Goal: Information Seeking & Learning: Learn about a topic

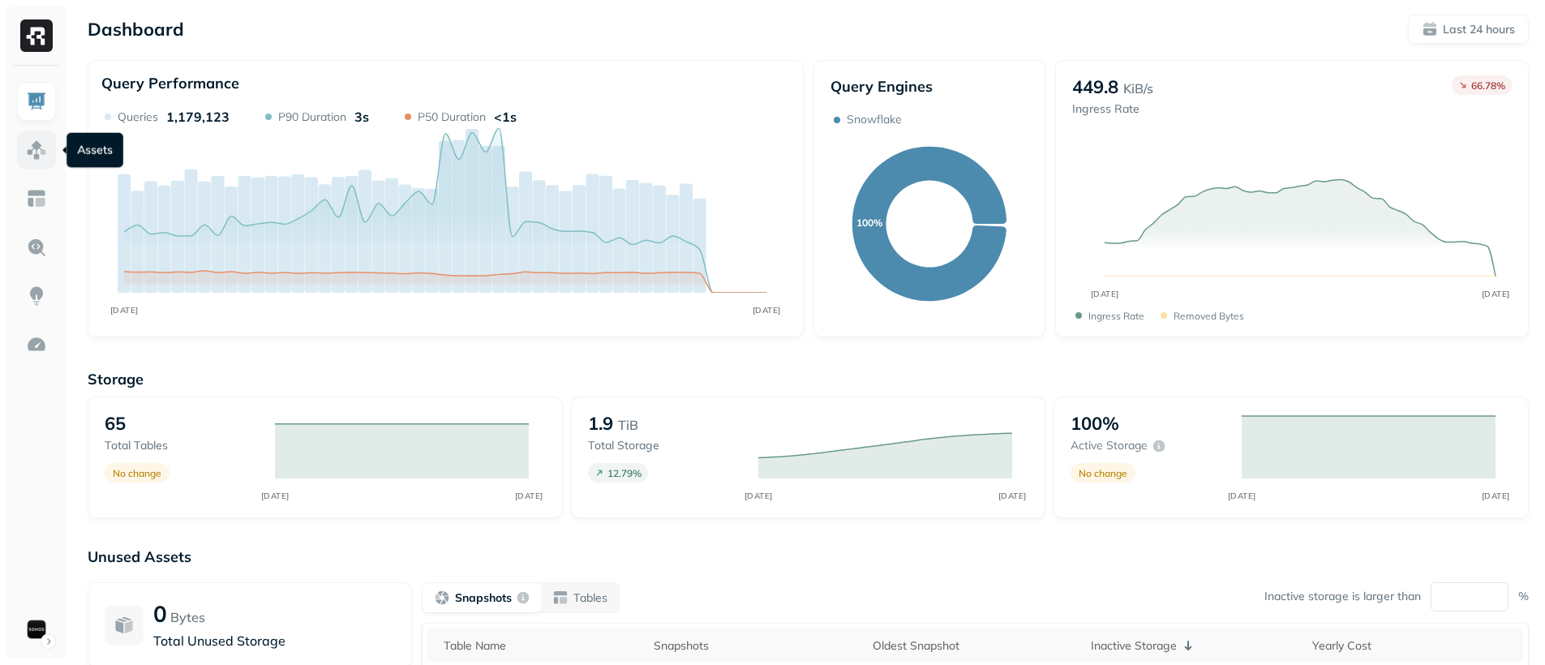
click at [45, 149] on img at bounding box center [36, 149] width 21 height 21
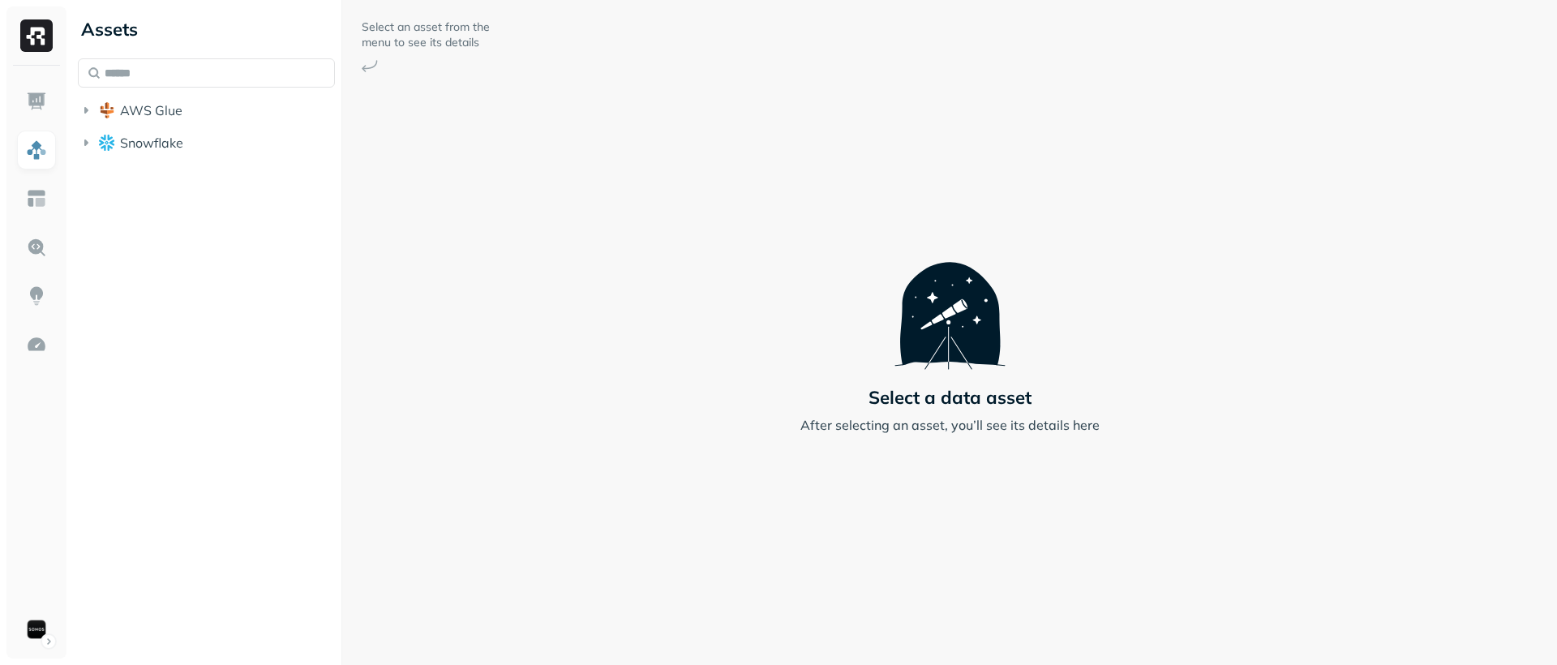
click at [512, 159] on div "Select an asset from the menu to see its details Select a data asset After sele…" at bounding box center [949, 332] width 1215 height 665
click at [240, 108] on button "AWS Glue" at bounding box center [206, 110] width 257 height 26
click at [225, 162] on button "Snowflake" at bounding box center [206, 175] width 257 height 26
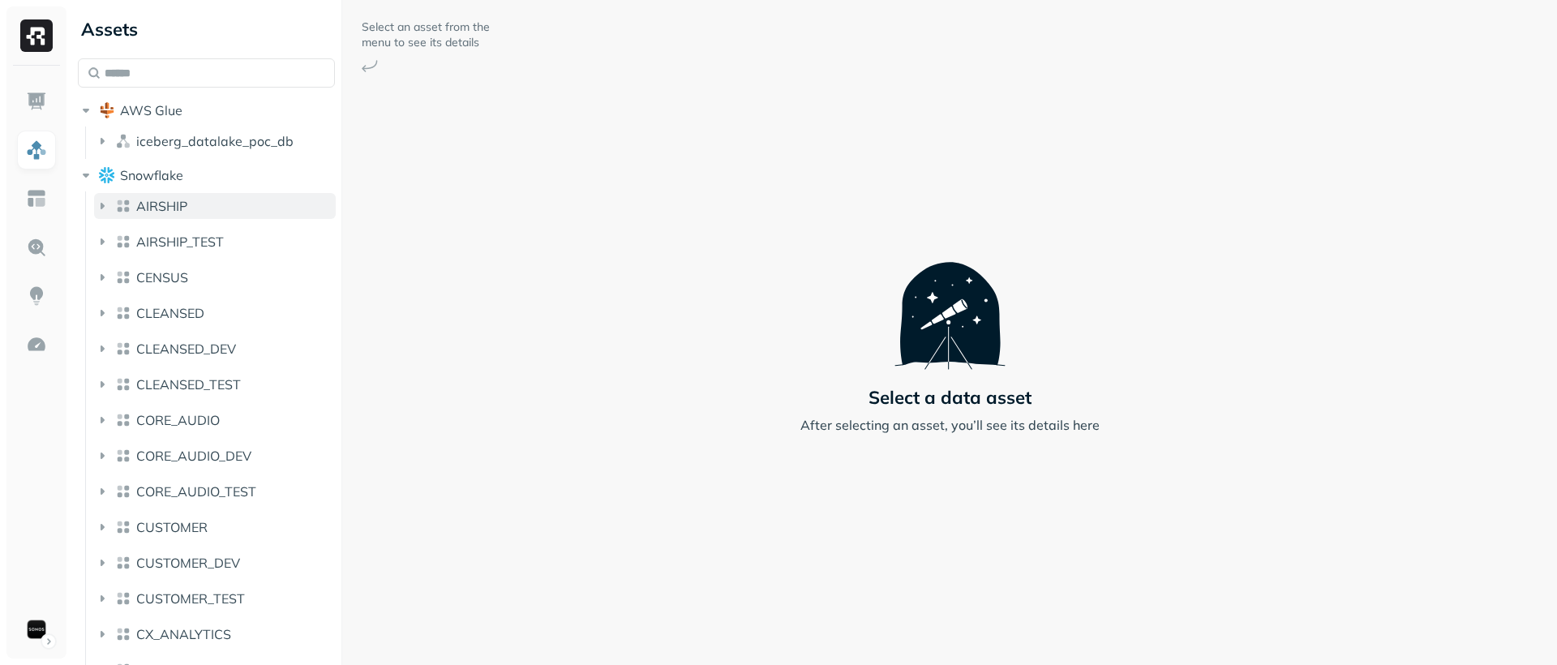
click at [225, 201] on button "AIRSHIP" at bounding box center [215, 206] width 242 height 26
click at [227, 232] on button "EVENTS" at bounding box center [223, 240] width 226 height 26
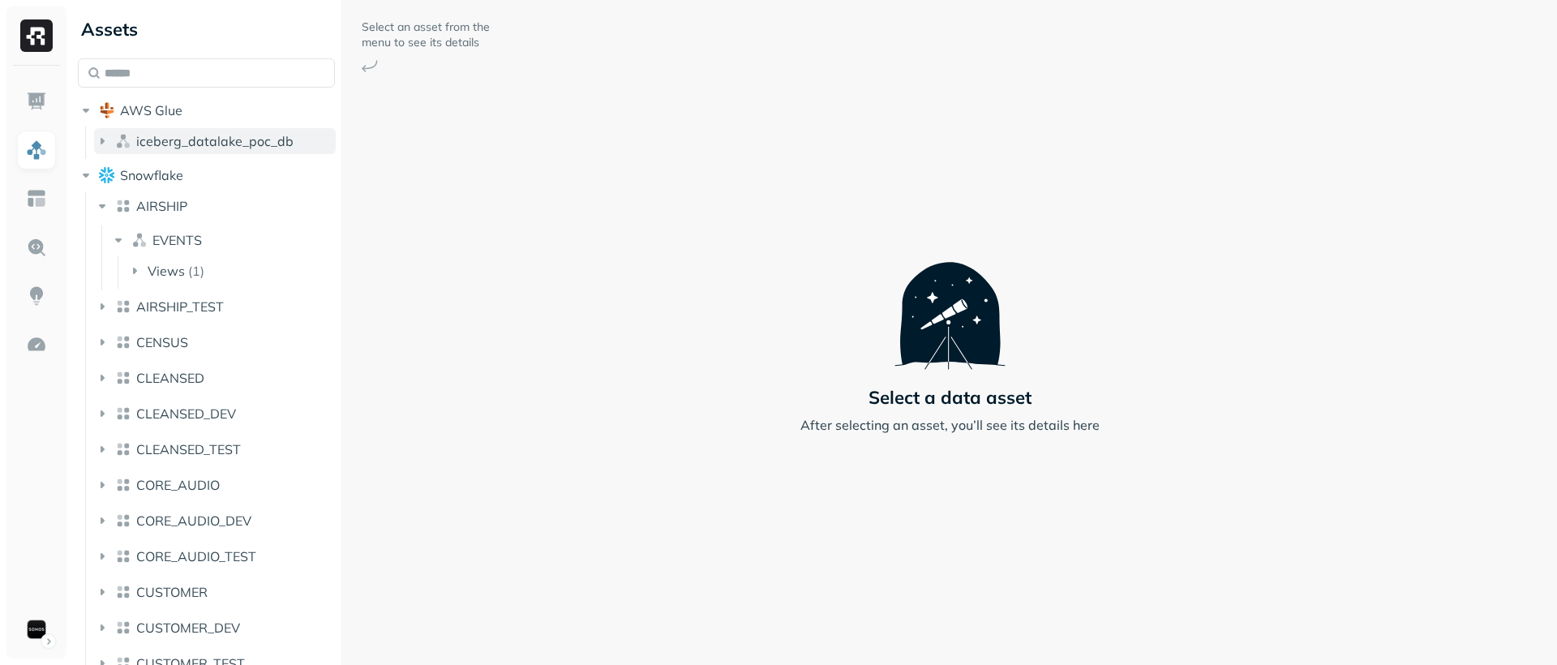
click at [247, 136] on span "iceberg_datalake_poc_db" at bounding box center [214, 141] width 157 height 16
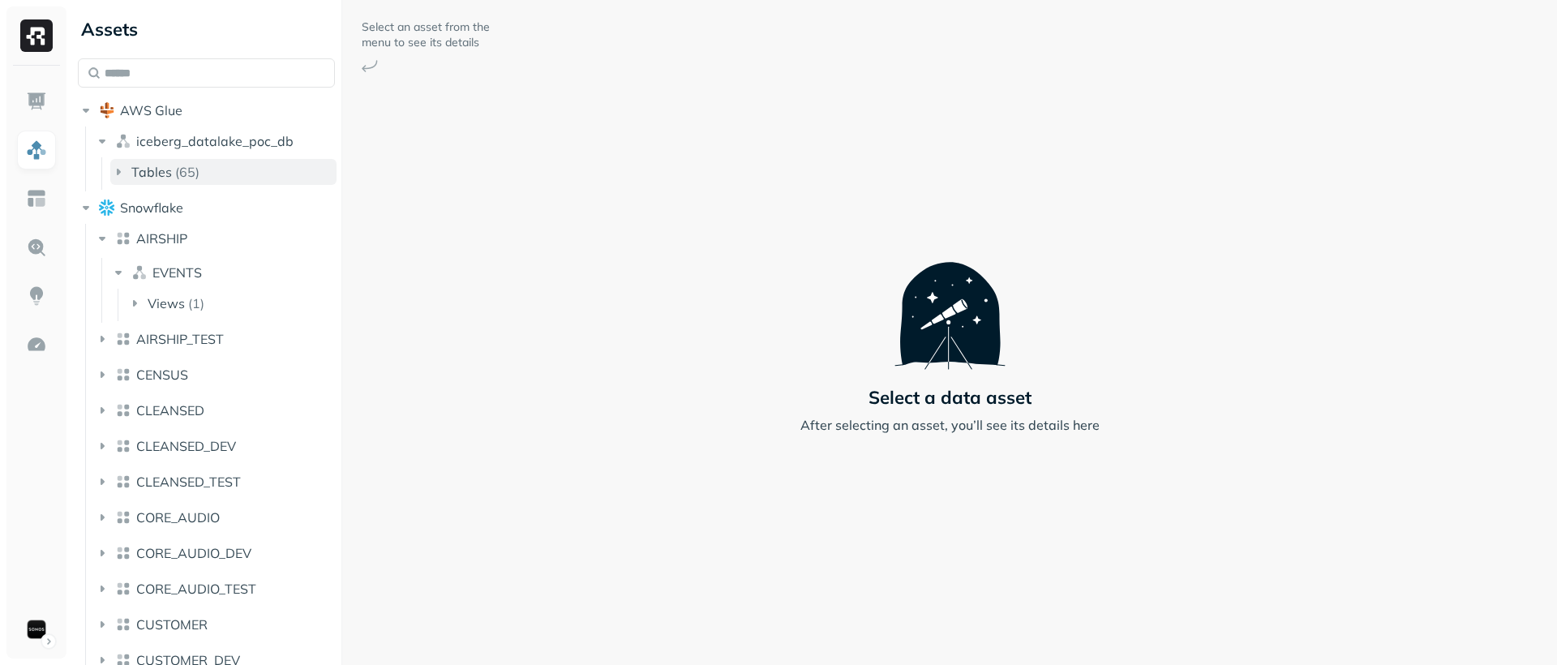
click at [240, 180] on button "Tables ( 65 )" at bounding box center [223, 172] width 226 height 26
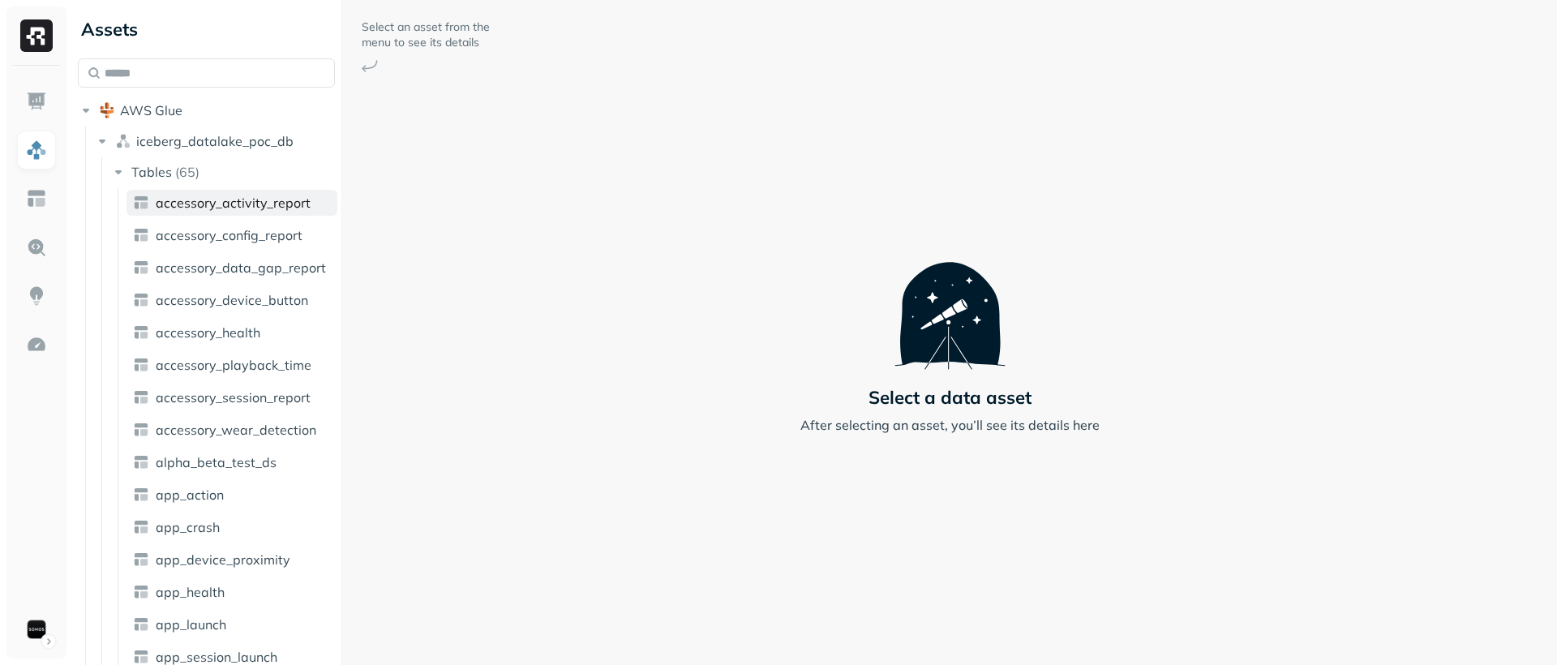
click at [238, 196] on span "accessory_activity_report" at bounding box center [233, 203] width 155 height 16
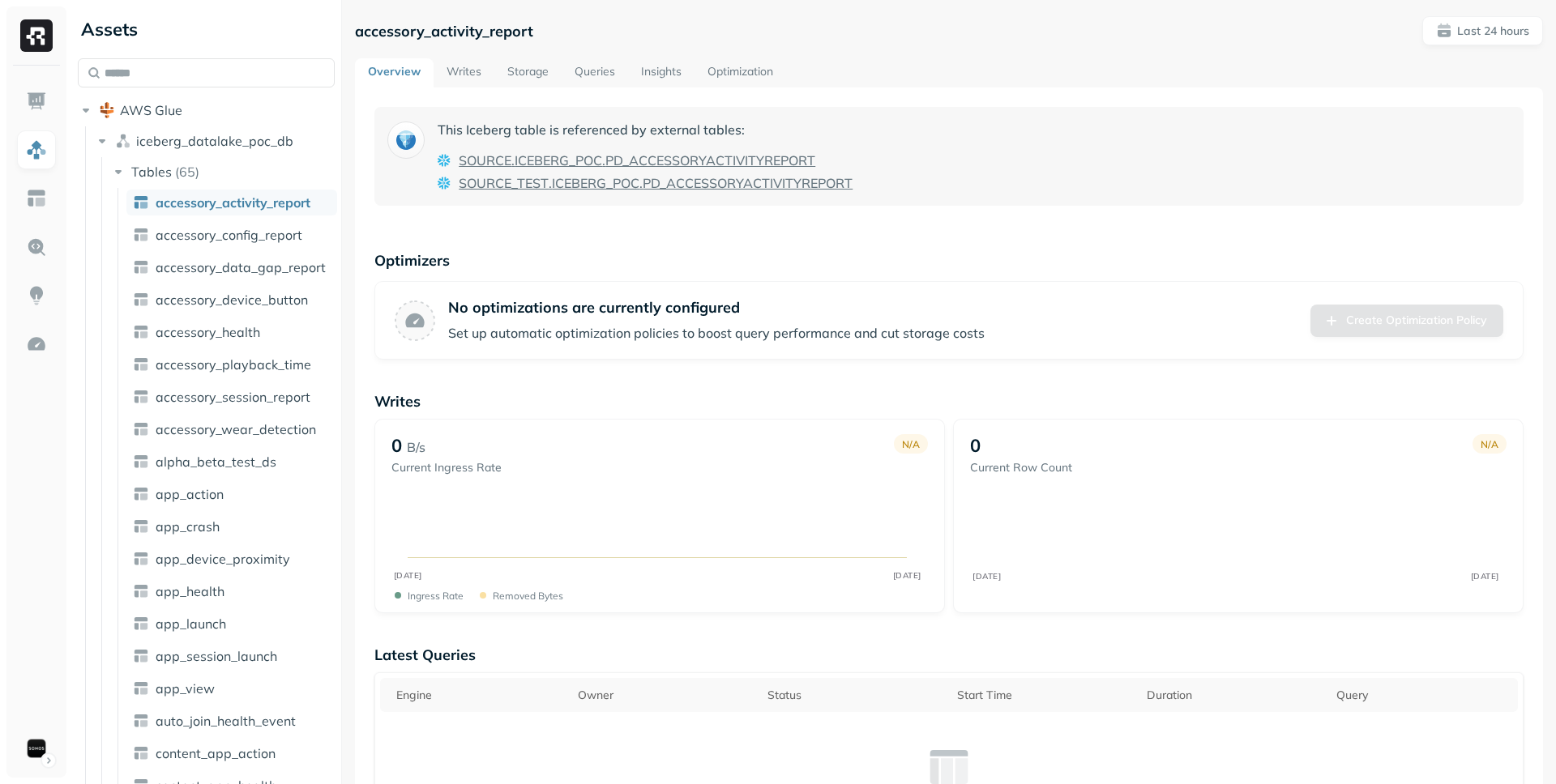
click at [527, 79] on link "Storage" at bounding box center [528, 72] width 67 height 29
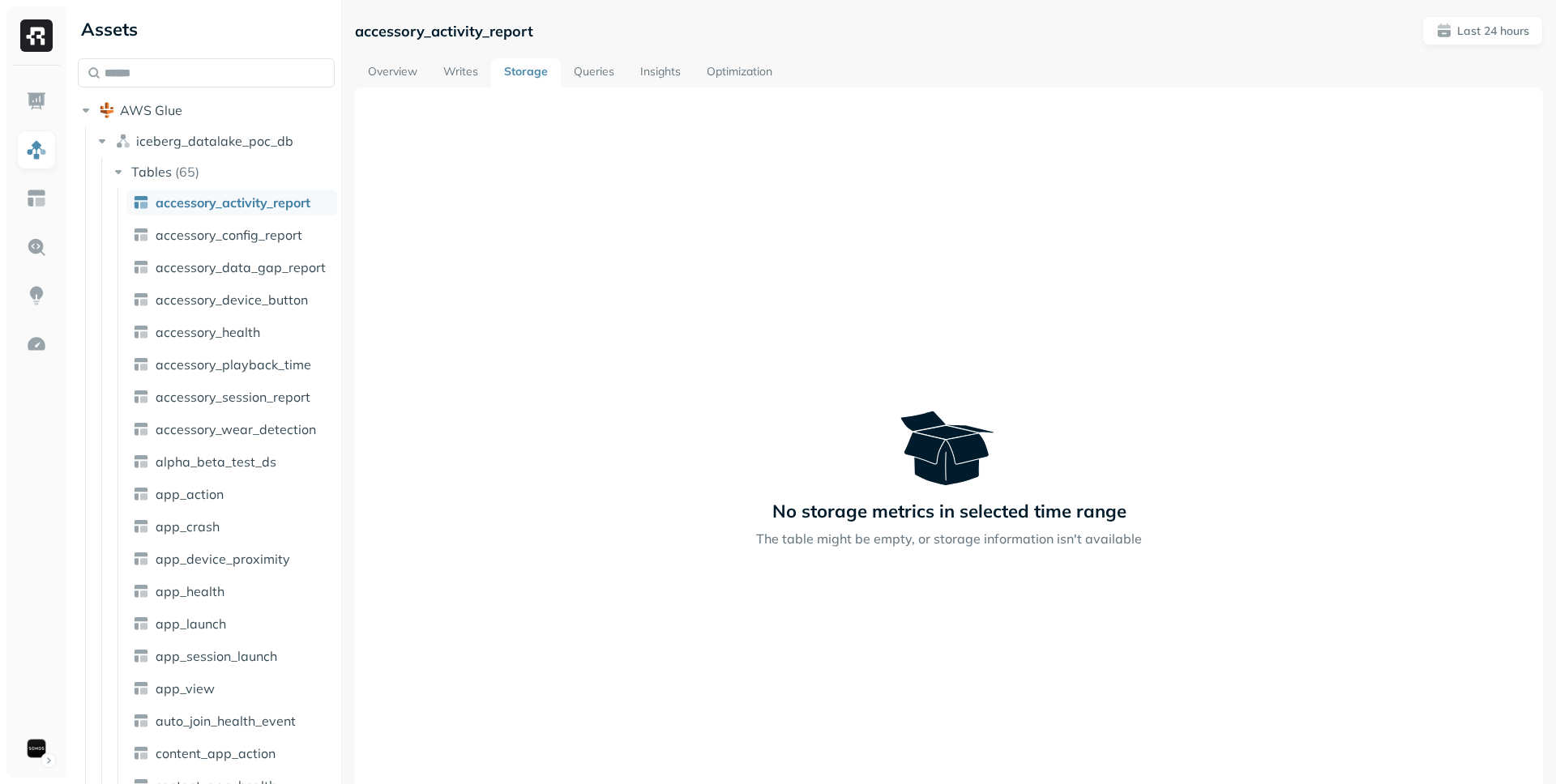
click at [487, 77] on link "Writes" at bounding box center [461, 72] width 61 height 29
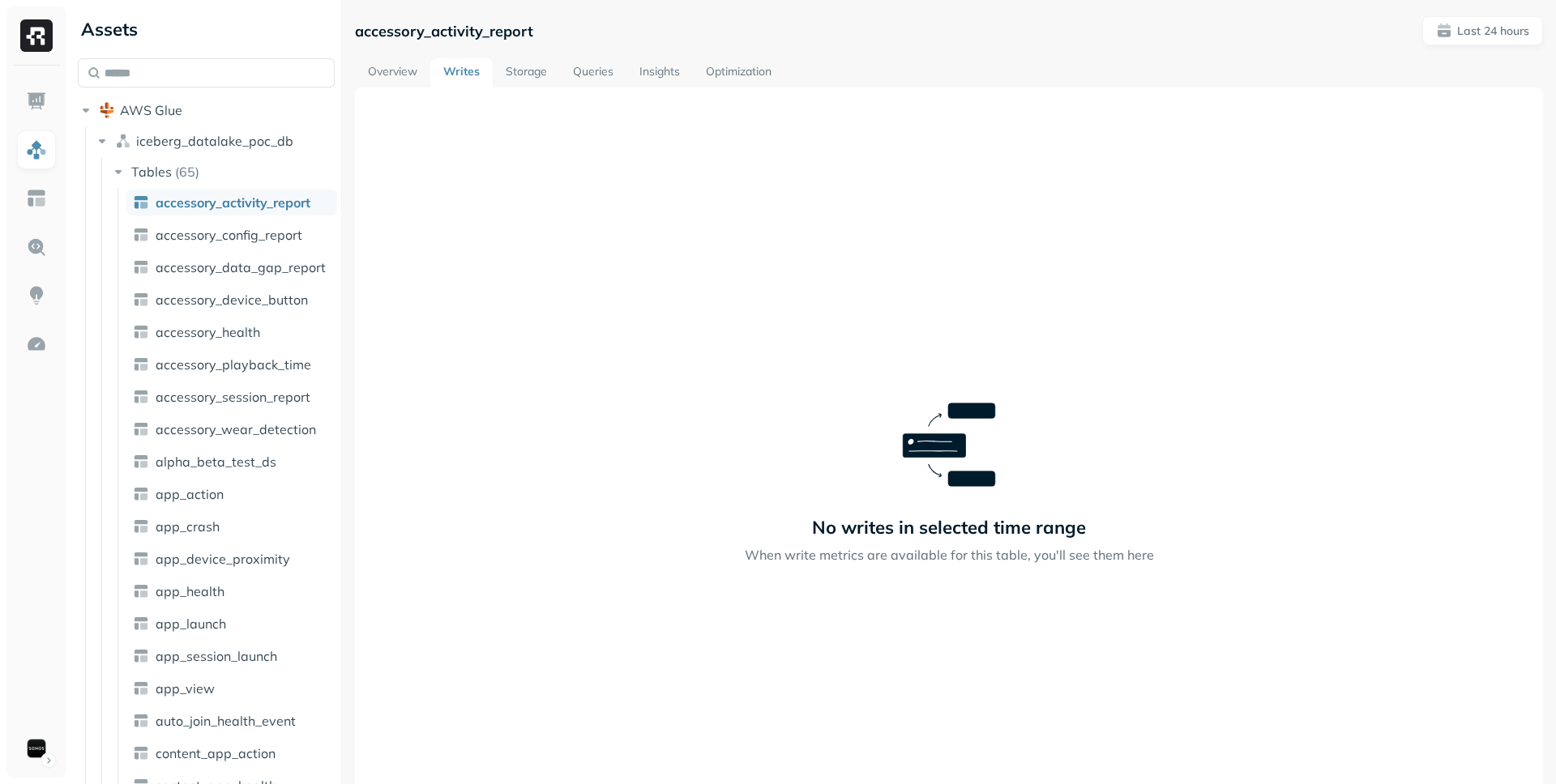
click at [522, 73] on link "Storage" at bounding box center [526, 72] width 67 height 29
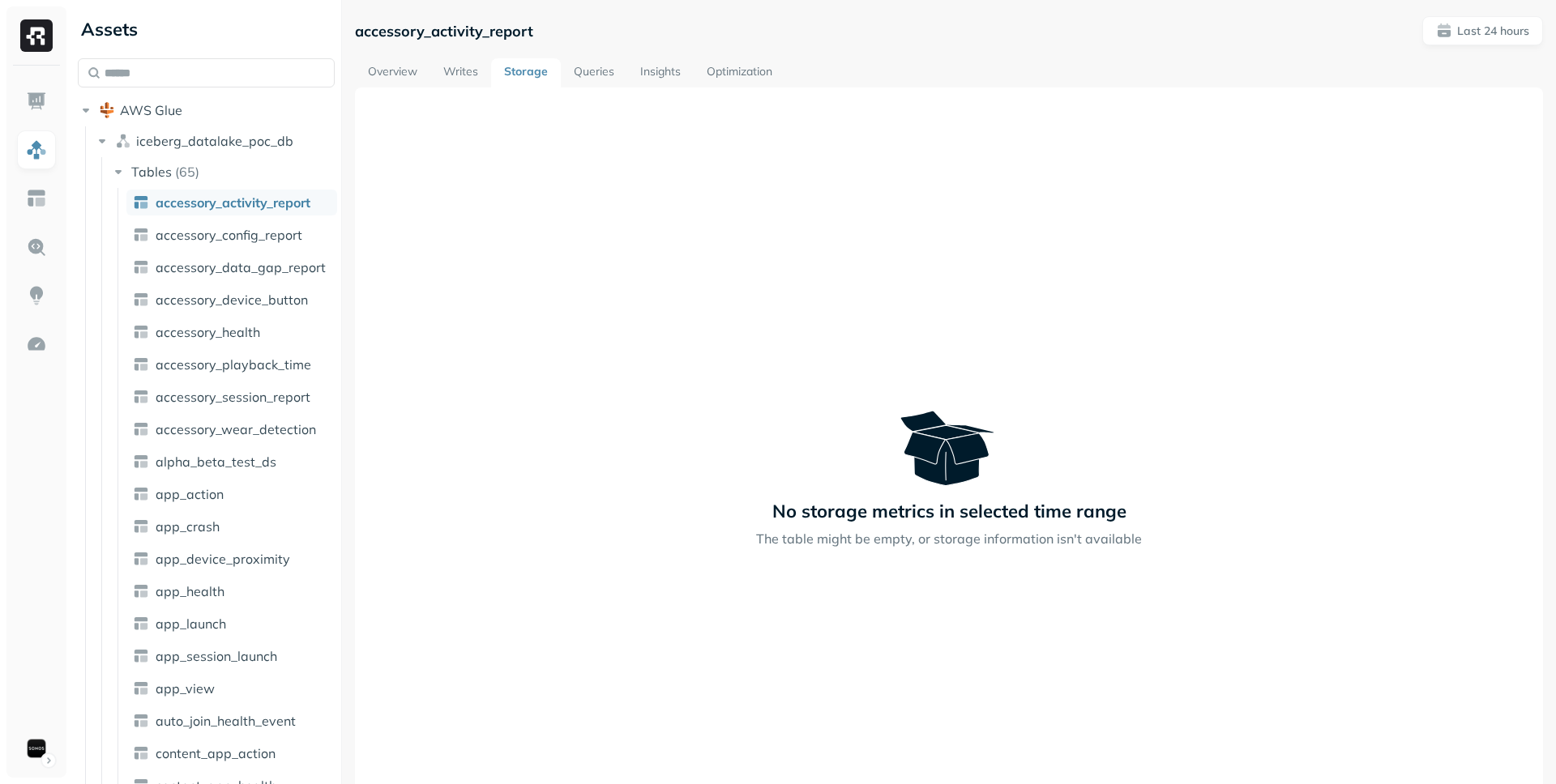
click at [255, 371] on span "accessory_playback_time" at bounding box center [234, 365] width 156 height 16
click at [239, 454] on span "alpha_beta_test_ds" at bounding box center [216, 461] width 121 height 16
click at [245, 417] on link "accessory_wear_detection" at bounding box center [232, 429] width 211 height 26
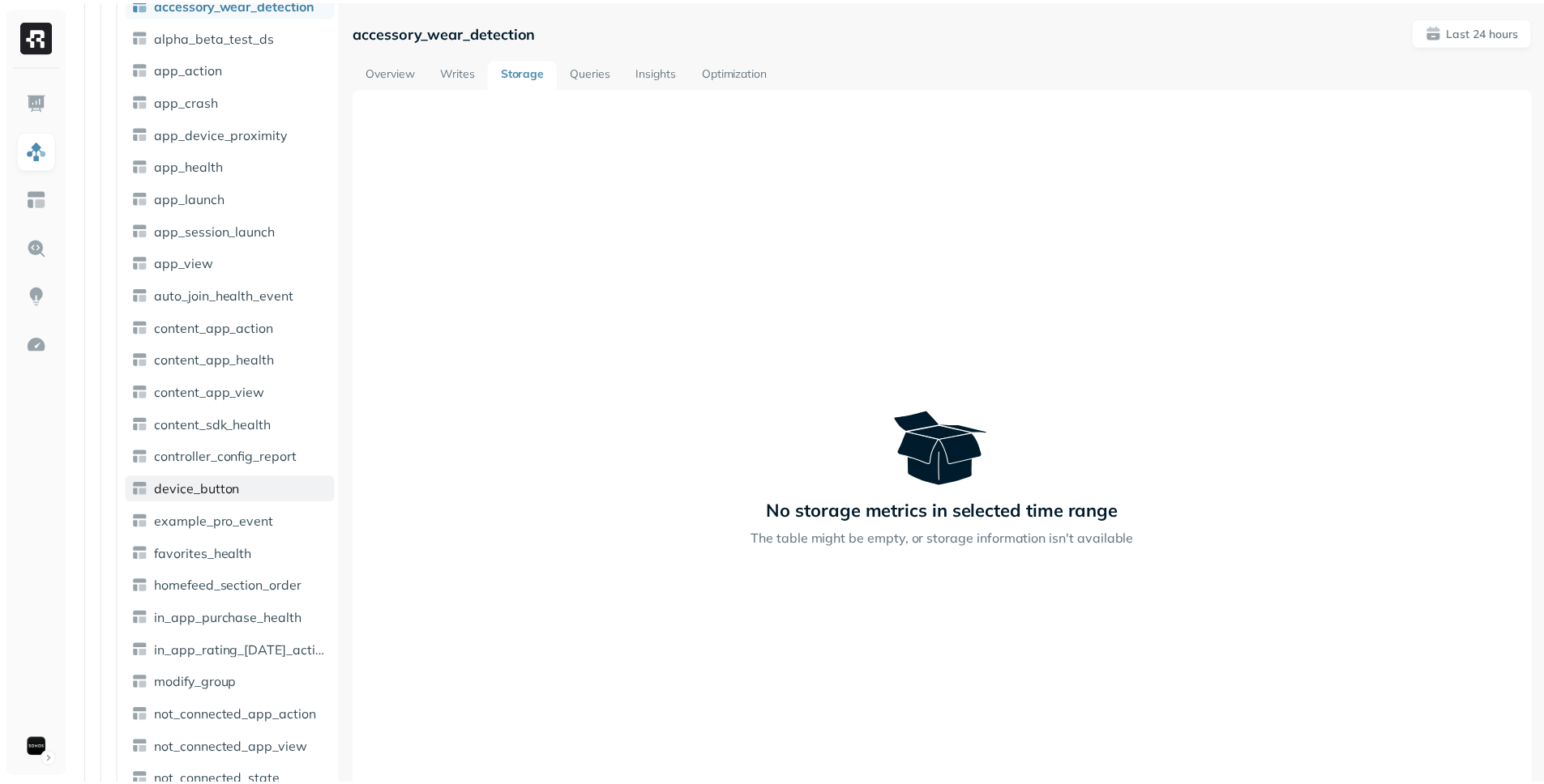
scroll to position [509, 0]
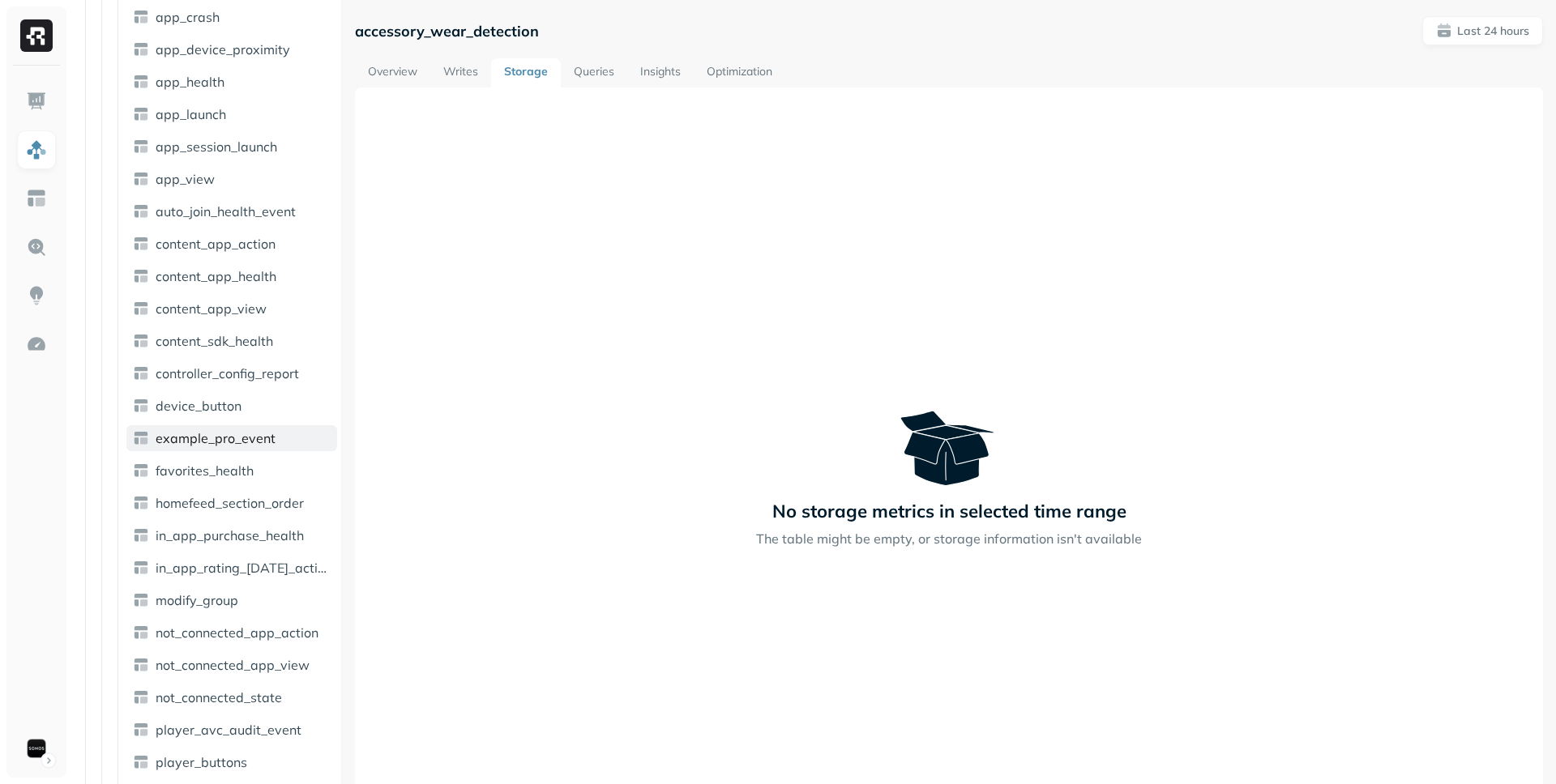
click at [262, 448] on link "example_pro_event" at bounding box center [232, 438] width 211 height 26
click at [275, 306] on link "content_app_view" at bounding box center [232, 309] width 211 height 26
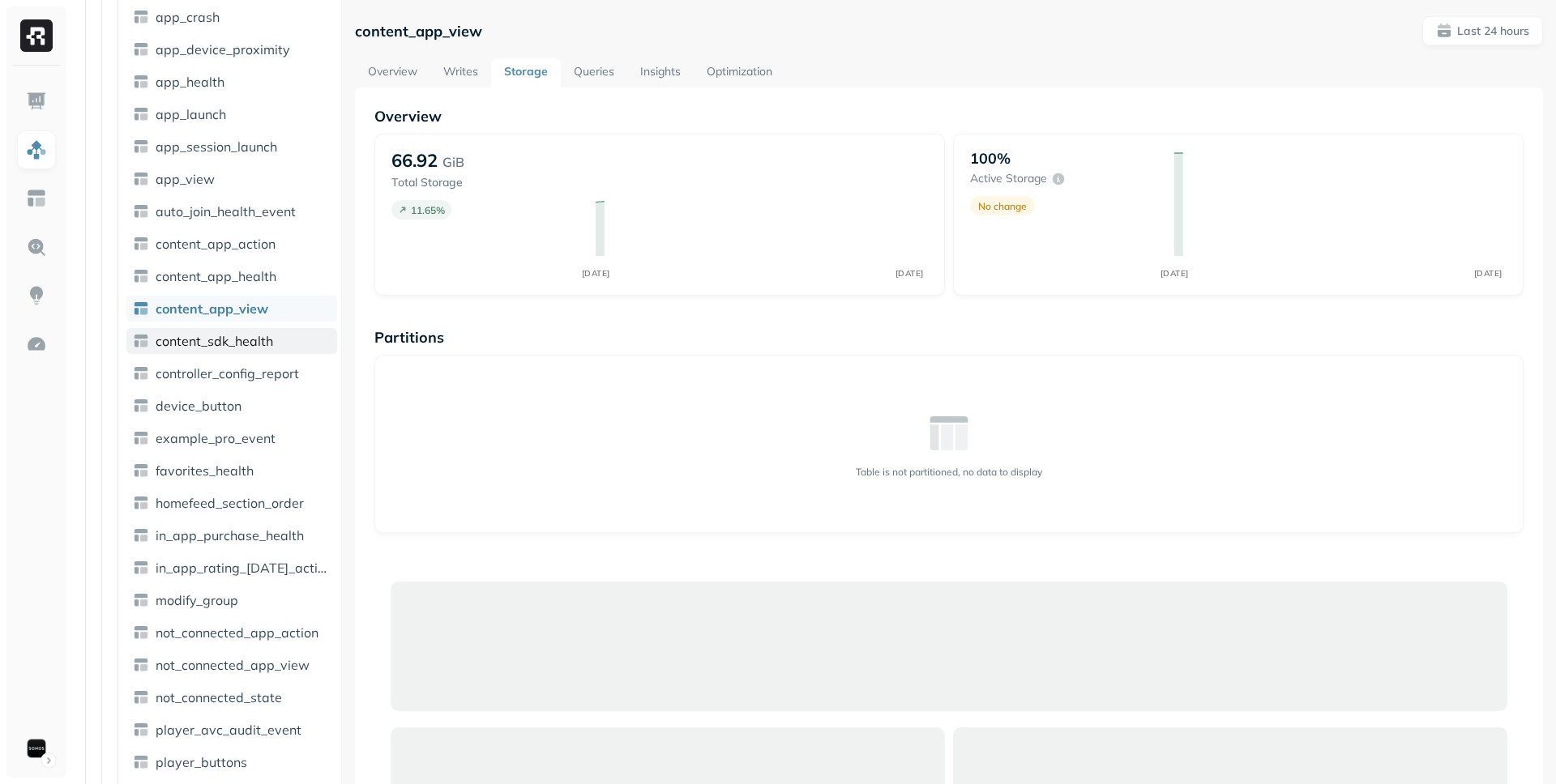
click at [271, 337] on span "content_sdk_health" at bounding box center [215, 341] width 118 height 16
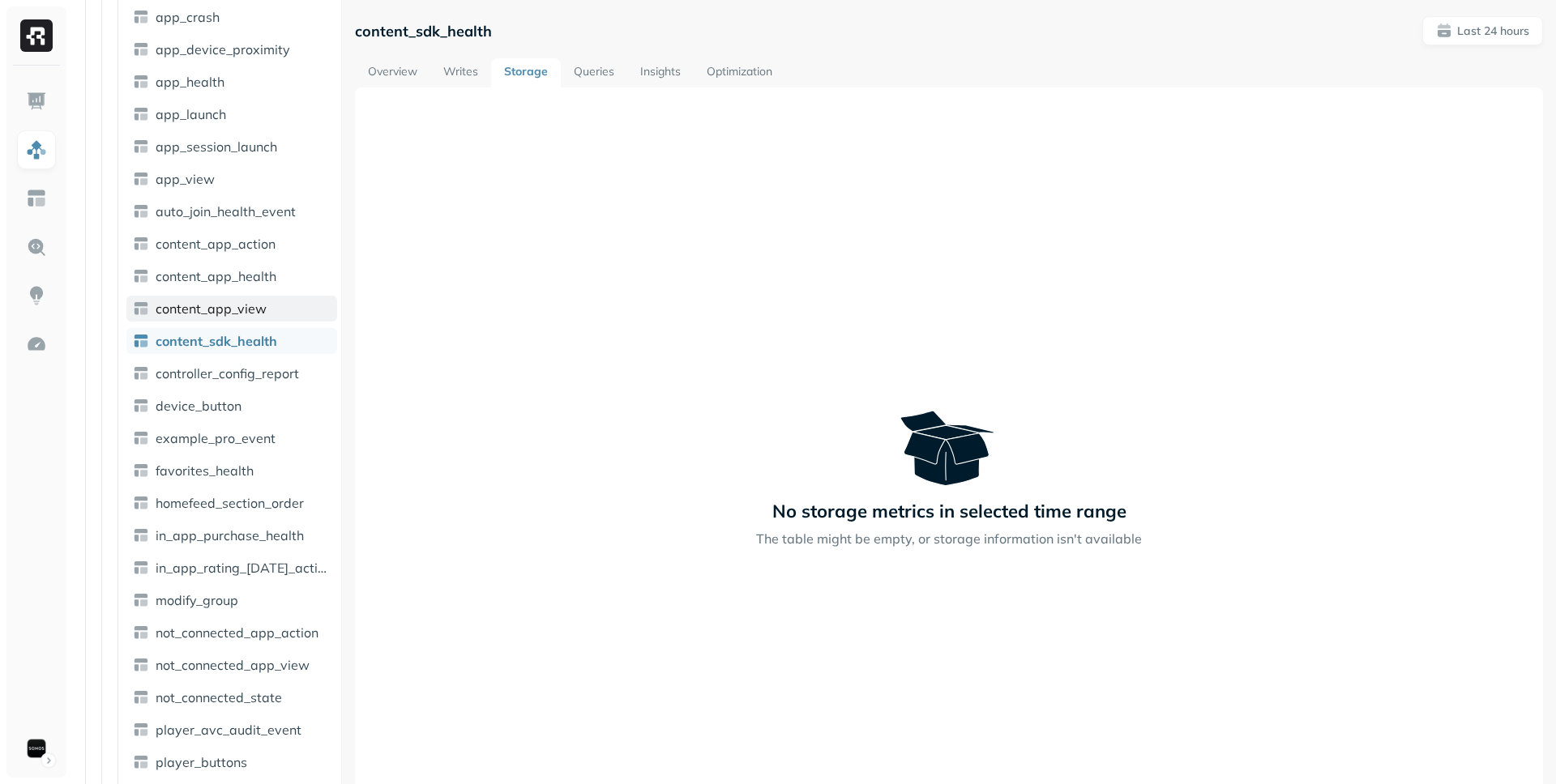
click at [286, 302] on link "content_app_view" at bounding box center [232, 309] width 211 height 26
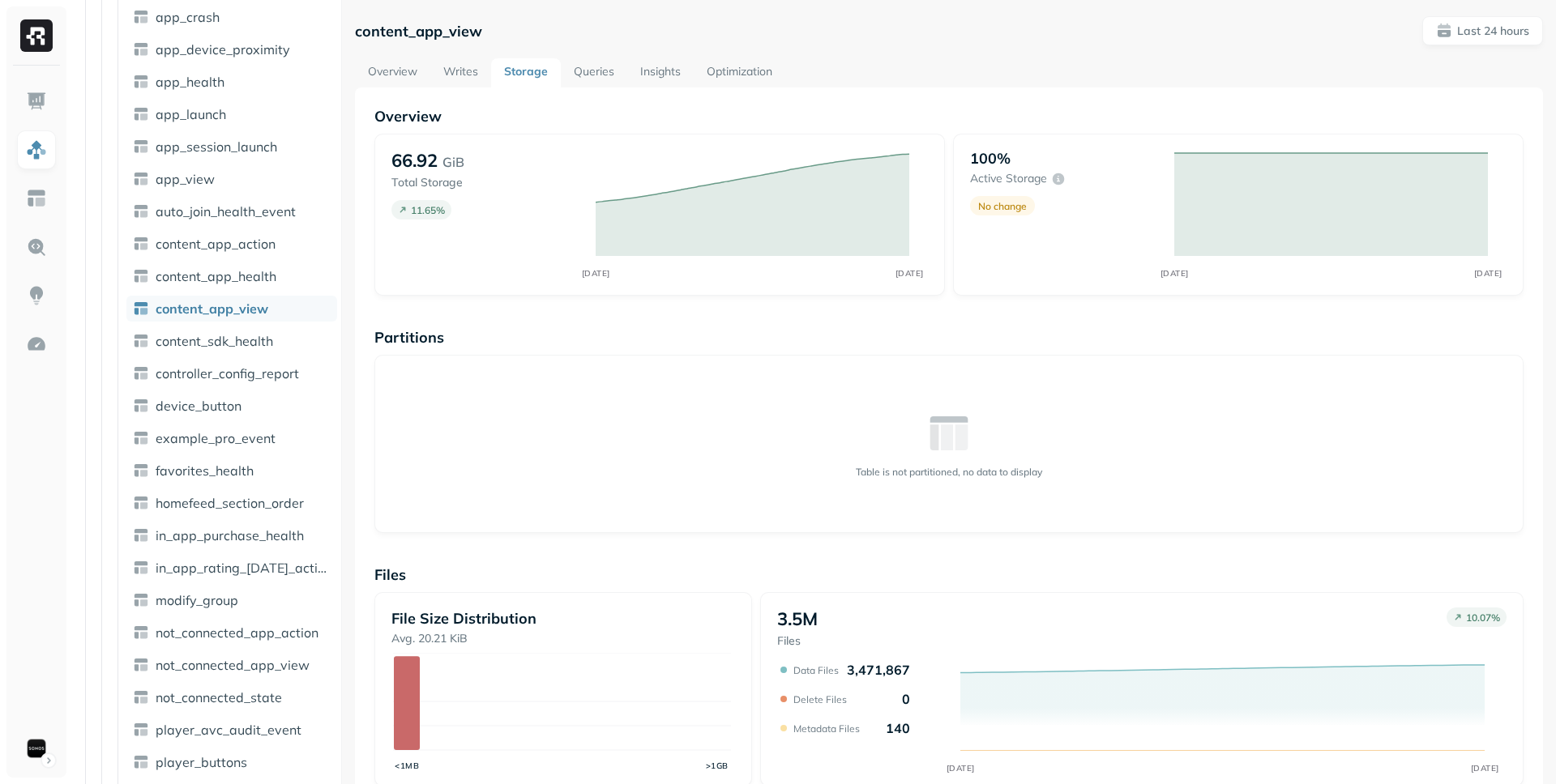
click at [466, 69] on link "Writes" at bounding box center [461, 72] width 61 height 29
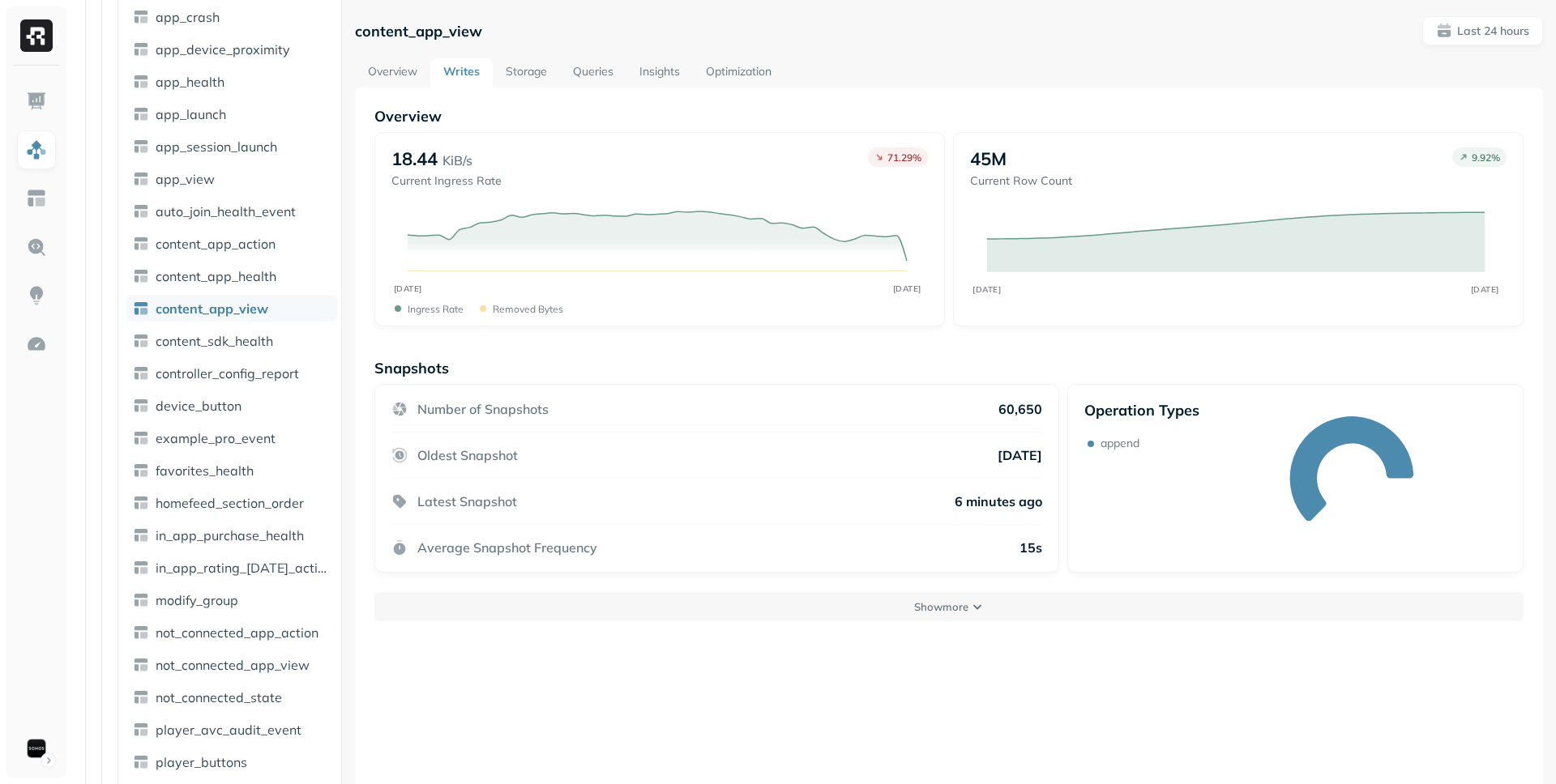
click at [531, 68] on link "Storage" at bounding box center [526, 72] width 67 height 29
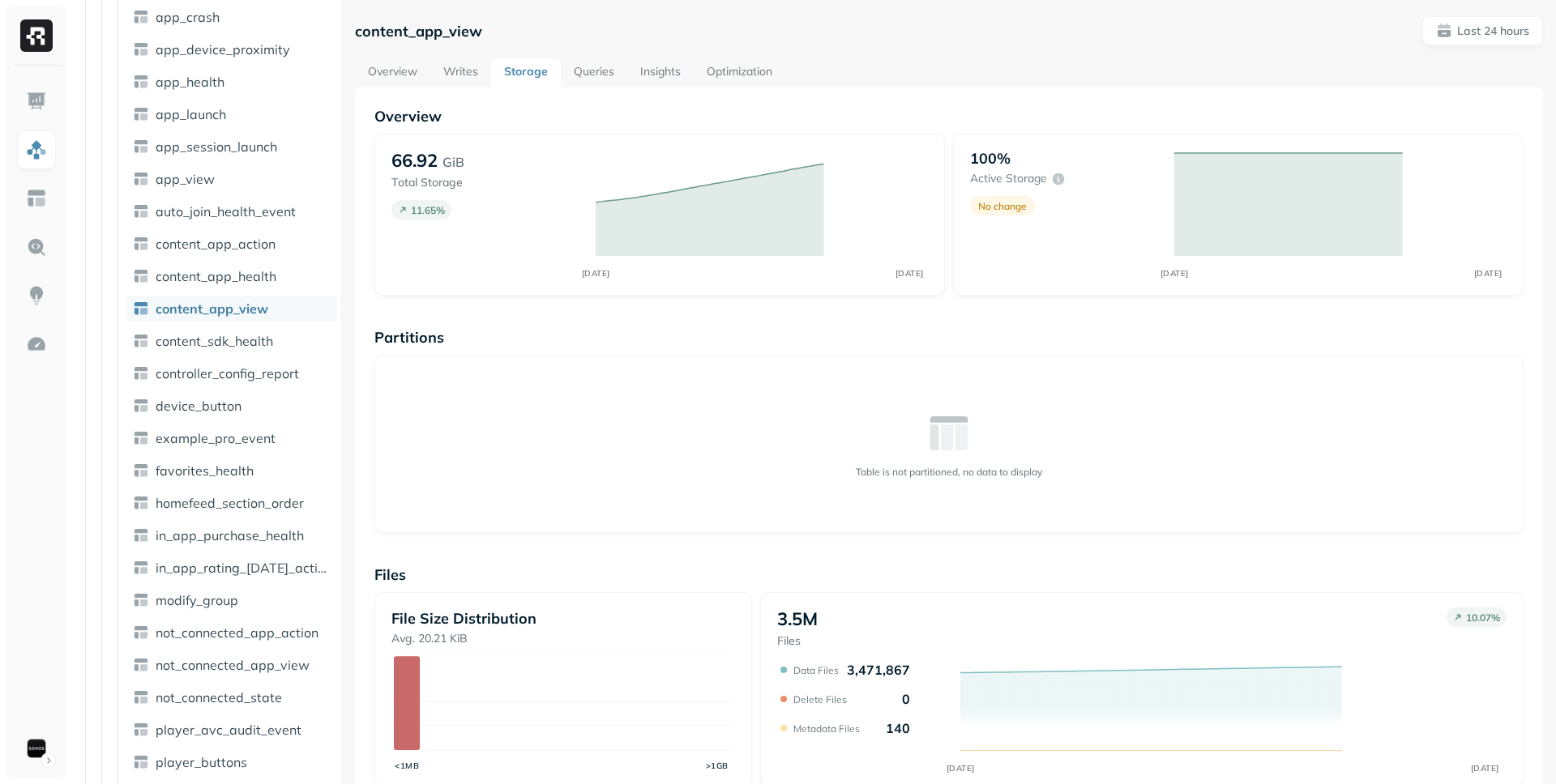
click at [482, 68] on link "Writes" at bounding box center [461, 72] width 61 height 29
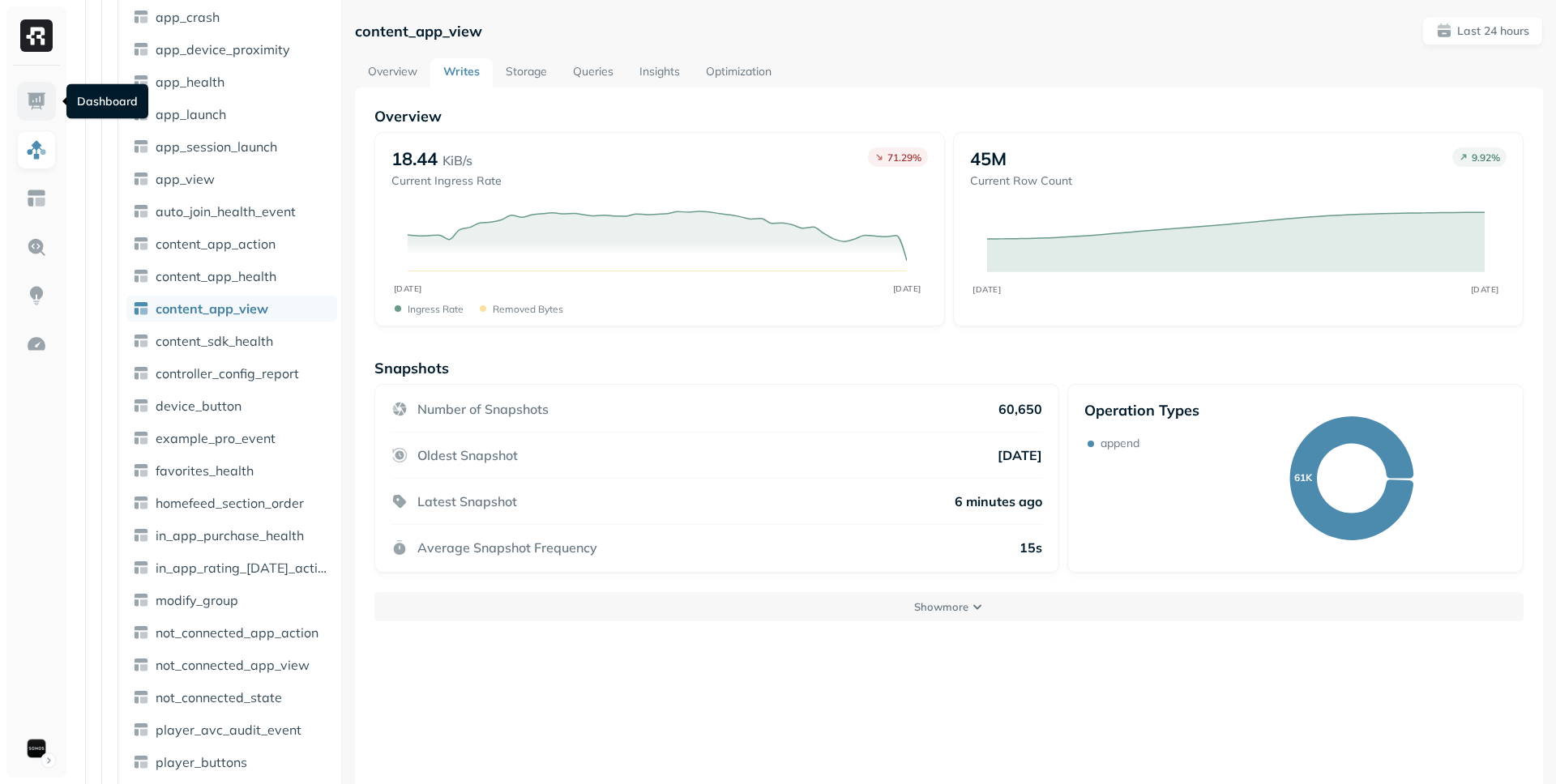
click at [44, 101] on img at bounding box center [36, 101] width 21 height 21
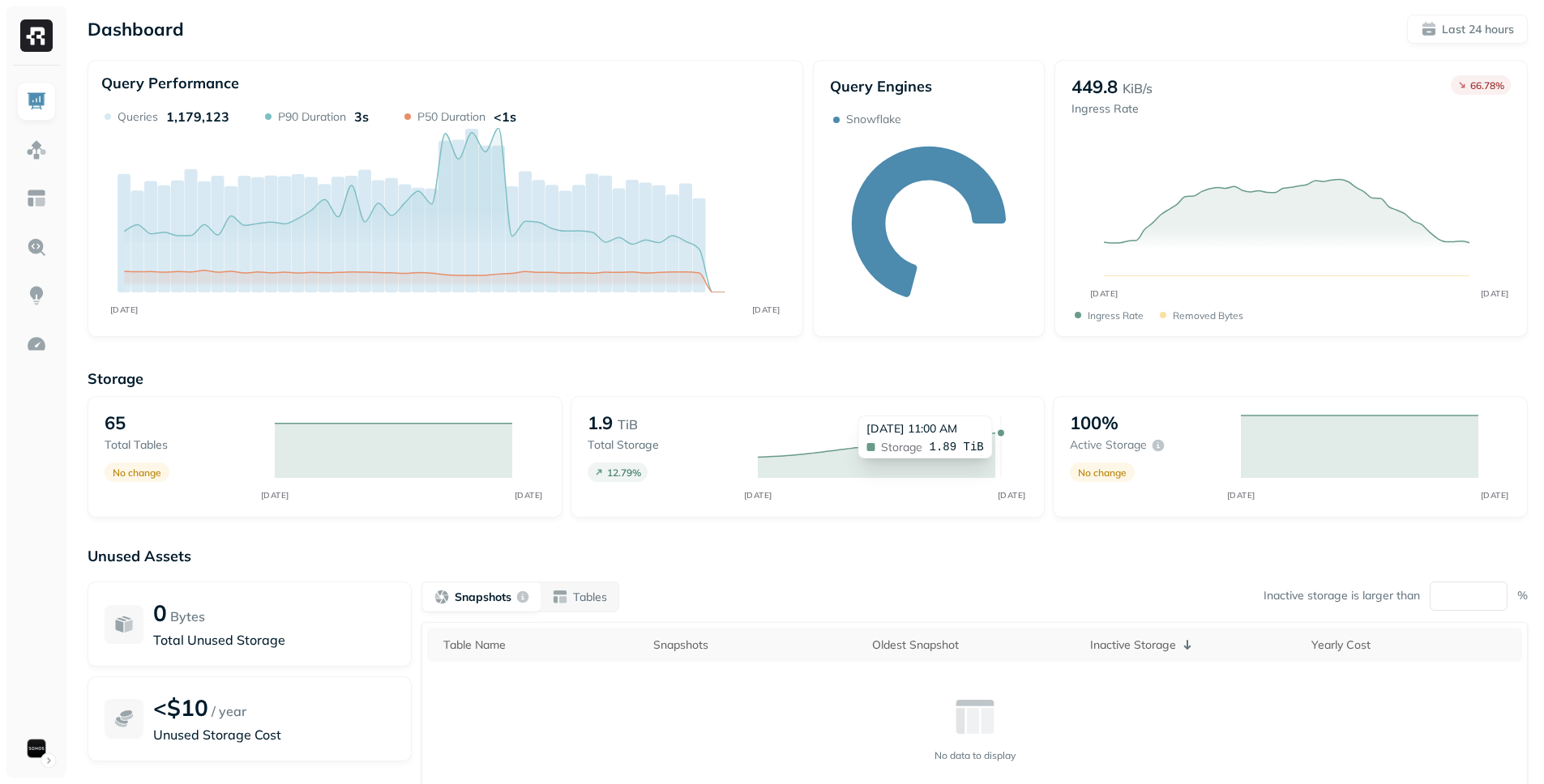
scroll to position [118, 0]
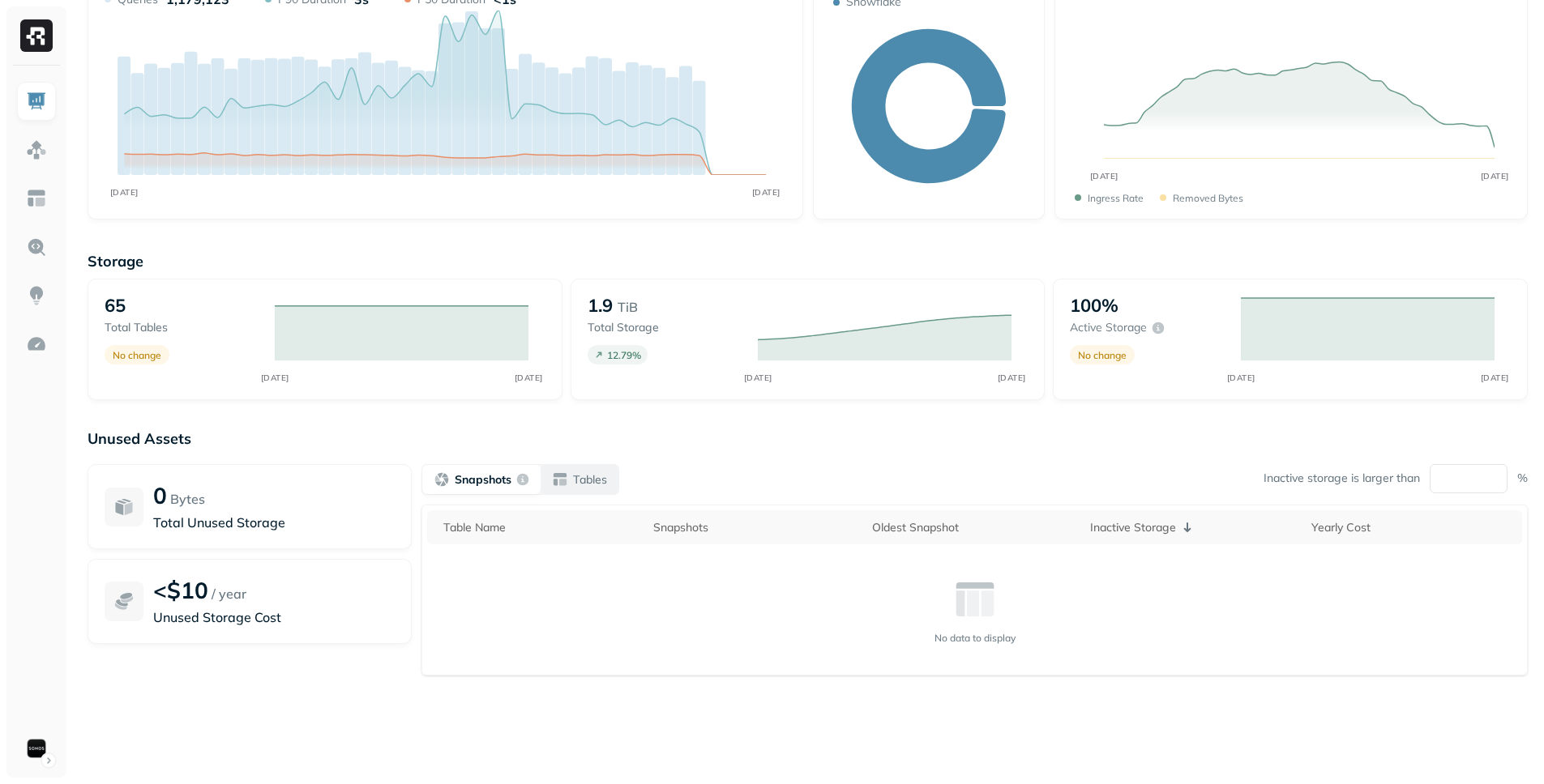
click at [573, 480] on div "Tables" at bounding box center [579, 479] width 55 height 16
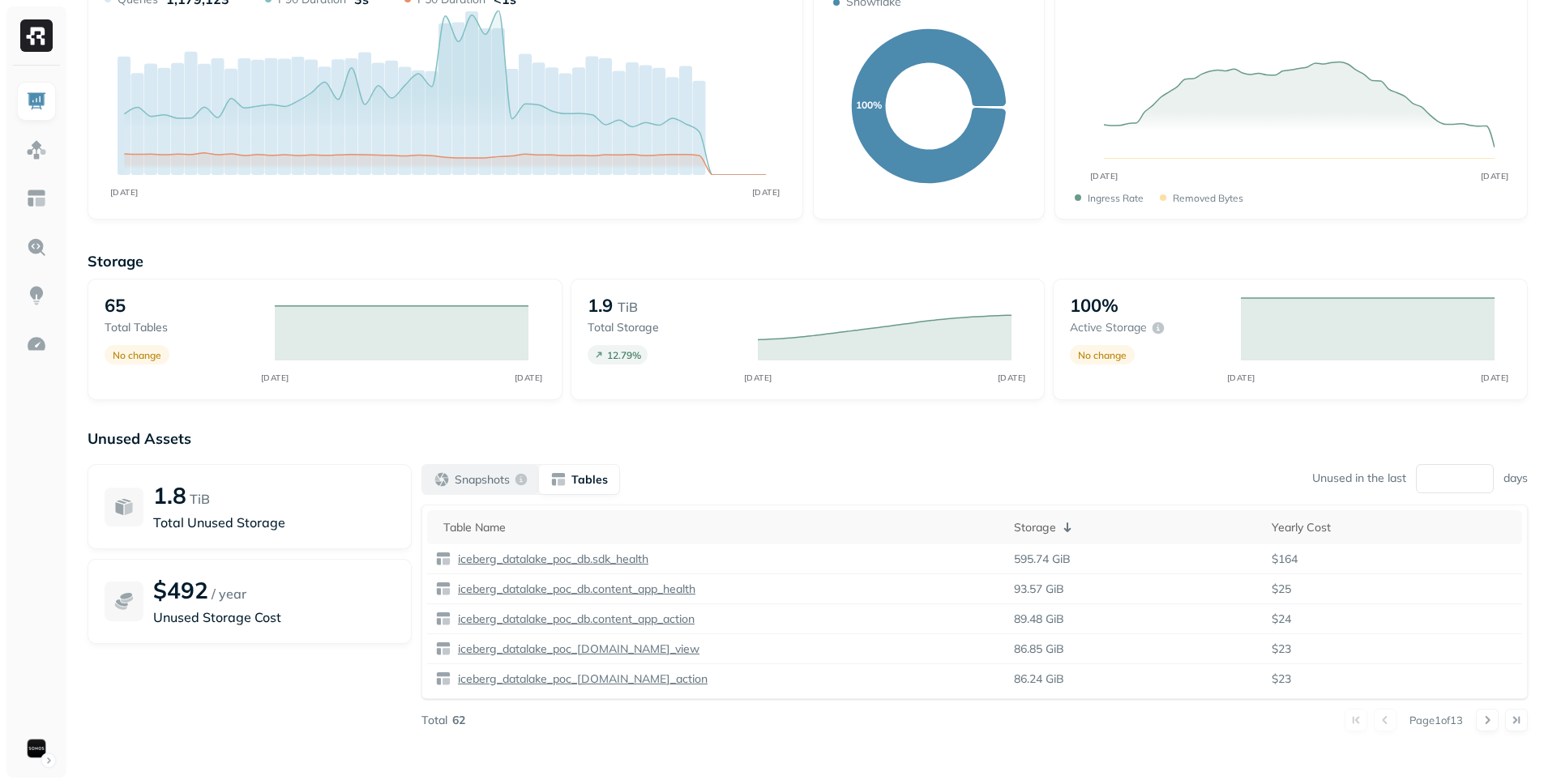
click at [502, 482] on p "Snapshots" at bounding box center [482, 479] width 55 height 15
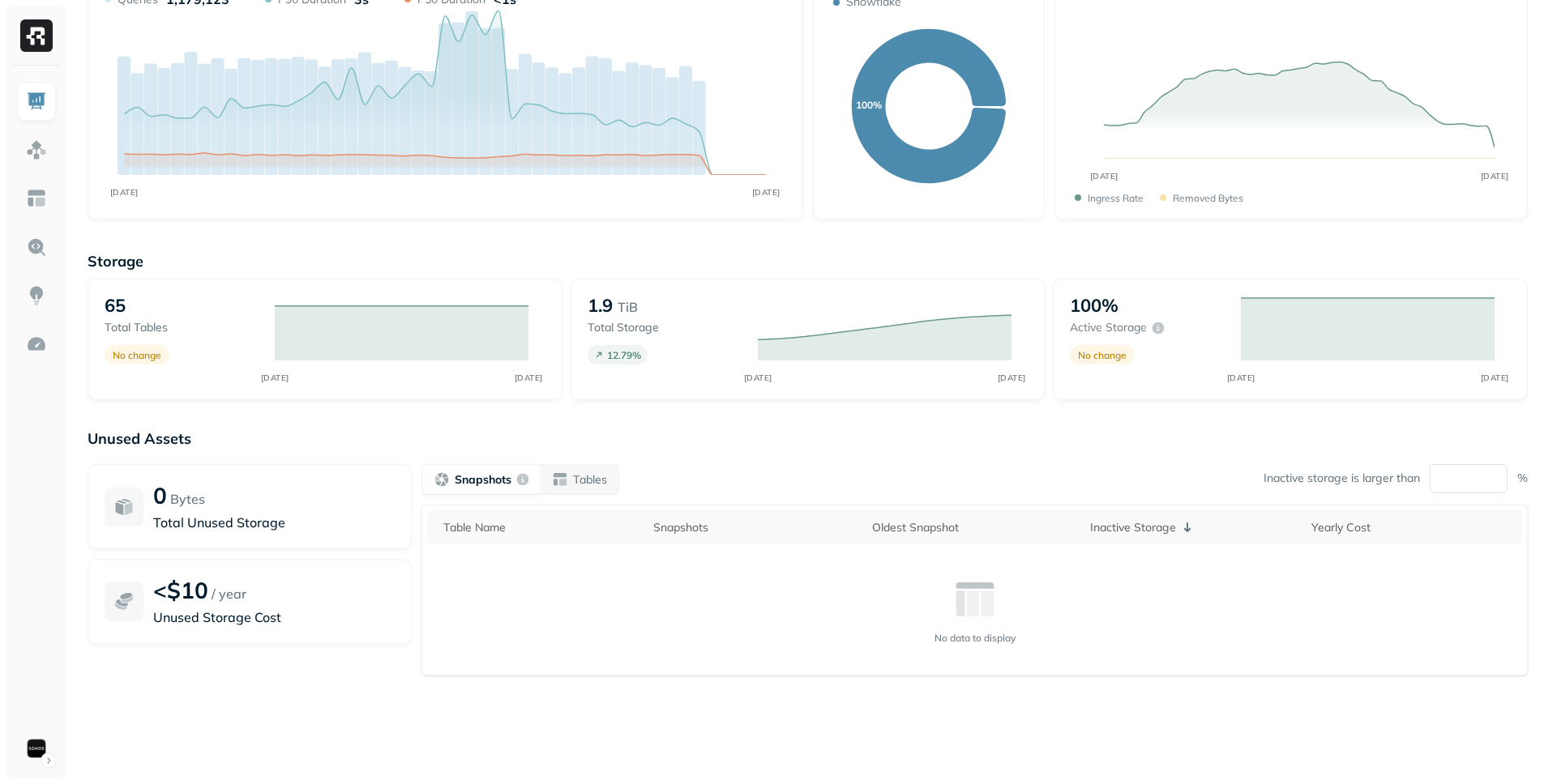
click at [479, 486] on p "Snapshots" at bounding box center [483, 479] width 57 height 15
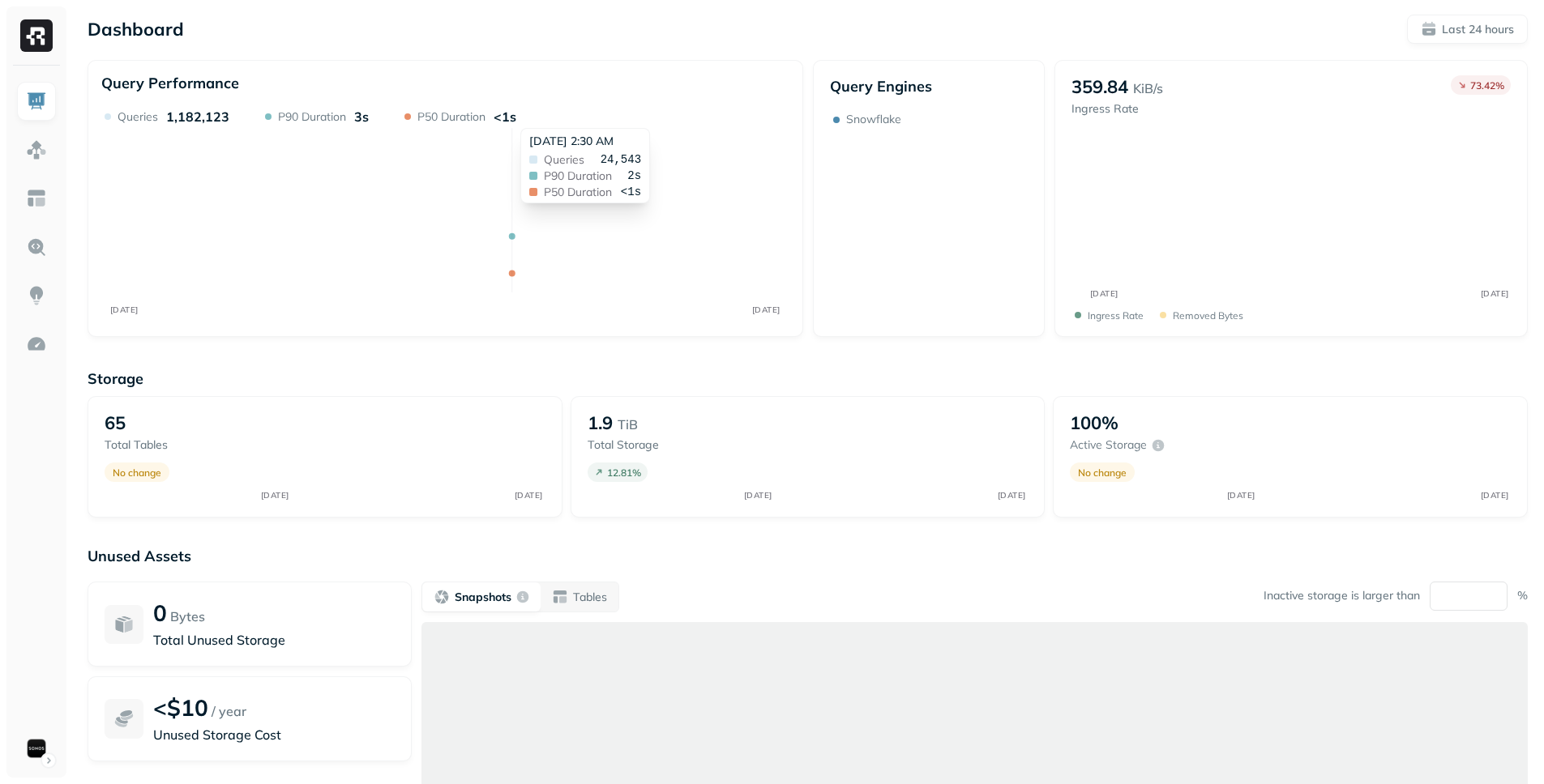
scroll to position [91, 0]
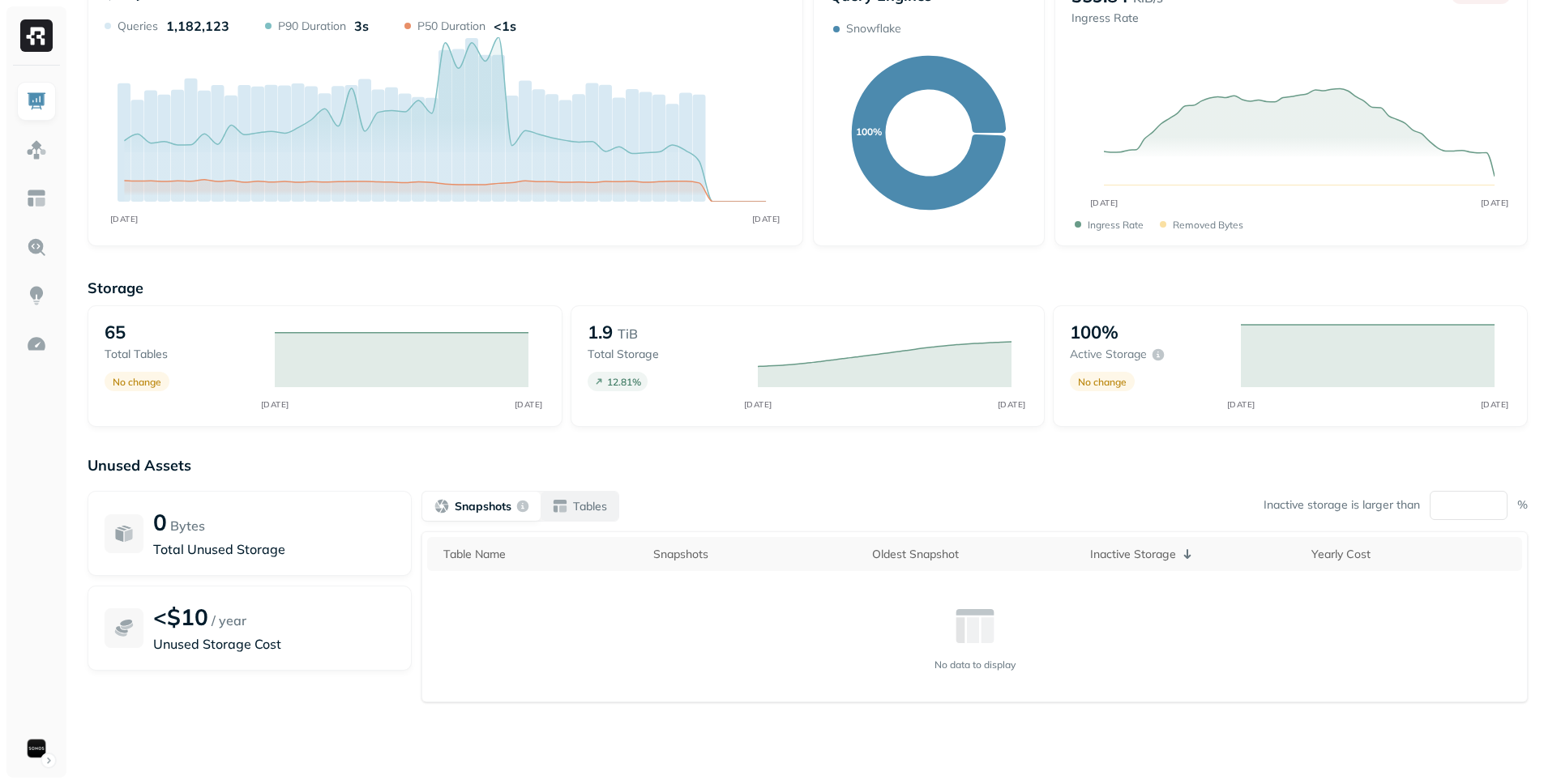
click at [577, 508] on p "Tables" at bounding box center [590, 506] width 34 height 15
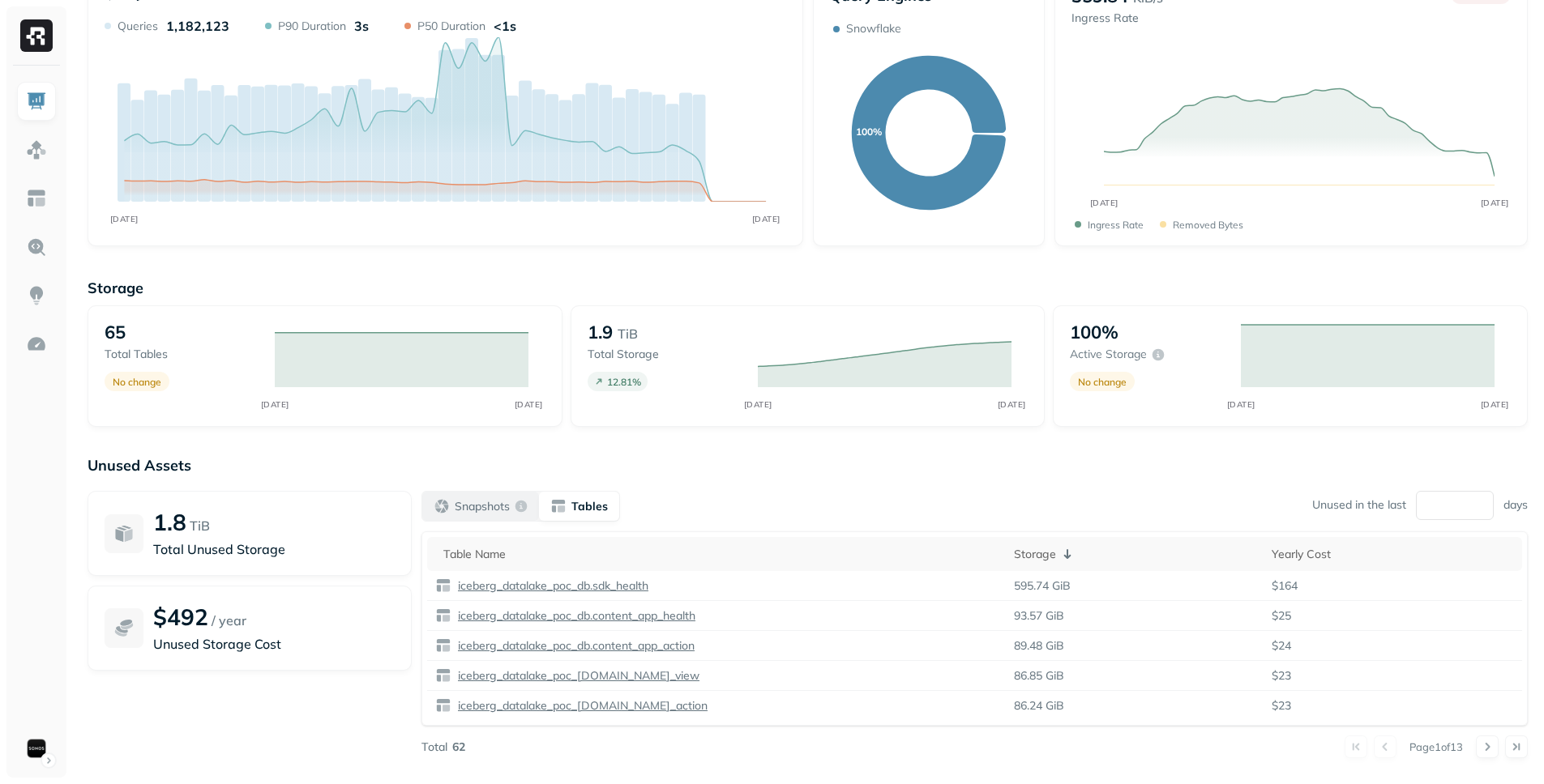
click at [464, 508] on p "Snapshots" at bounding box center [482, 506] width 55 height 15
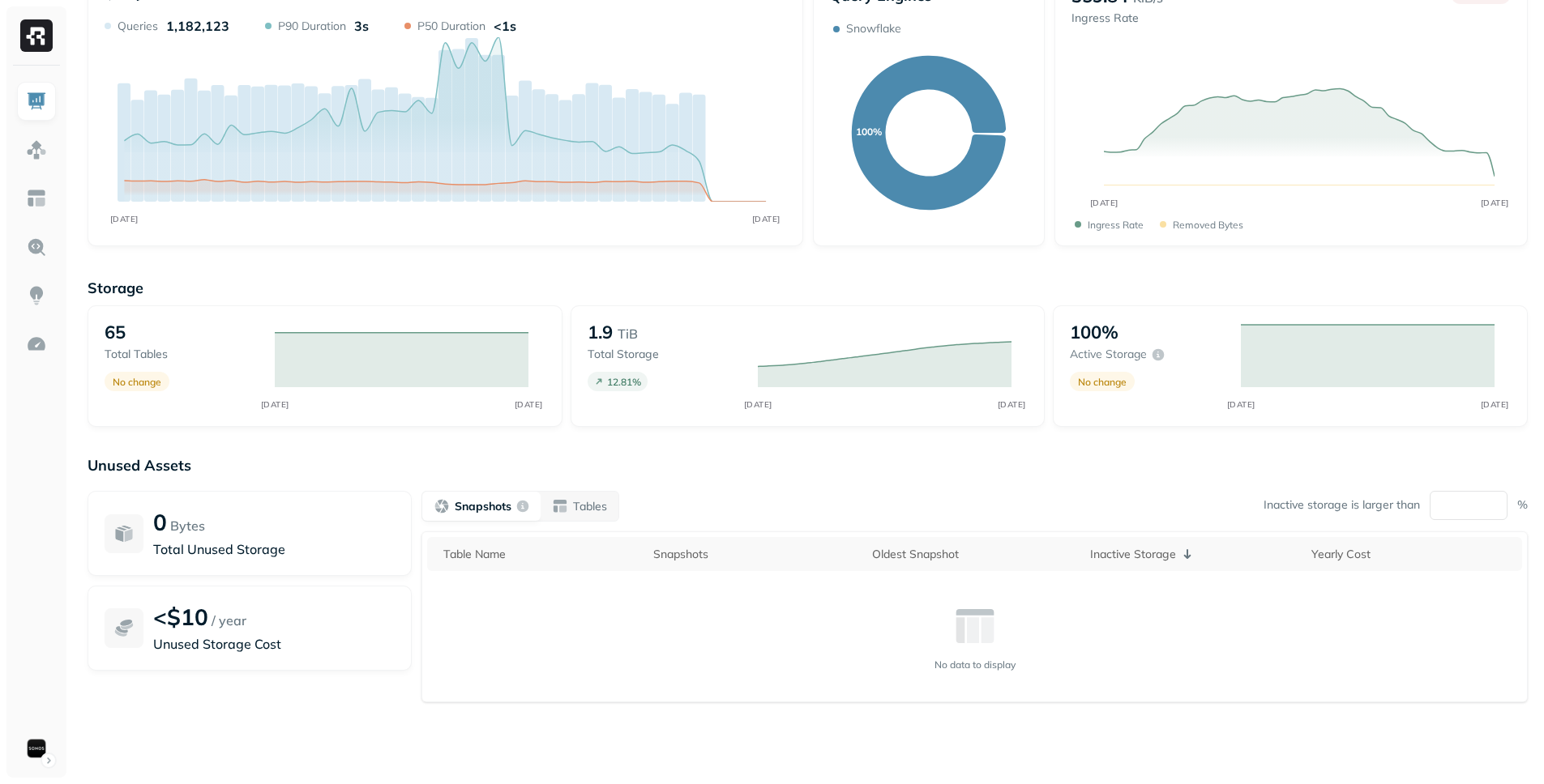
scroll to position [0, 0]
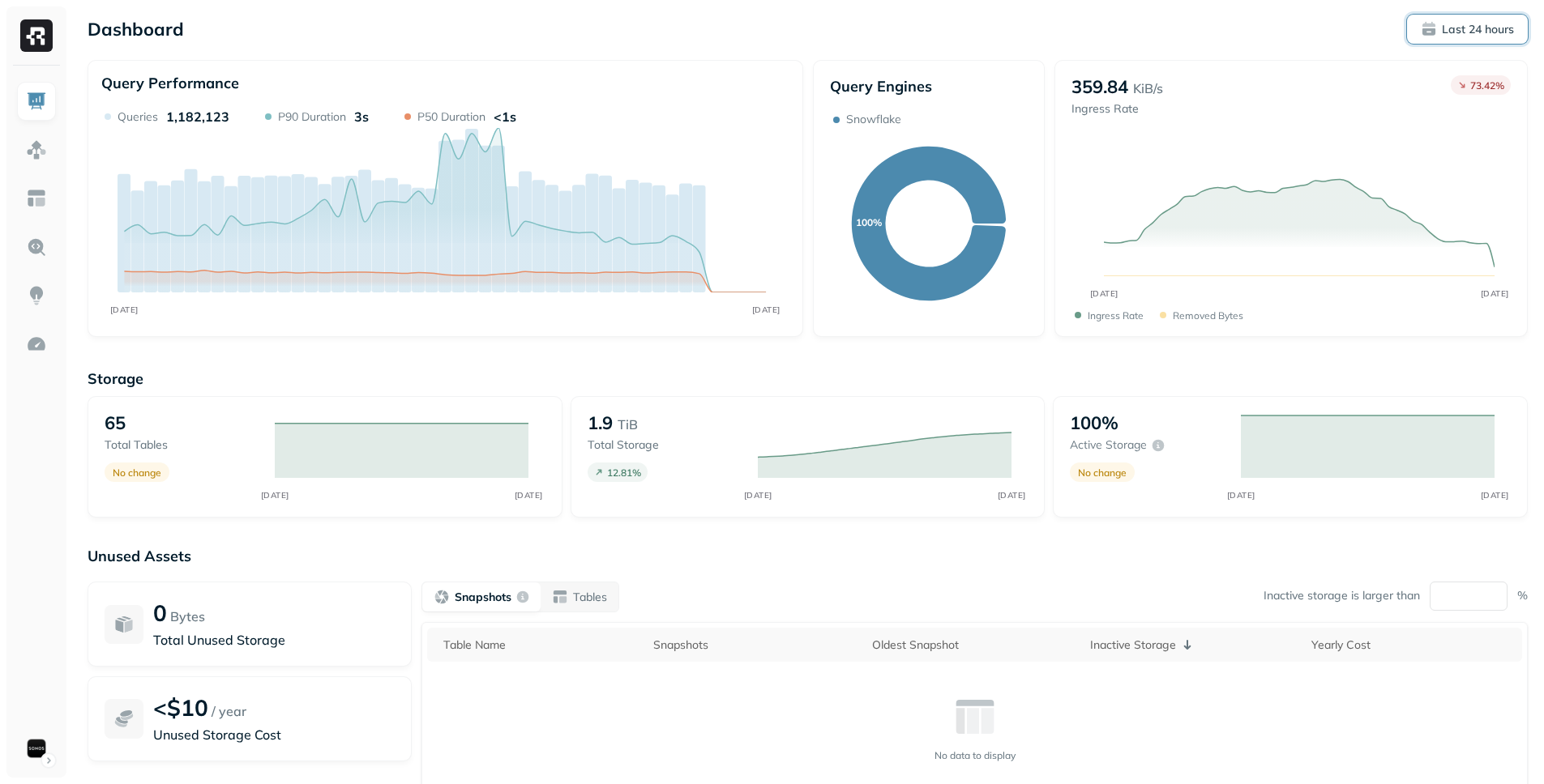
click at [1461, 32] on p "Last 24 hours" at bounding box center [1478, 29] width 72 height 15
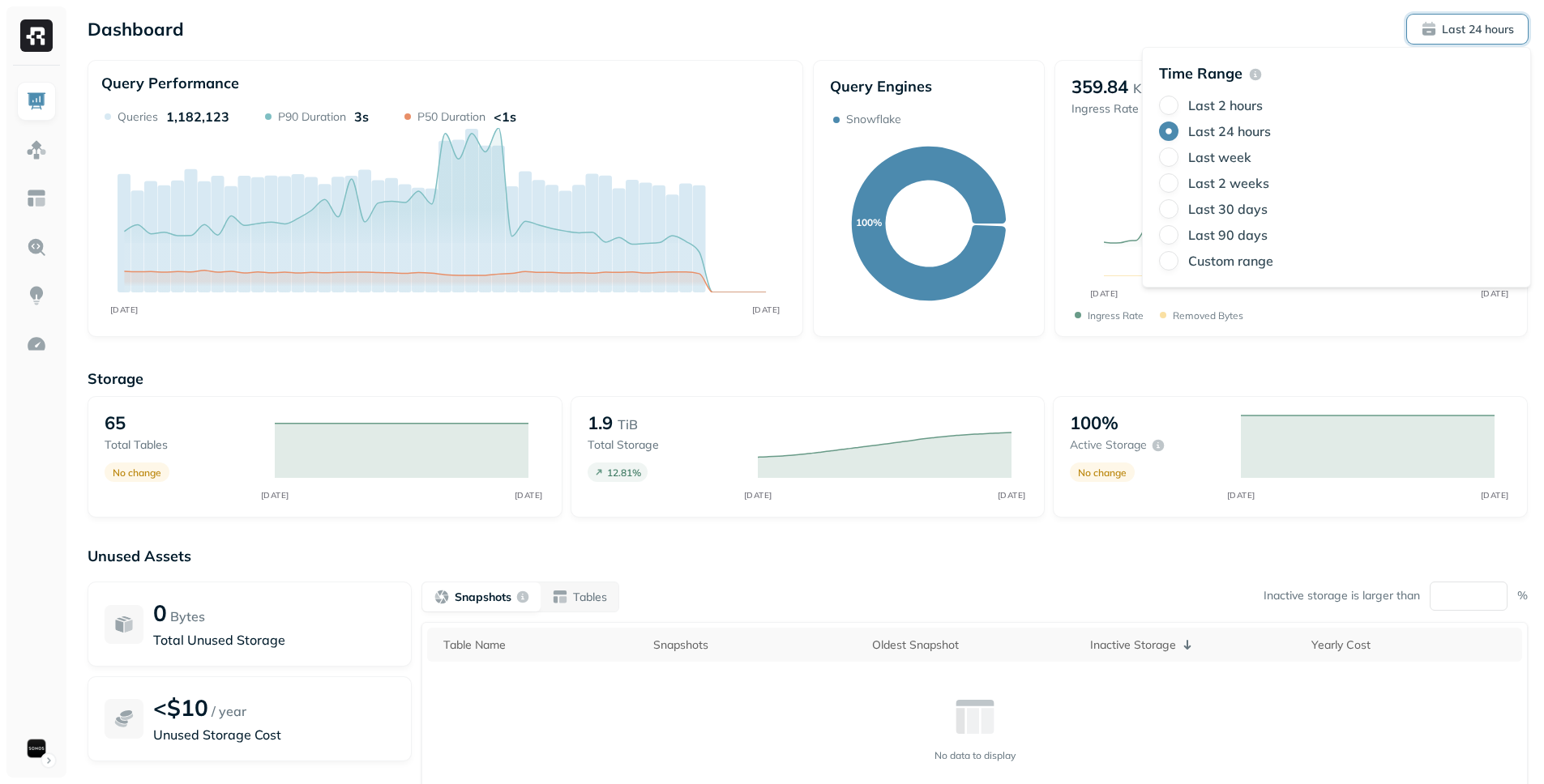
click at [1215, 181] on label "Last 2 weeks" at bounding box center [1228, 183] width 81 height 16
click at [1178, 181] on button "Last 2 weeks" at bounding box center [1168, 183] width 19 height 19
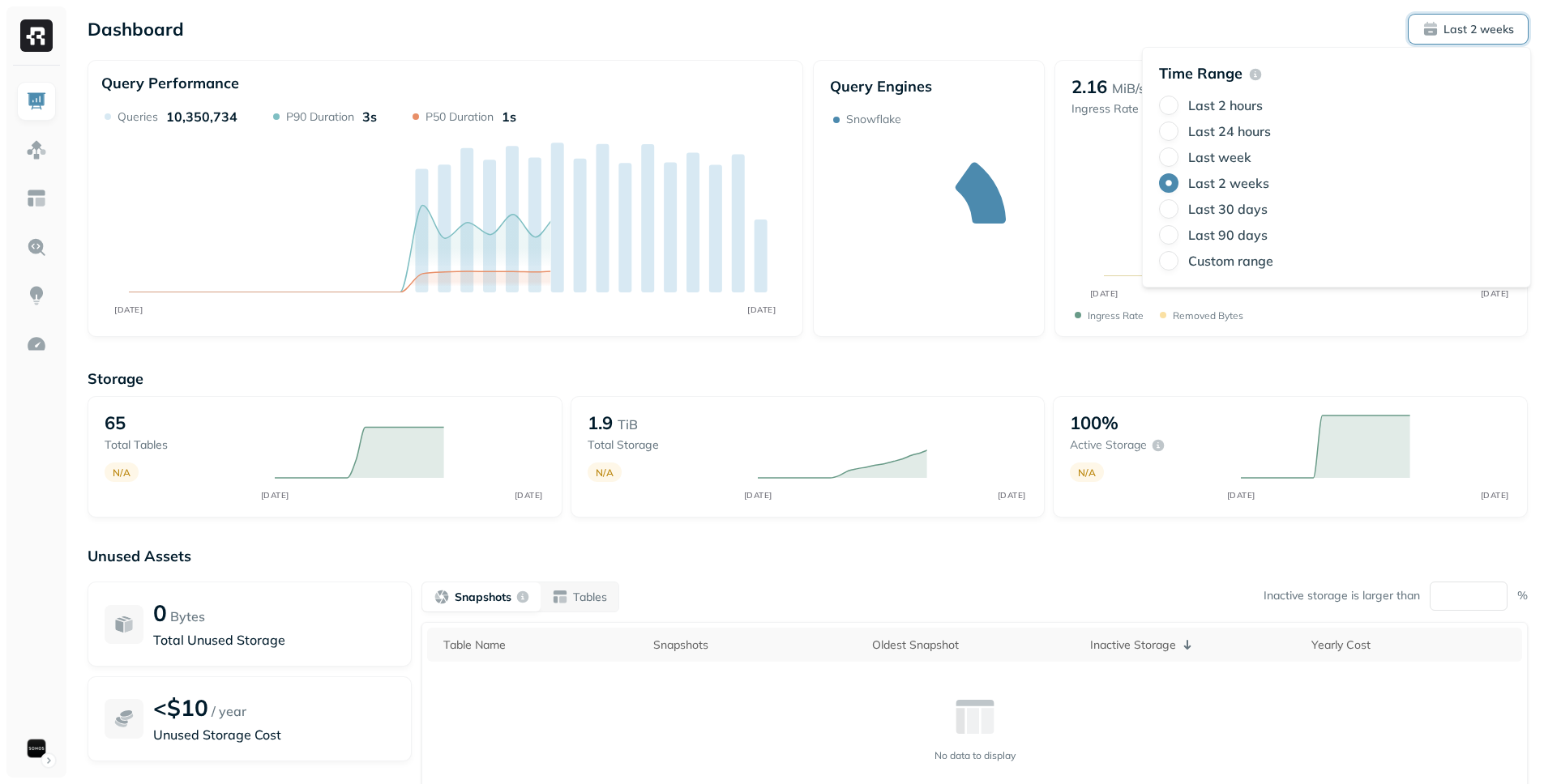
click at [1100, 34] on div "Dashboard Last 2 weeks" at bounding box center [807, 29] width 1440 height 29
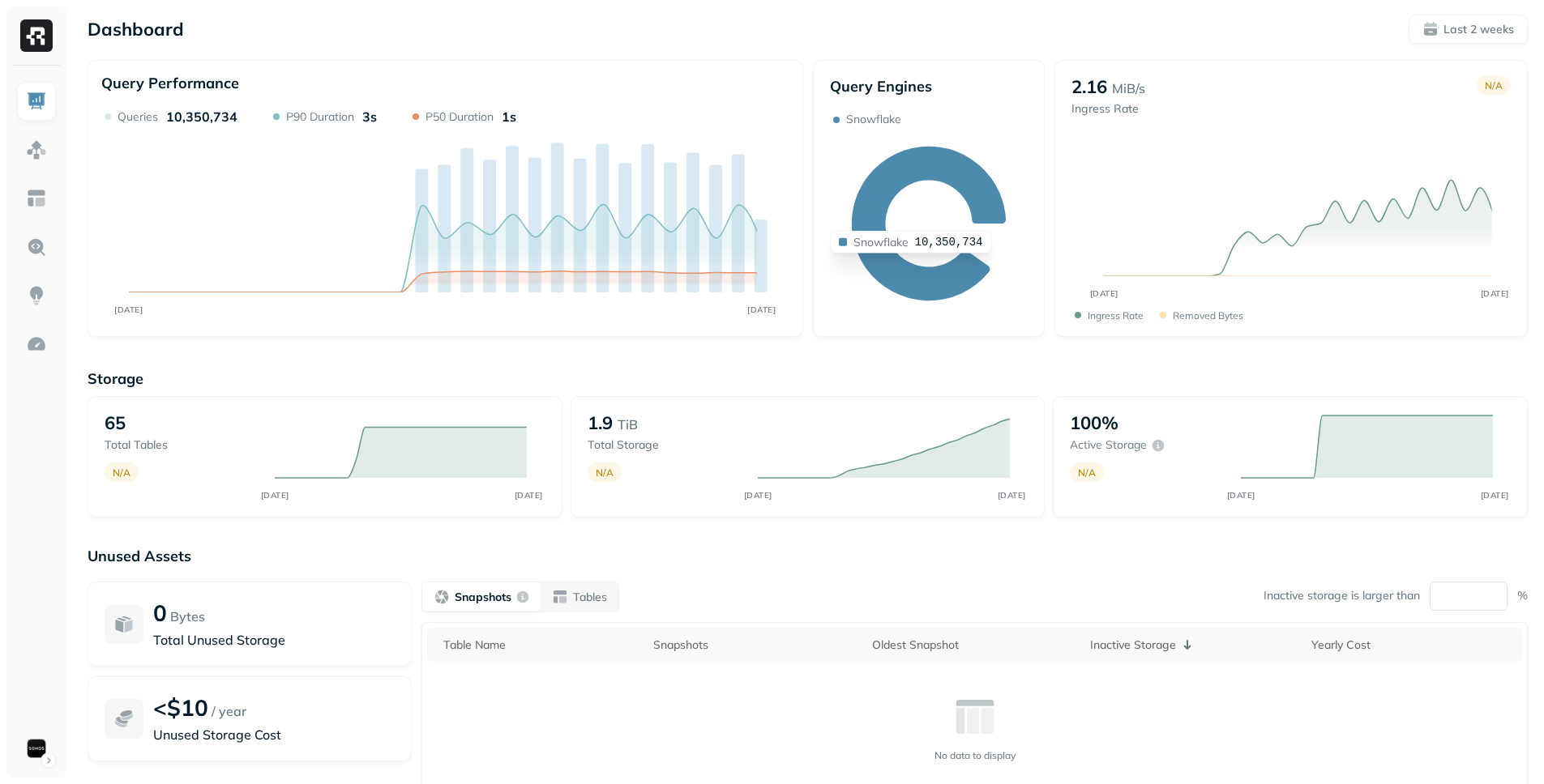
scroll to position [118, 0]
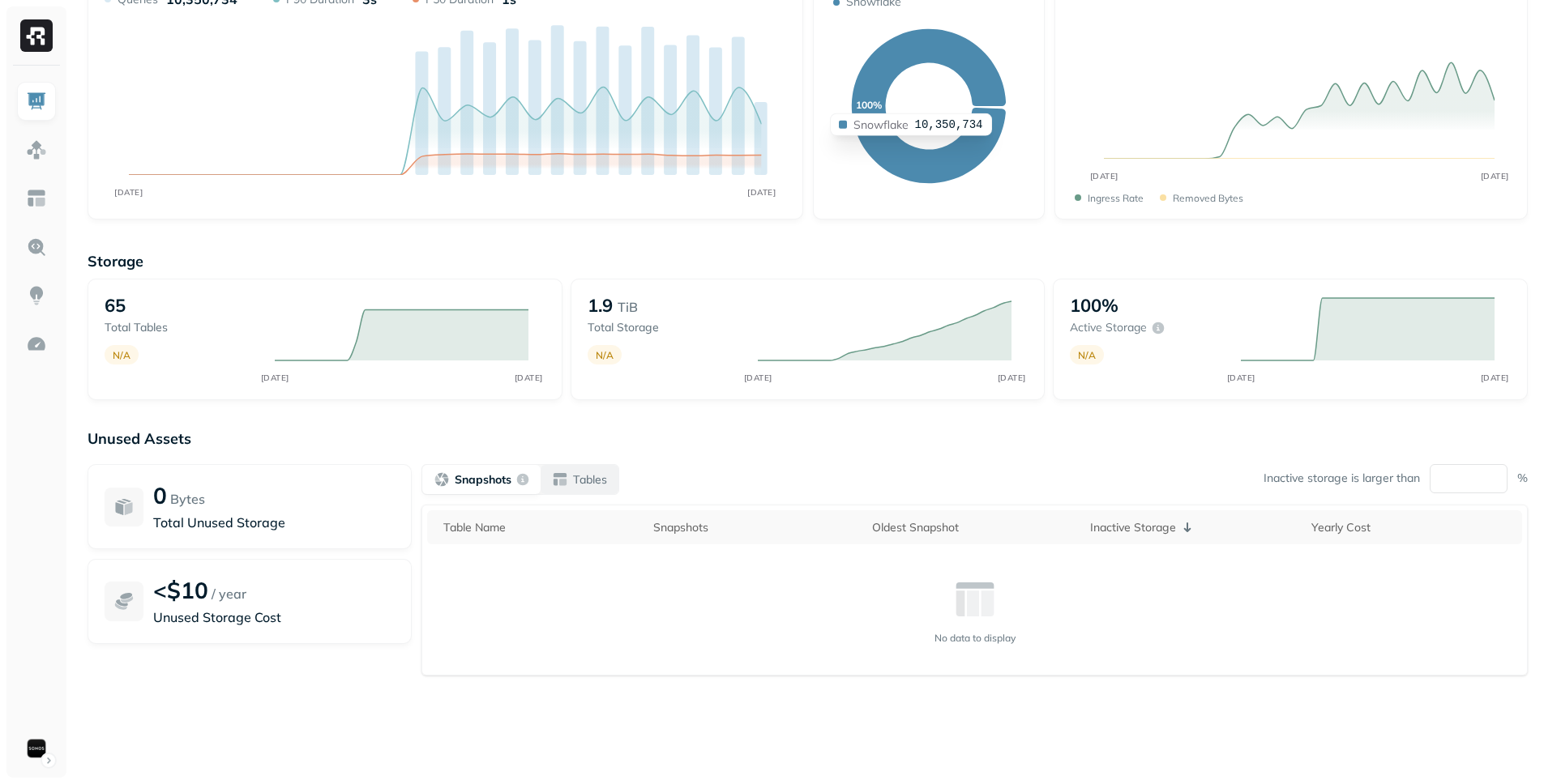
click at [565, 490] on button "Tables" at bounding box center [580, 479] width 78 height 29
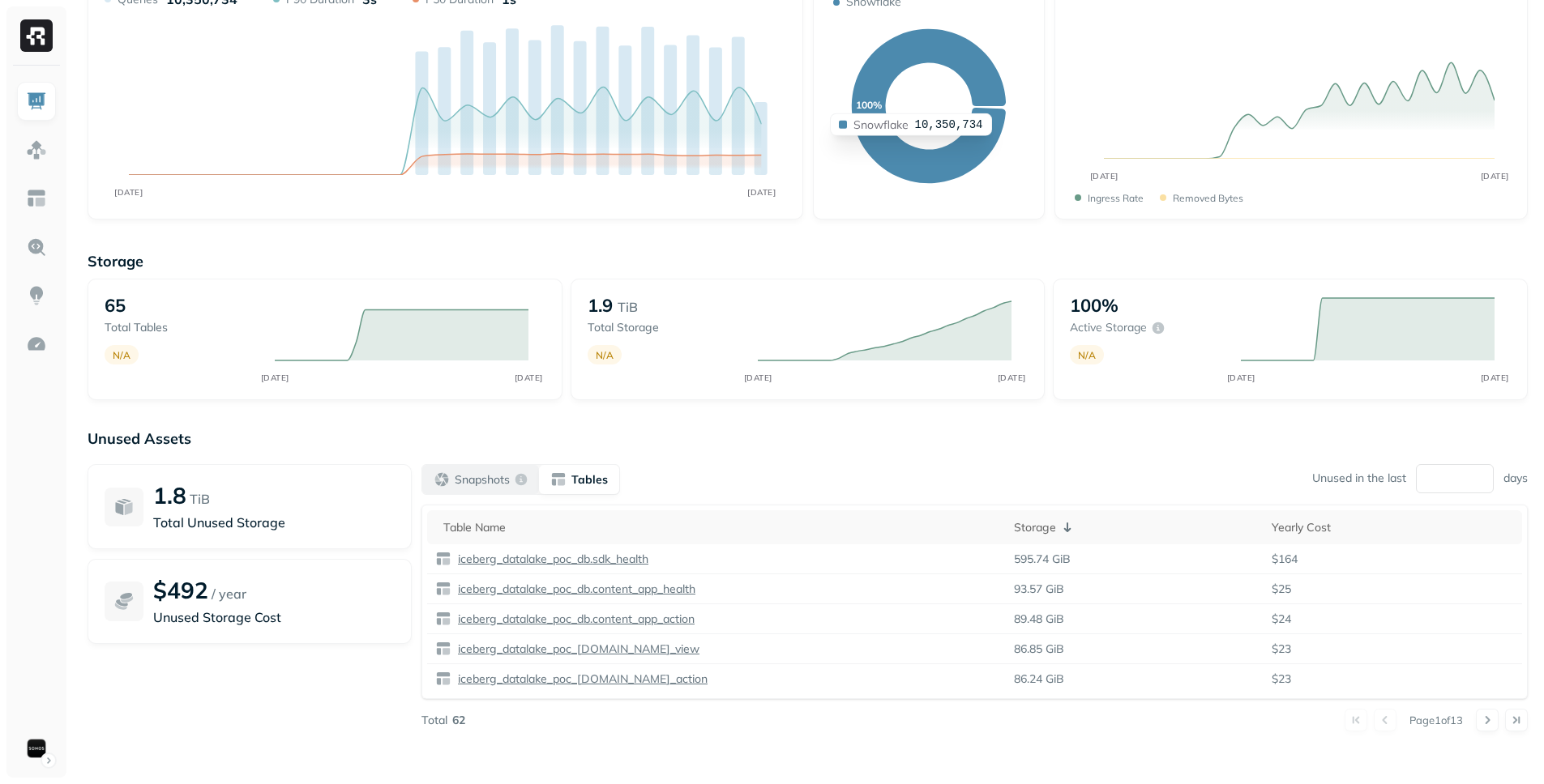
click at [483, 486] on div "Snapshots" at bounding box center [481, 479] width 94 height 16
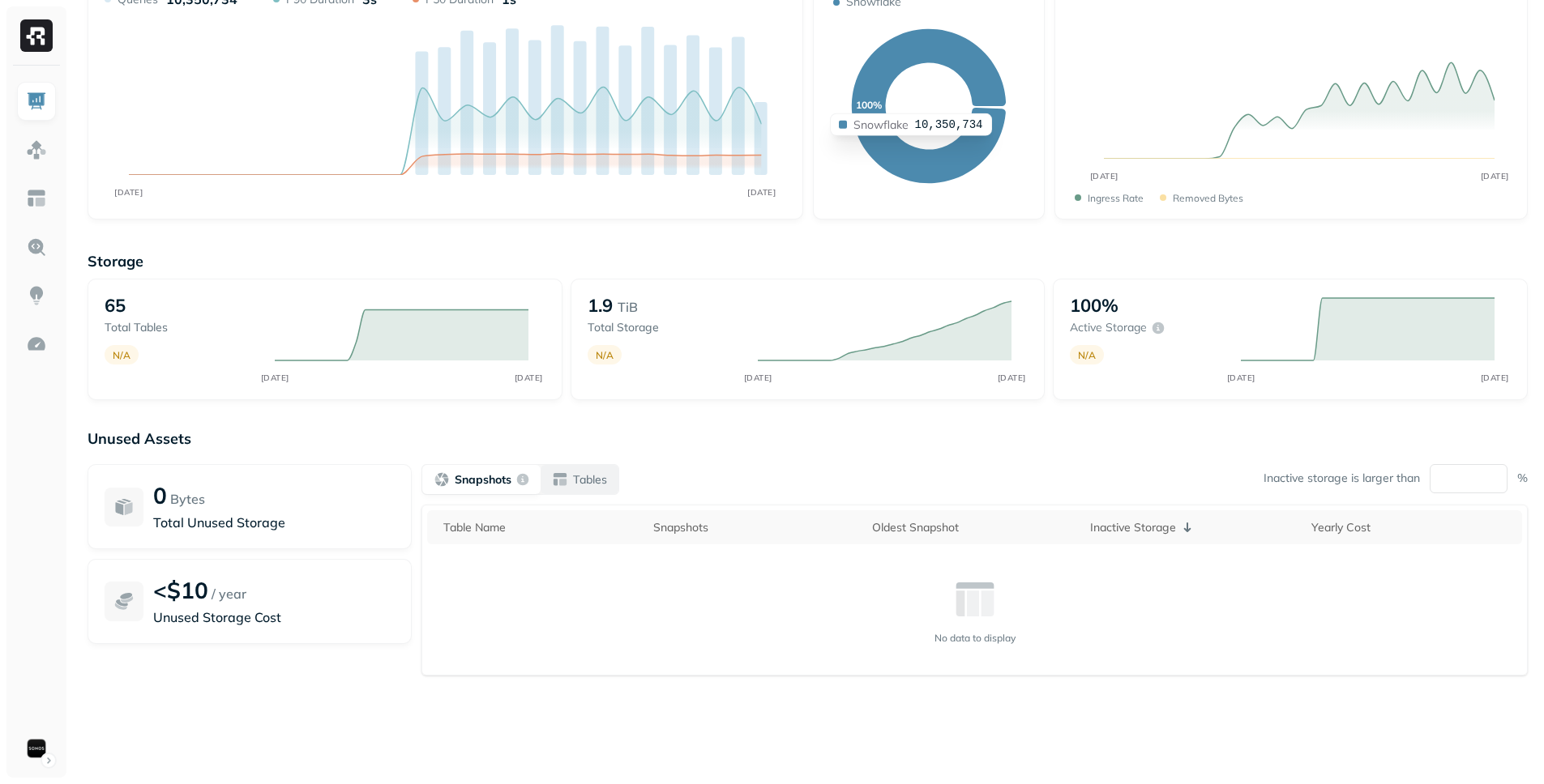
click at [589, 483] on p "Tables" at bounding box center [590, 479] width 34 height 15
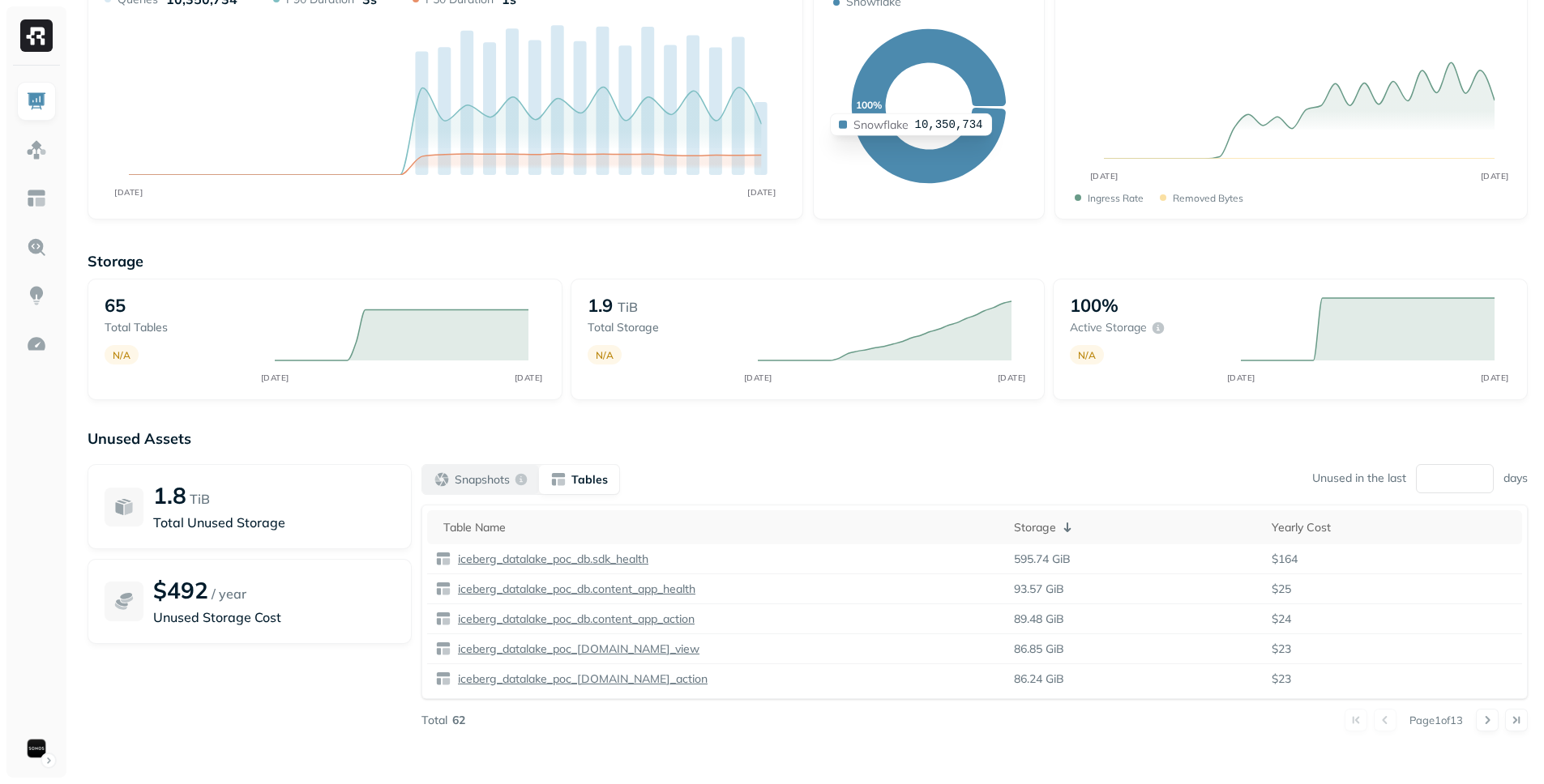
click at [487, 480] on p "Snapshots" at bounding box center [482, 479] width 55 height 15
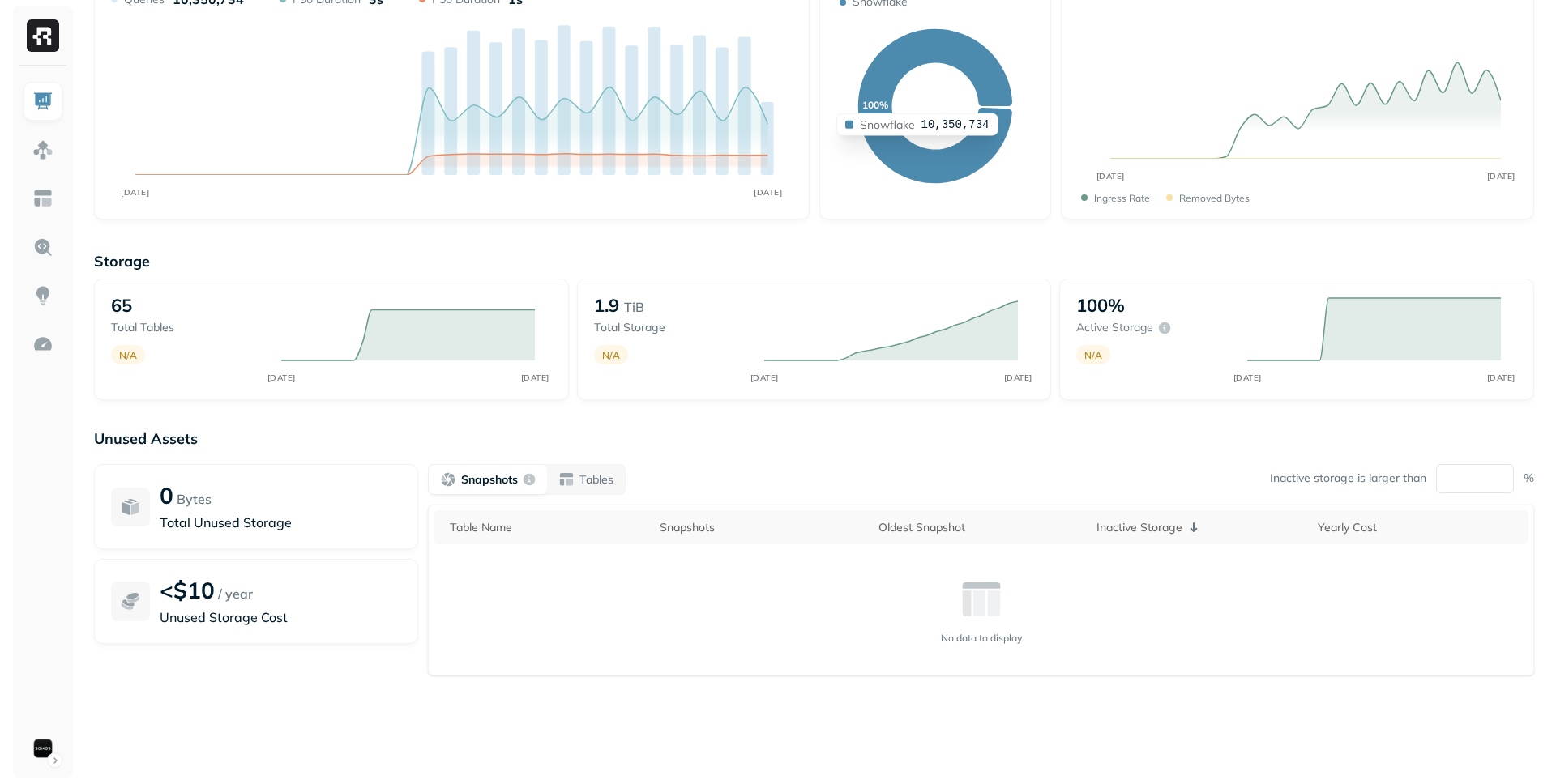
scroll to position [0, 0]
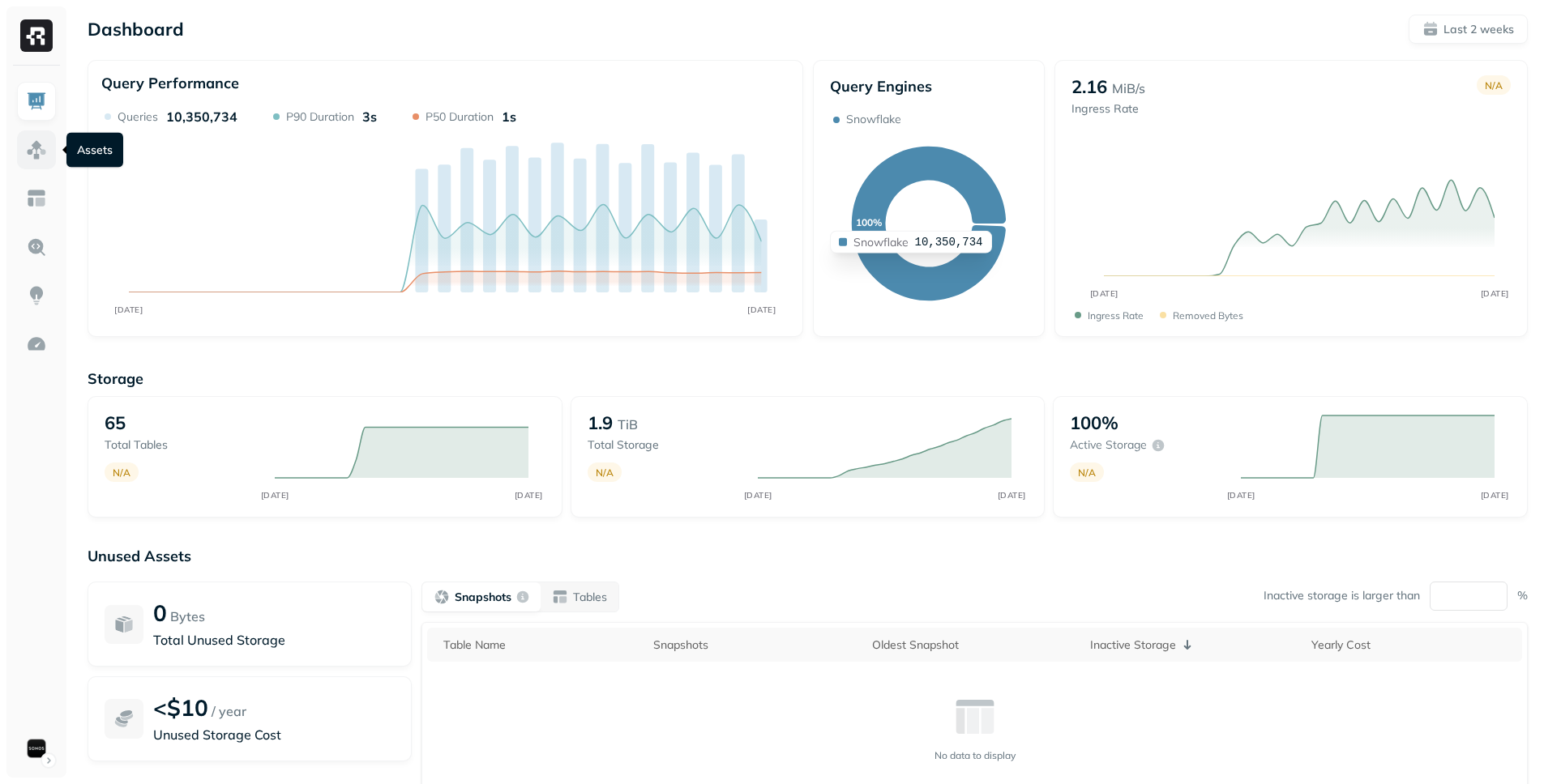
click at [34, 152] on img at bounding box center [36, 149] width 21 height 21
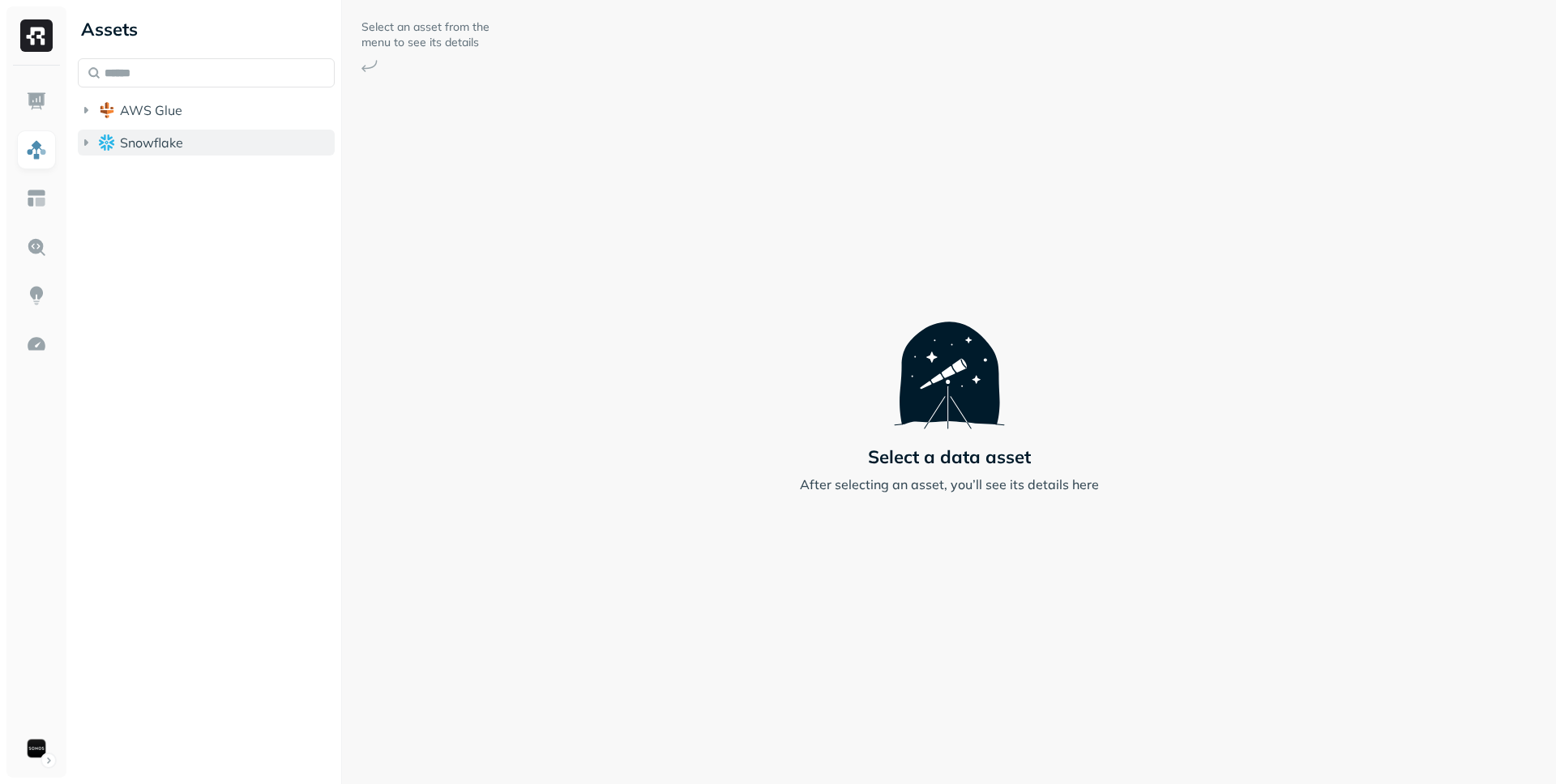
click at [230, 143] on button "Snowflake" at bounding box center [206, 143] width 257 height 26
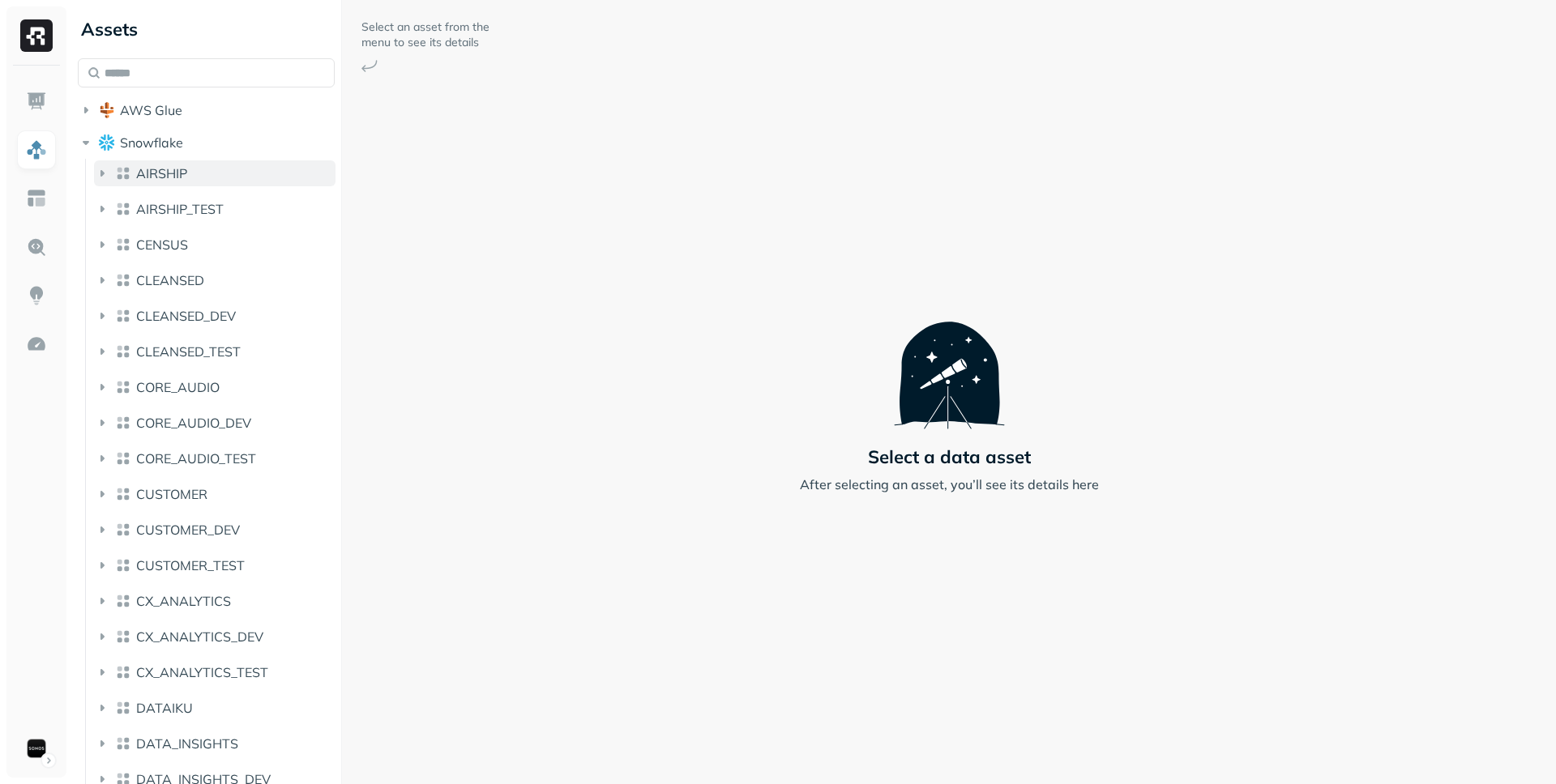
click at [229, 173] on button "AIRSHIP" at bounding box center [215, 174] width 242 height 26
click at [228, 223] on li "EVENTS" at bounding box center [223, 209] width 226 height 29
click at [233, 215] on button "EVENTS" at bounding box center [223, 208] width 226 height 26
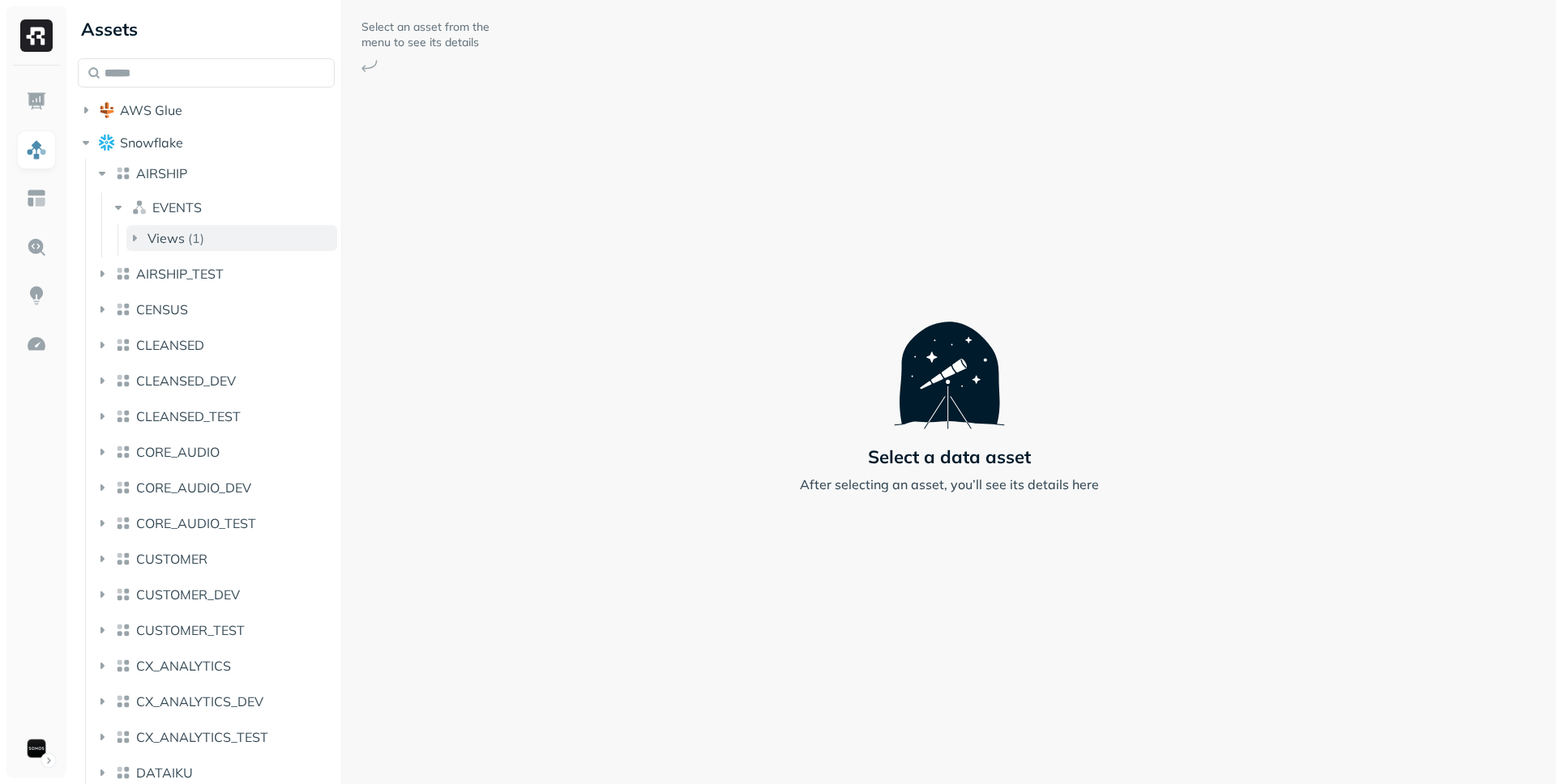
click at [234, 245] on button "Views ( 1 )" at bounding box center [232, 238] width 211 height 26
click at [232, 263] on link "EVENTS" at bounding box center [240, 269] width 195 height 26
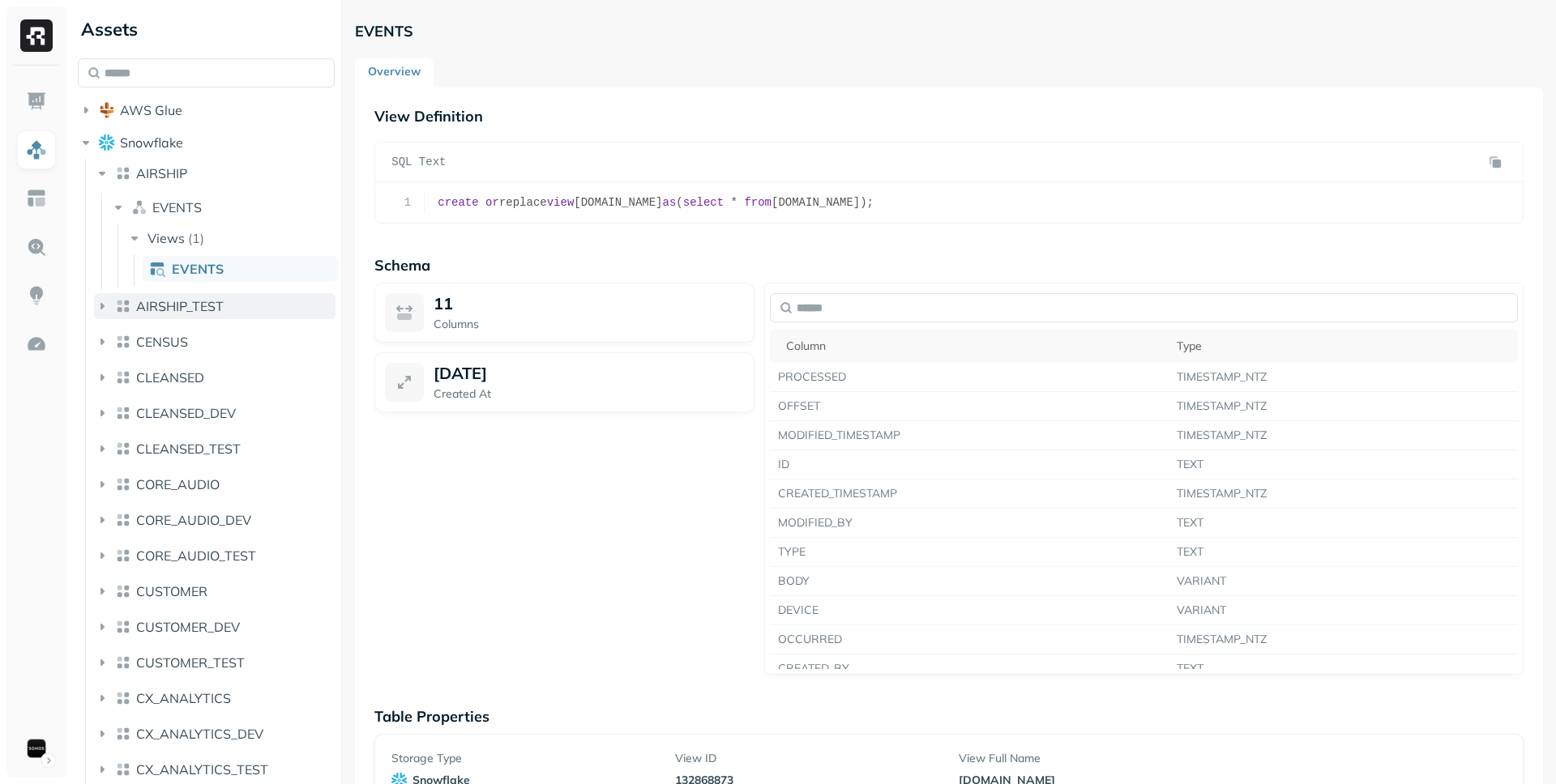
click at [216, 313] on span "AIRSHIP_TEST" at bounding box center [180, 306] width 88 height 16
click at [221, 343] on button "EVENTS" at bounding box center [223, 341] width 226 height 26
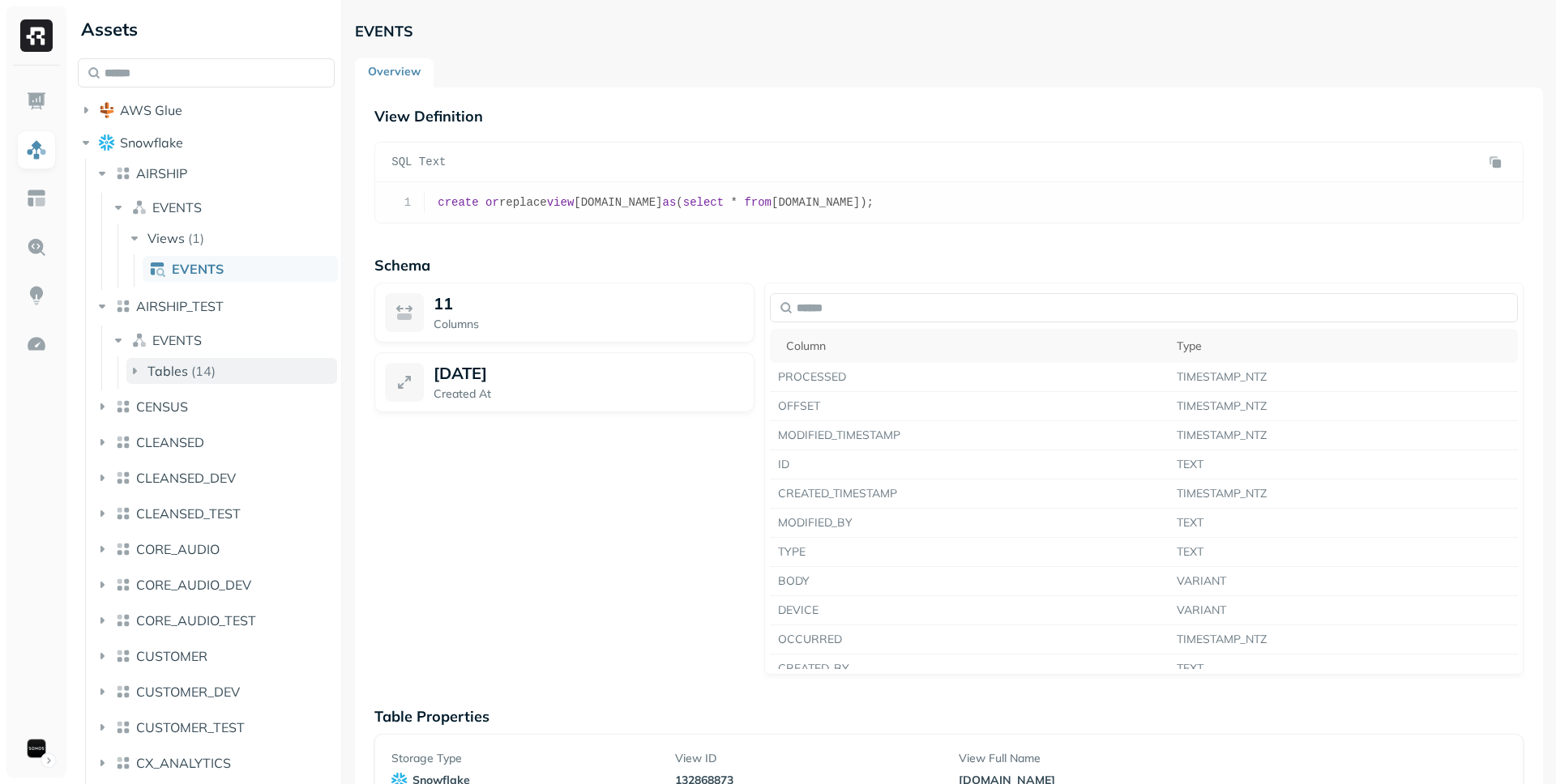
click at [225, 369] on button "Tables ( 14 )" at bounding box center [232, 371] width 211 height 26
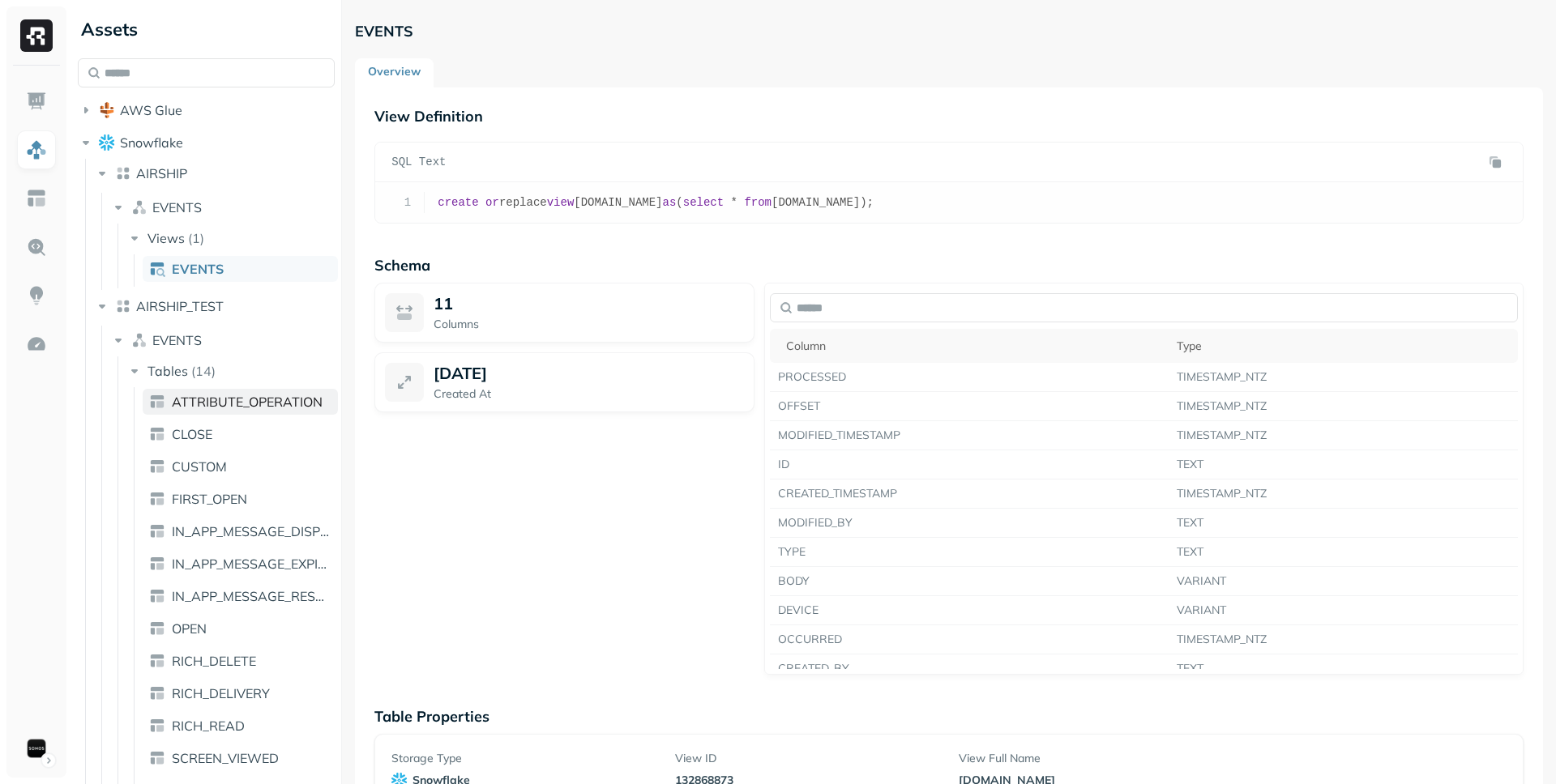
click at [226, 413] on link "ATTRIBUTE_OPERATION" at bounding box center [240, 401] width 195 height 26
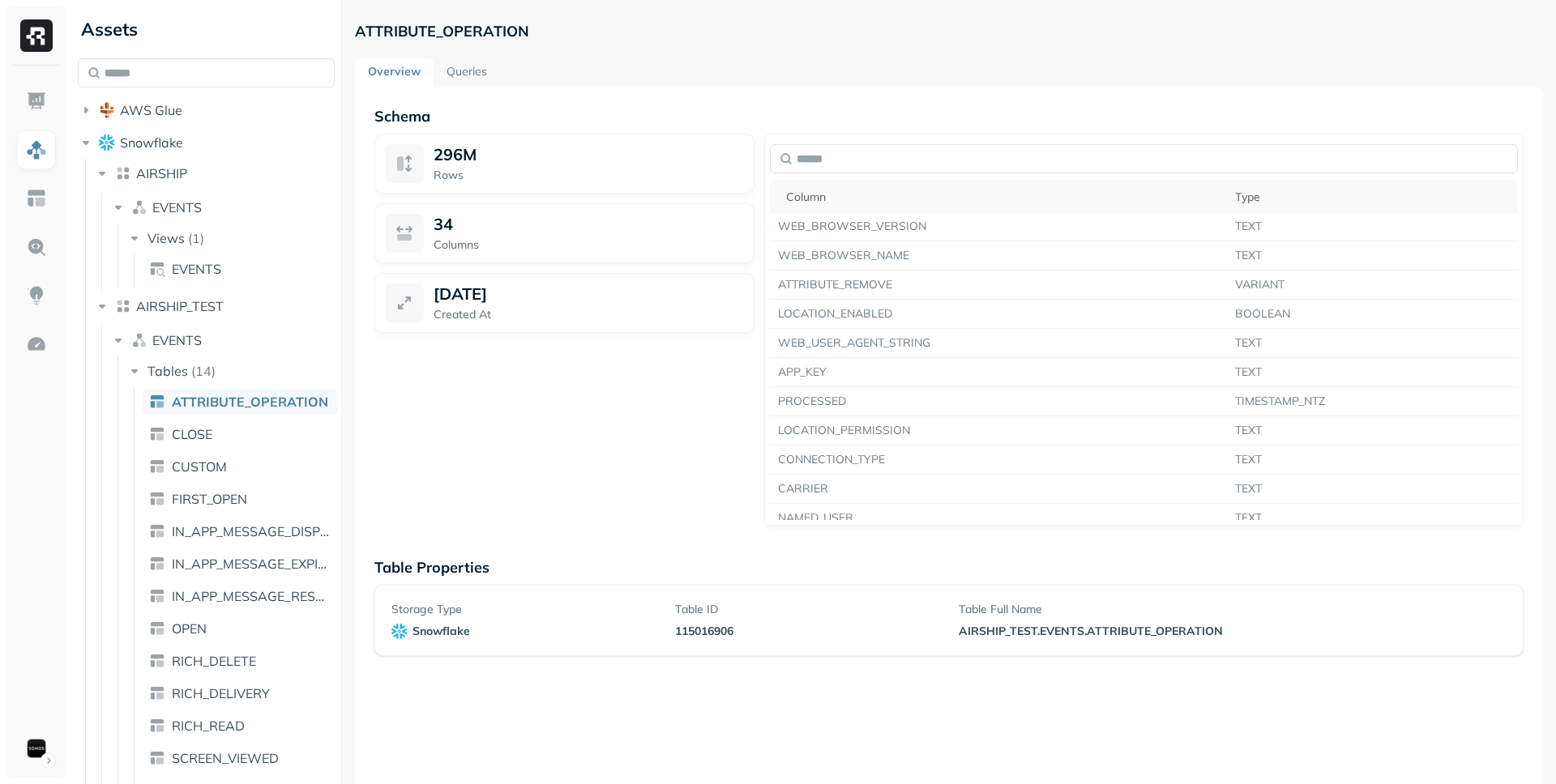
click at [199, 547] on ul "ATTRIBUTE_OPERATION CLOSE CUSTOM FIRST_OPEN IN_APP_MESSAGE_DISPLAY IN_APP_MESSA…" at bounding box center [236, 614] width 204 height 453
click at [216, 530] on span "IN_APP_MESSAGE_DISPLAY" at bounding box center [252, 531] width 160 height 16
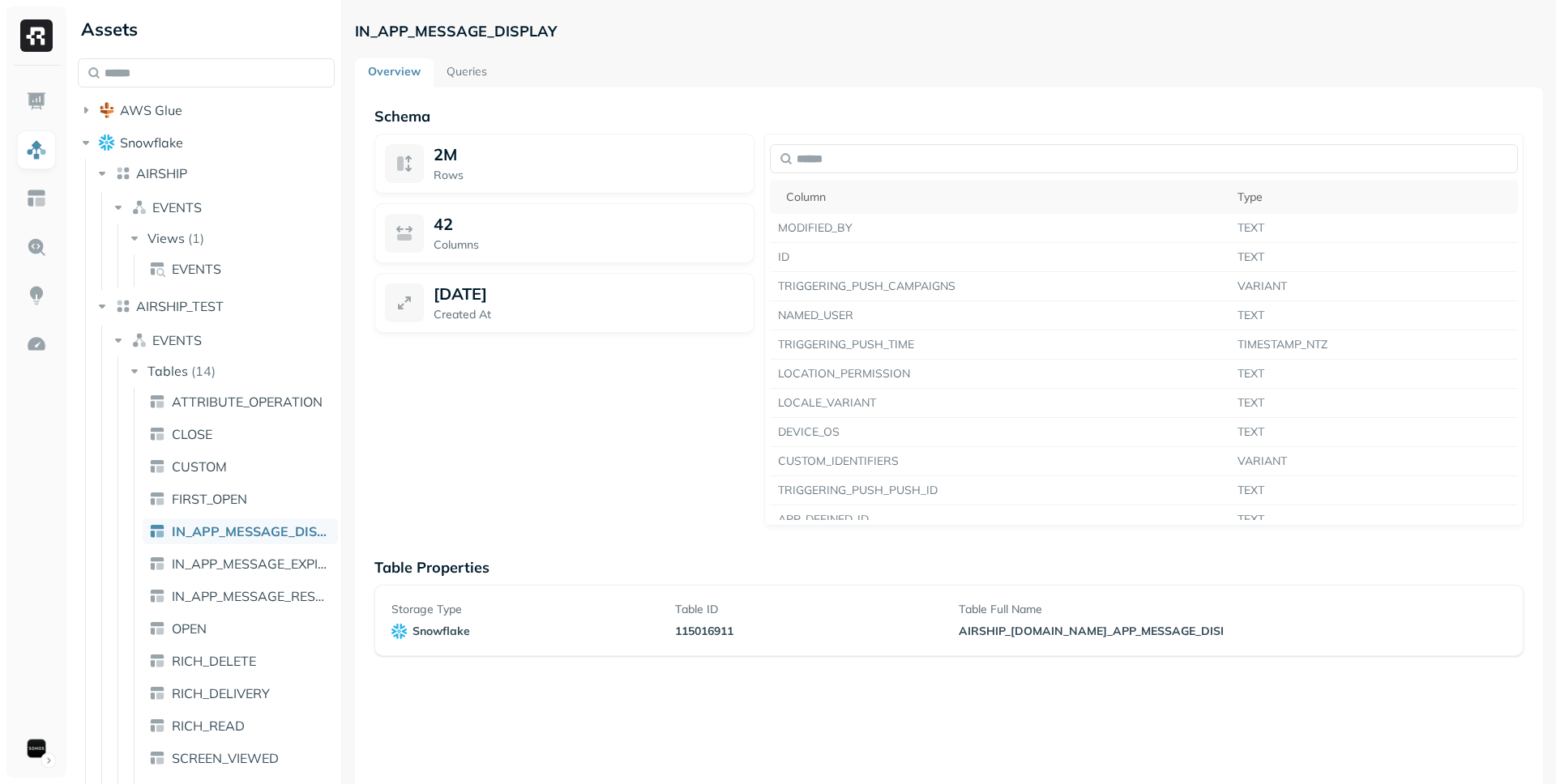
scroll to position [436, 0]
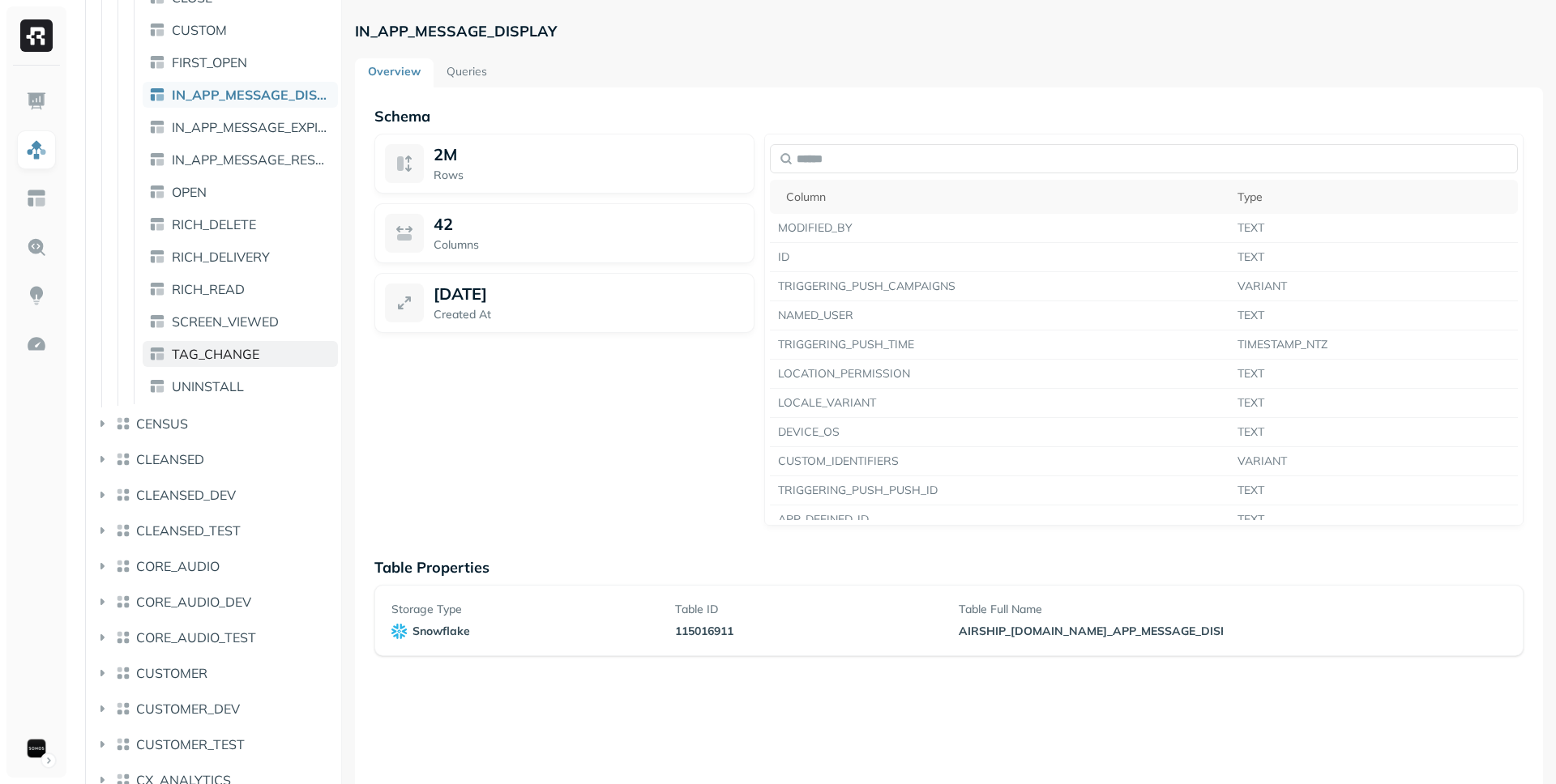
click at [244, 351] on span "TAG_CHANGE" at bounding box center [216, 354] width 88 height 16
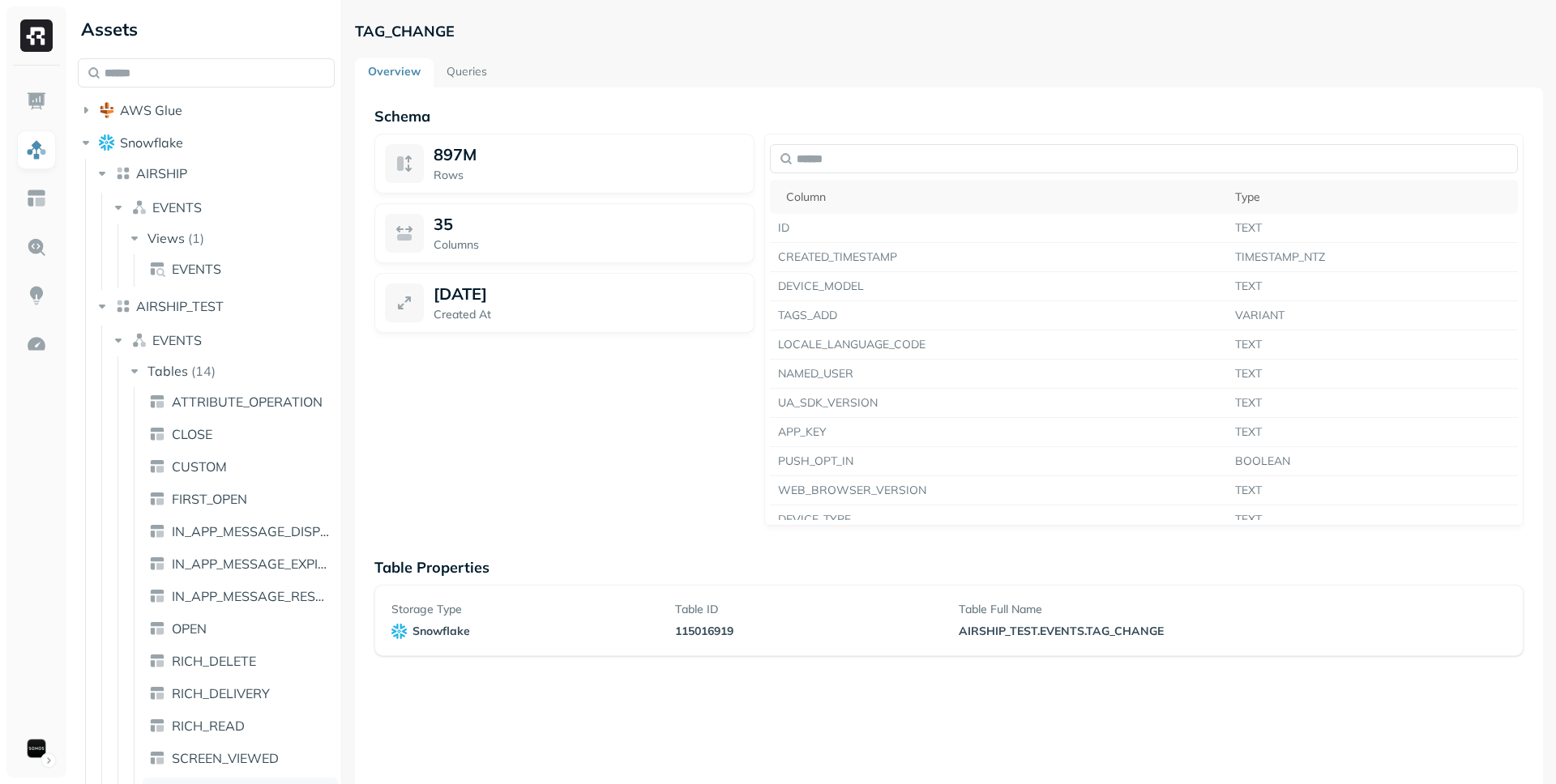
click at [461, 41] on div "TAG_CHANGE" at bounding box center [948, 30] width 1188 height 29
click at [453, 79] on link "Queries" at bounding box center [467, 72] width 67 height 29
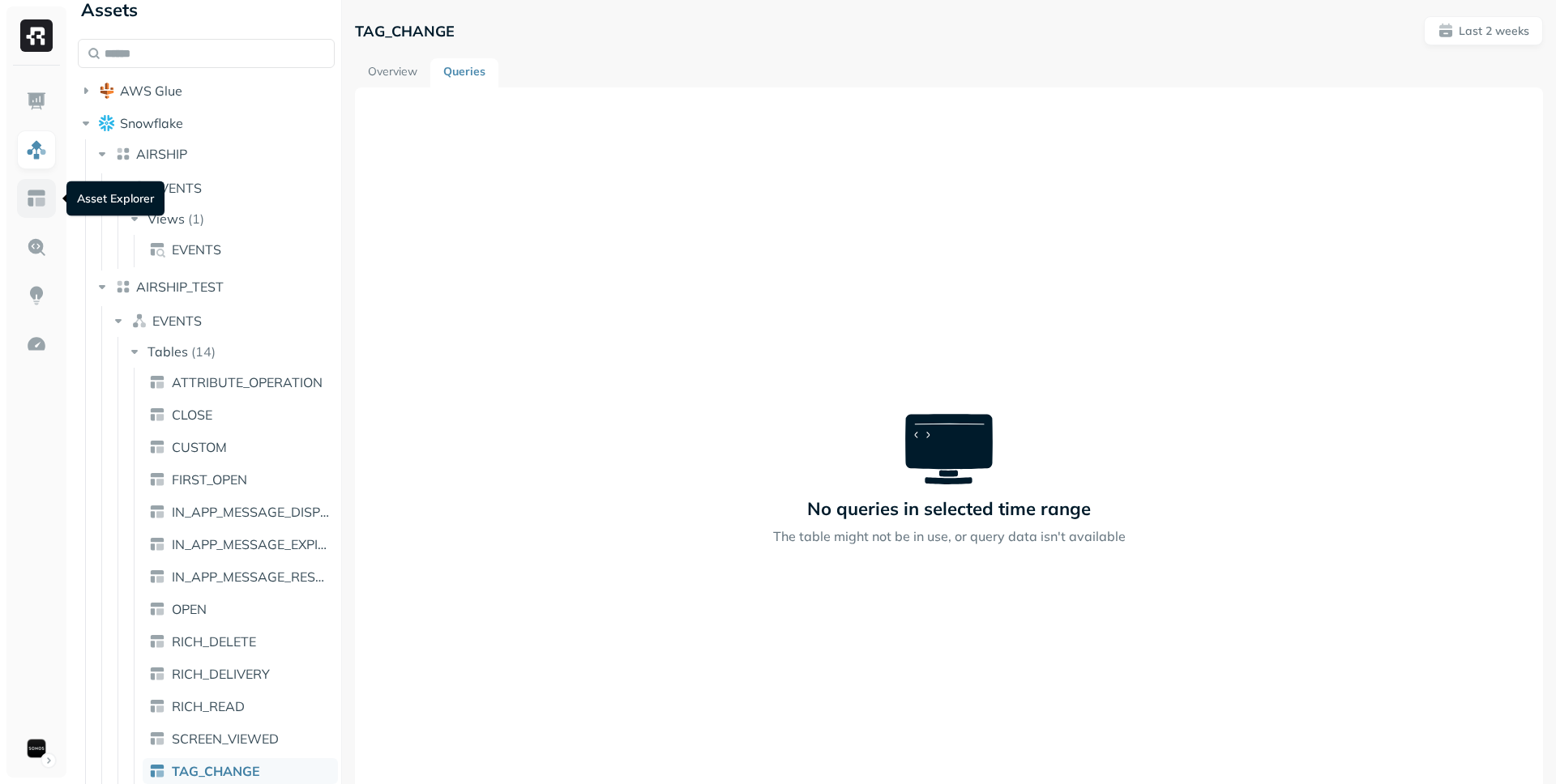
click at [42, 202] on img at bounding box center [36, 198] width 21 height 21
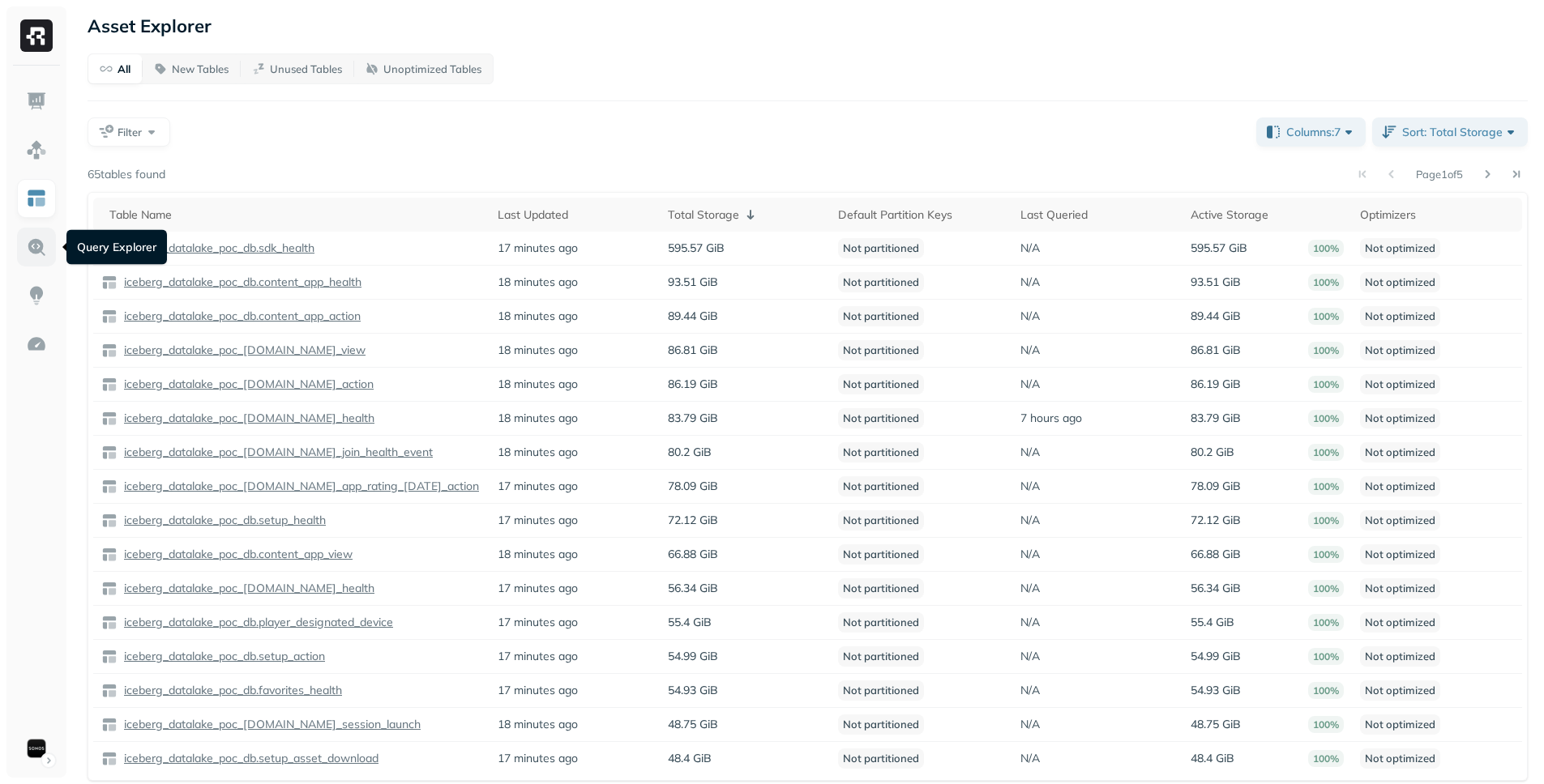
click at [28, 248] on img at bounding box center [36, 247] width 21 height 21
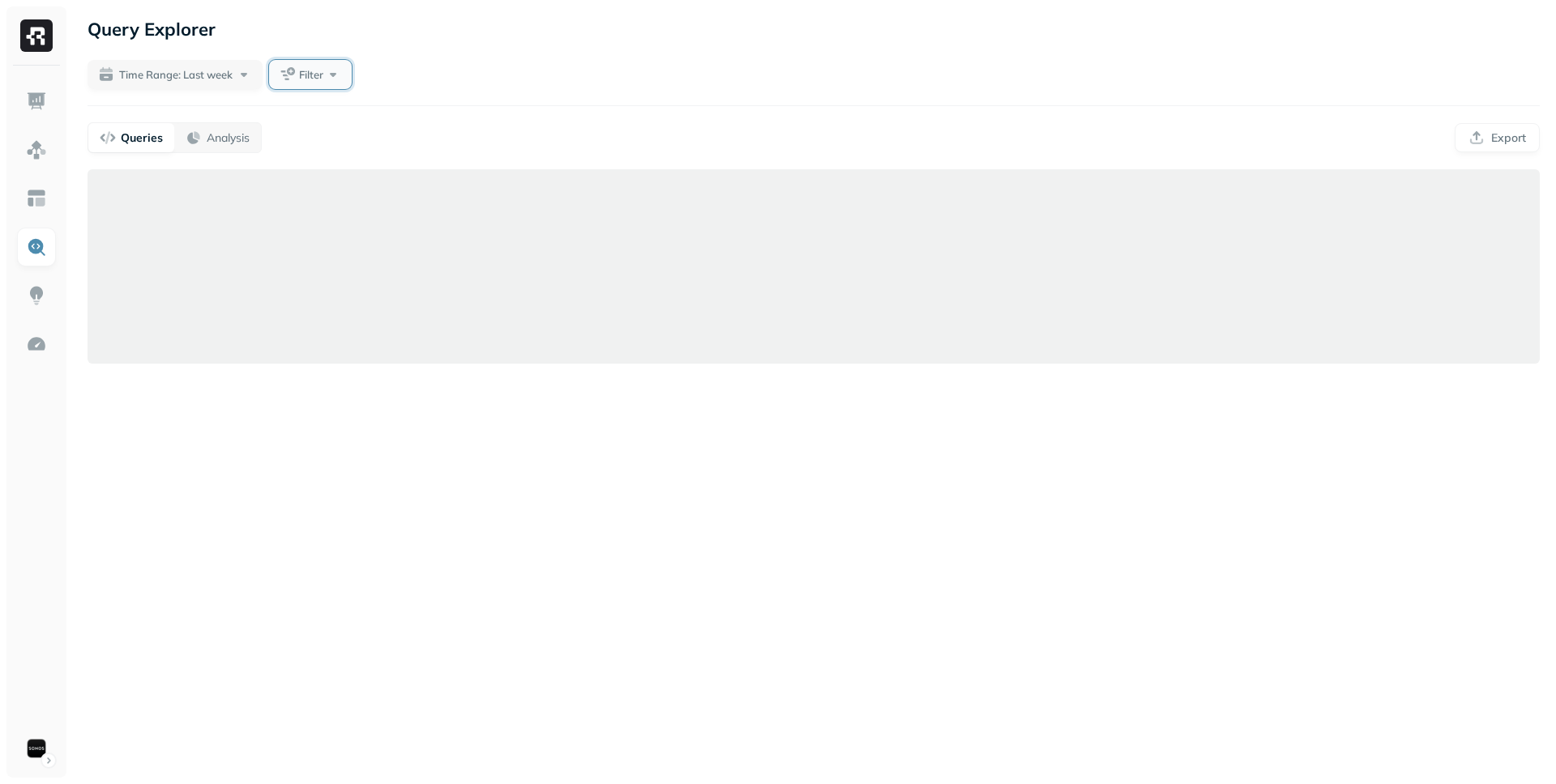
click at [323, 70] on span "Filter" at bounding box center [311, 74] width 24 height 15
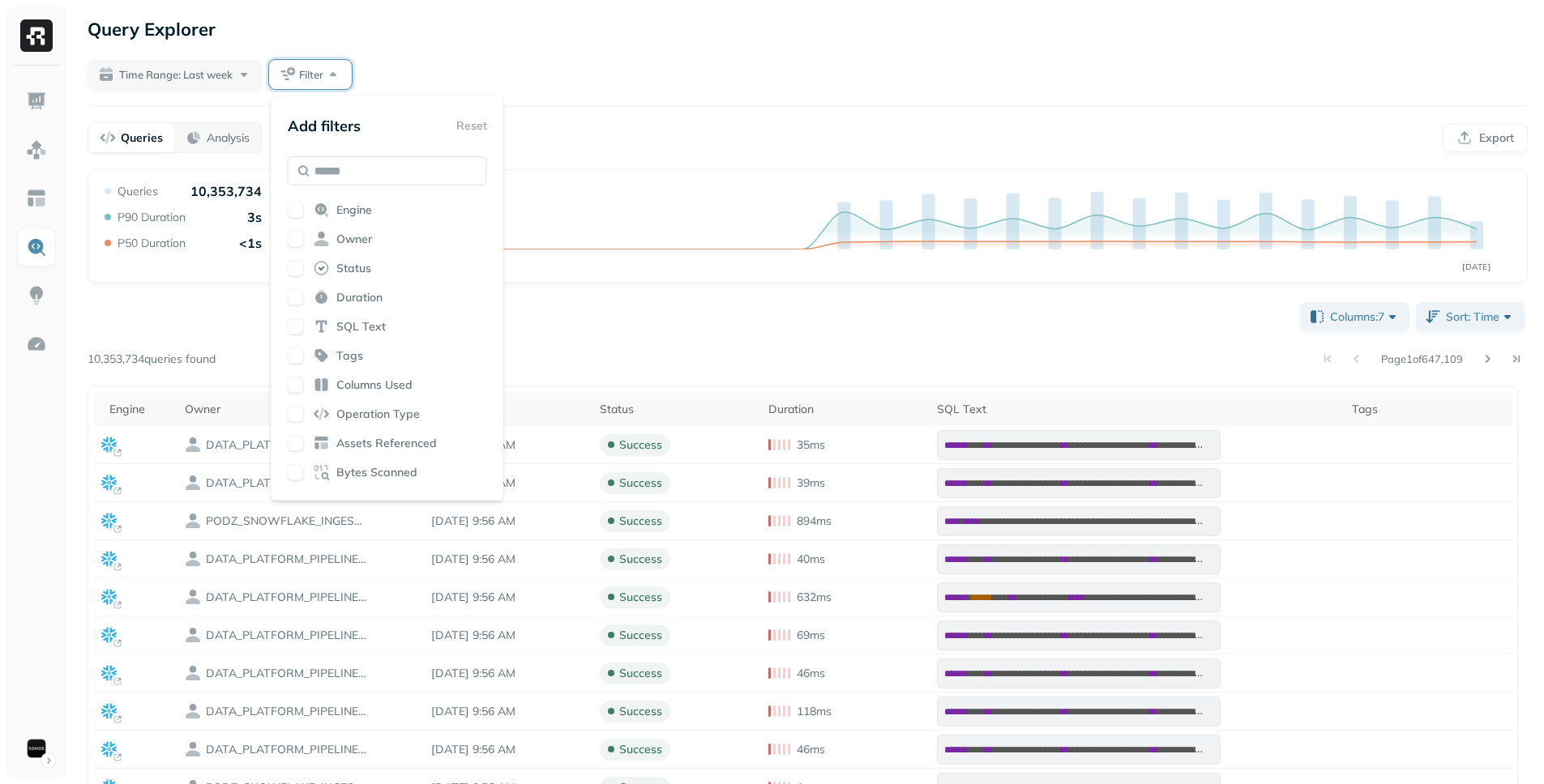
click at [415, 437] on span "Assets Referenced" at bounding box center [387, 442] width 101 height 15
click at [678, 79] on div "Time Range: Last week Filter" at bounding box center [807, 74] width 1440 height 29
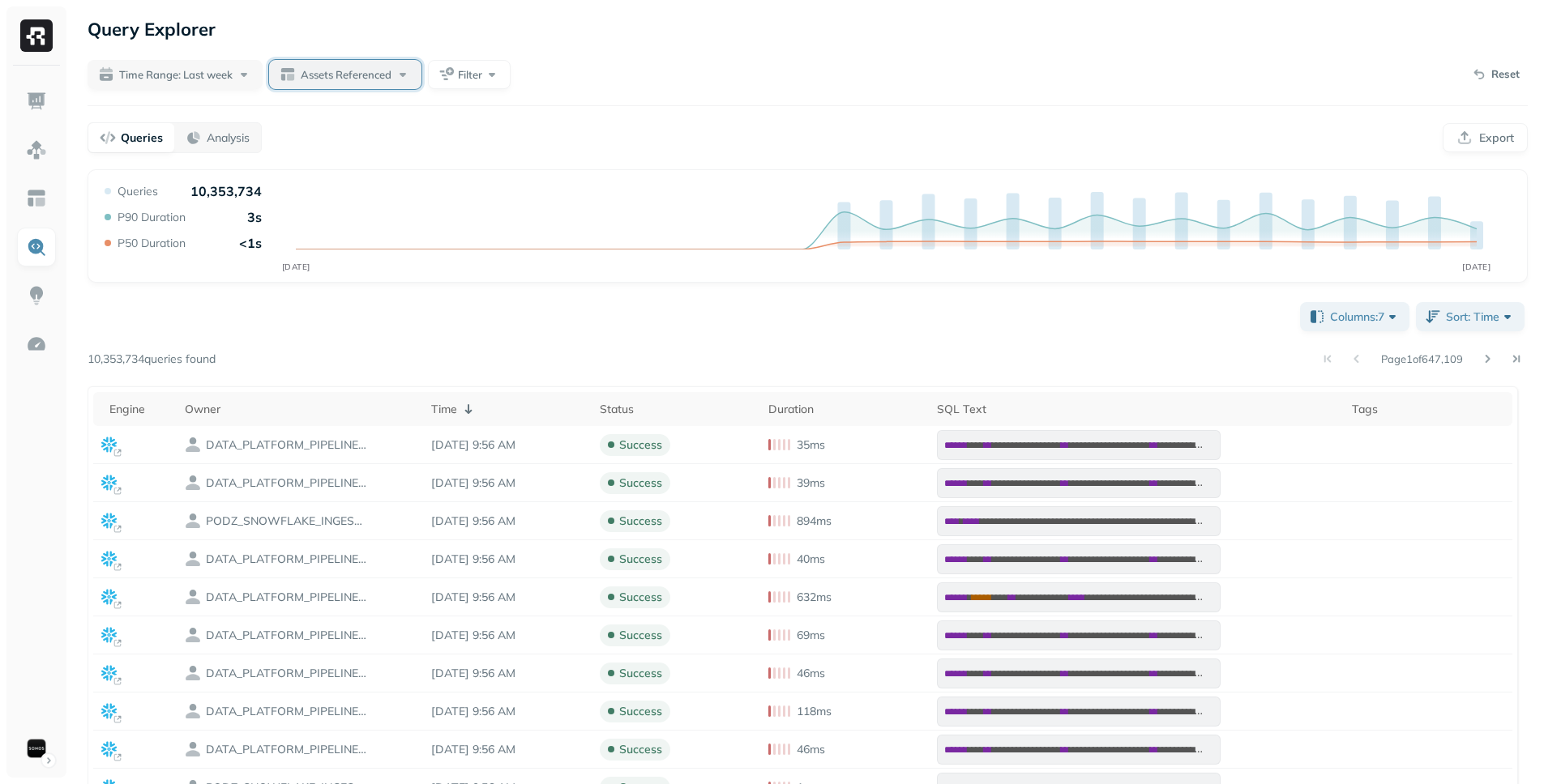
click at [347, 82] on div "Assets Referenced" at bounding box center [356, 75] width 110 height 16
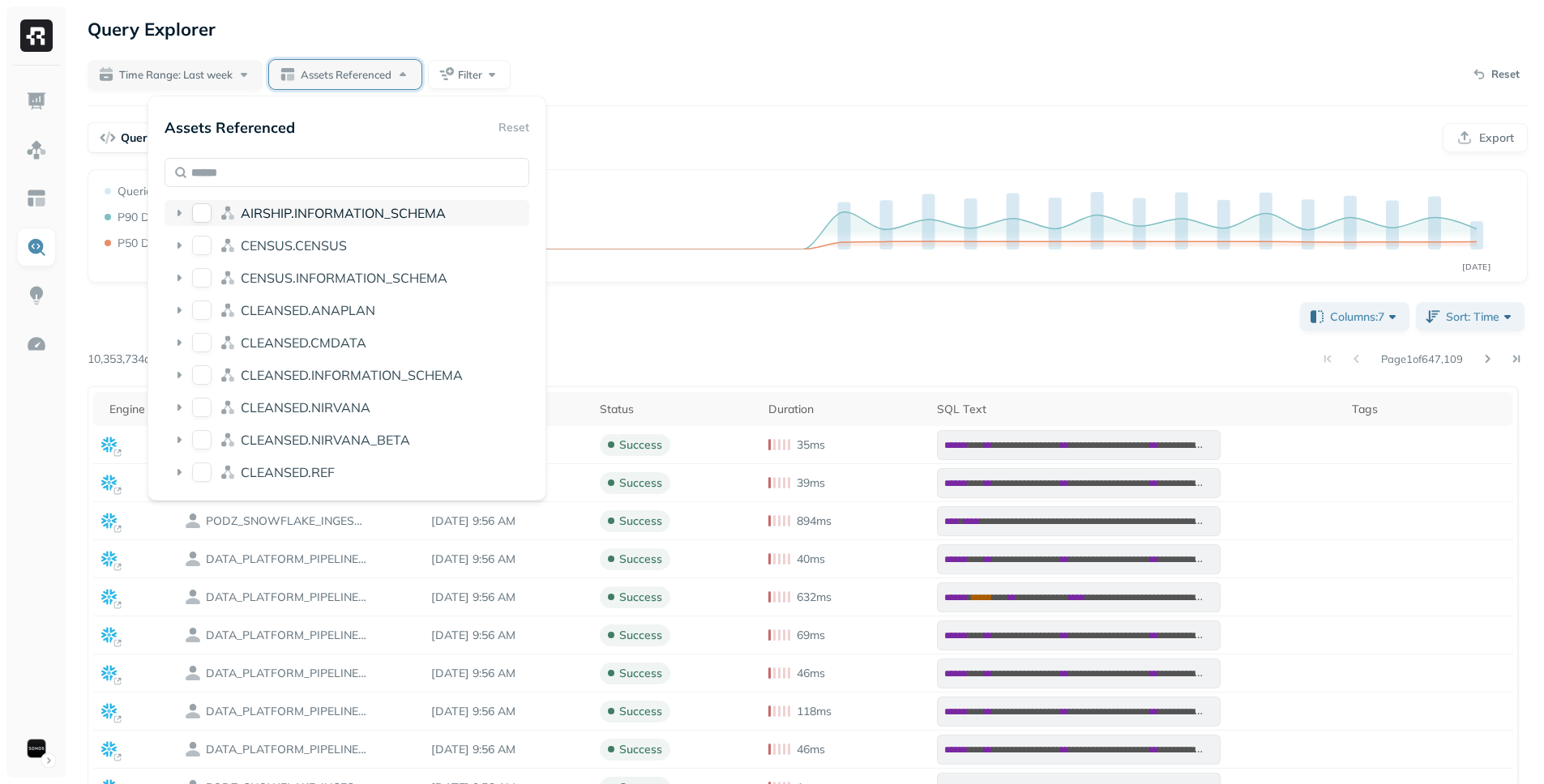
click at [181, 207] on icon at bounding box center [179, 213] width 16 height 16
click at [182, 272] on icon at bounding box center [179, 278] width 16 height 16
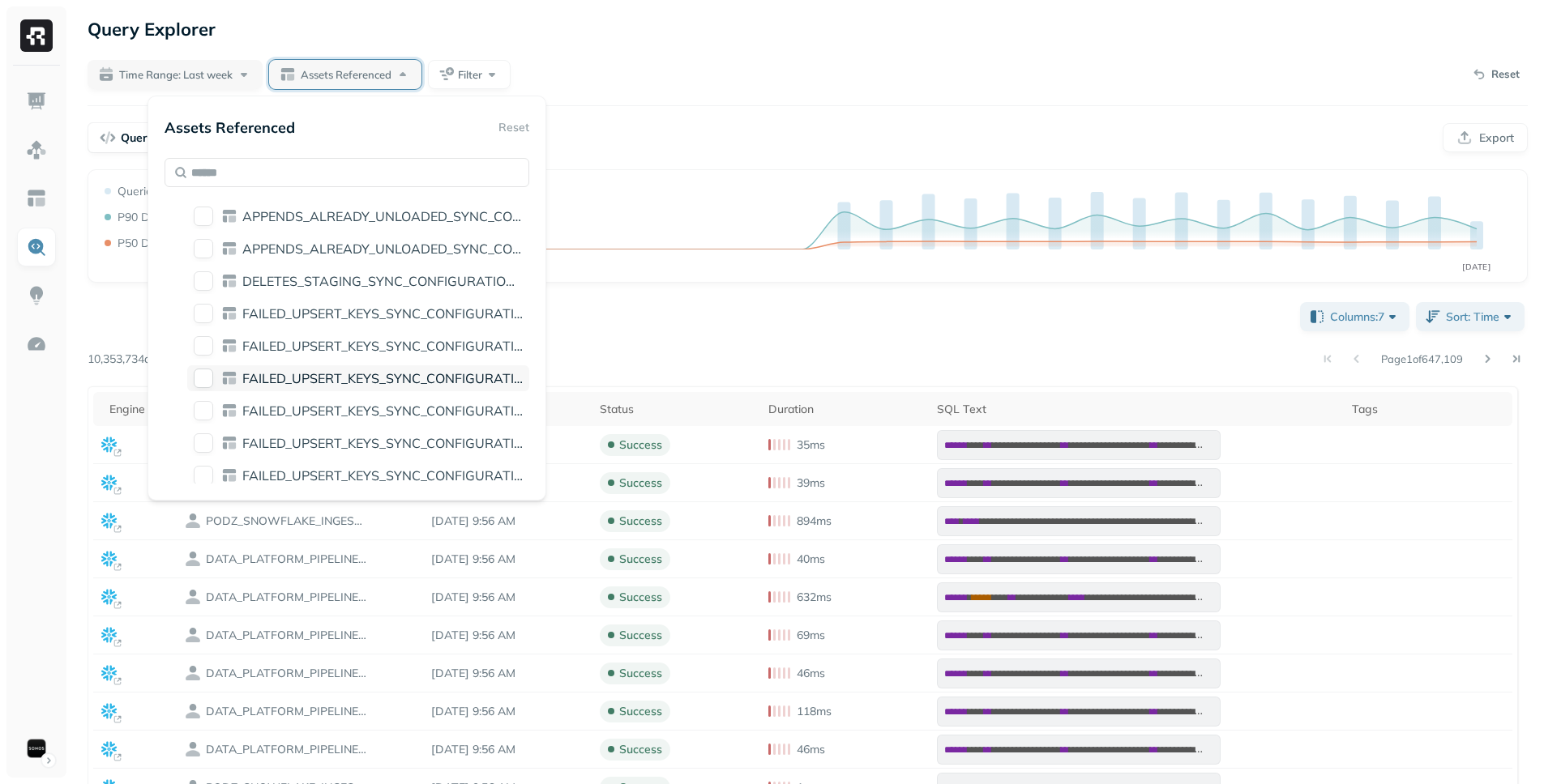
scroll to position [796, 0]
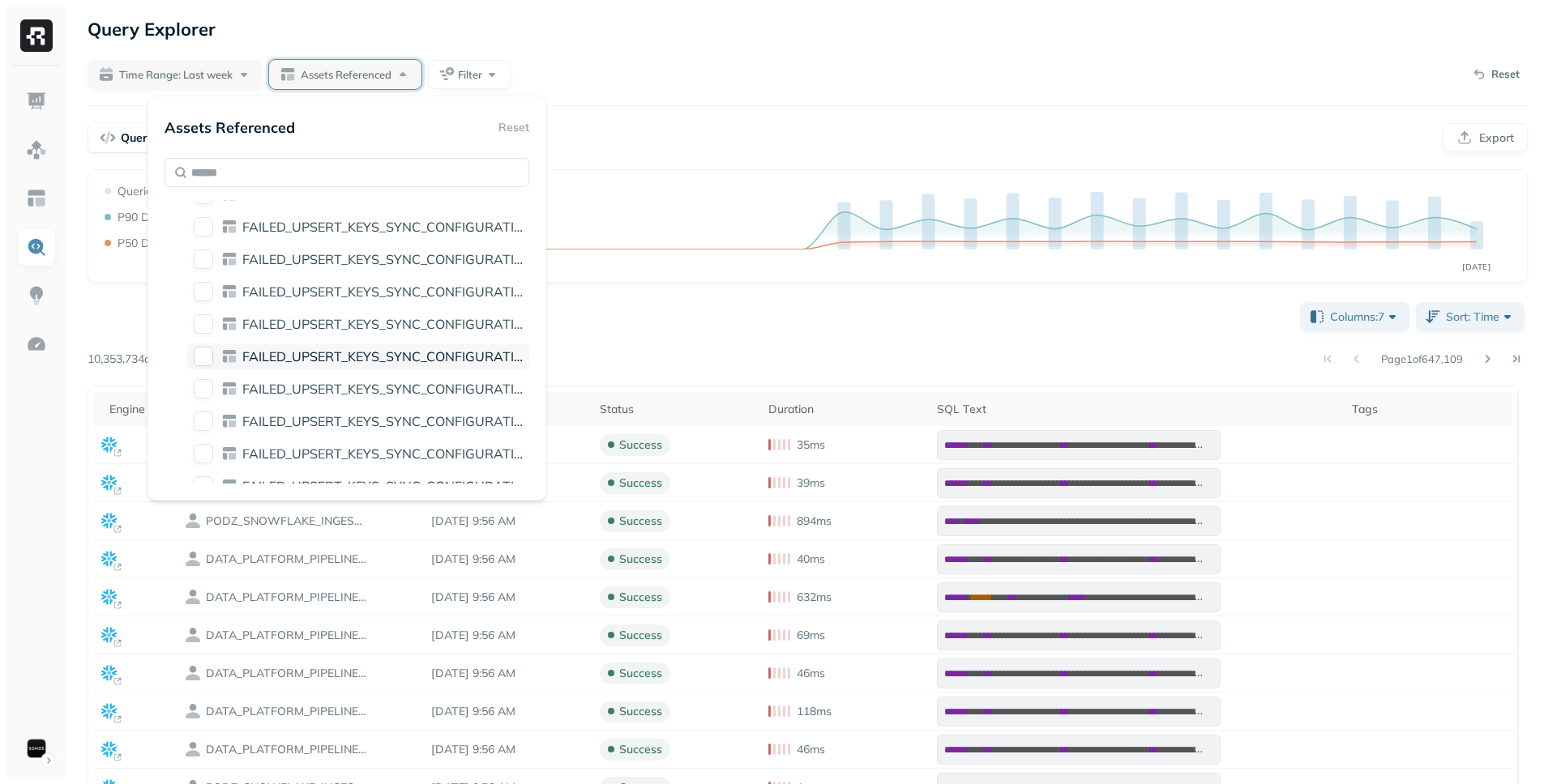
click at [331, 345] on div "FAILED_UPSERT_KEYS_SYNC_CONFIGURATION_826CA02F_3B70_4174_A952_F2F2BFC165EE" at bounding box center [358, 357] width 342 height 26
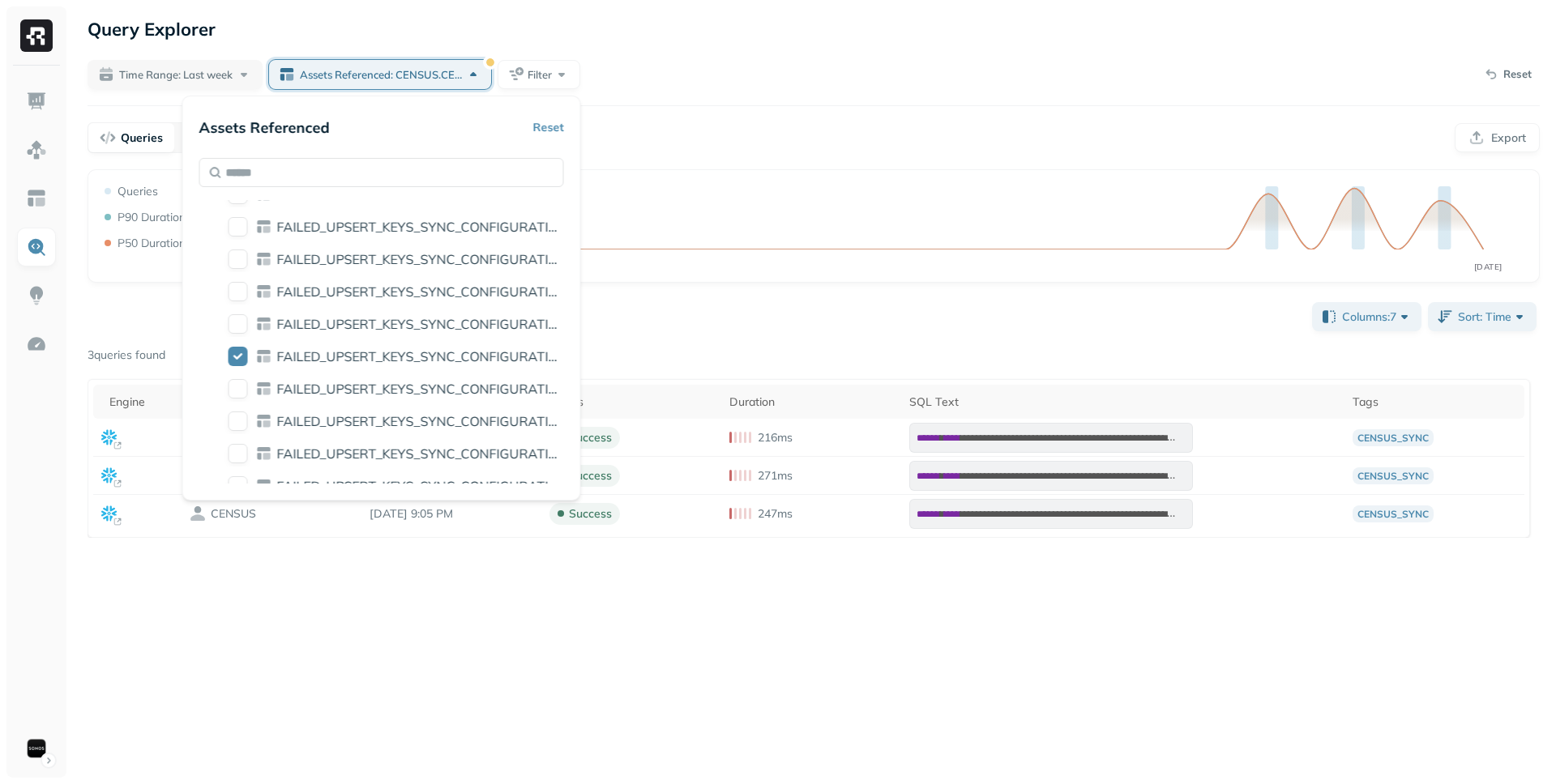
click at [822, 114] on div "**********" at bounding box center [813, 392] width 1485 height 784
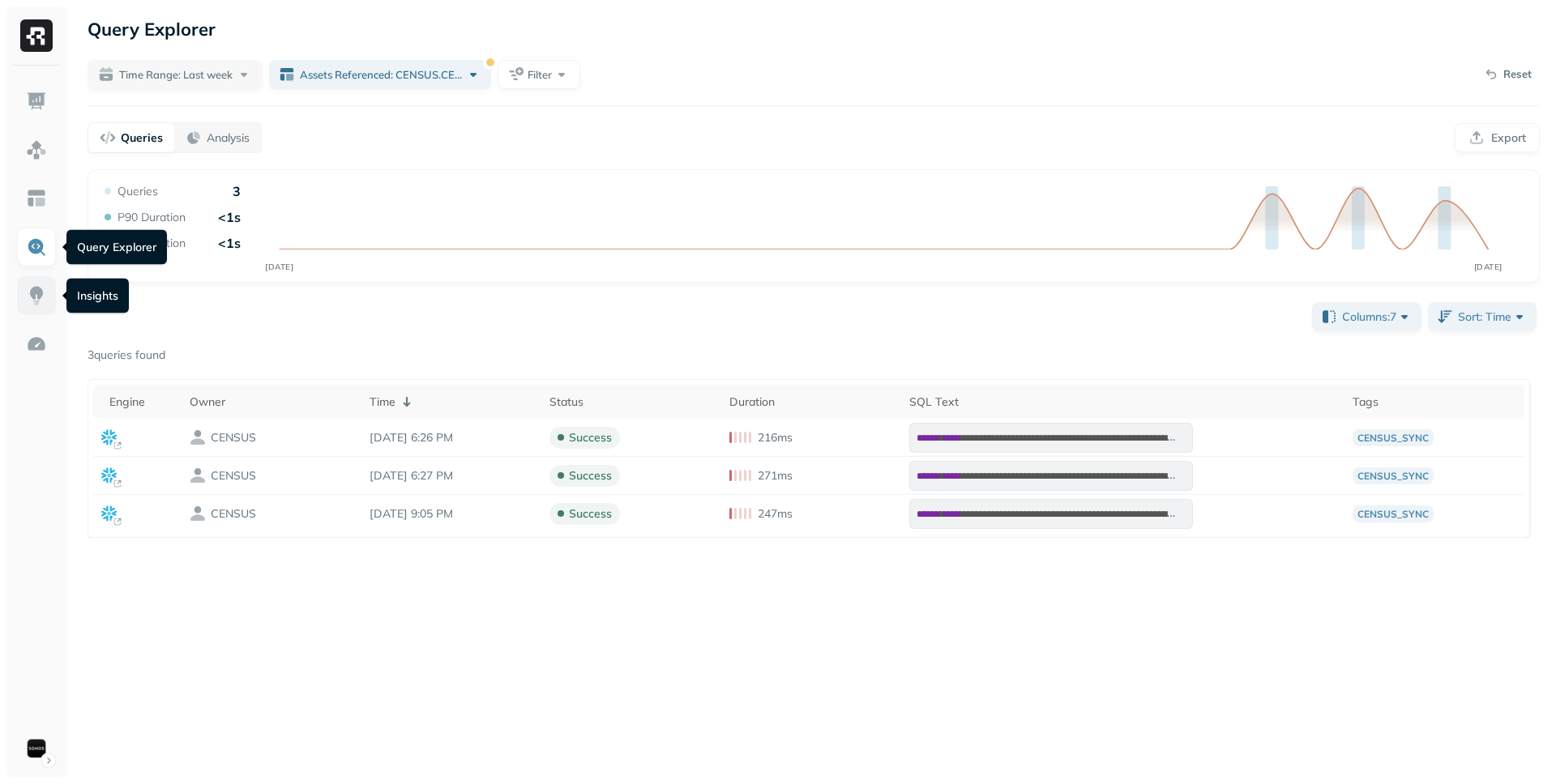
click at [36, 289] on img at bounding box center [36, 295] width 21 height 21
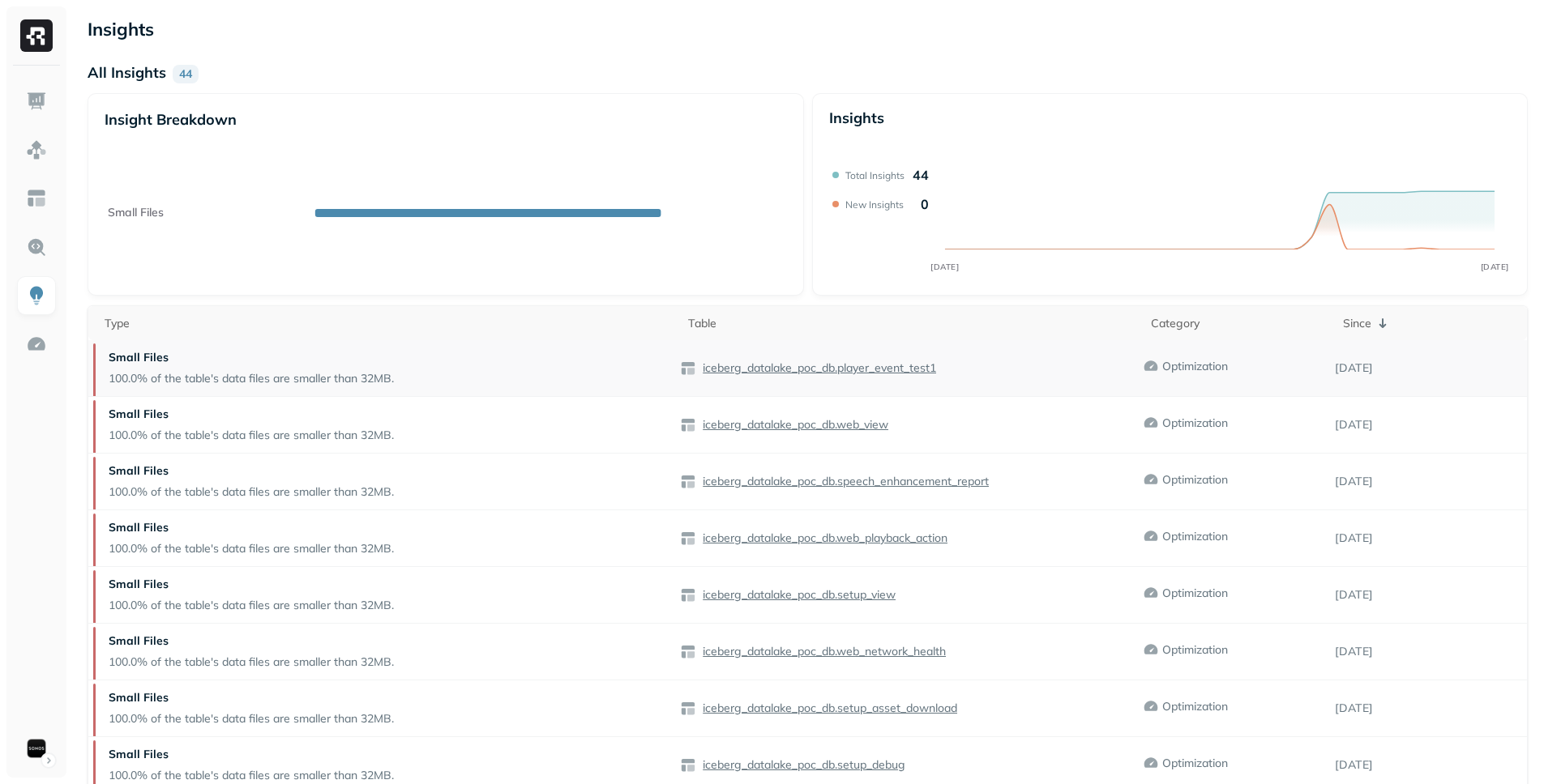
click at [394, 360] on p "Small Files" at bounding box center [251, 357] width 285 height 15
click at [51, 337] on link at bounding box center [36, 344] width 39 height 39
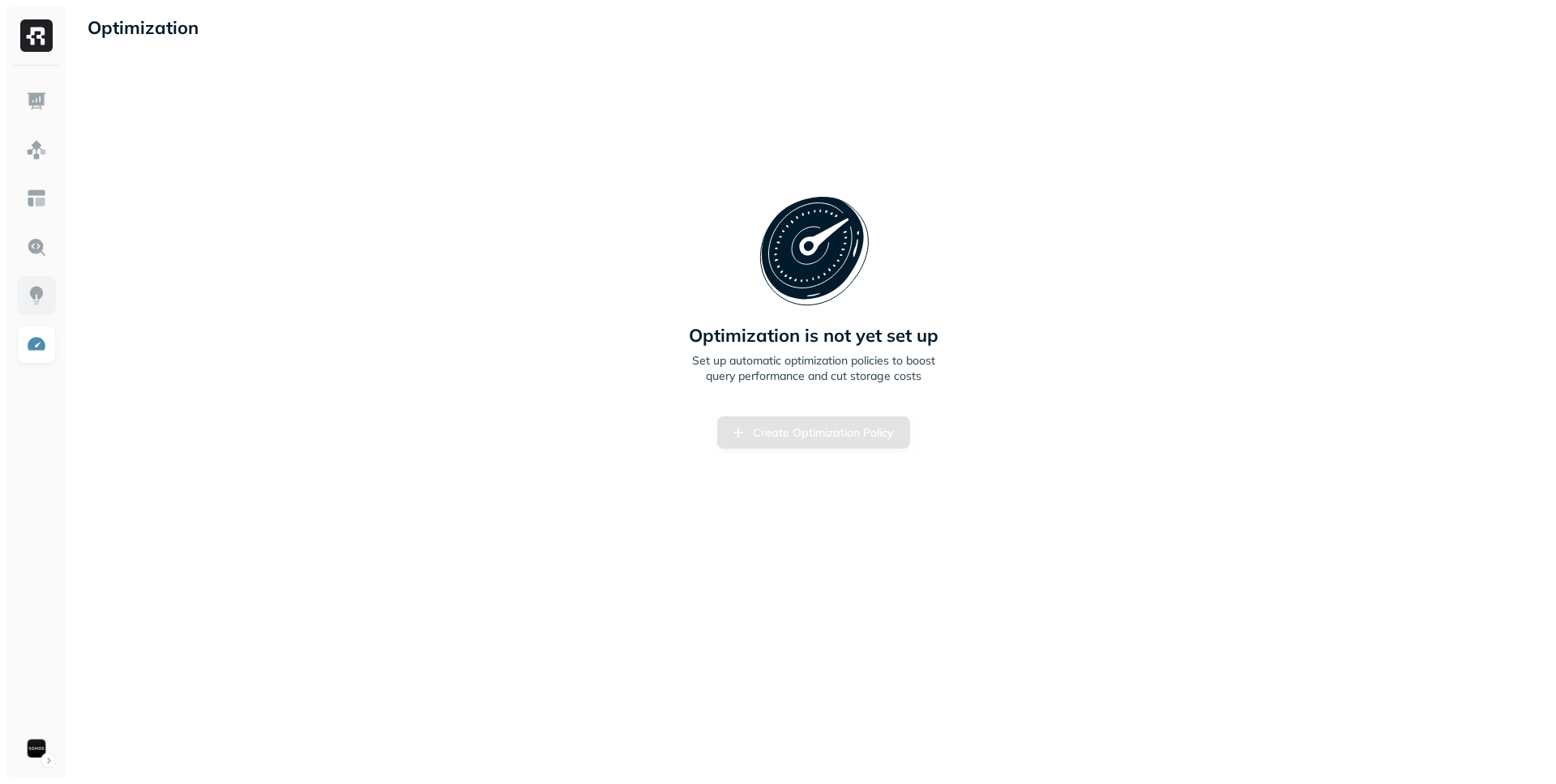
click at [44, 301] on img at bounding box center [36, 295] width 21 height 21
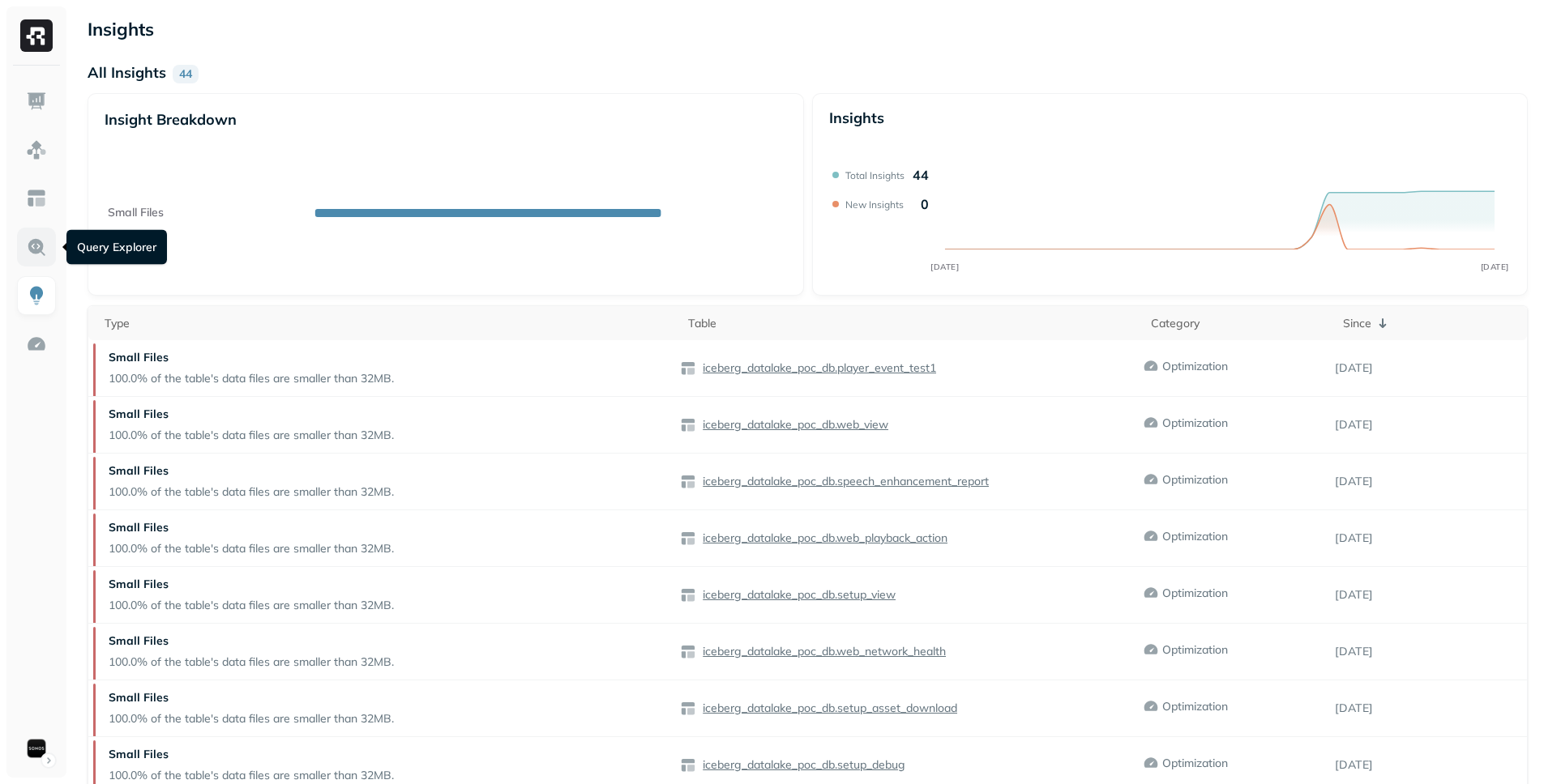
click at [22, 256] on link at bounding box center [36, 247] width 39 height 39
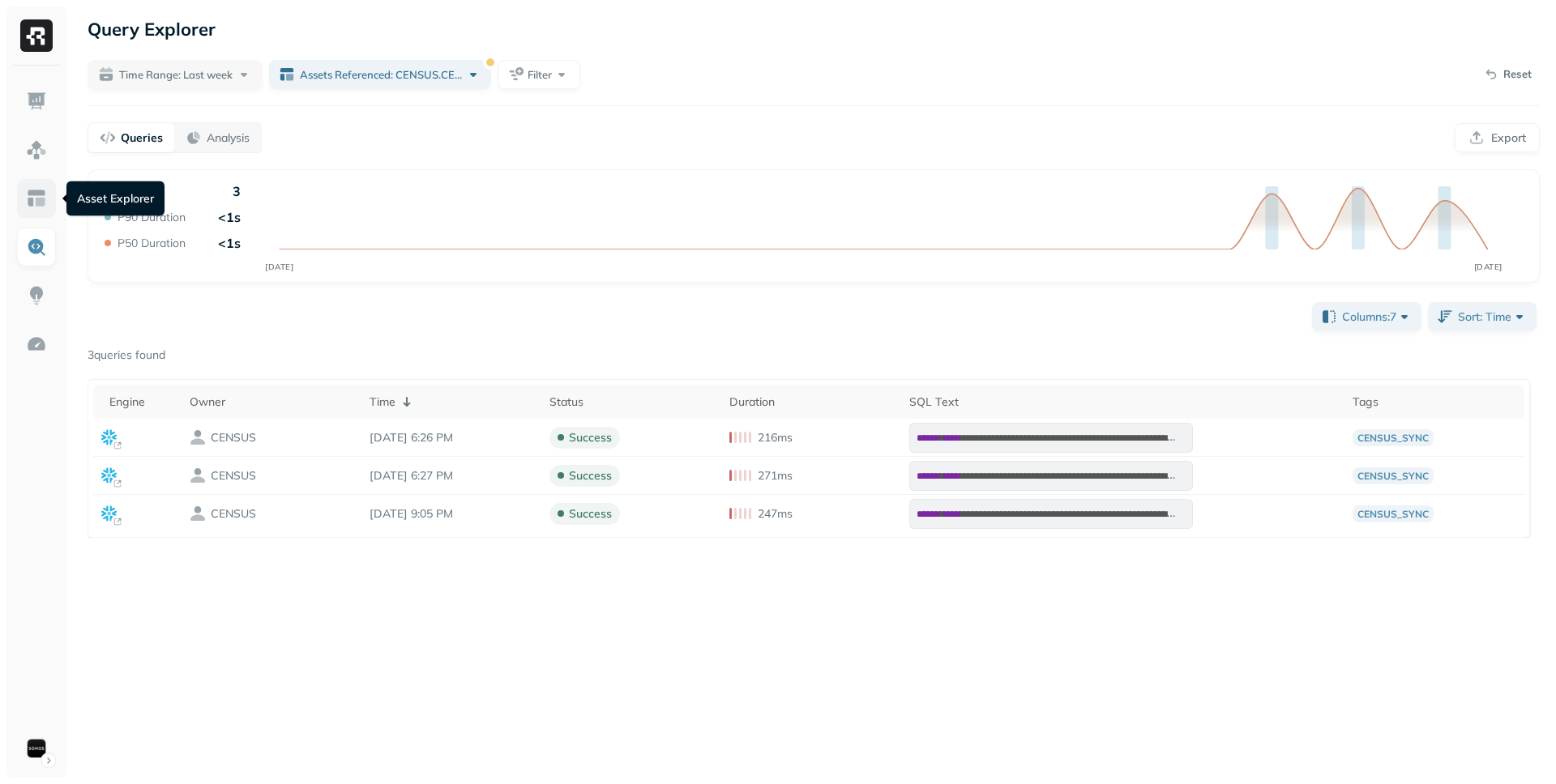
click at [45, 210] on link at bounding box center [36, 198] width 39 height 39
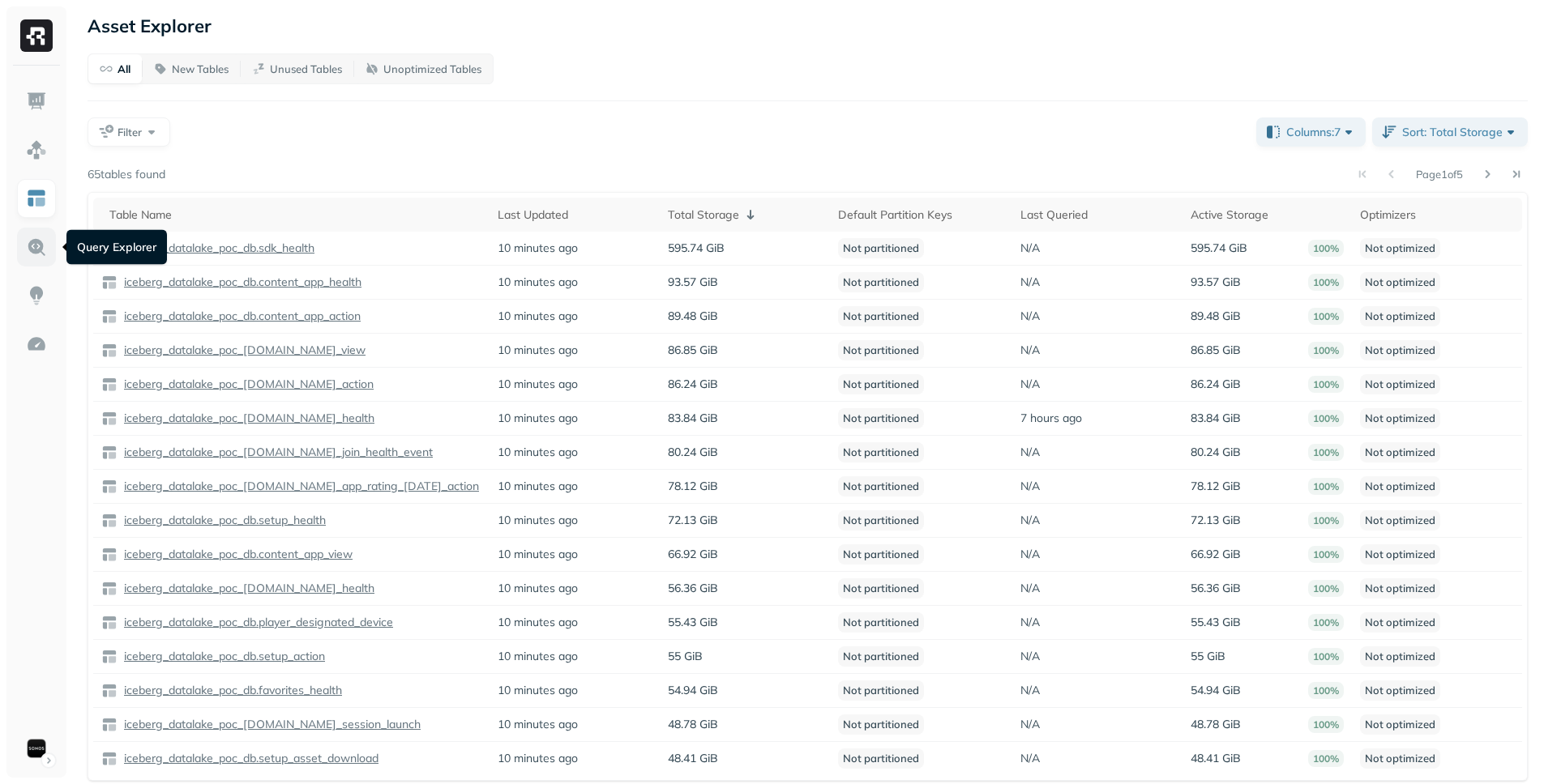
click at [44, 240] on img at bounding box center [36, 247] width 21 height 21
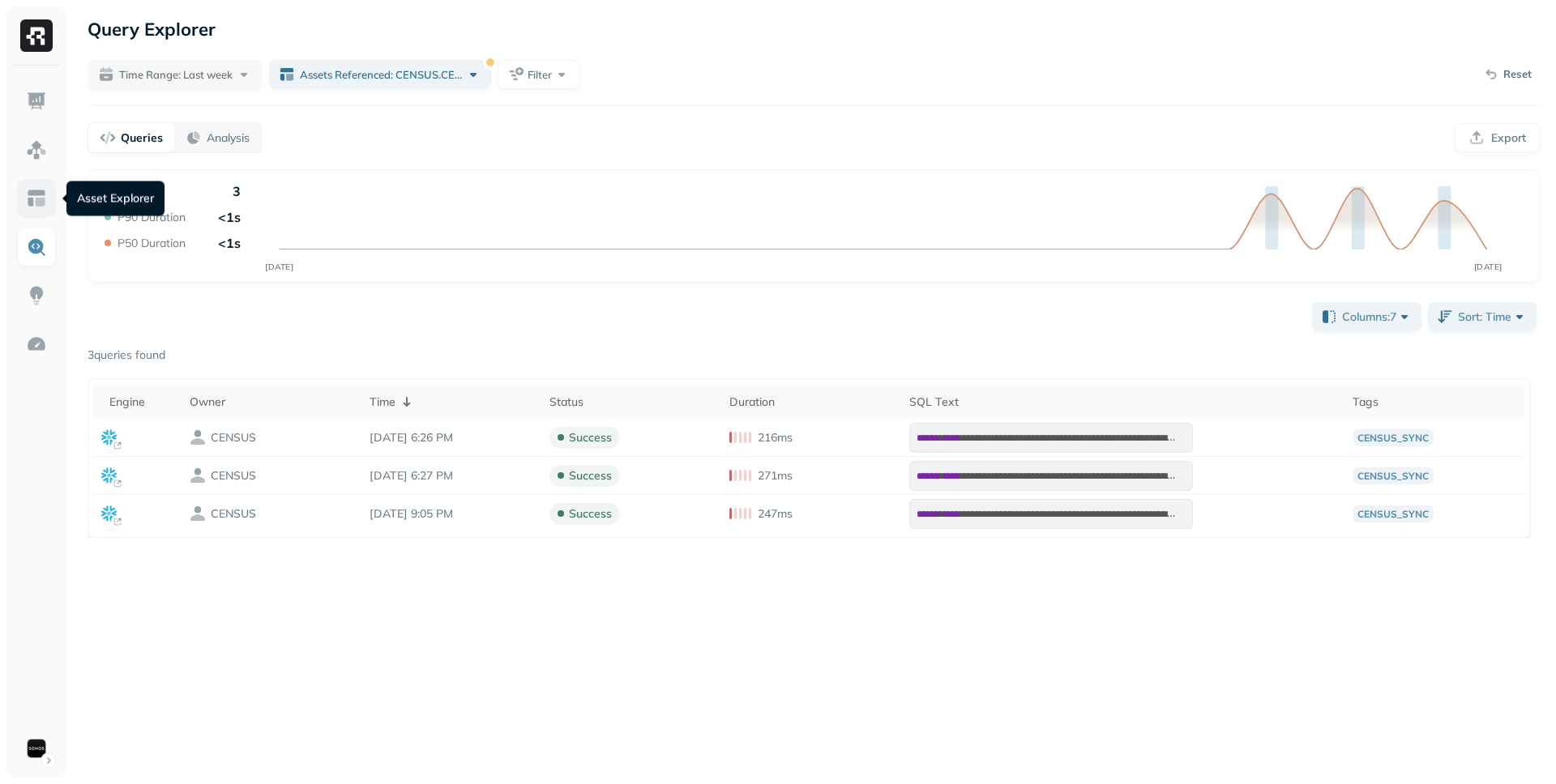
click at [41, 204] on img at bounding box center [36, 198] width 21 height 21
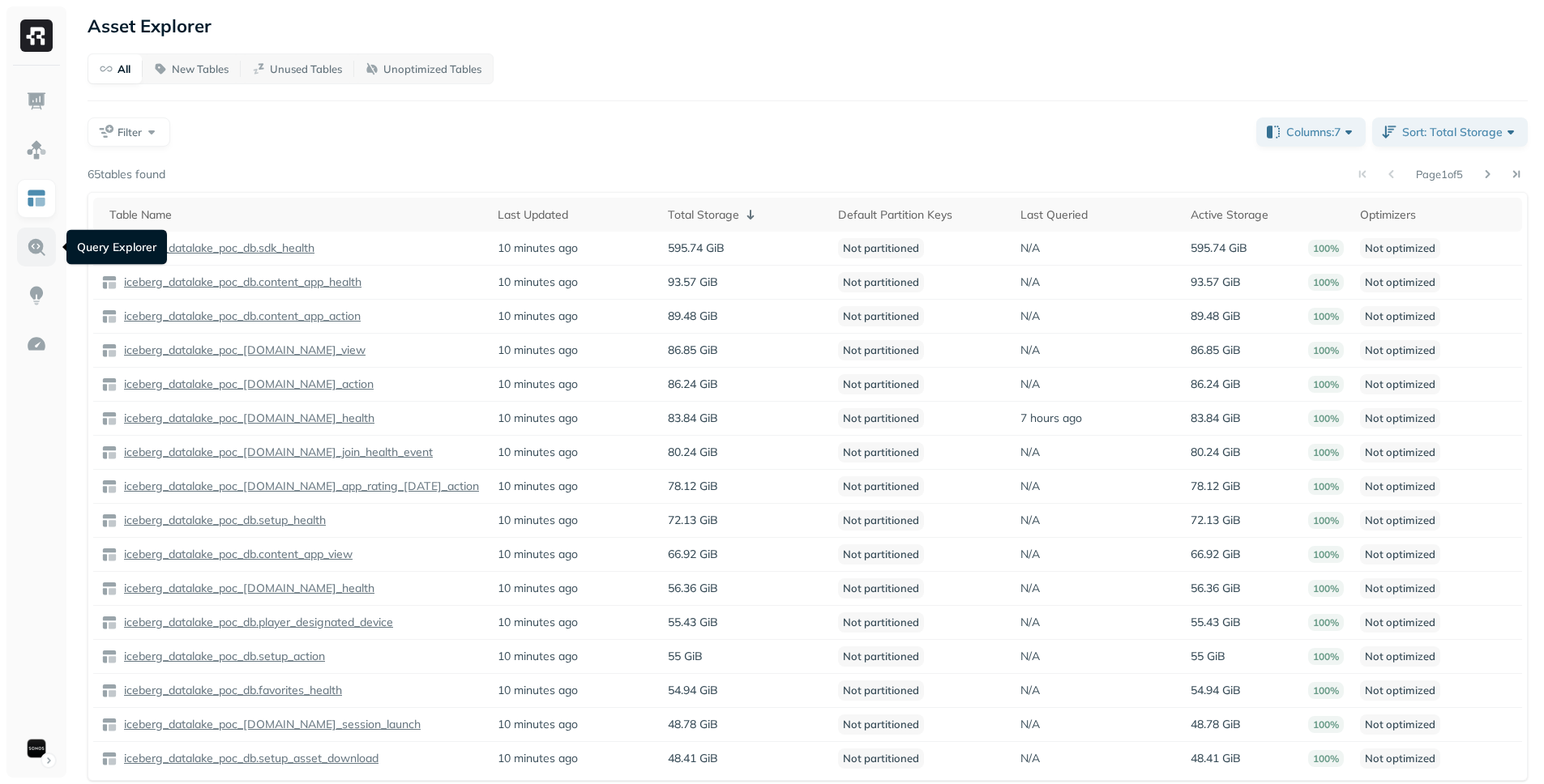
click at [41, 230] on link at bounding box center [36, 247] width 39 height 39
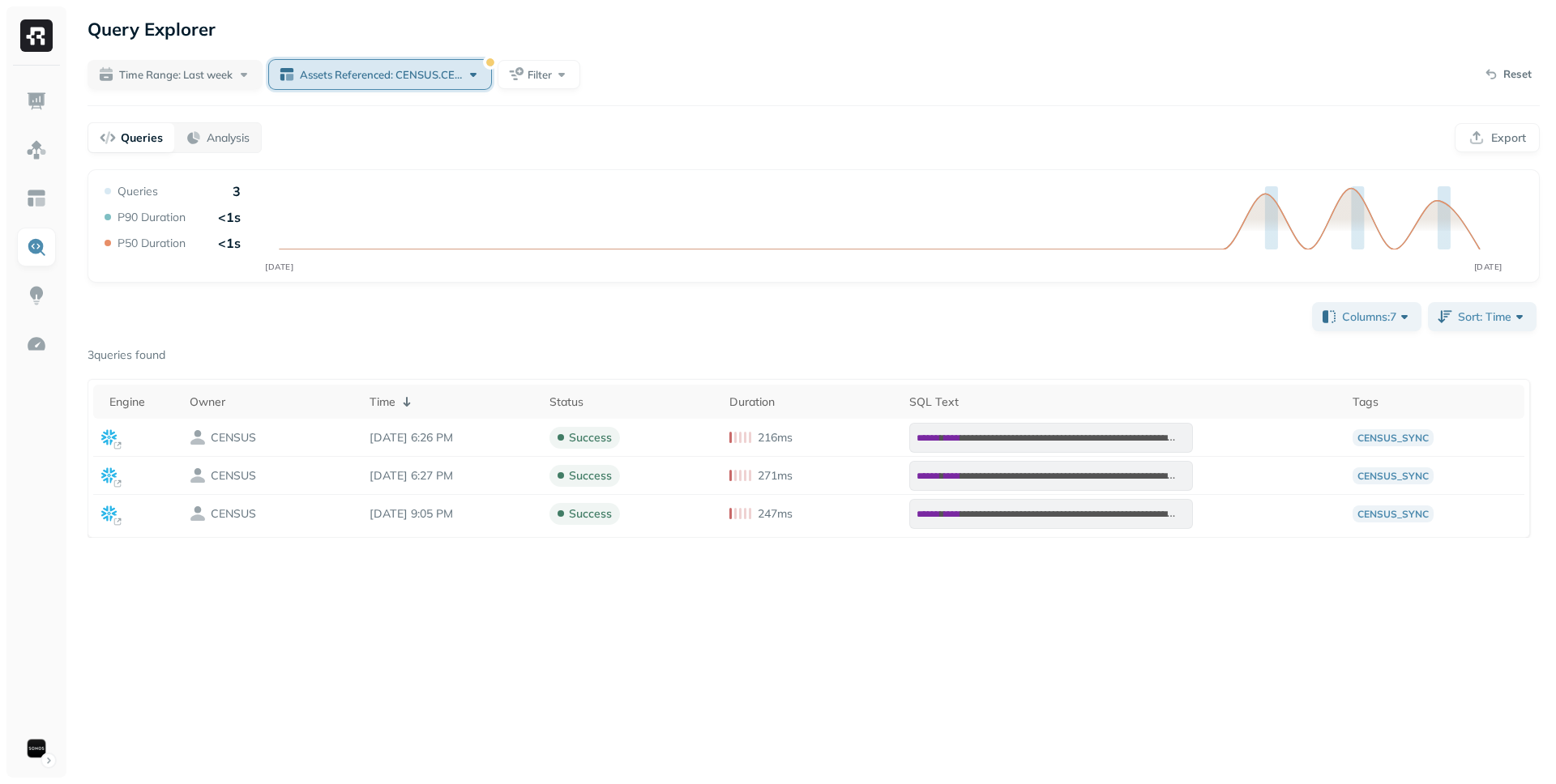
click at [286, 79] on button "Assets Referenced: CENSUS.CENSUS.FAILED_UPSERT_KEYS_SYNC_CONFIGURATION_826CA02F…" at bounding box center [380, 74] width 222 height 29
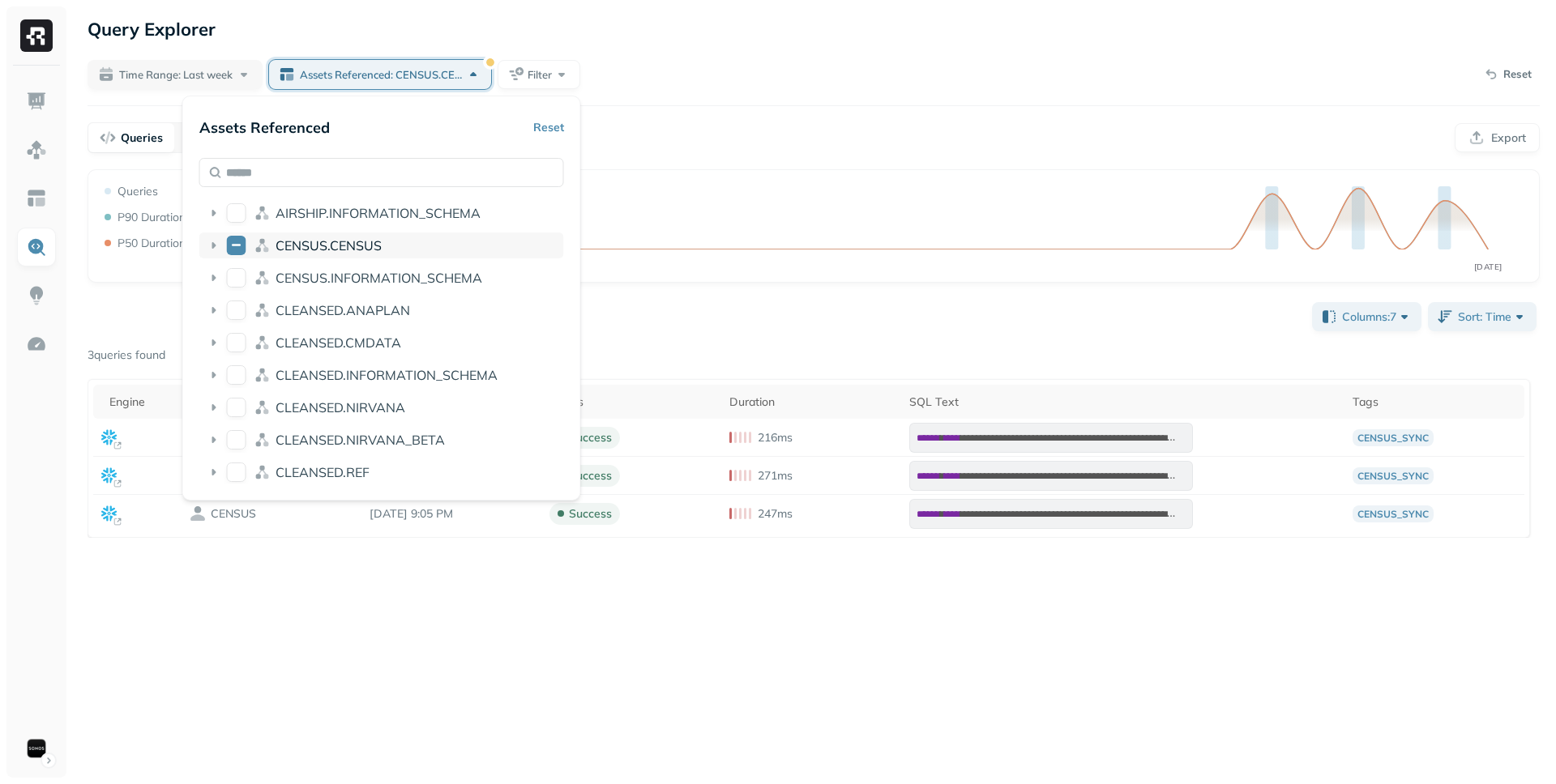
click at [230, 247] on button "CENSUS.CENSUS" at bounding box center [236, 245] width 19 height 19
click at [234, 247] on button "CENSUS.CENSUS" at bounding box center [236, 245] width 19 height 19
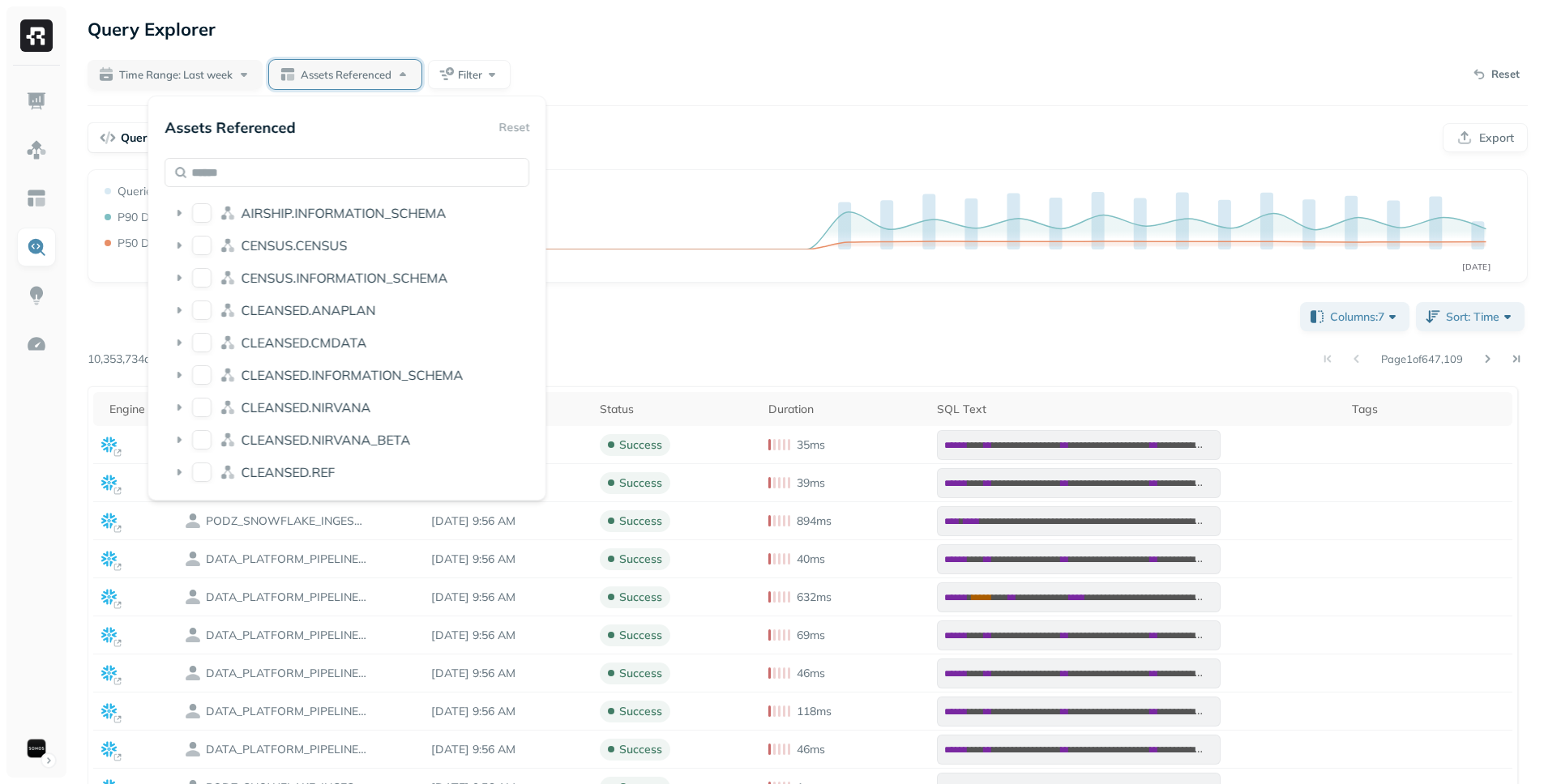
click at [692, 108] on div "**********" at bounding box center [807, 527] width 1473 height 1055
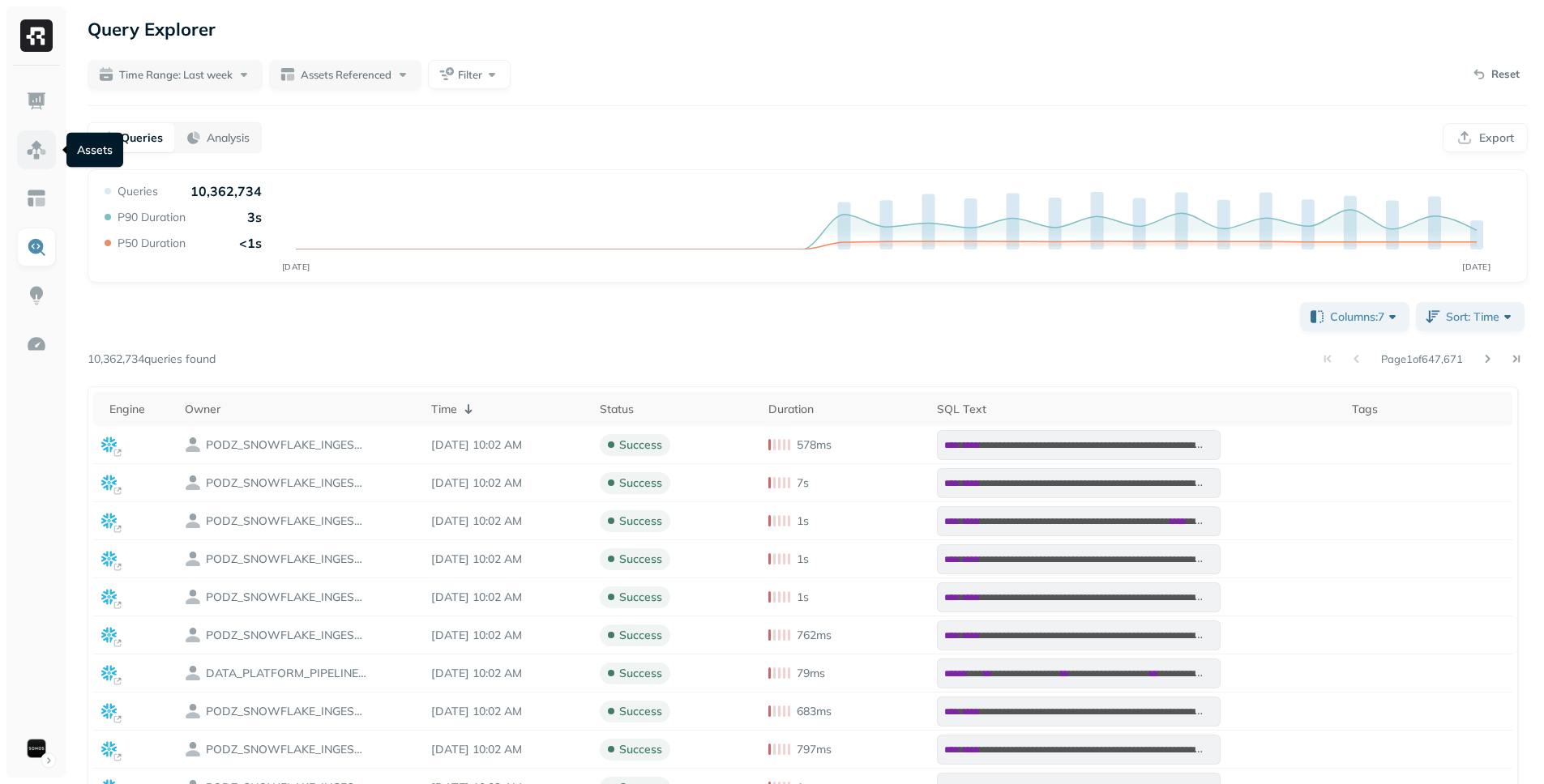
click at [49, 145] on link at bounding box center [36, 150] width 39 height 39
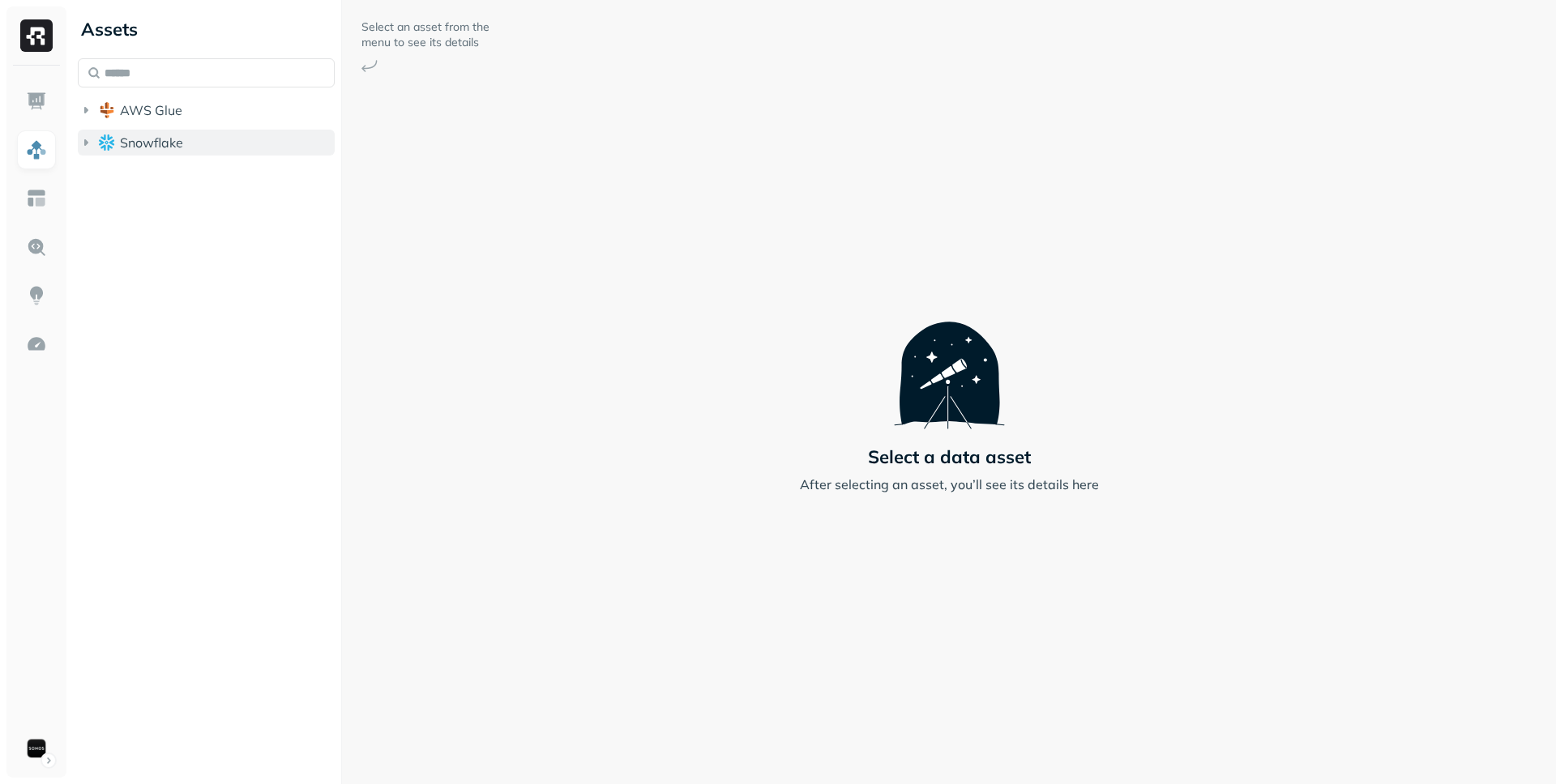
click at [164, 151] on button "Snowflake" at bounding box center [206, 143] width 257 height 26
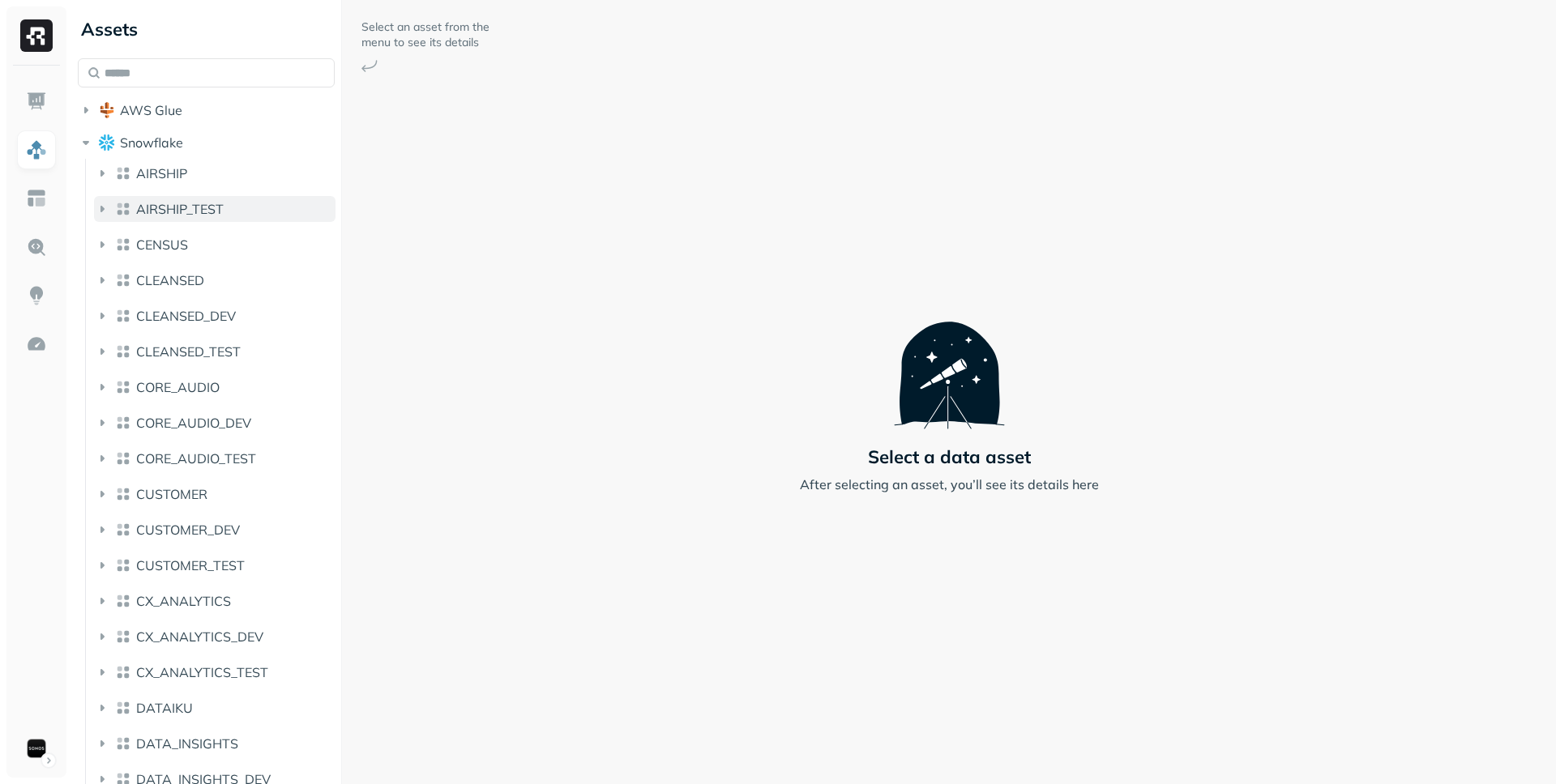
click at [169, 197] on button "AIRSHIP_TEST" at bounding box center [215, 209] width 242 height 26
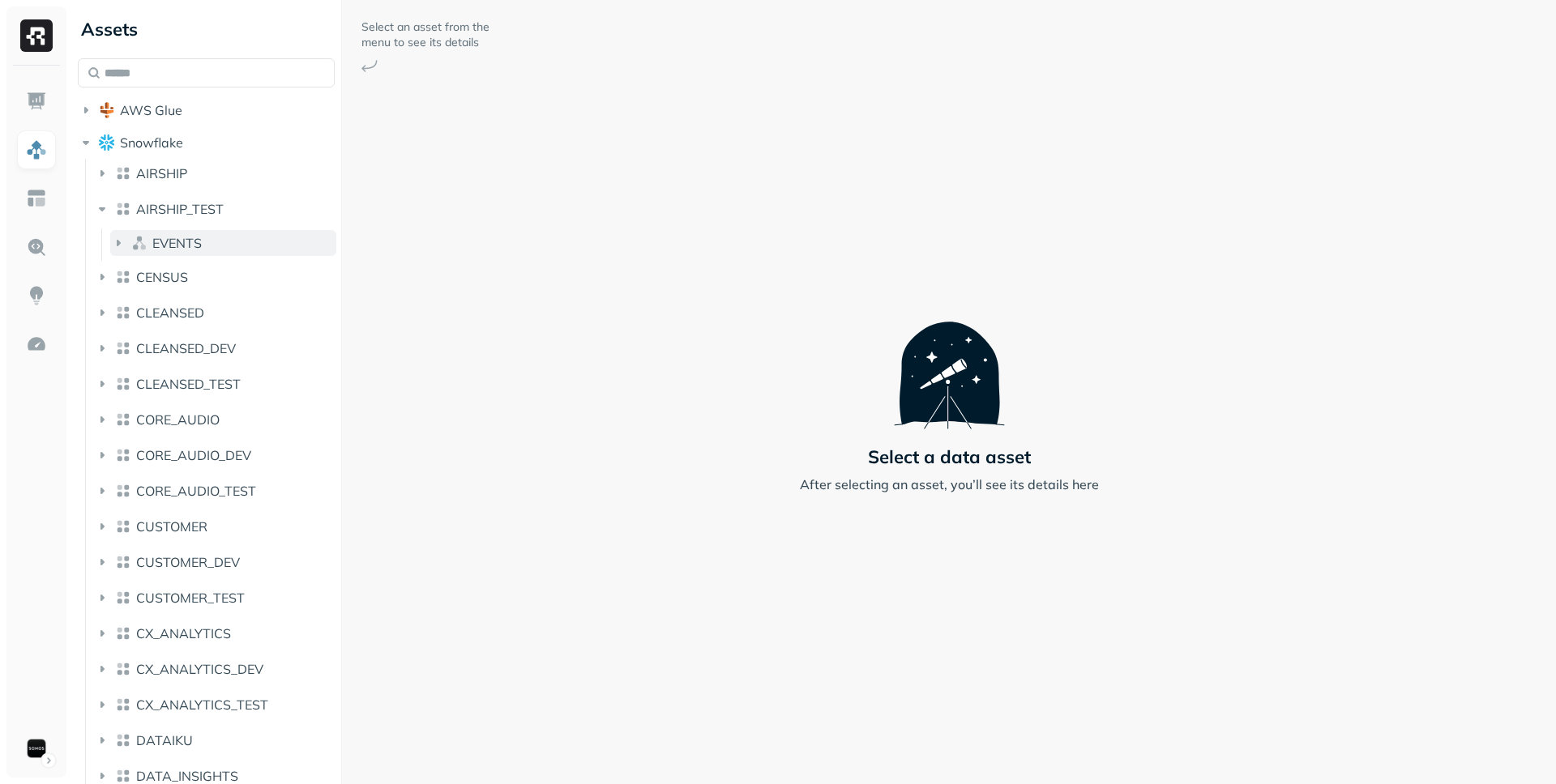
click at [181, 255] on button "EVENTS" at bounding box center [223, 243] width 226 height 26
click at [174, 281] on span "Tables" at bounding box center [168, 274] width 41 height 16
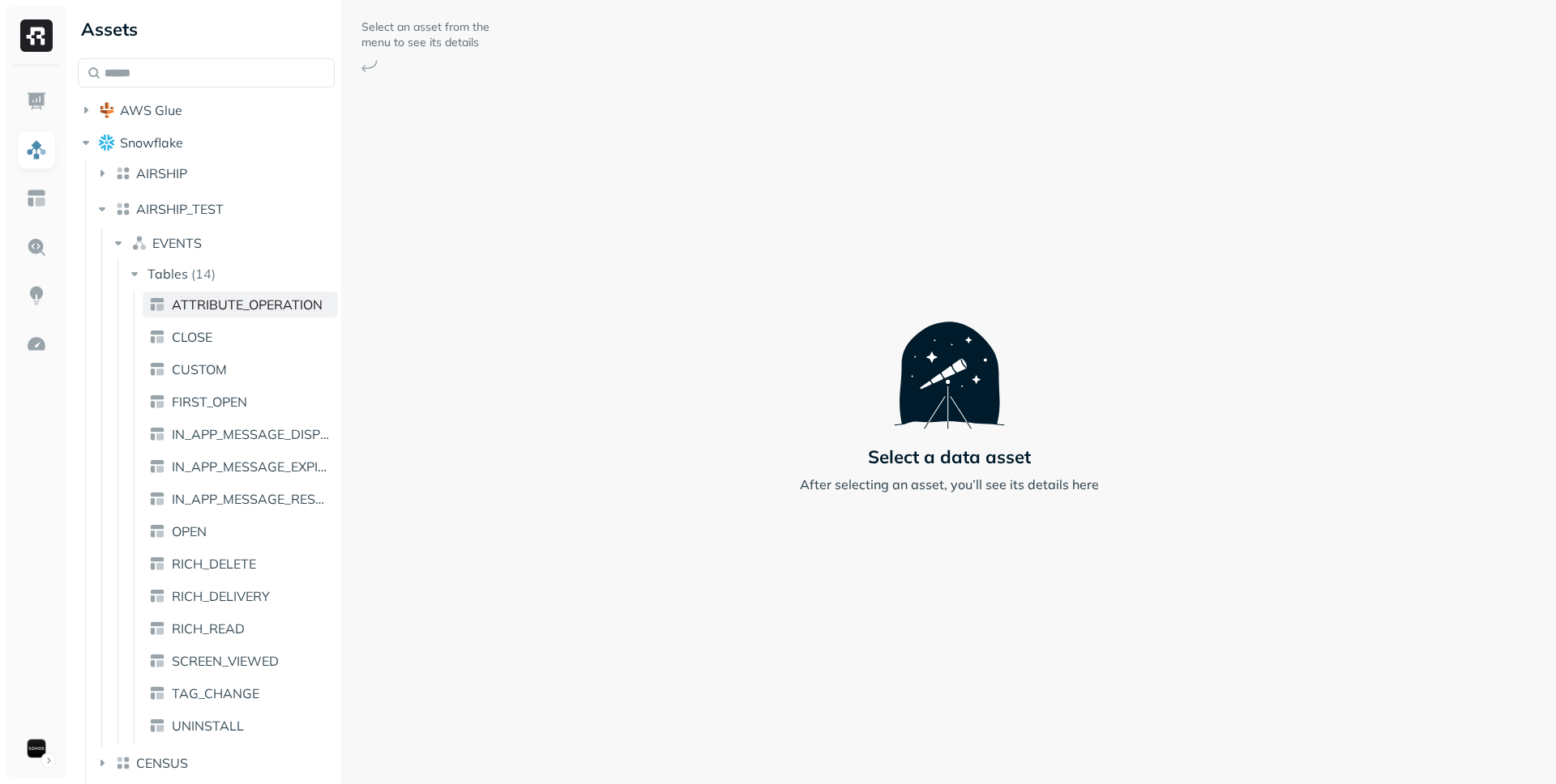
click at [174, 303] on span "ATTRIBUTE_OPERATION" at bounding box center [247, 305] width 151 height 16
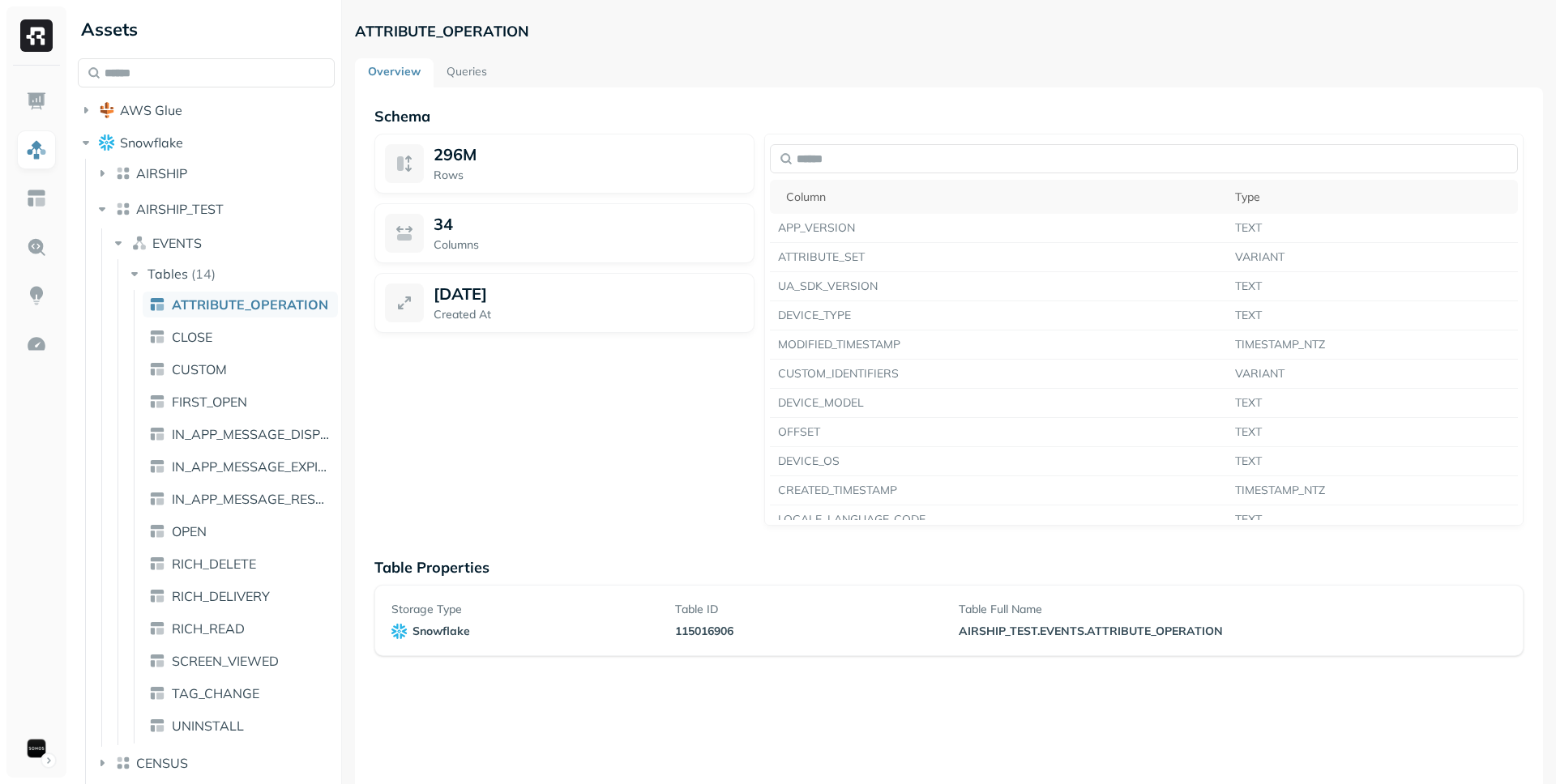
click at [257, 384] on ul "ATTRIBUTE_OPERATION CLOSE CUSTOM FIRST_OPEN IN_APP_MESSAGE_DISPLAY IN_APP_MESSA…" at bounding box center [236, 516] width 204 height 453
click at [260, 376] on link "CUSTOM" at bounding box center [240, 370] width 195 height 26
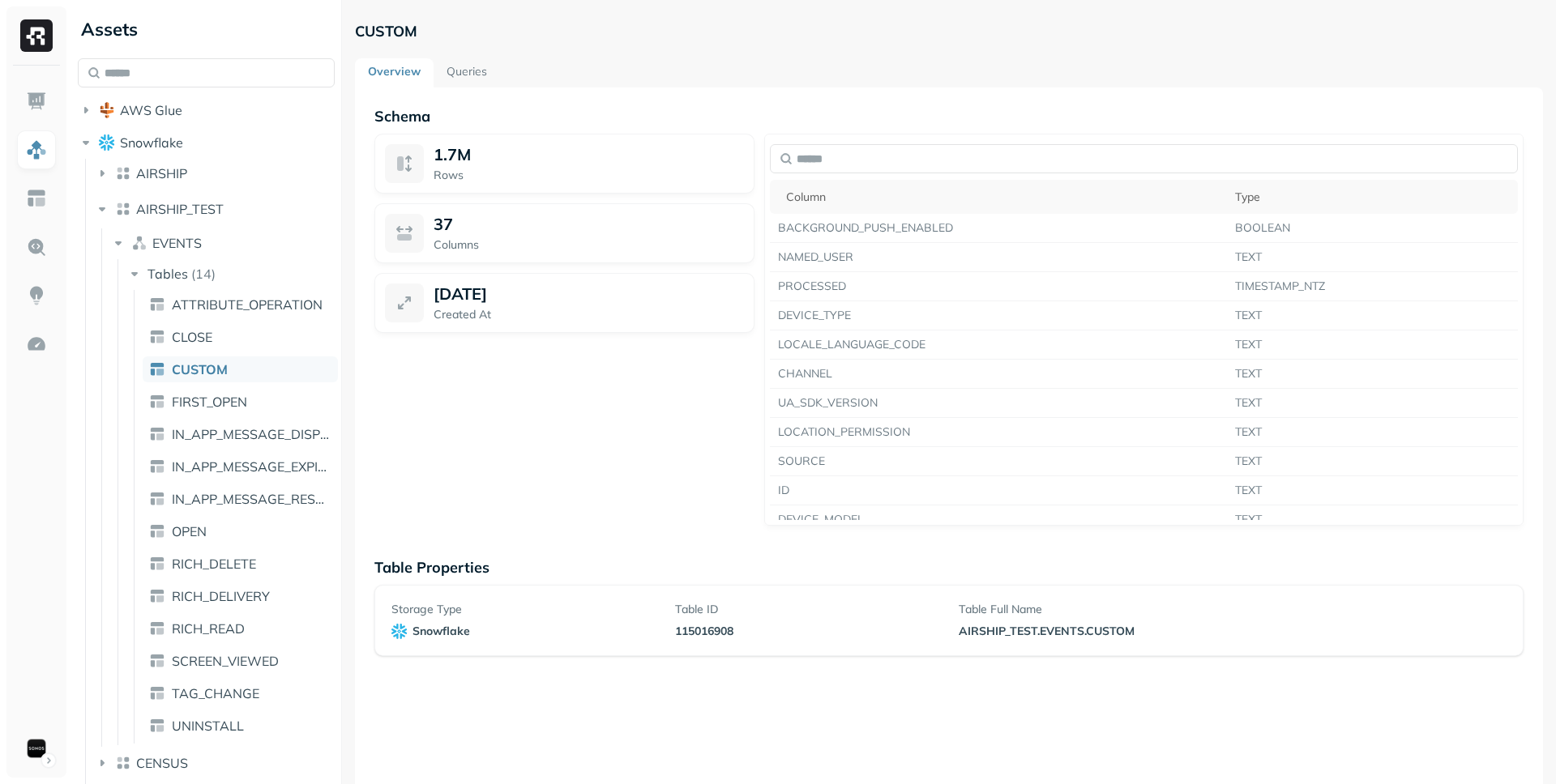
click at [247, 448] on ul "ATTRIBUTE_OPERATION CLOSE CUSTOM FIRST_OPEN IN_APP_MESSAGE_DISPLAY IN_APP_MESSA…" at bounding box center [236, 516] width 204 height 453
click at [255, 439] on span "IN_APP_MESSAGE_DISPLAY" at bounding box center [252, 434] width 160 height 16
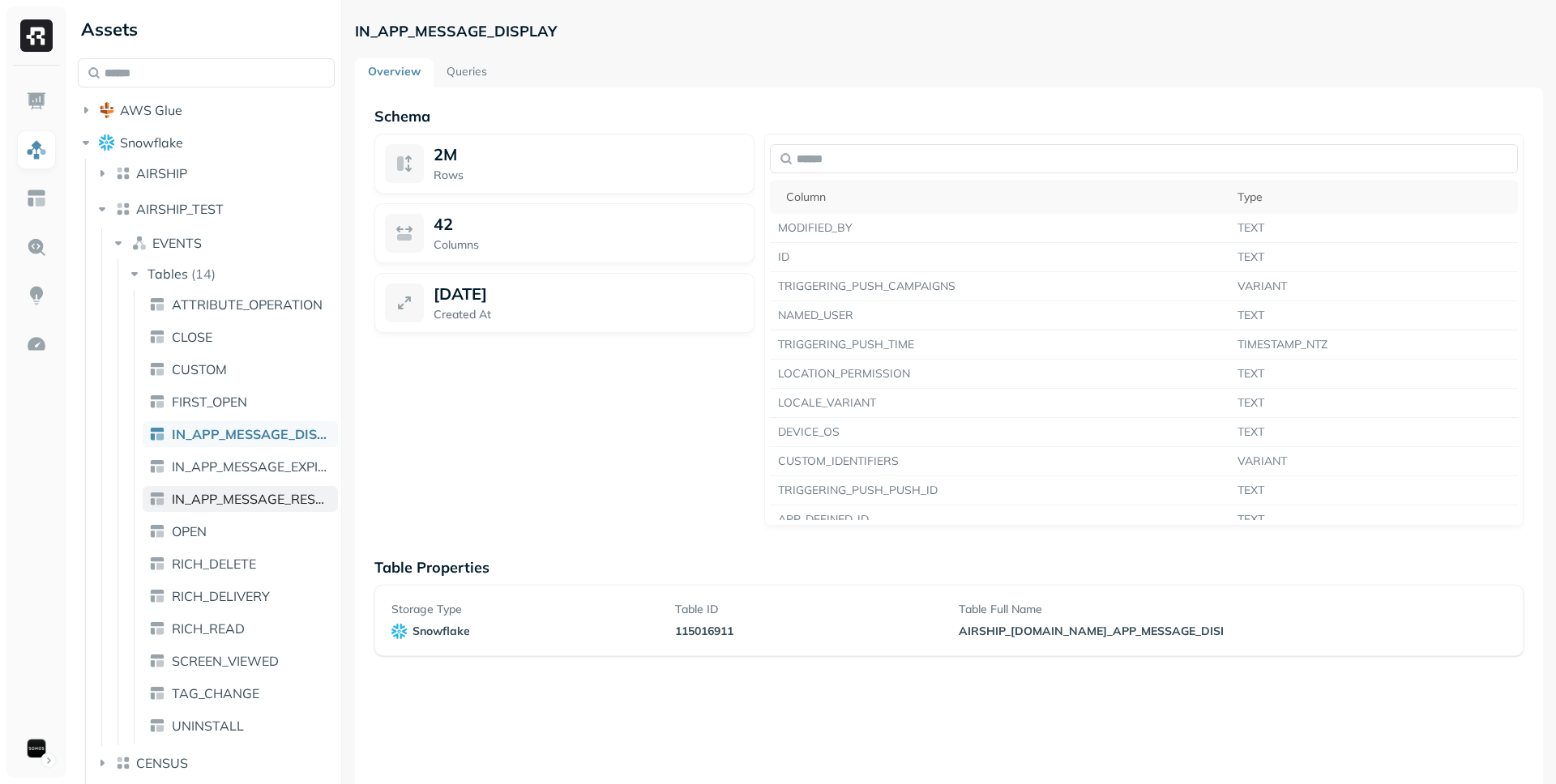
click at [251, 506] on span "IN_APP_MESSAGE_RESOLUTION" at bounding box center [252, 498] width 160 height 16
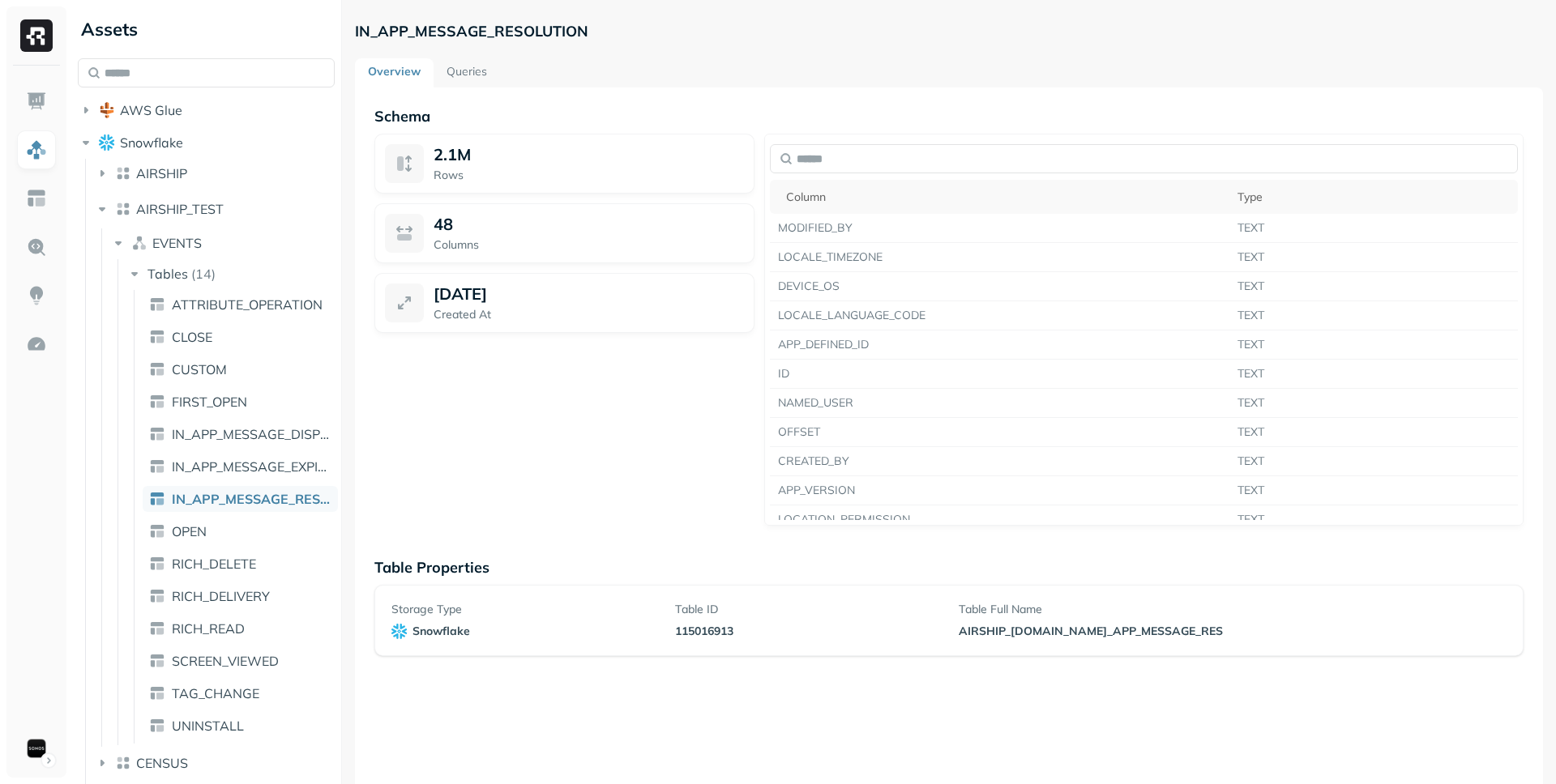
click at [255, 482] on ul "ATTRIBUTE_OPERATION CLOSE CUSTOM FIRST_OPEN IN_APP_MESSAGE_DISPLAY IN_APP_MESSA…" at bounding box center [236, 516] width 204 height 453
click at [259, 473] on span "IN_APP_MESSAGE_EXPIRATION" at bounding box center [252, 466] width 160 height 16
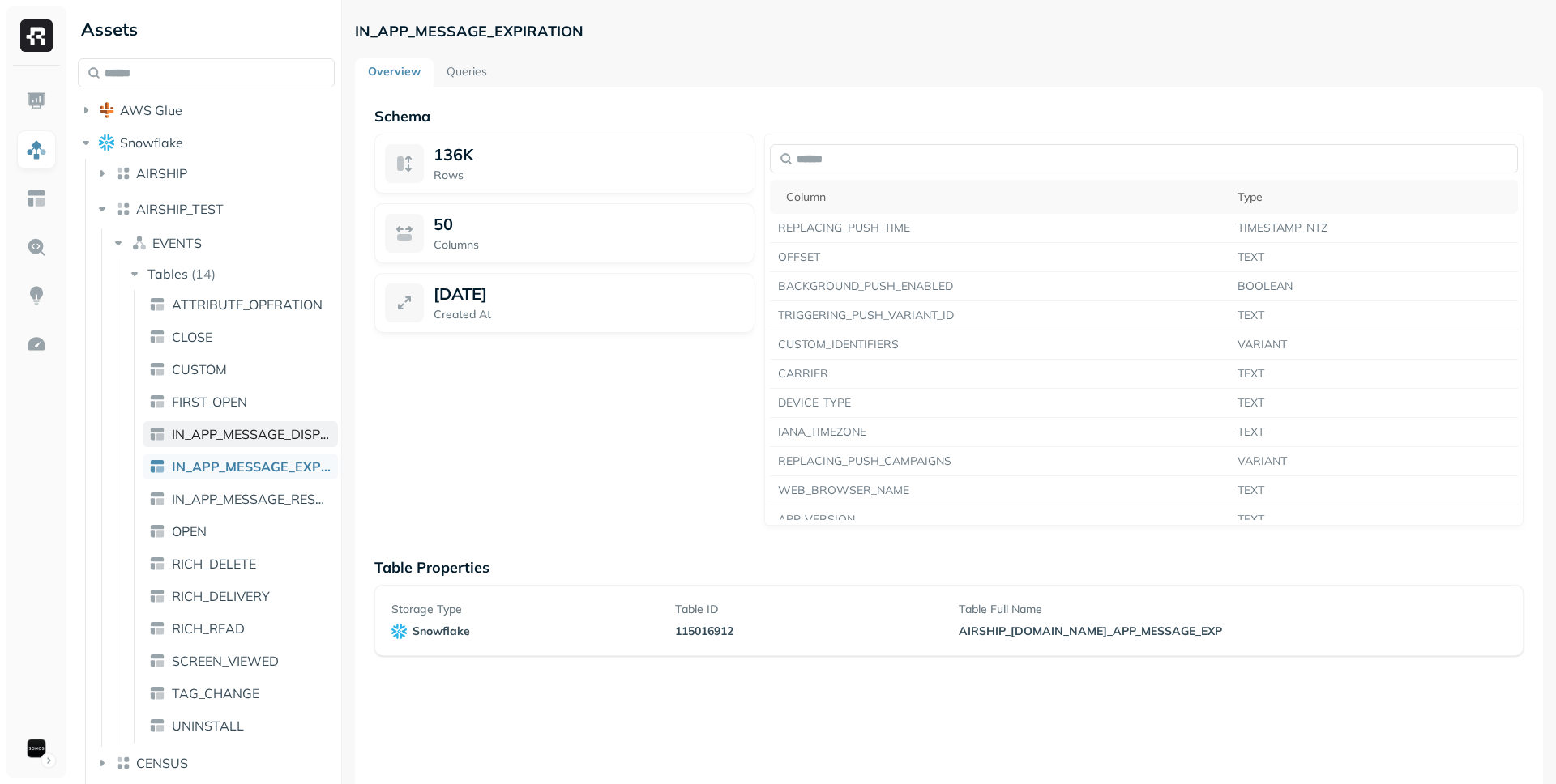
click at [263, 443] on link "IN_APP_MESSAGE_DISPLAY" at bounding box center [240, 434] width 195 height 26
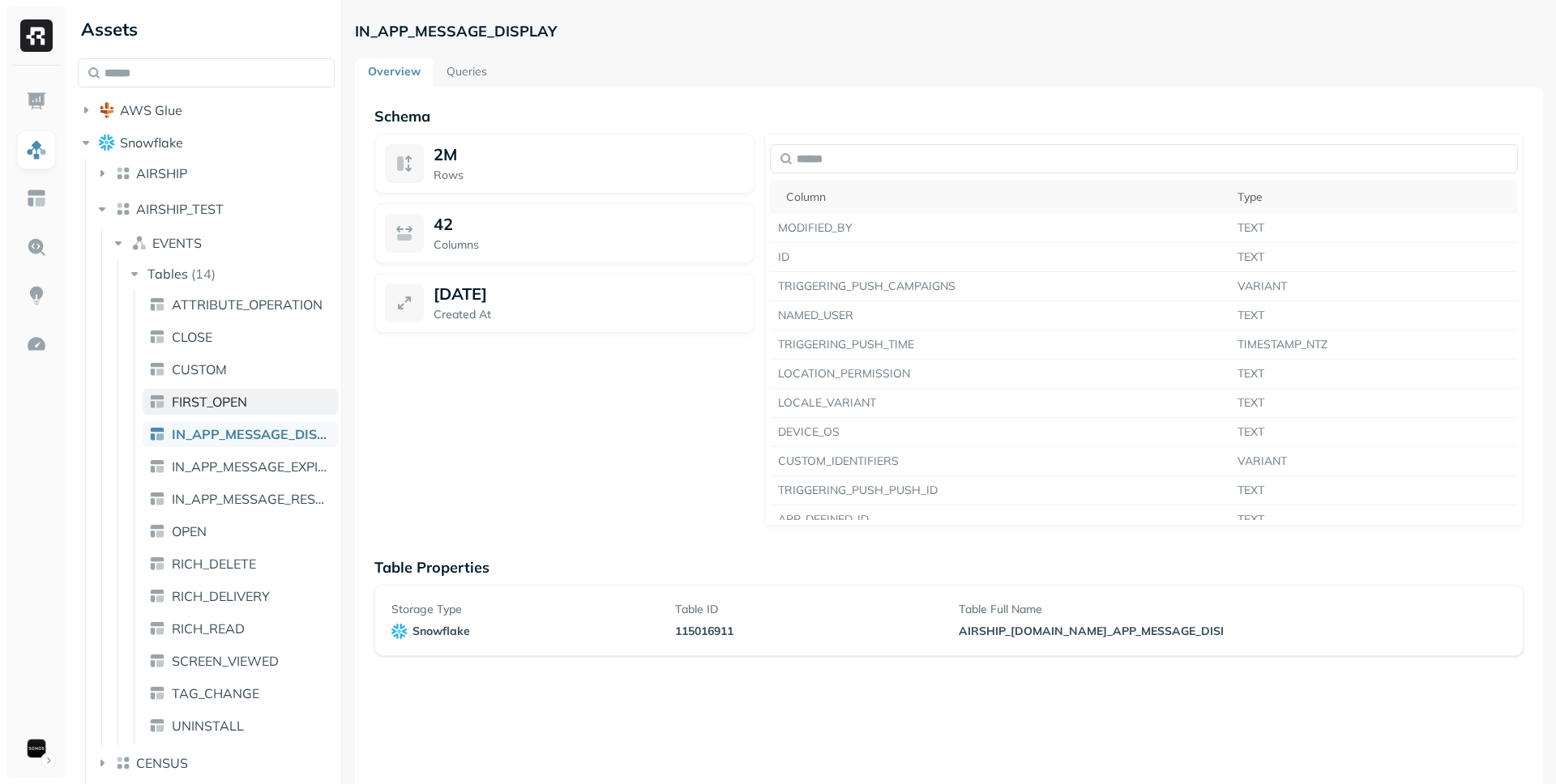
click at [269, 409] on link "FIRST_OPEN" at bounding box center [240, 401] width 195 height 26
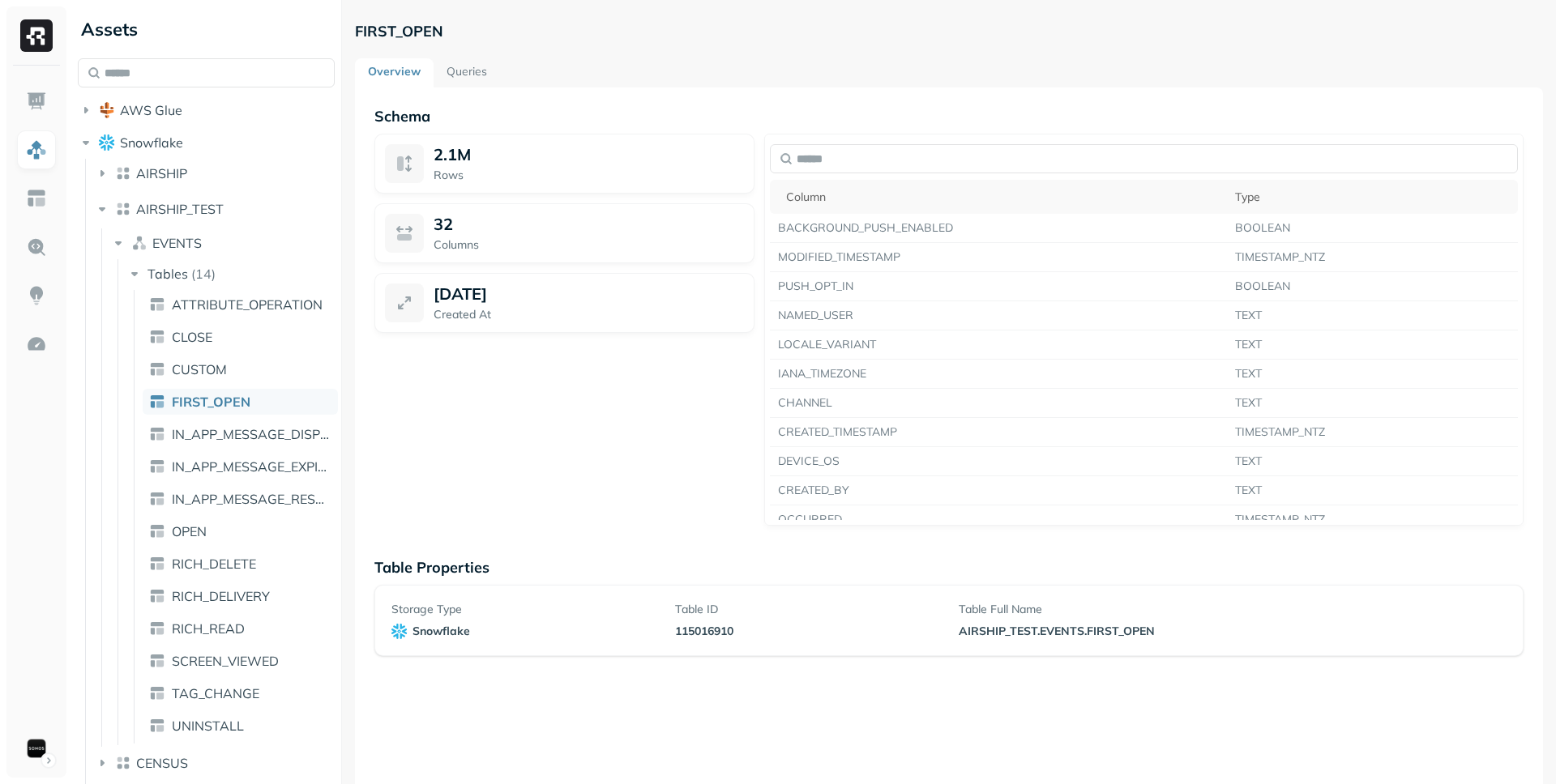
scroll to position [436, 0]
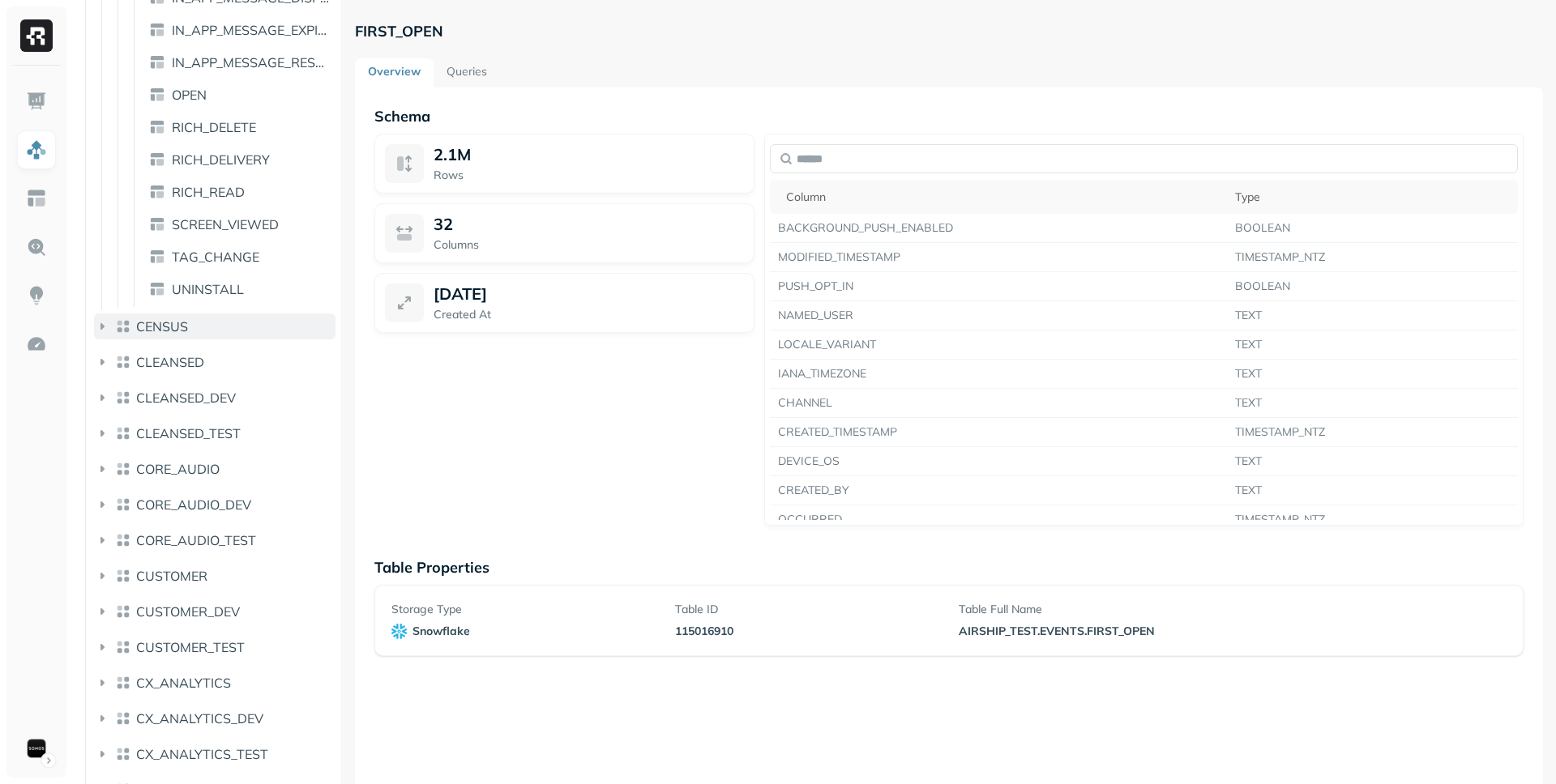
click at [239, 339] on button "CENSUS" at bounding box center [215, 327] width 242 height 26
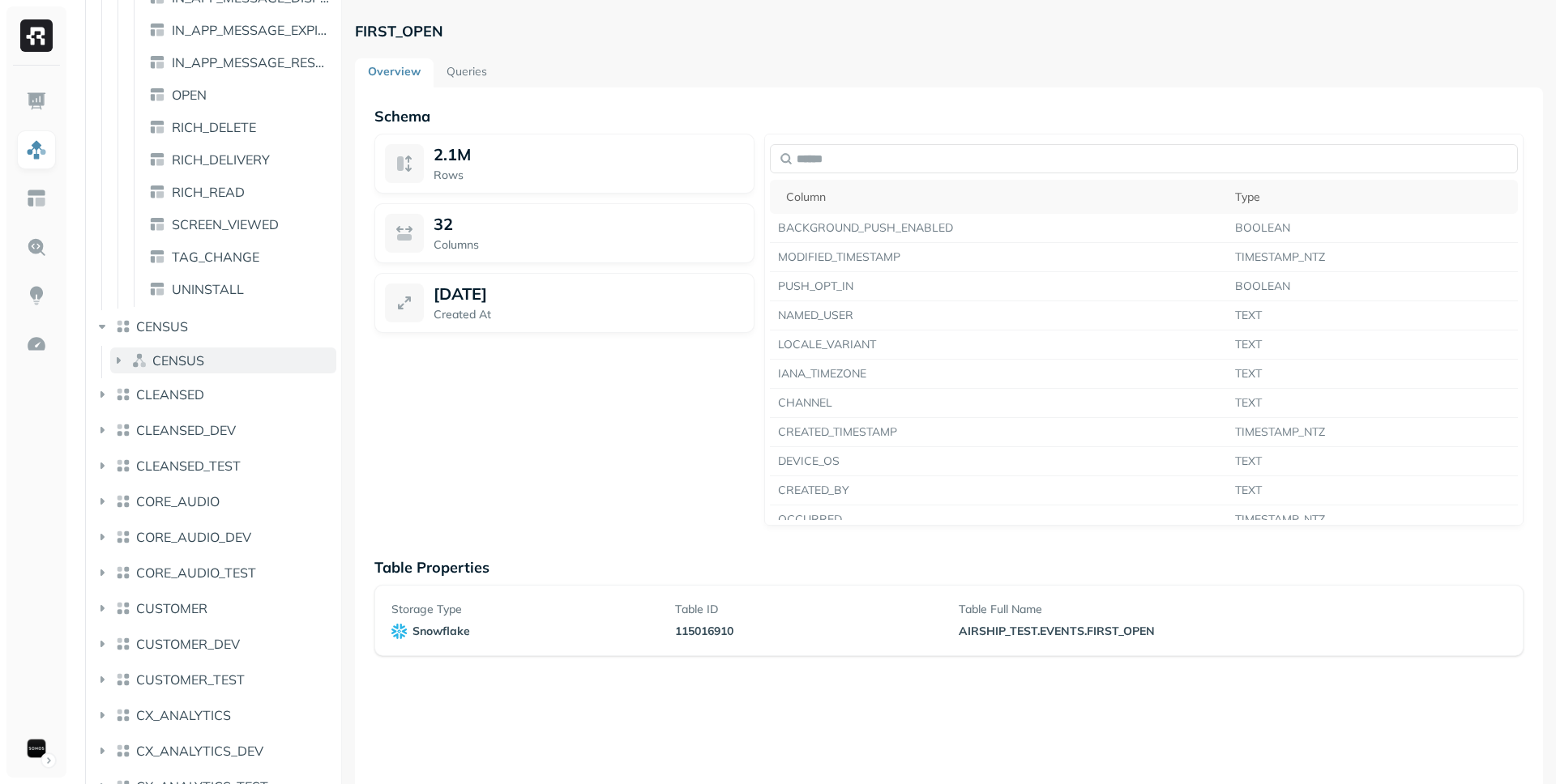
click at [240, 358] on button "CENSUS" at bounding box center [223, 361] width 226 height 26
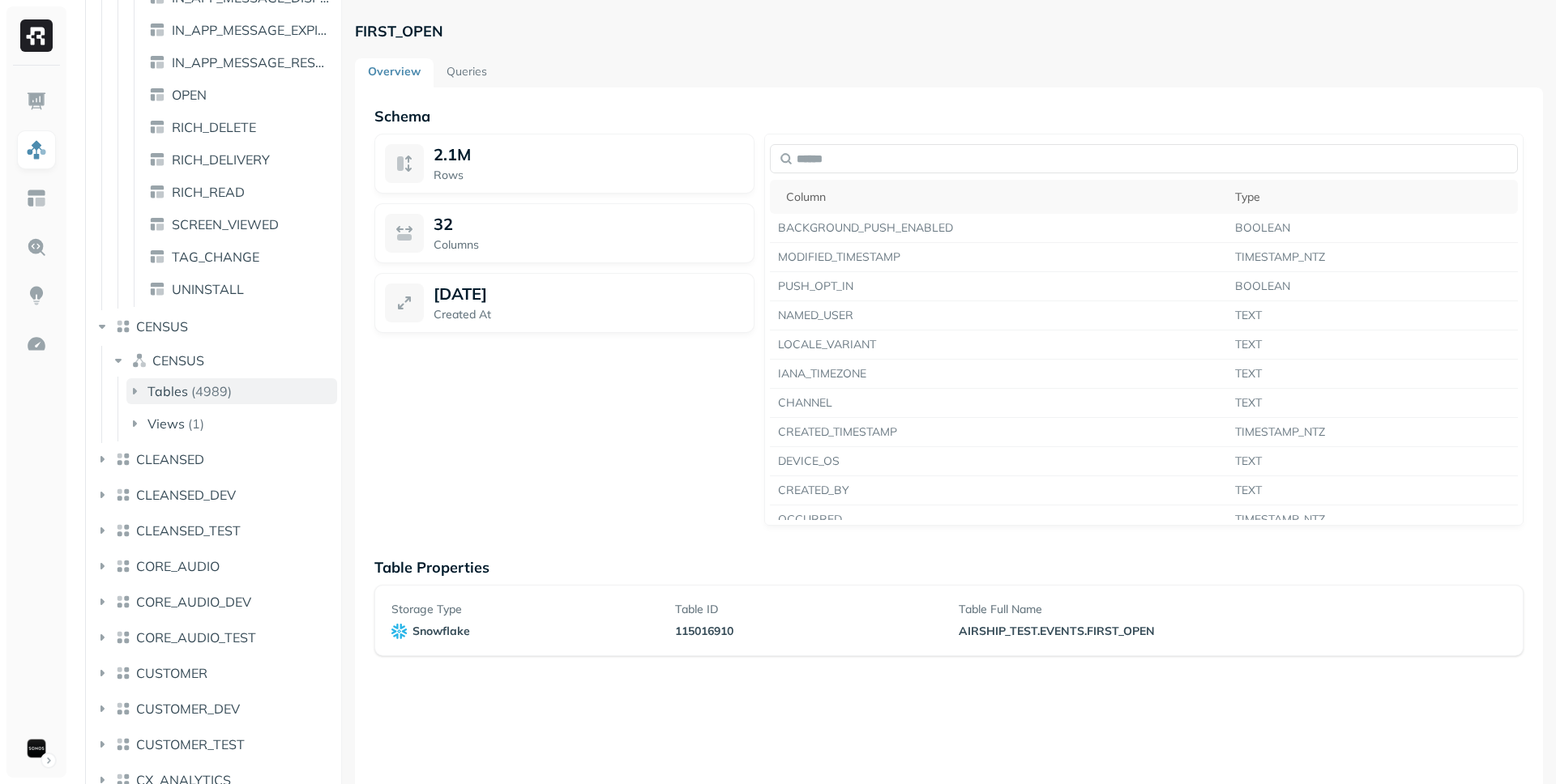
click at [239, 389] on button "Tables ( 4989 )" at bounding box center [232, 392] width 211 height 26
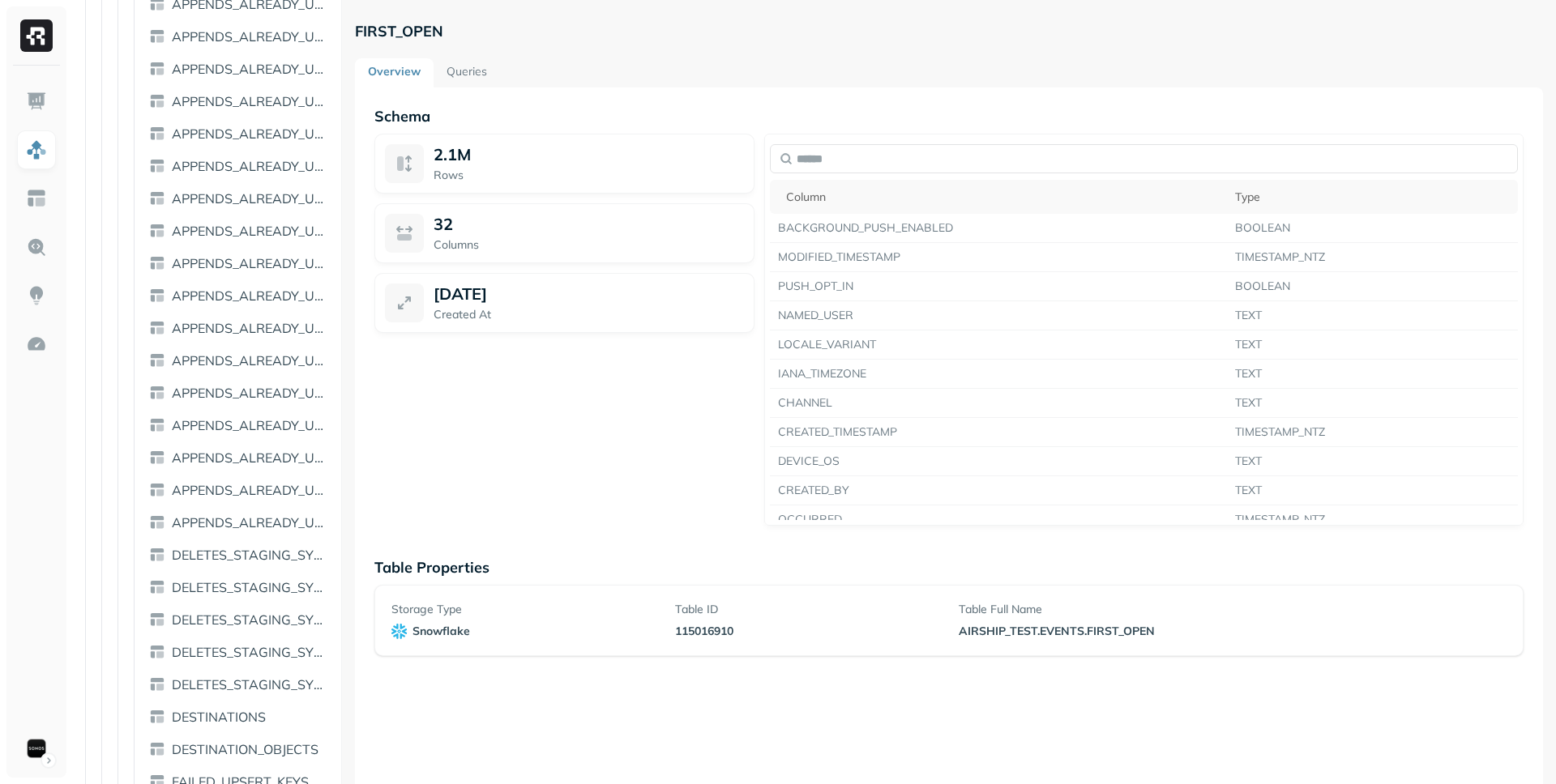
scroll to position [7643, 0]
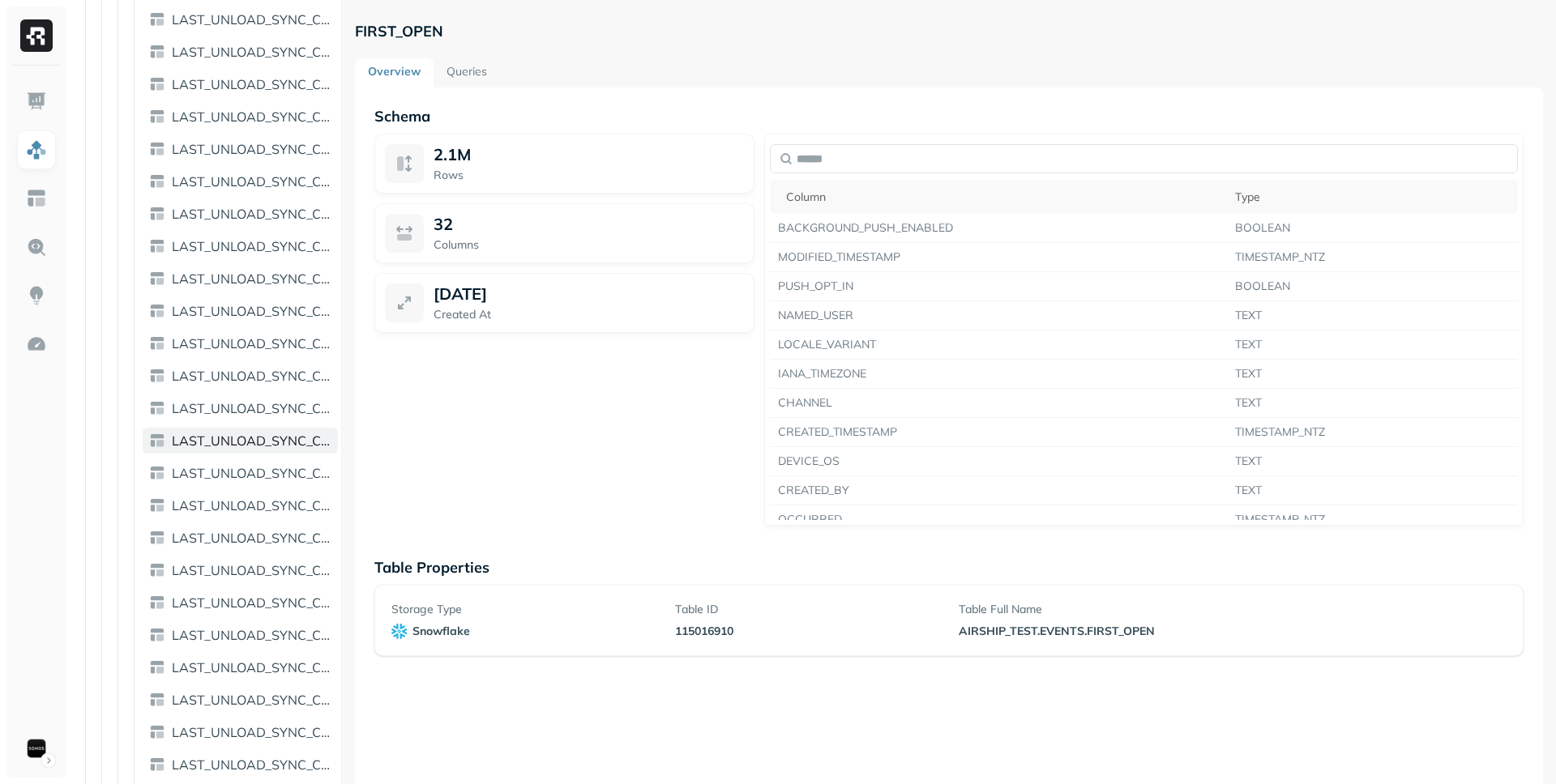
click at [245, 448] on link "LAST_UNLOAD_SYNC_CONFIGURATION_093A30ED_2D6F_43D6_A2EF_34869255244C" at bounding box center [240, 440] width 195 height 26
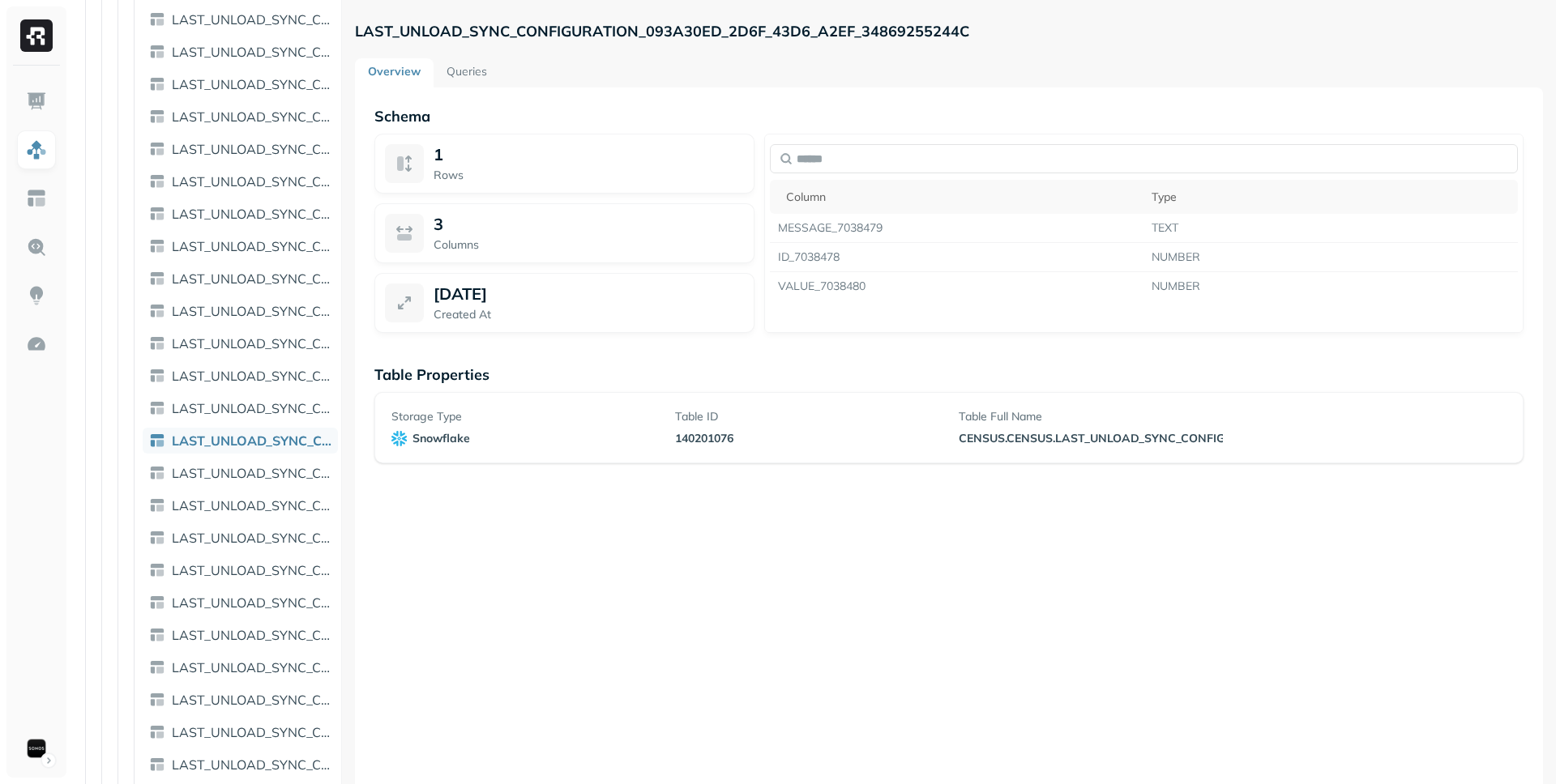
click at [455, 72] on link "Queries" at bounding box center [467, 72] width 67 height 29
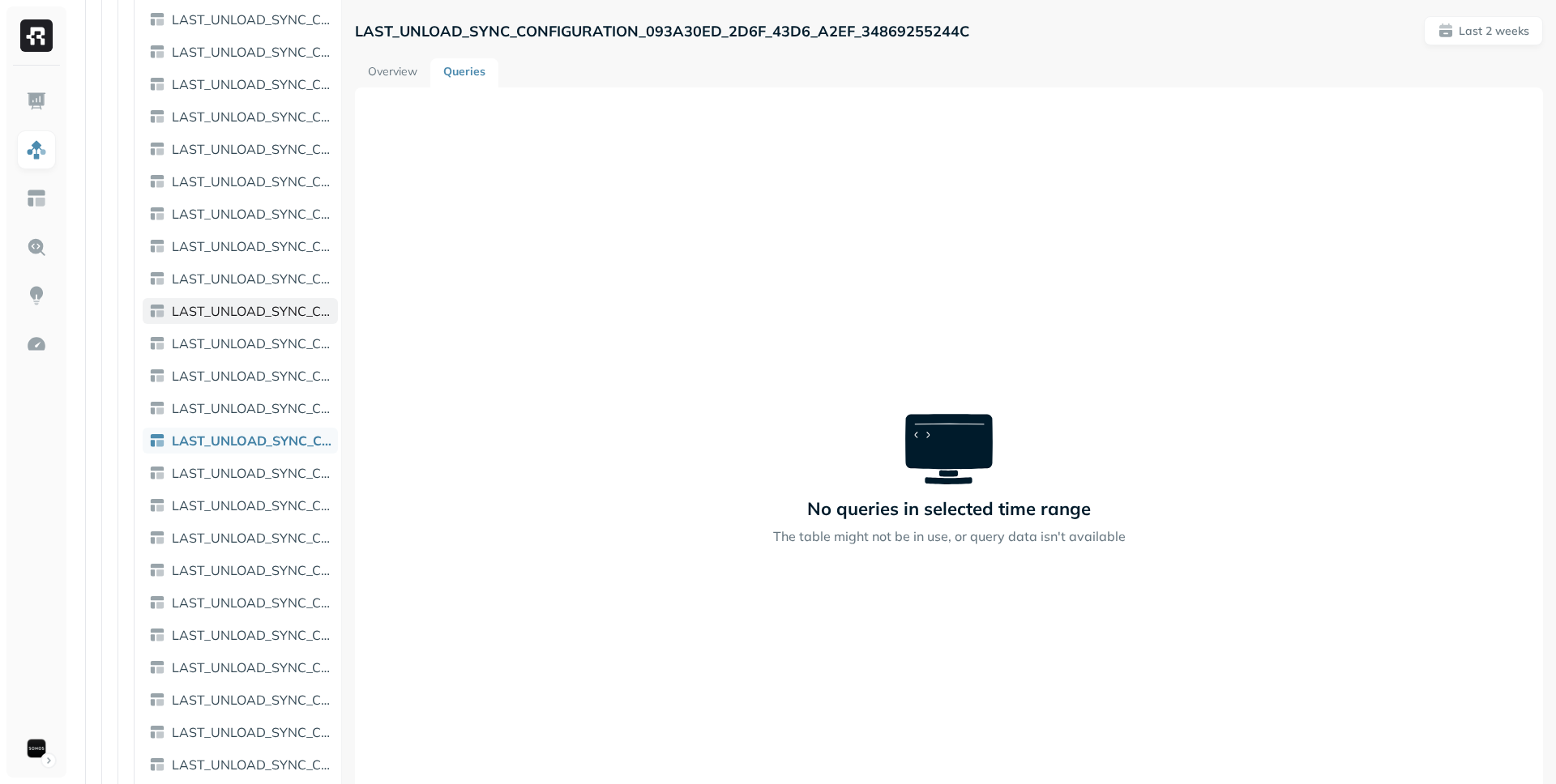
click at [242, 302] on link "LAST_UNLOAD_SYNC_CONFIGURATION_0900E9F8_2729_43C2_AA83_842AD140C51C" at bounding box center [240, 311] width 195 height 26
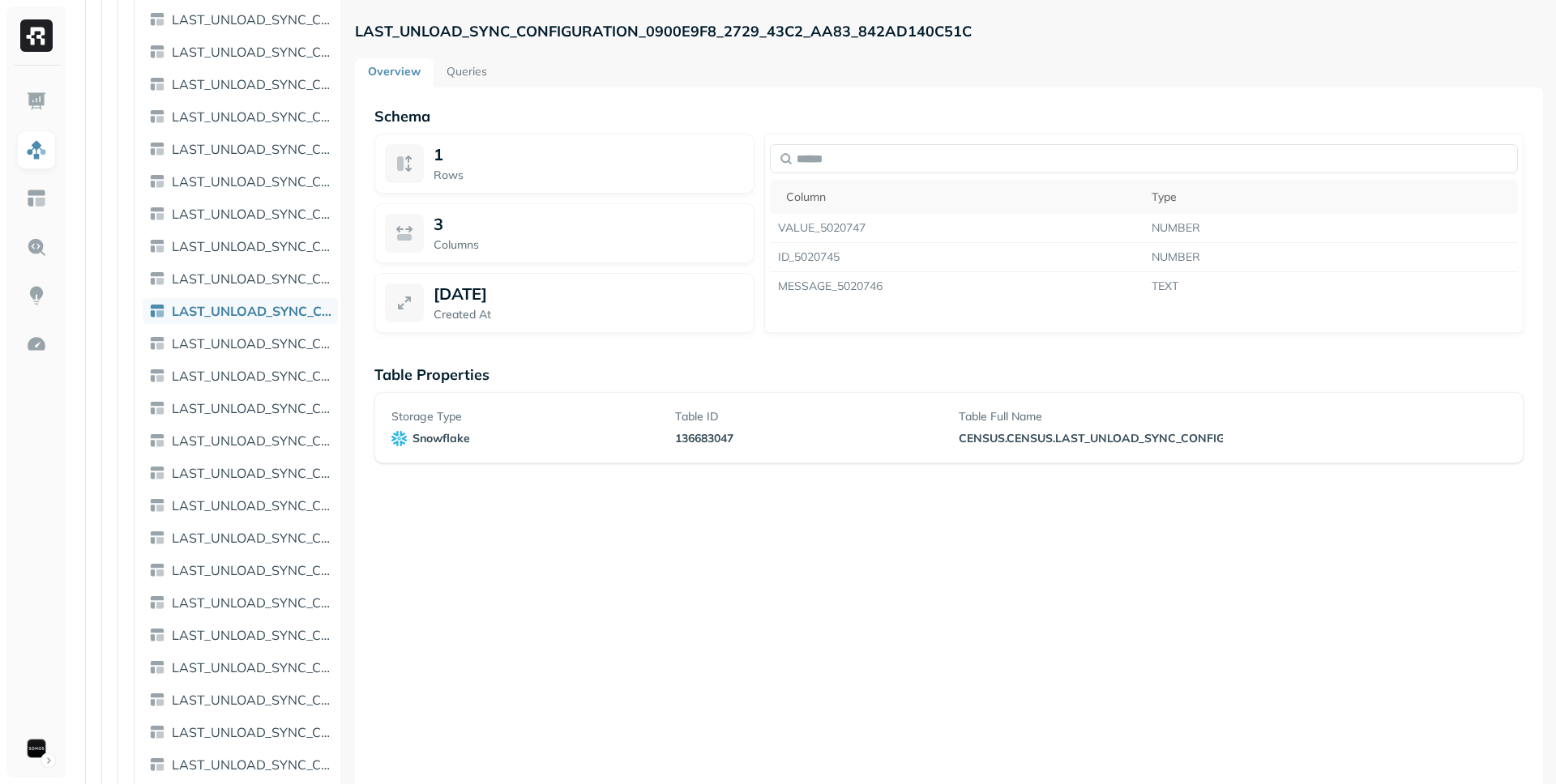
click at [264, 177] on span "LAST_UNLOAD_SYNC_CONFIGURATION_08D4245D_64C8_45BD_9BAA_C765755FC74E" at bounding box center [252, 182] width 160 height 16
click at [258, 559] on link "LAST_UNLOAD_SYNC_CONFIGURATION_0979BD18_5D25_44C0_BB7A_E2AACCD78E84" at bounding box center [240, 570] width 195 height 26
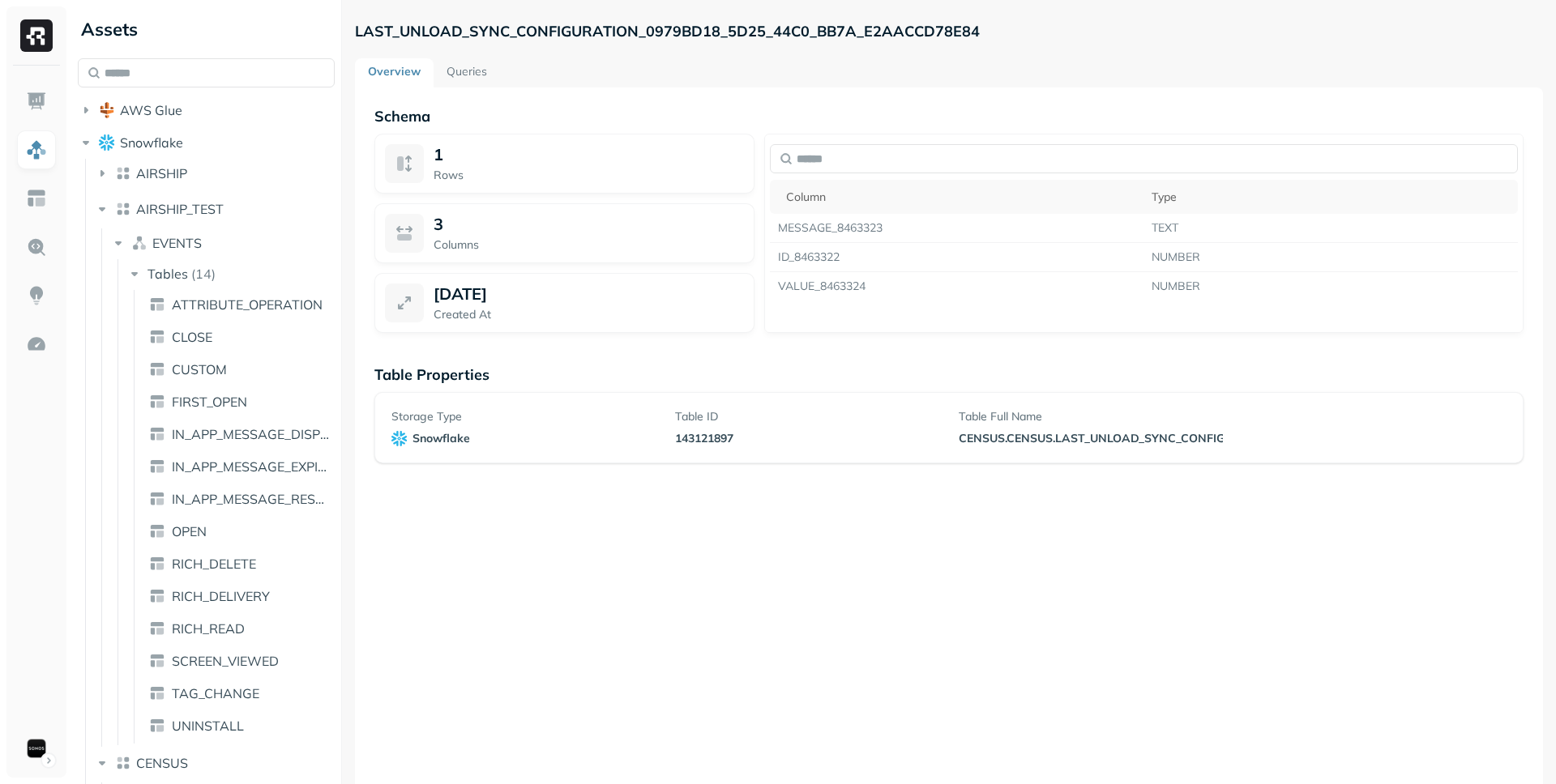
click at [229, 68] on input "text" at bounding box center [206, 72] width 257 height 29
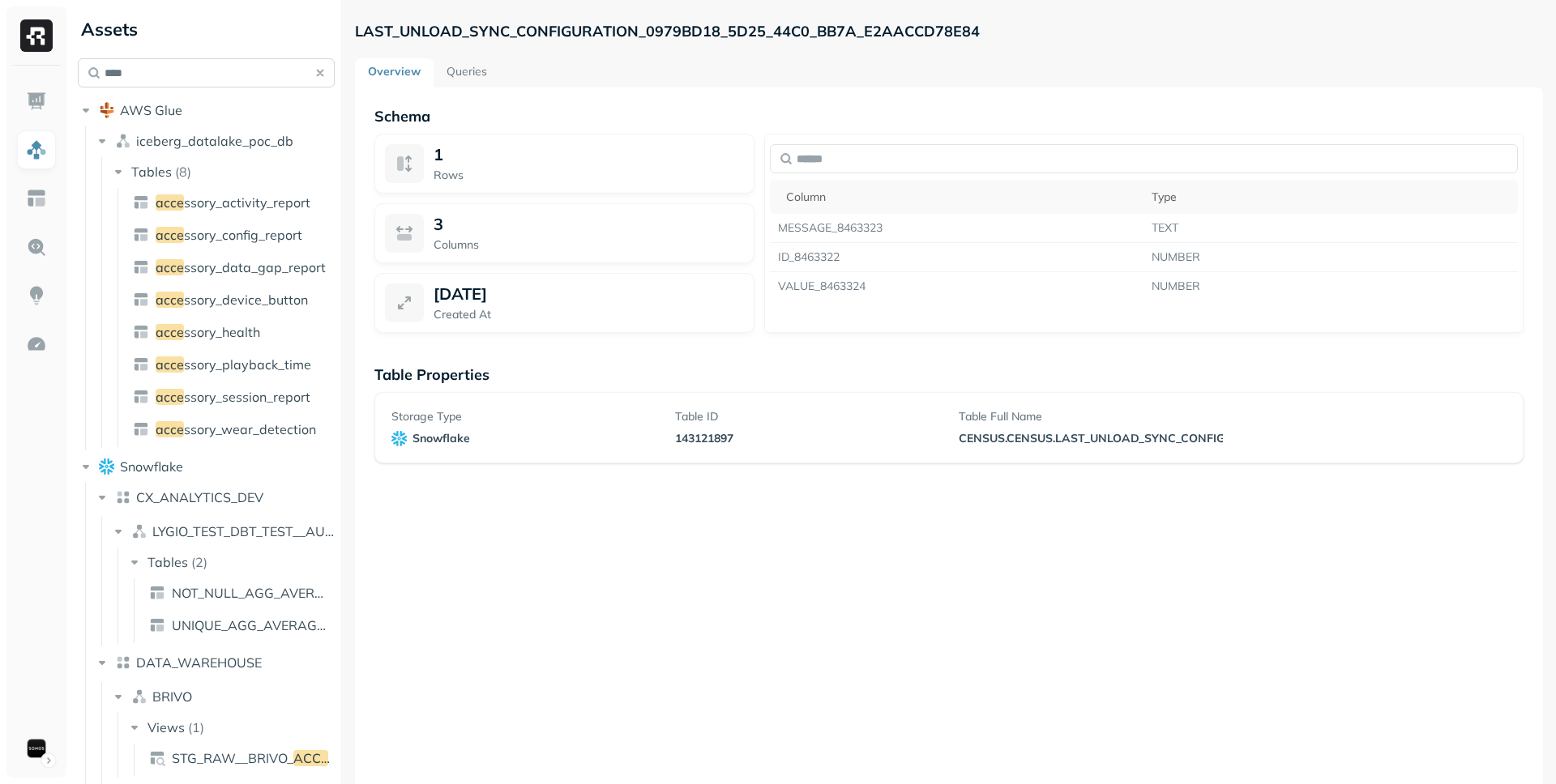
click at [222, 76] on input "****" at bounding box center [206, 72] width 257 height 29
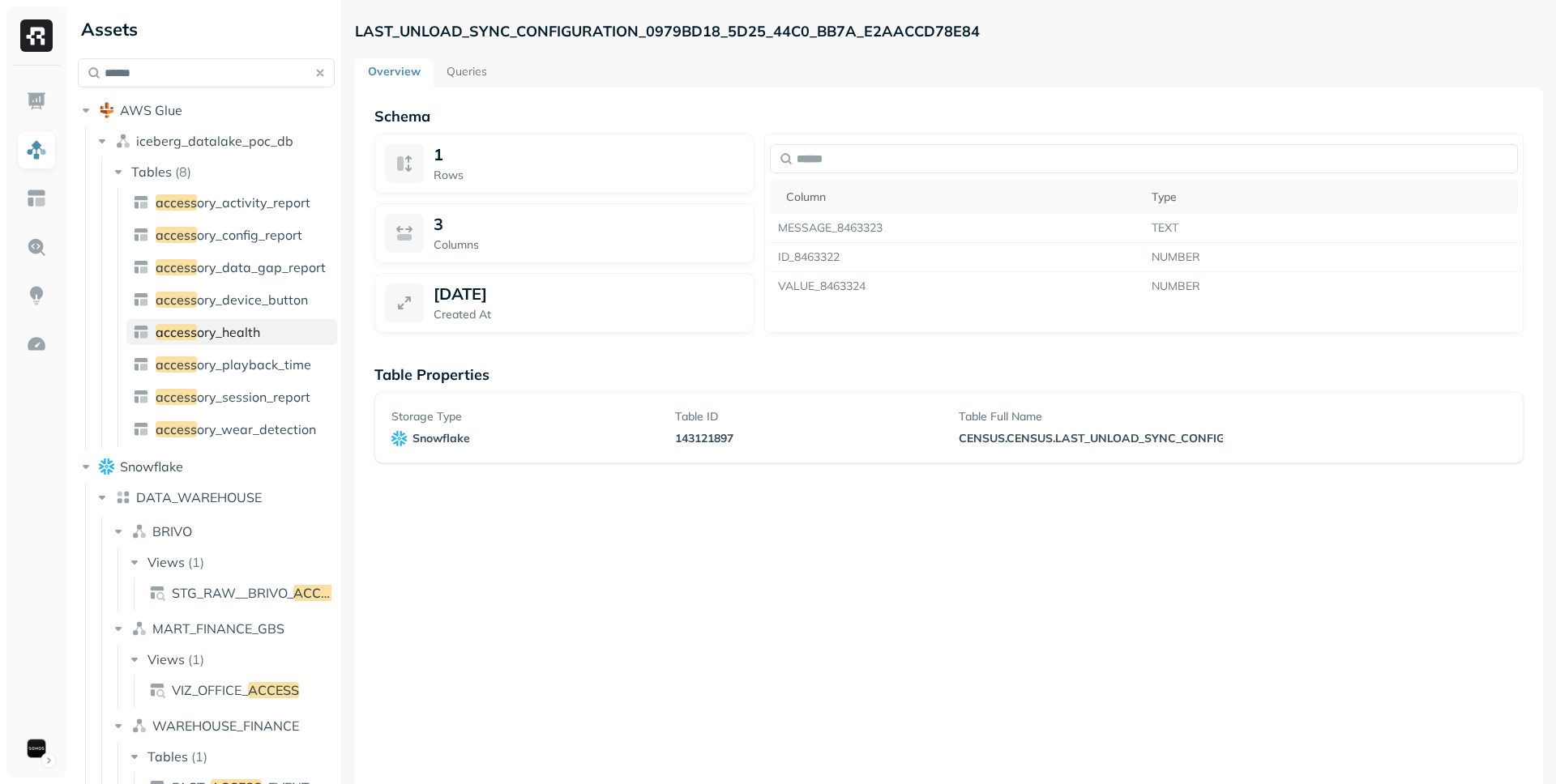
type input "******"
click at [190, 320] on link "access ory_health" at bounding box center [232, 333] width 211 height 26
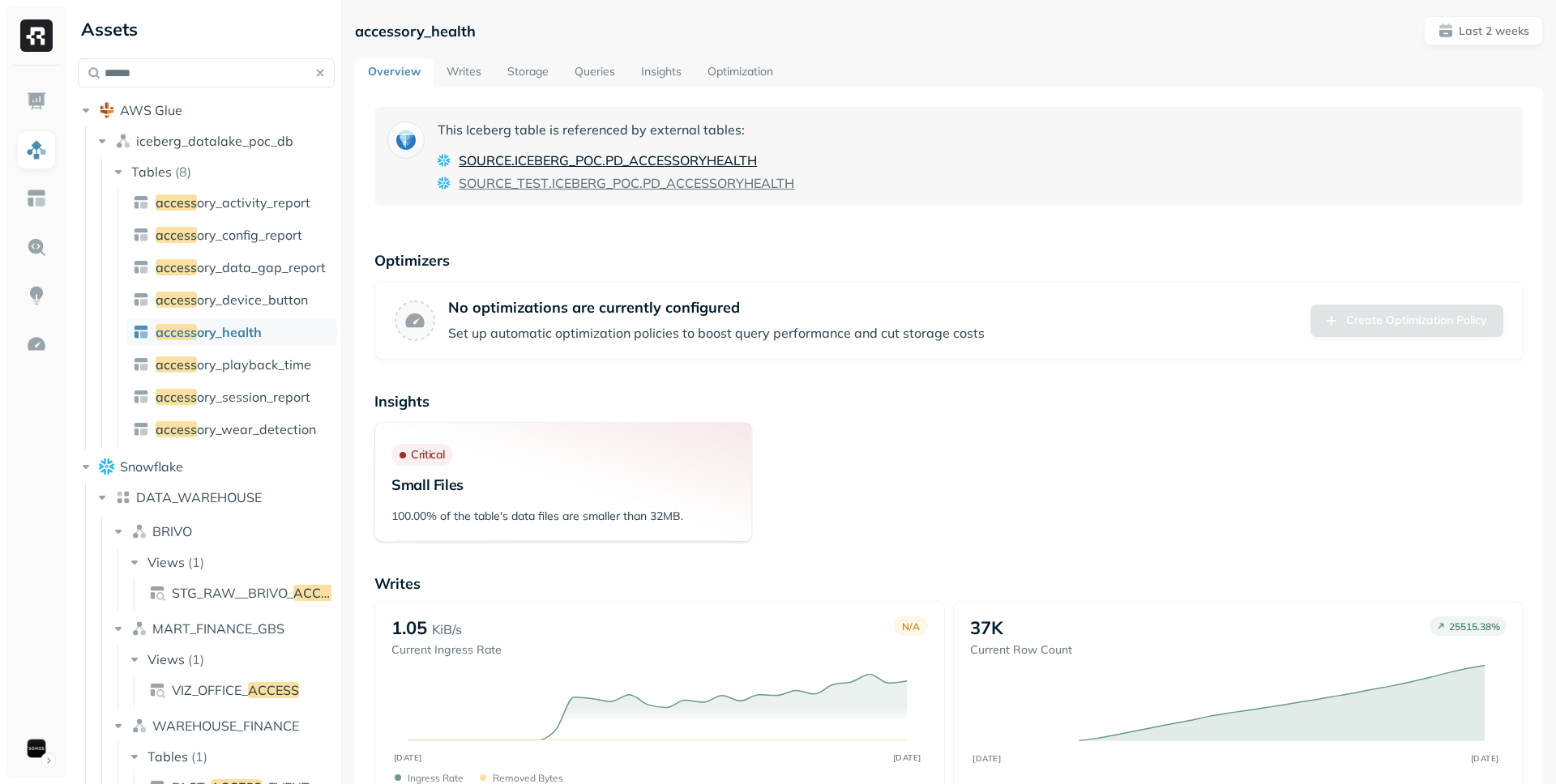
click at [599, 158] on span "ICEBERG_POC" at bounding box center [559, 160] width 88 height 19
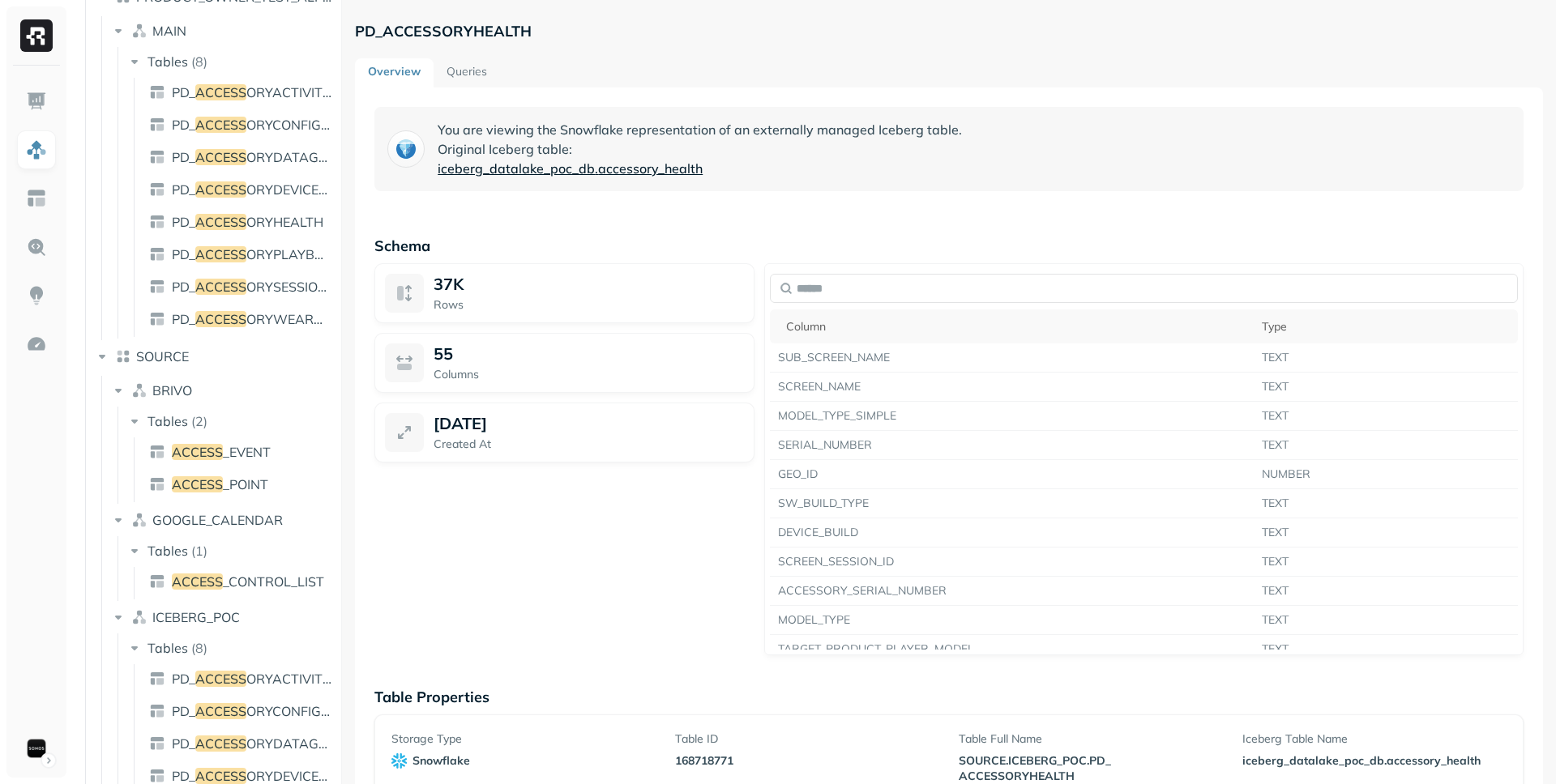
click at [641, 171] on span "accessory_health" at bounding box center [651, 168] width 105 height 19
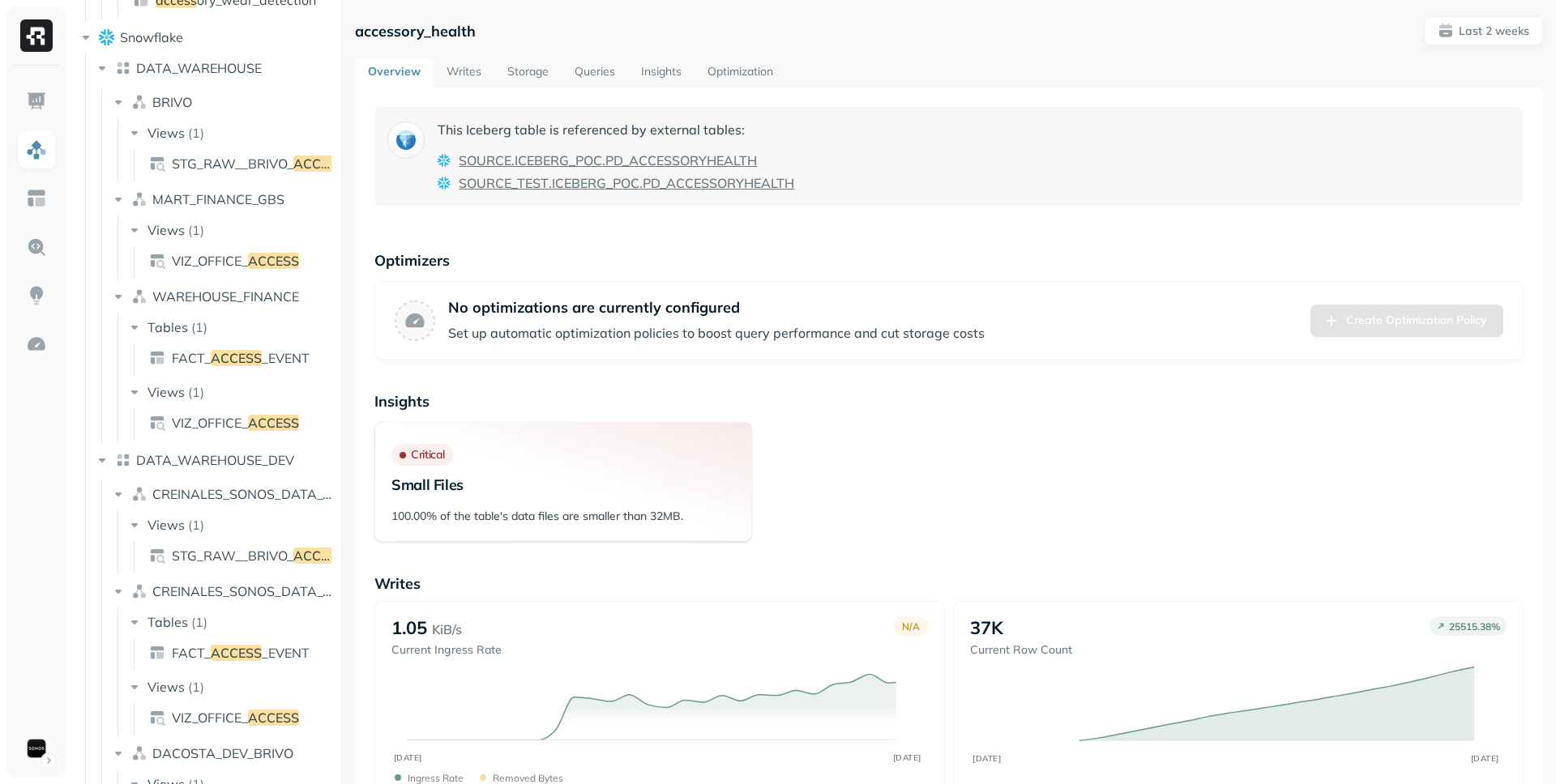
scroll to position [320, 0]
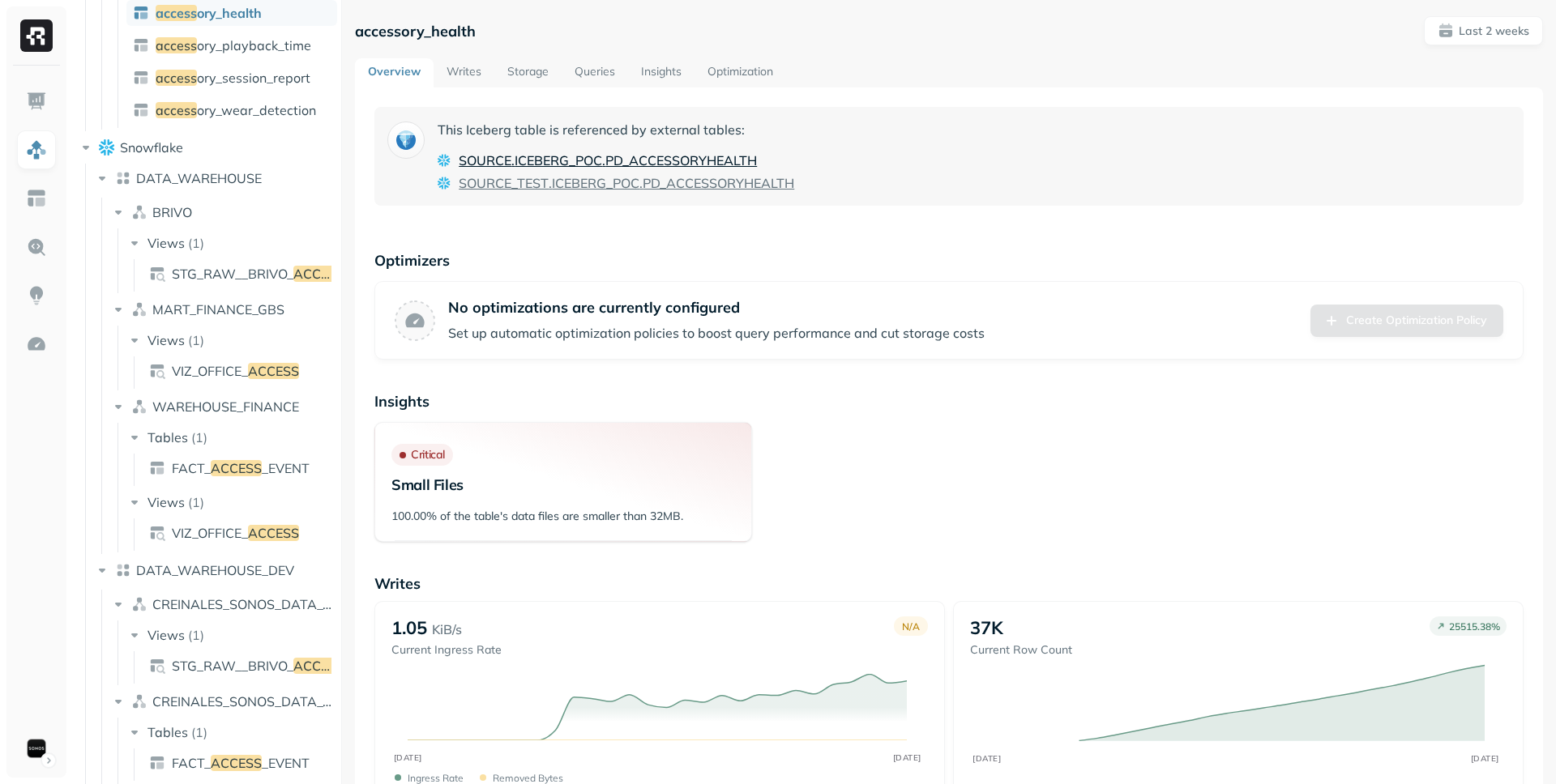
click at [629, 155] on span "PD_ACCESSORYHEALTH" at bounding box center [682, 160] width 152 height 19
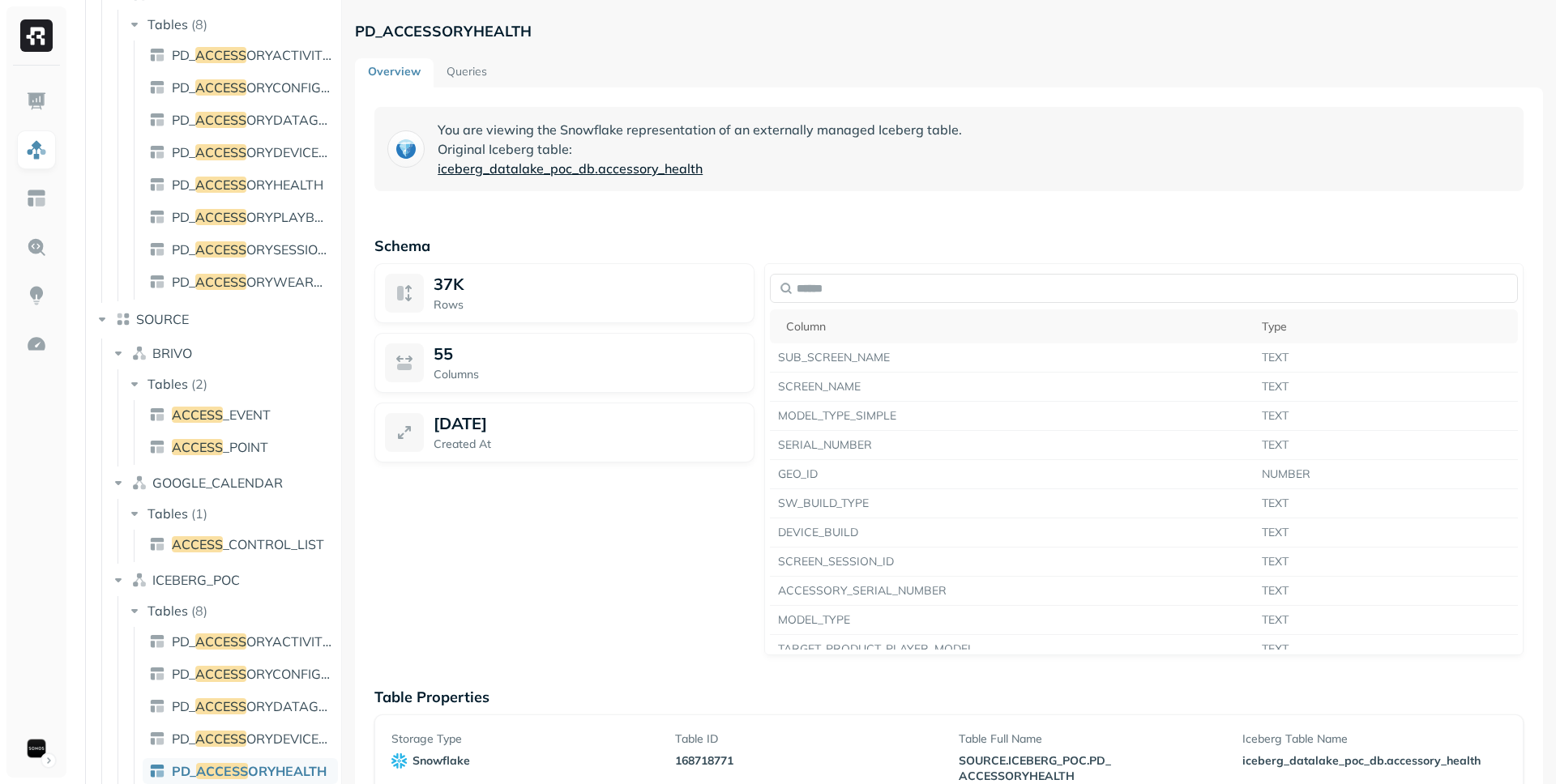
click at [630, 163] on span "accessory_health" at bounding box center [651, 168] width 105 height 19
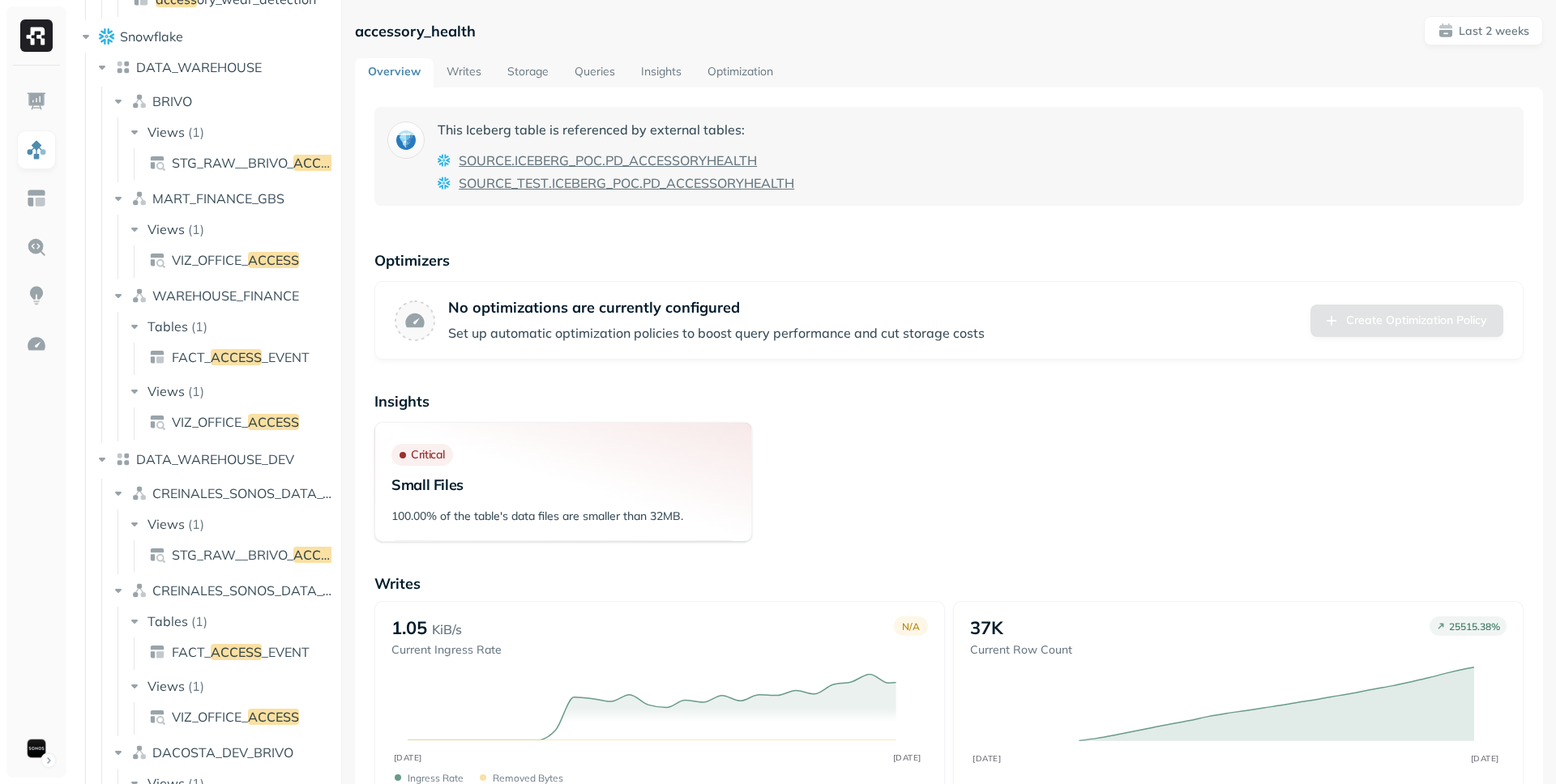
scroll to position [320, 0]
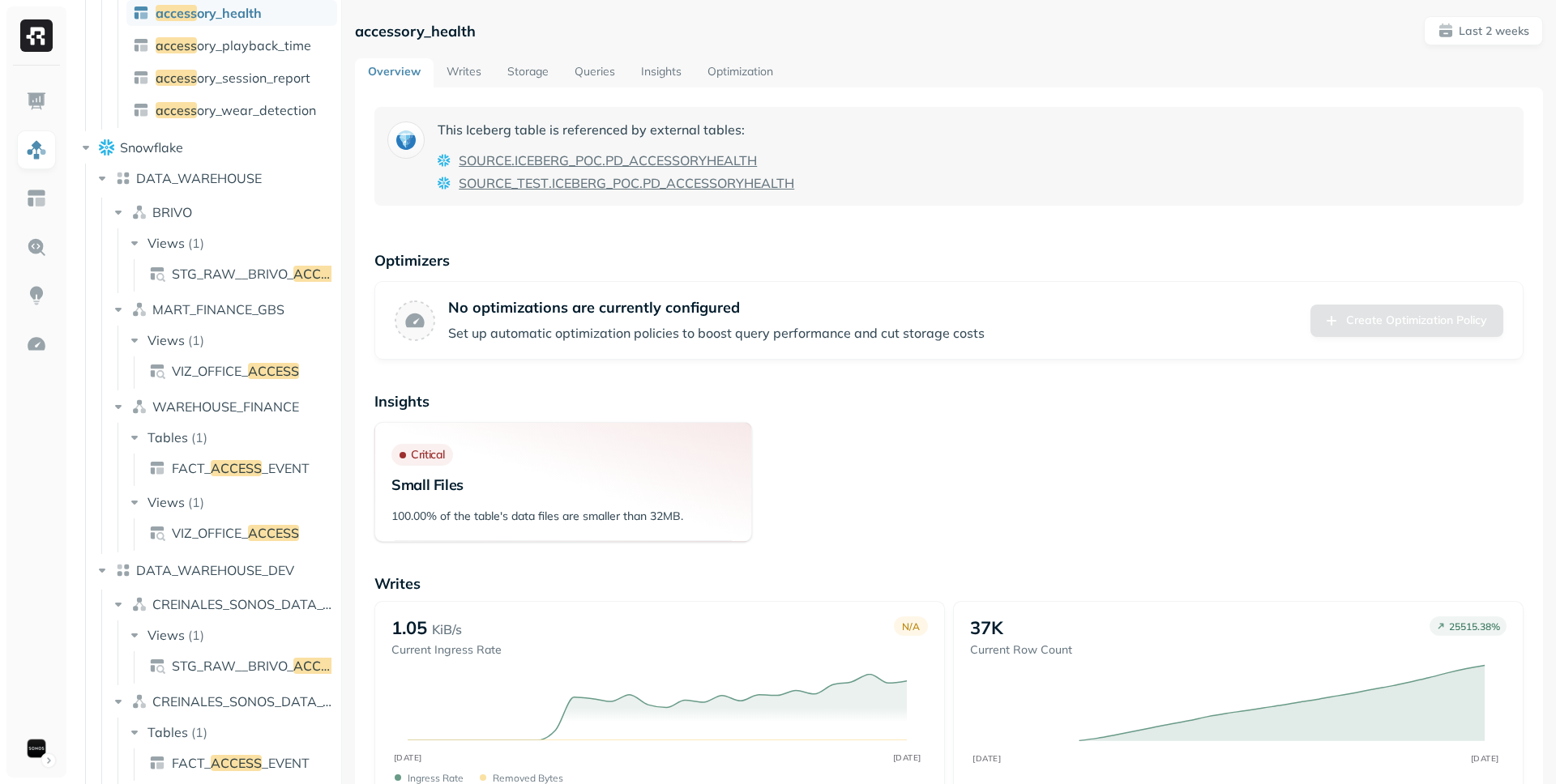
click at [577, 67] on link "Queries" at bounding box center [595, 72] width 67 height 29
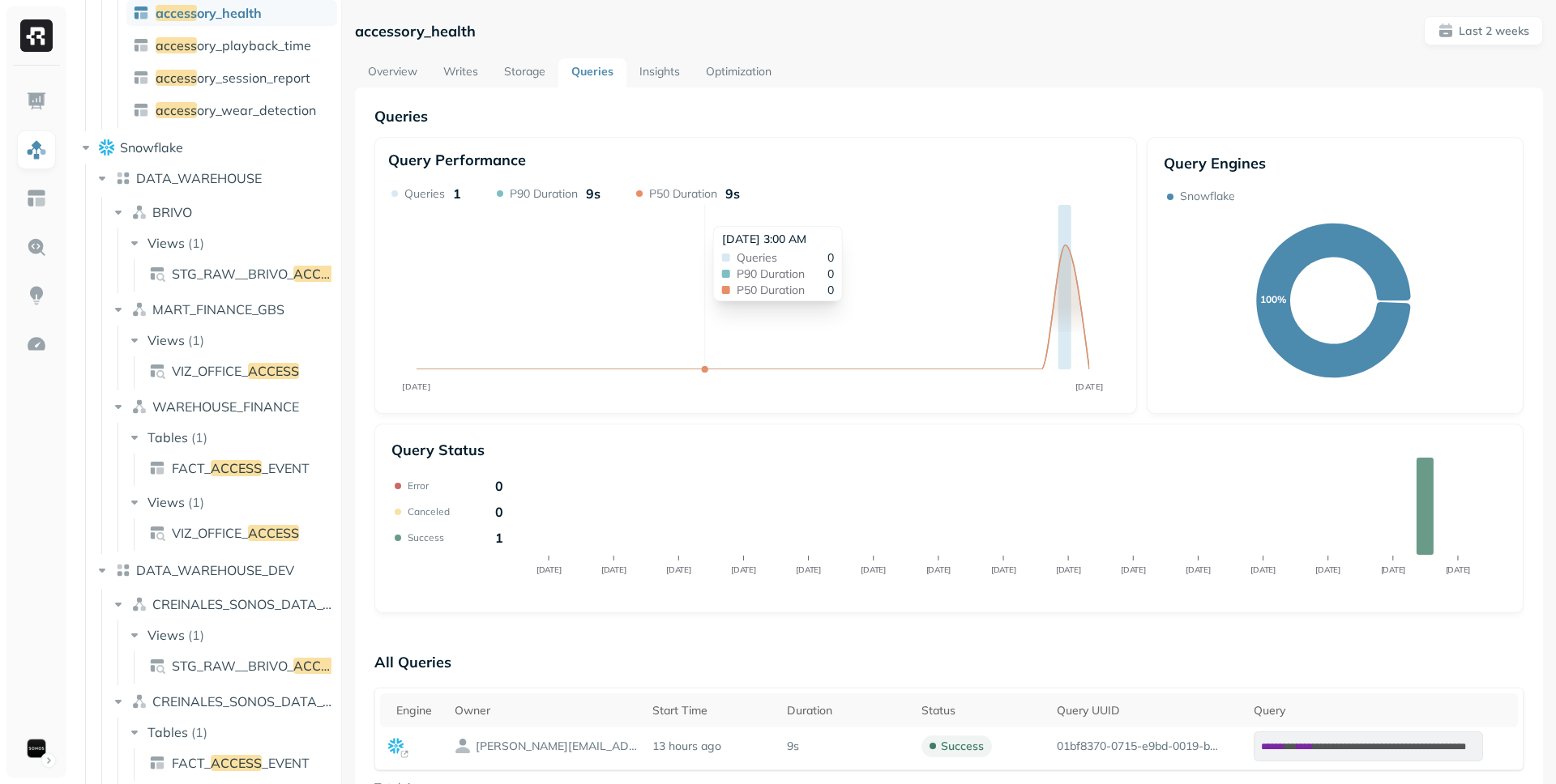
drag, startPoint x: 707, startPoint y: 218, endPoint x: 823, endPoint y: 83, distance: 178.0
drag, startPoint x: 824, startPoint y: 82, endPoint x: 820, endPoint y: 41, distance: 41.2
click at [820, 41] on div "**********" at bounding box center [948, 796] width 1188 height 1561
click at [670, 65] on link "Insights" at bounding box center [660, 72] width 67 height 29
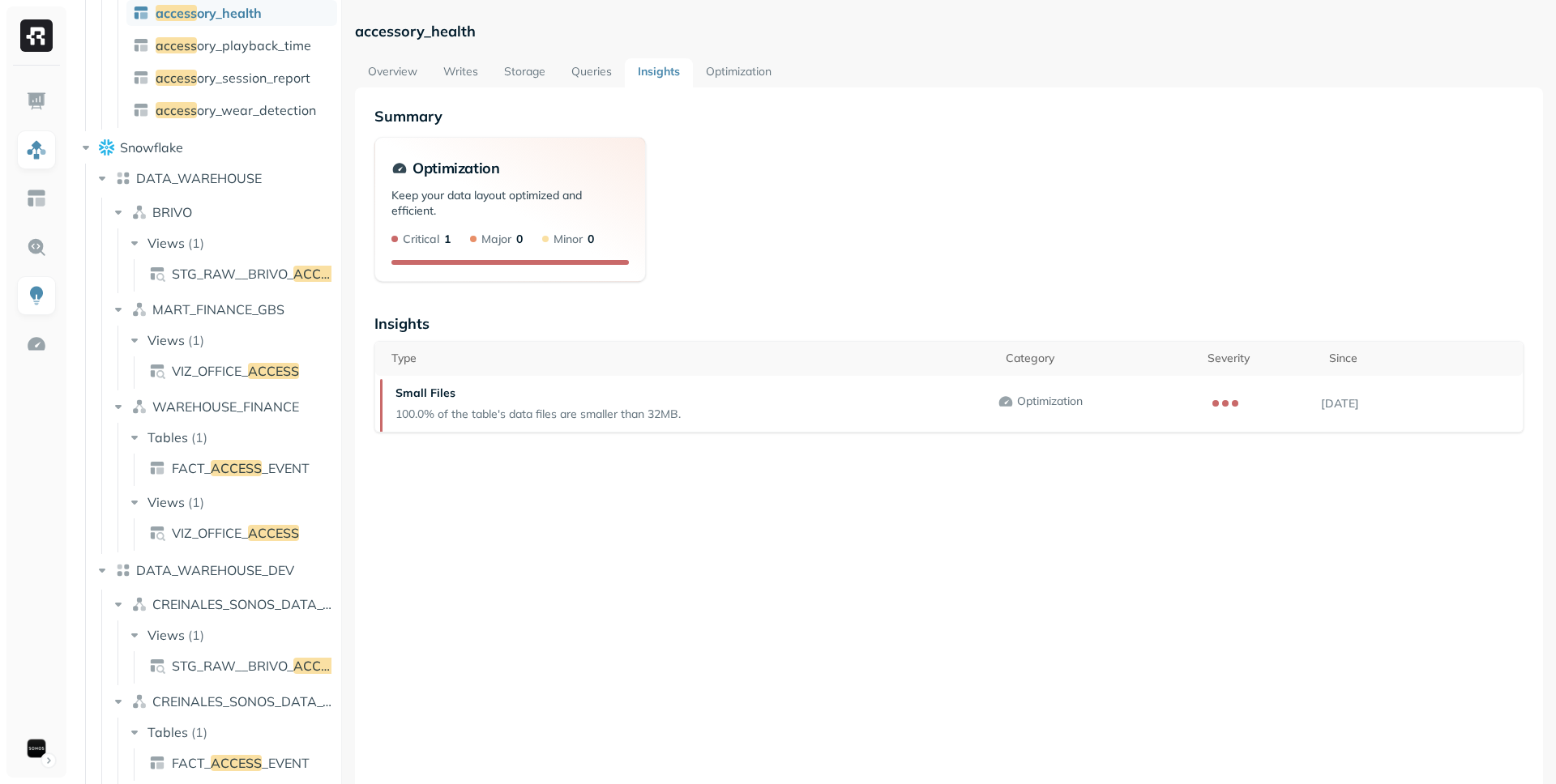
click at [768, 75] on link "Optimization" at bounding box center [739, 72] width 92 height 29
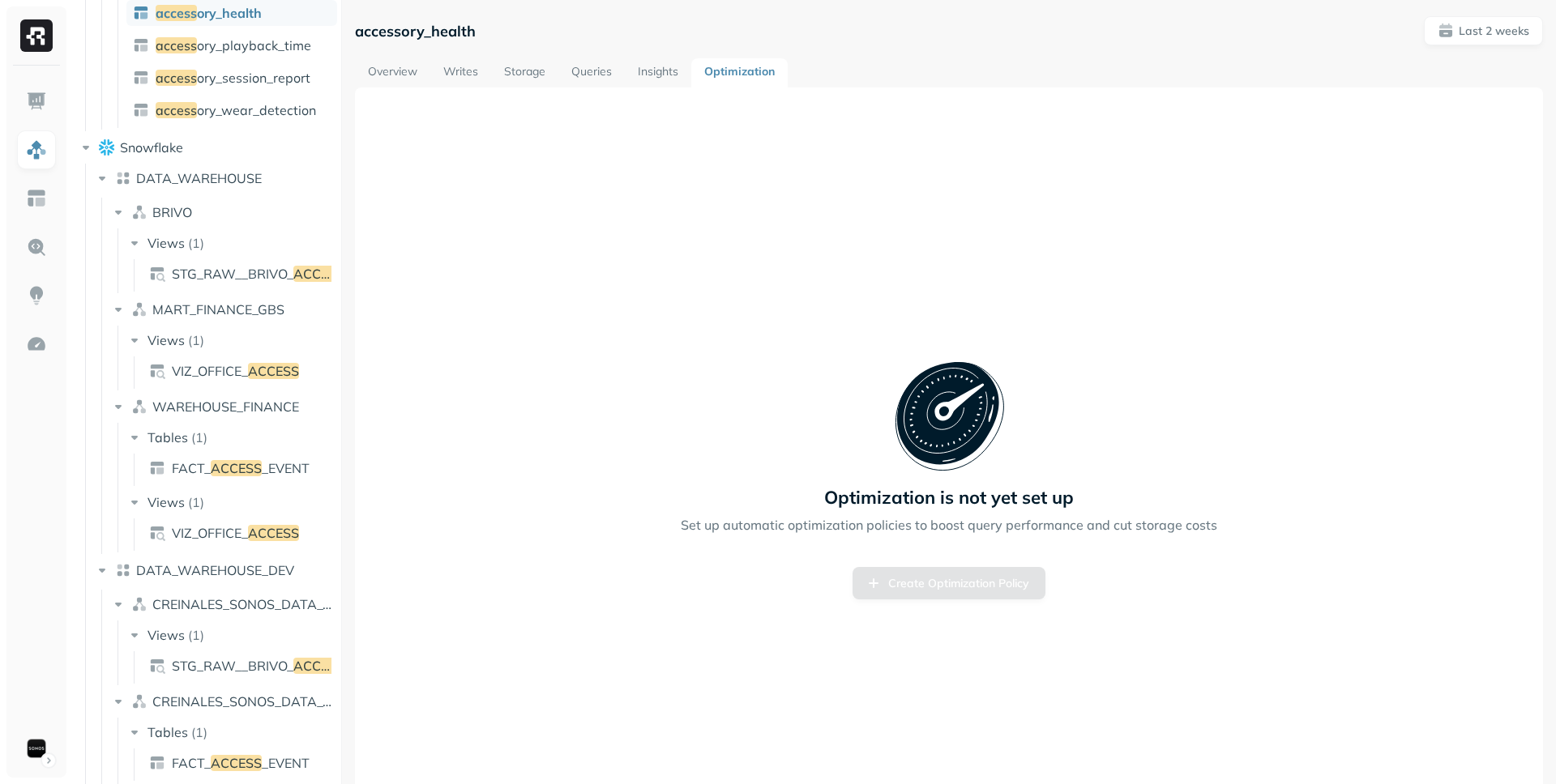
click at [662, 73] on link "Insights" at bounding box center [658, 72] width 67 height 29
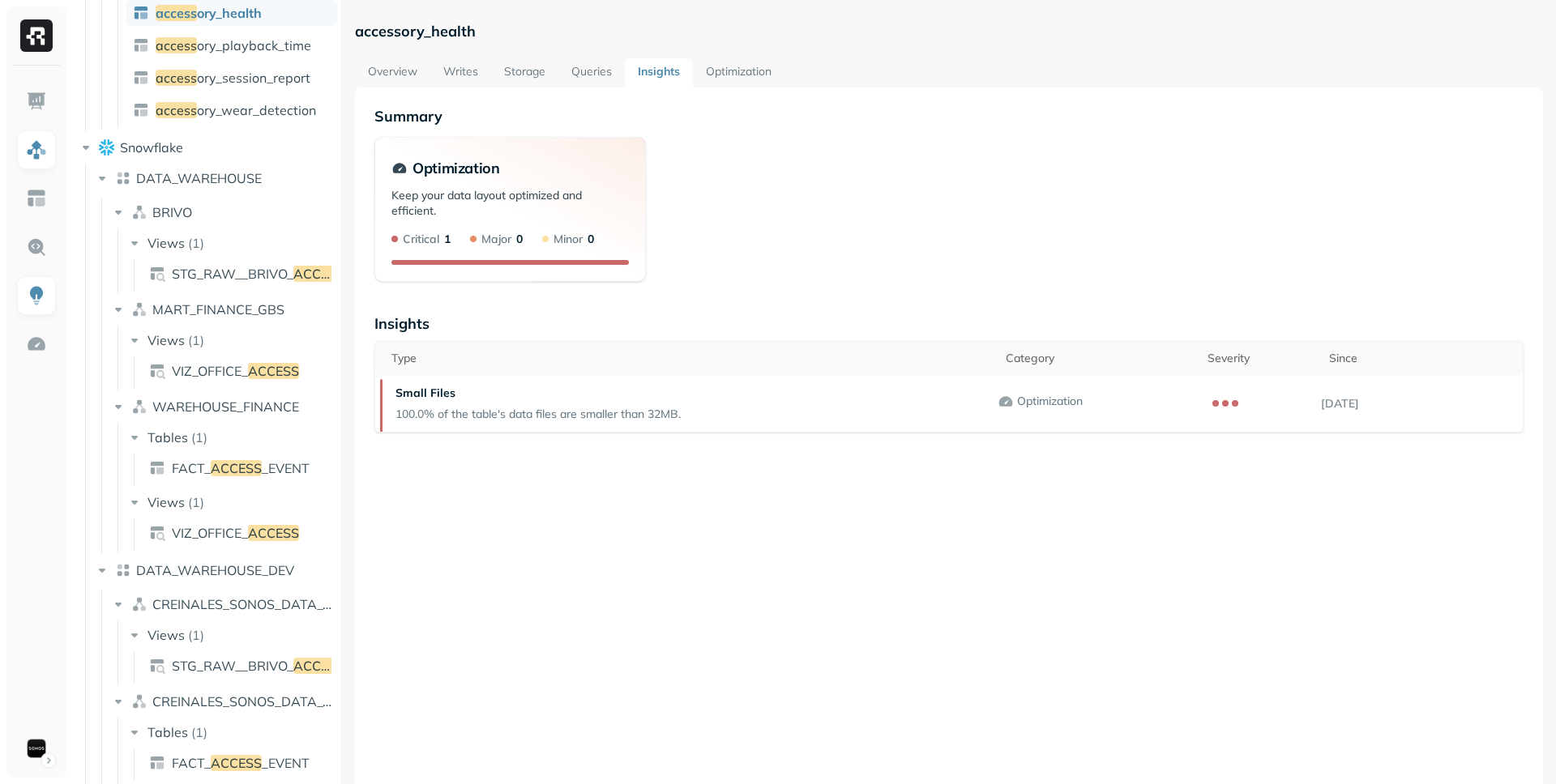
click at [478, 170] on p "Optimization" at bounding box center [456, 168] width 87 height 19
click at [487, 179] on div "Optimization Keep your data layout optimized and efficient. Critical 1 Major 0 …" at bounding box center [511, 209] width 272 height 145
click at [476, 214] on p "Keep your data layout optimized and efficient." at bounding box center [511, 210] width 238 height 44
click at [41, 241] on img at bounding box center [36, 247] width 21 height 21
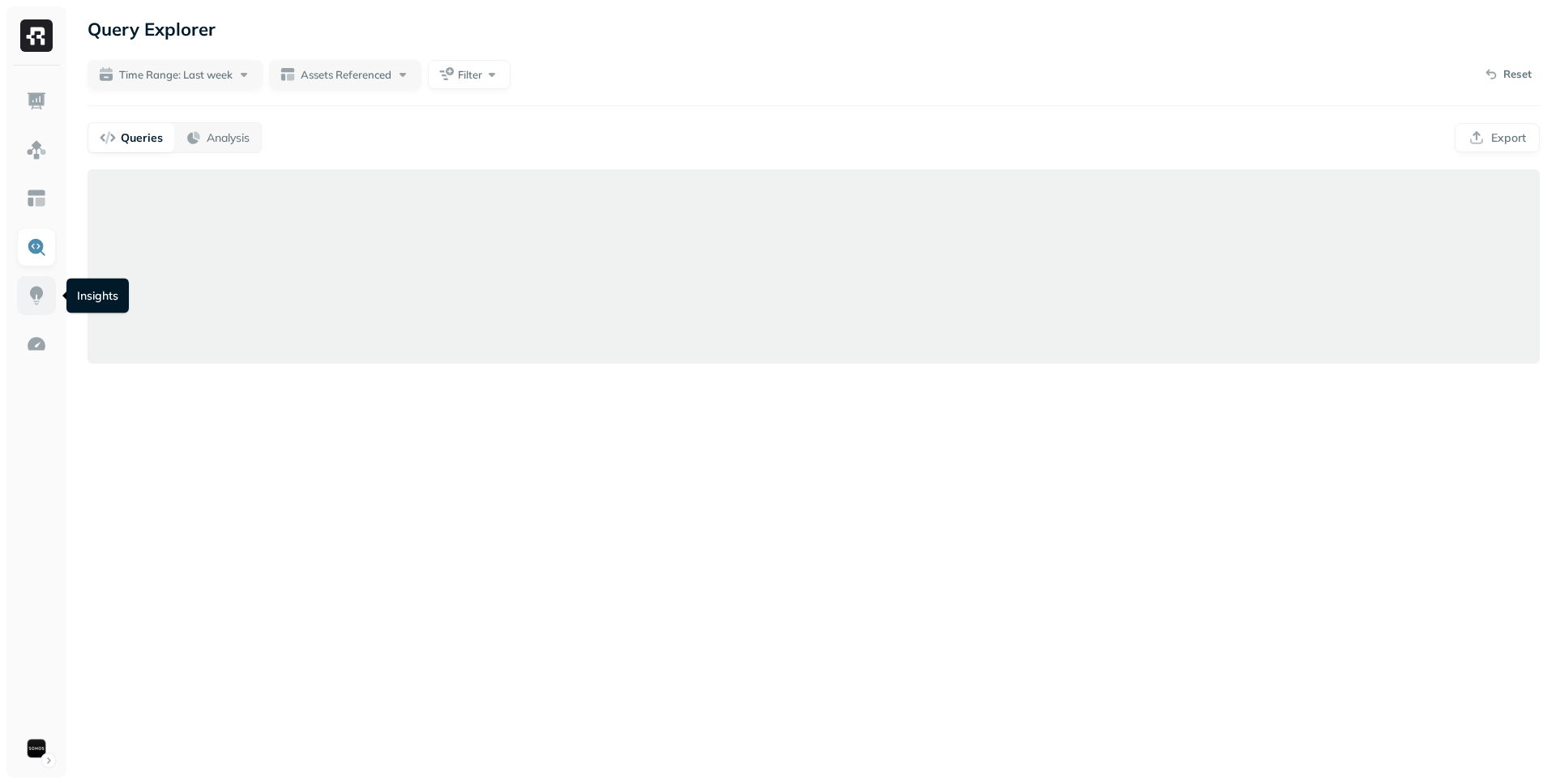
click at [29, 307] on link at bounding box center [36, 296] width 39 height 39
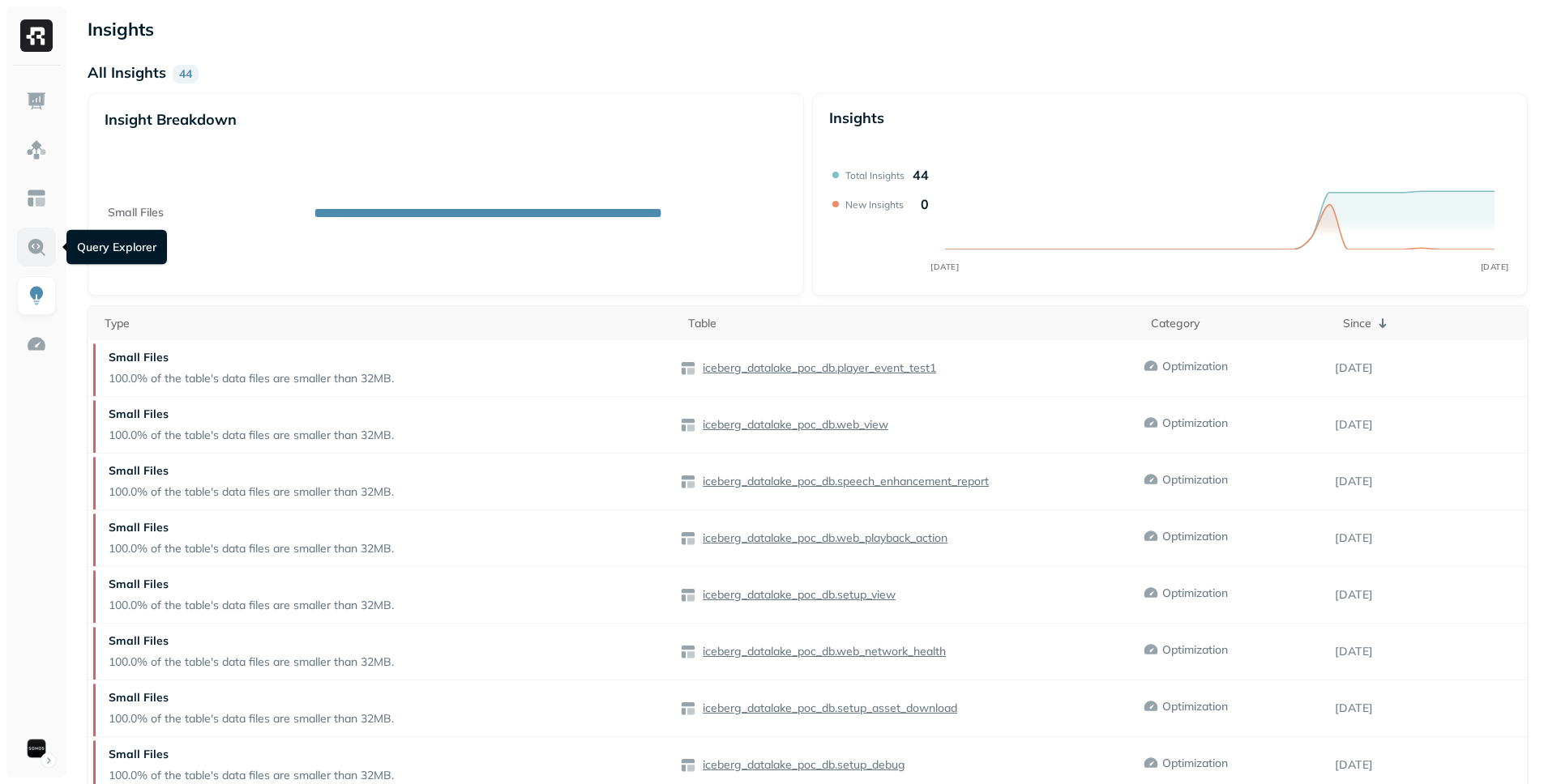
click at [36, 255] on img at bounding box center [36, 247] width 21 height 21
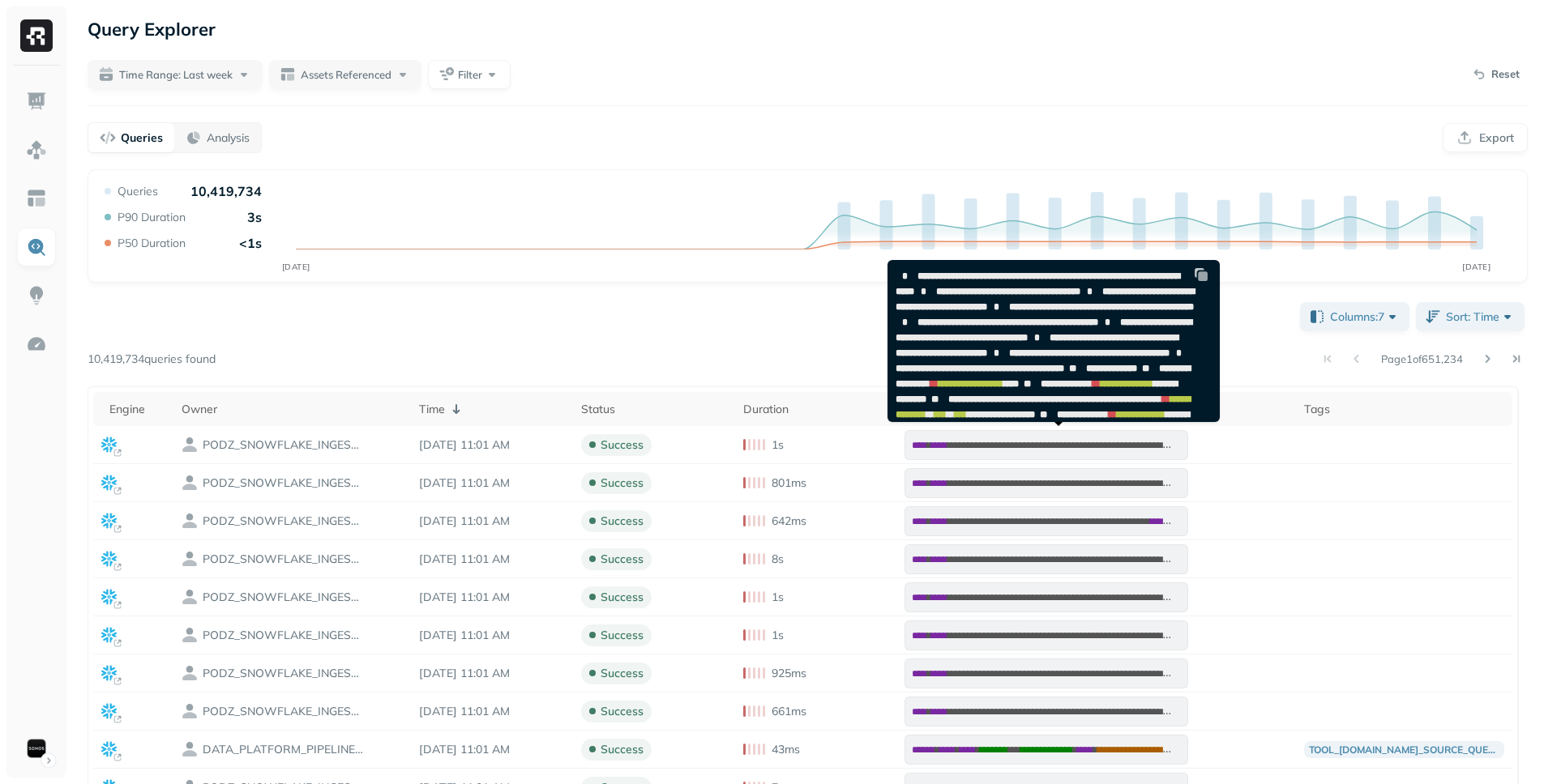
click at [1020, 418] on code "**********" at bounding box center [1044, 407] width 299 height 272
click at [842, 406] on div "Duration" at bounding box center [816, 408] width 146 height 15
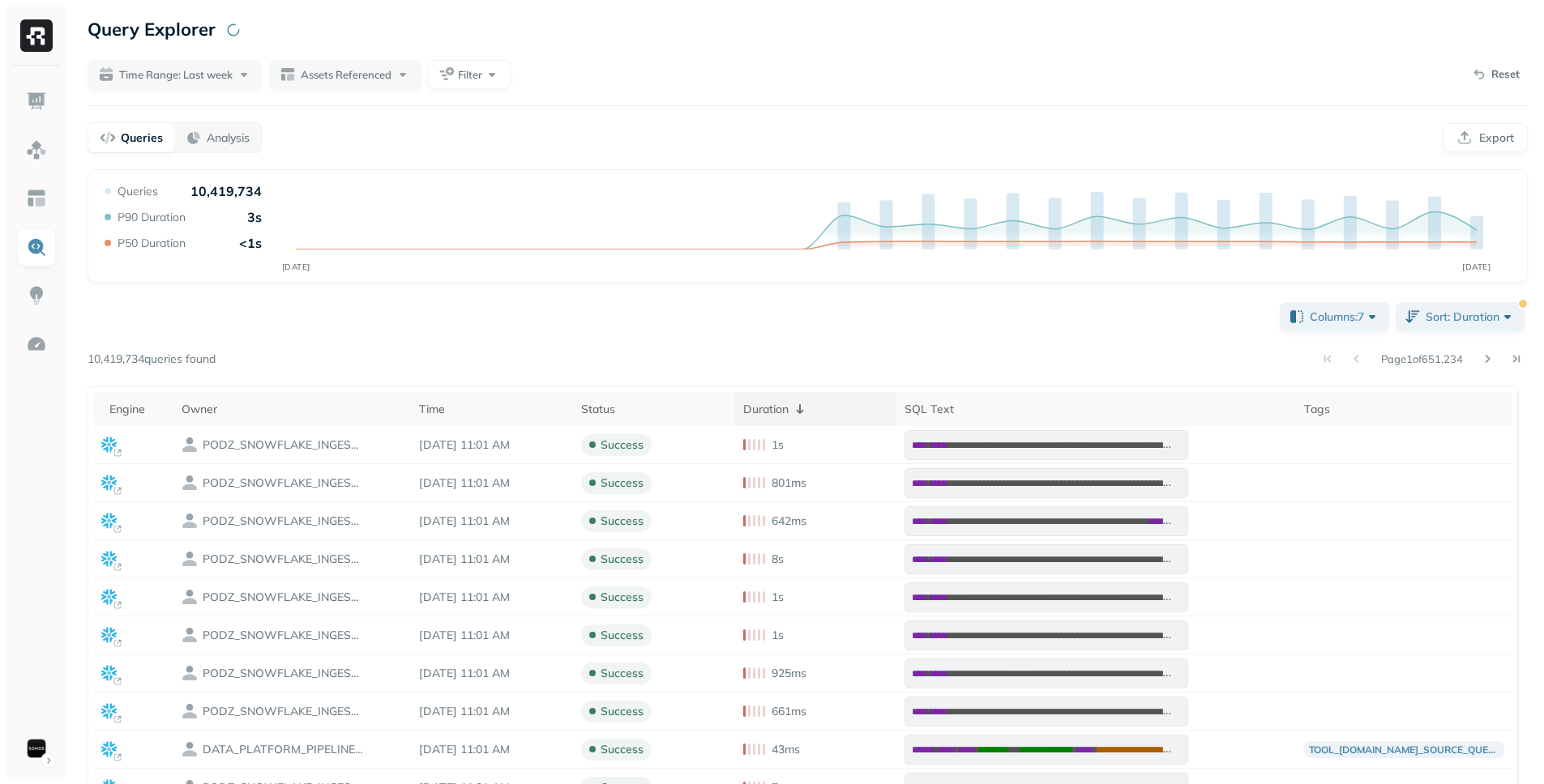
click at [808, 407] on icon at bounding box center [799, 408] width 19 height 19
click at [795, 410] on div "Duration" at bounding box center [816, 408] width 146 height 19
click at [621, 397] on th "Status" at bounding box center [654, 409] width 162 height 34
click at [637, 400] on icon at bounding box center [626, 408] width 19 height 19
click at [670, 404] on div "Status" at bounding box center [654, 408] width 146 height 19
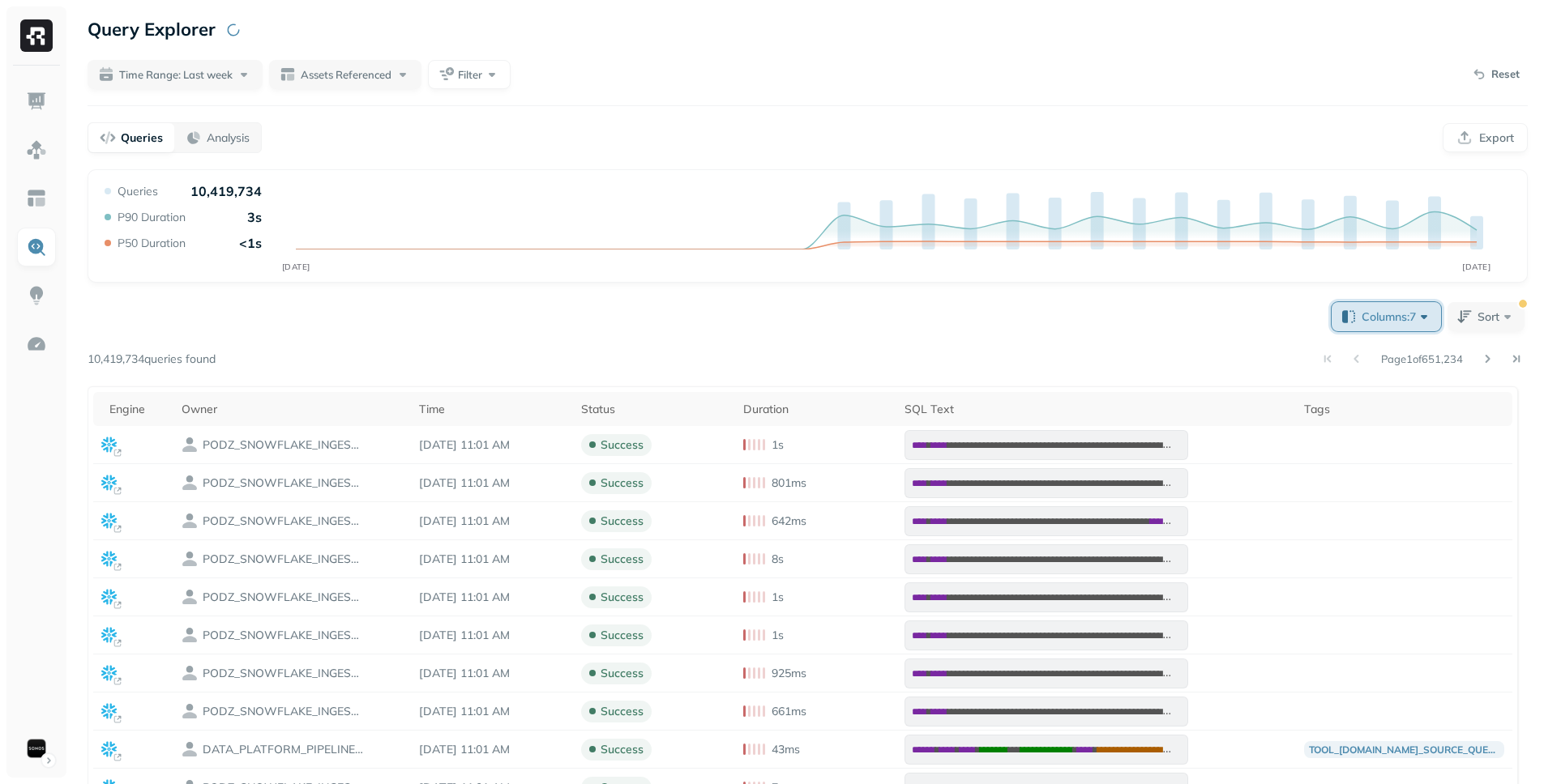
click at [1404, 310] on span "Columns: 7" at bounding box center [1396, 317] width 71 height 16
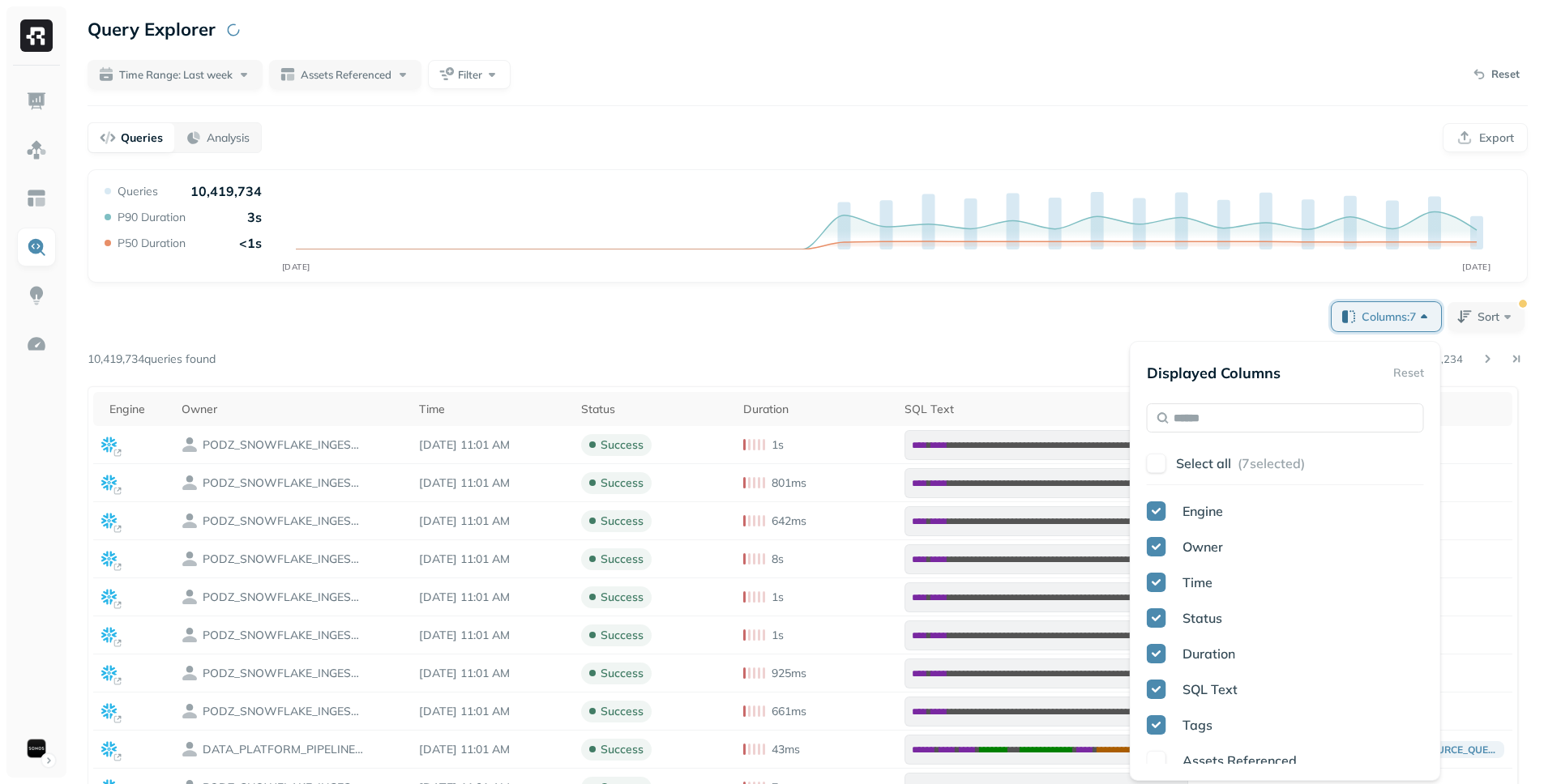
scroll to position [436, 0]
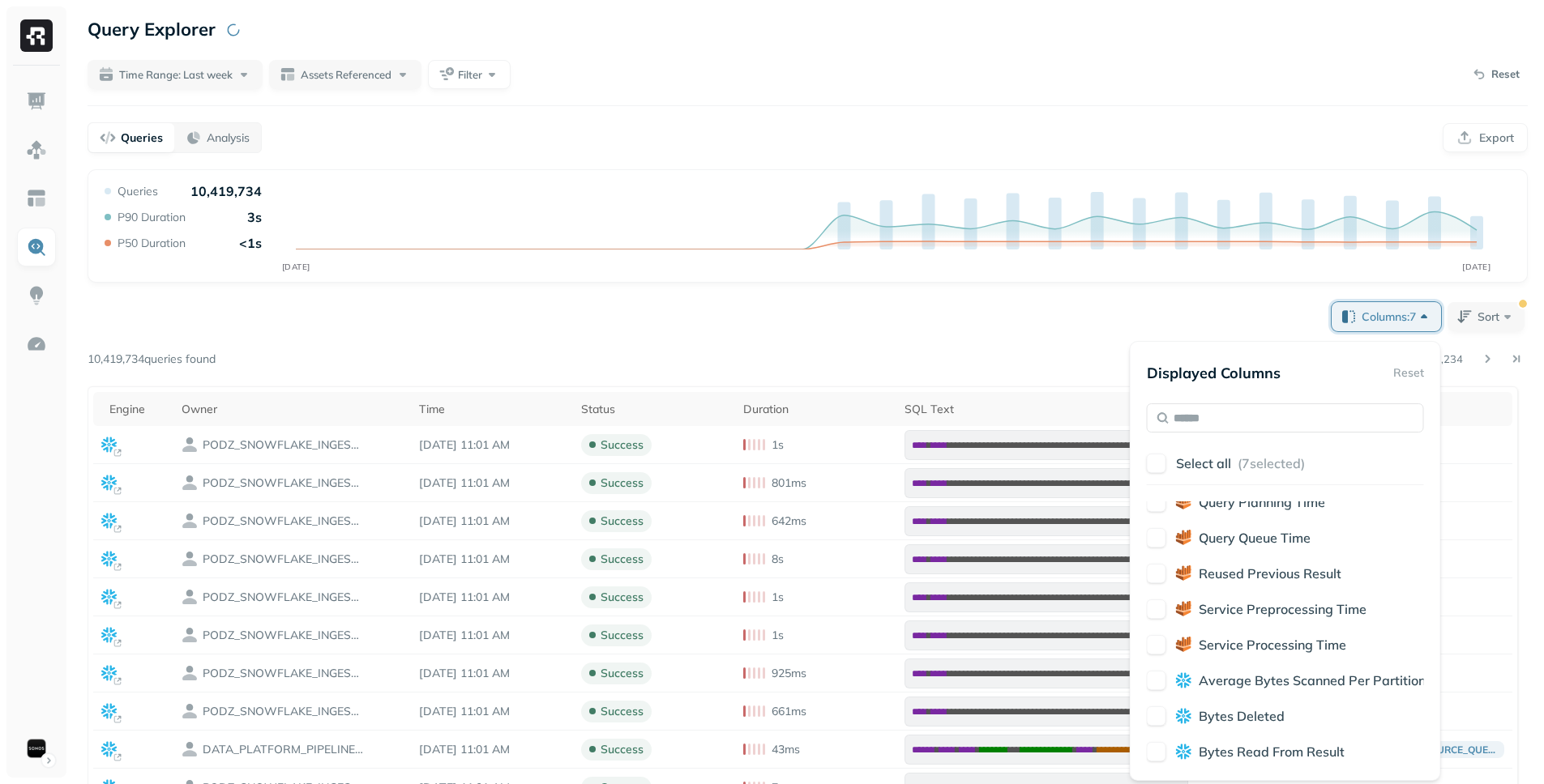
click at [1167, 600] on div "Service Preprocessing Time" at bounding box center [1285, 608] width 277 height 19
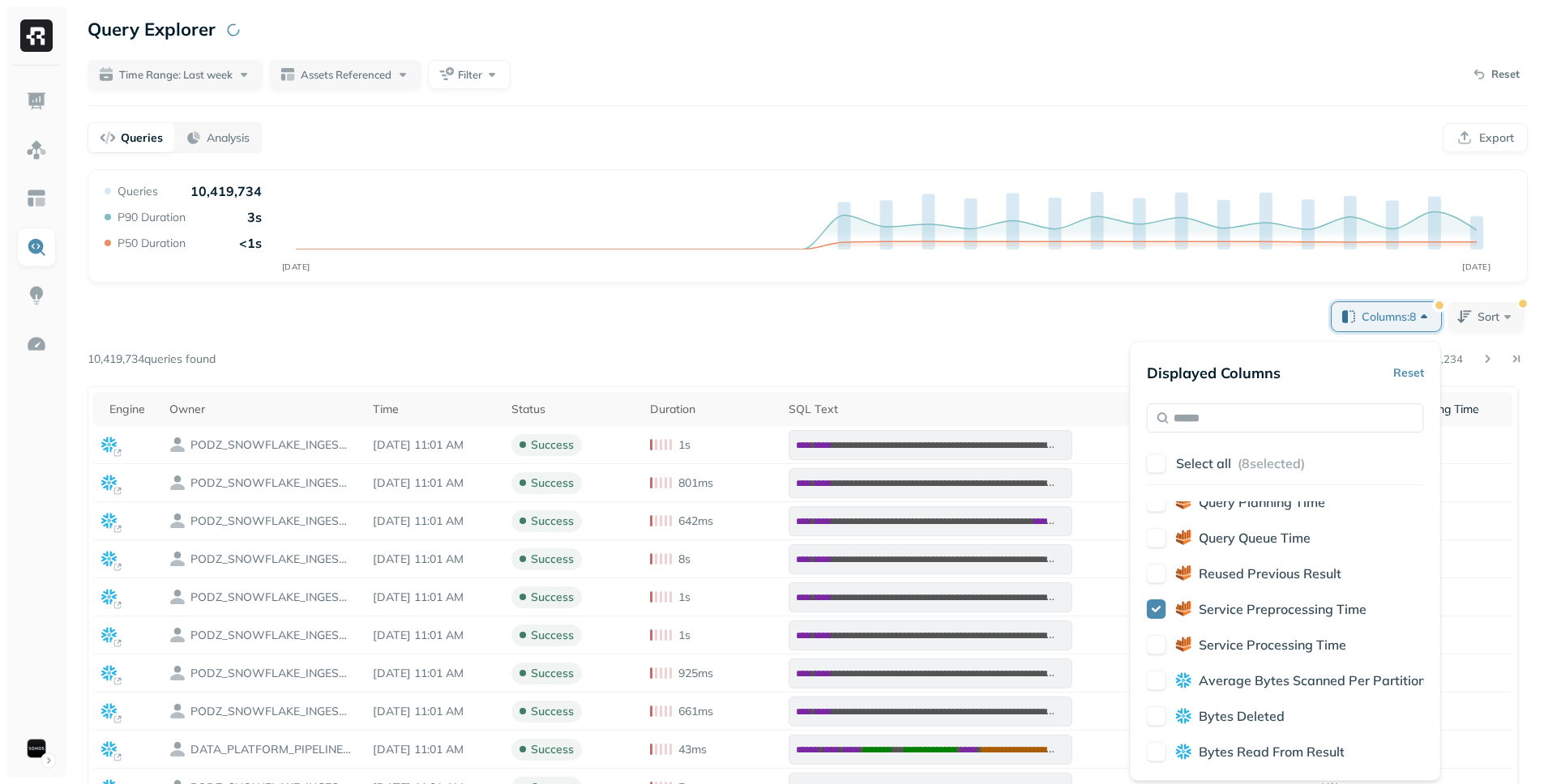
click at [1165, 566] on div "Reused Previous Result" at bounding box center [1285, 572] width 277 height 19
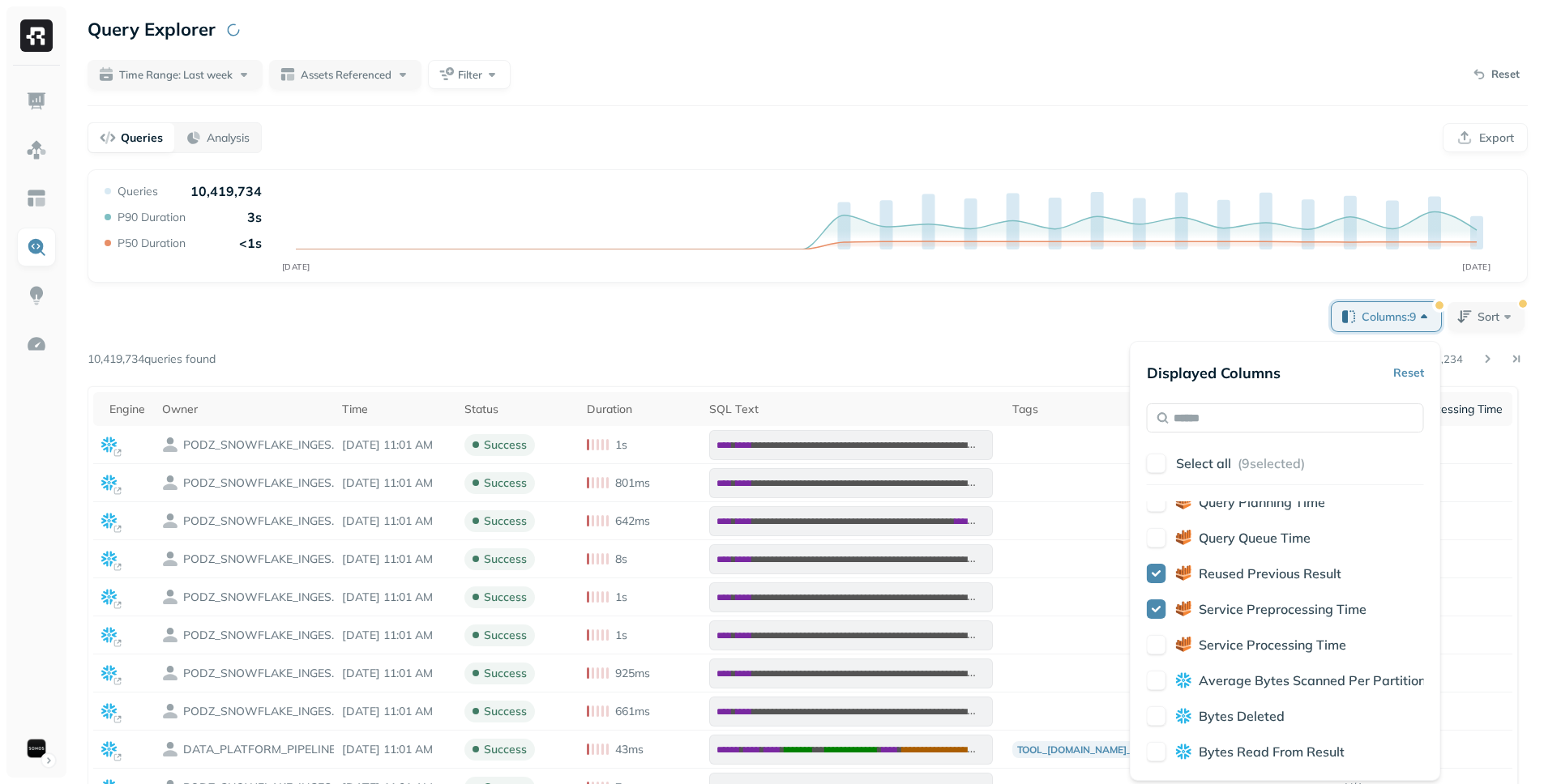
click at [1163, 525] on div "Engine Owner Time Status Duration SQL Text Tags Assets Referenced Columns Used …" at bounding box center [1285, 632] width 277 height 263
click at [1198, 719] on span "Bytes Deleted" at bounding box center [1241, 716] width 86 height 16
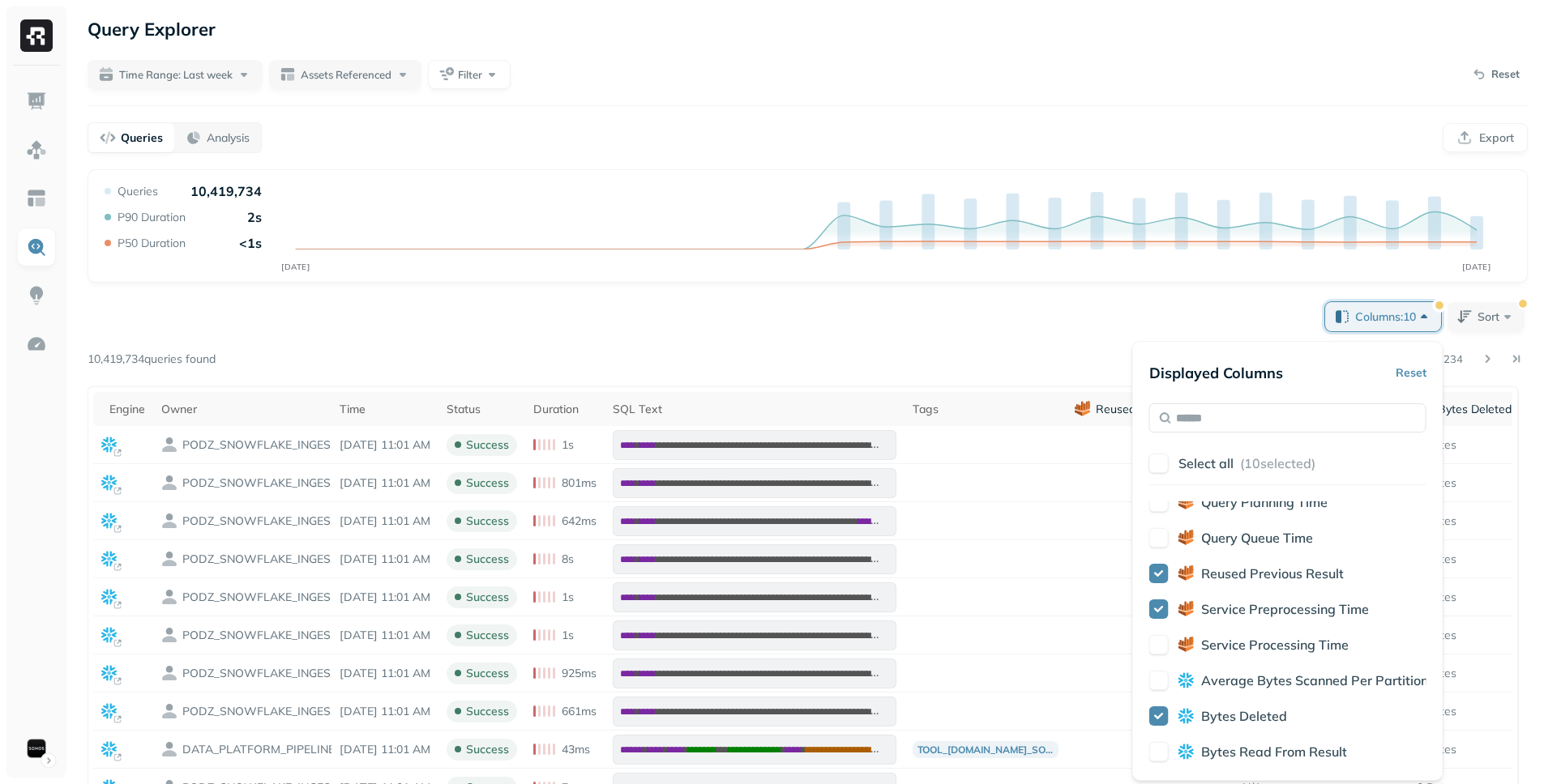
click at [1206, 745] on span "Bytes Read From Result" at bounding box center [1274, 751] width 146 height 16
click at [749, 334] on div "**********" at bounding box center [807, 669] width 1440 height 741
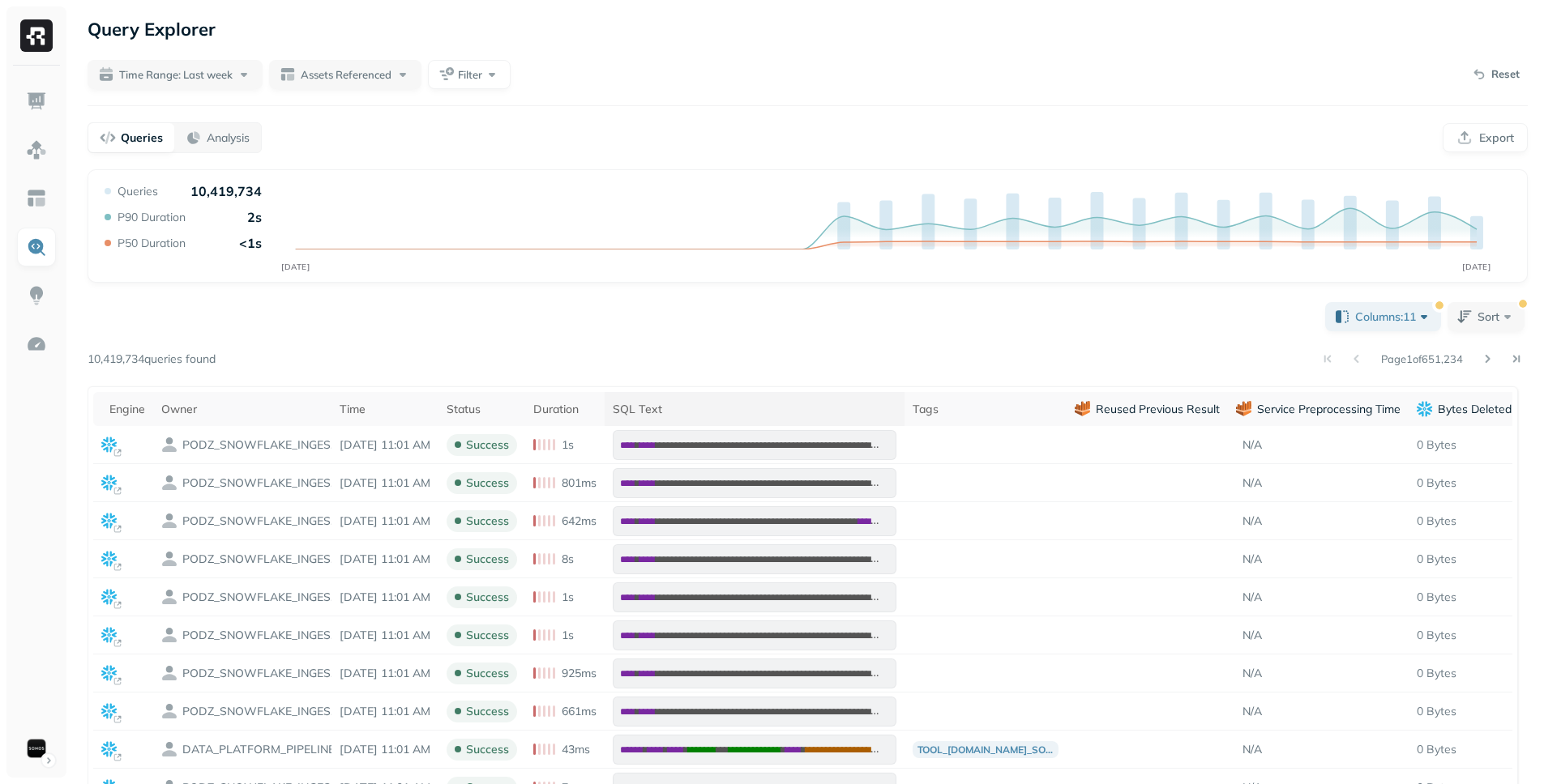
click at [667, 403] on div "SQL Text" at bounding box center [755, 408] width 284 height 15
click at [743, 409] on div "SQL Text" at bounding box center [755, 408] width 284 height 19
click at [764, 410] on div "SQL Text" at bounding box center [755, 408] width 284 height 19
click at [983, 412] on div "Tags" at bounding box center [985, 408] width 146 height 15
click at [1034, 416] on div "Tags" at bounding box center [985, 408] width 146 height 19
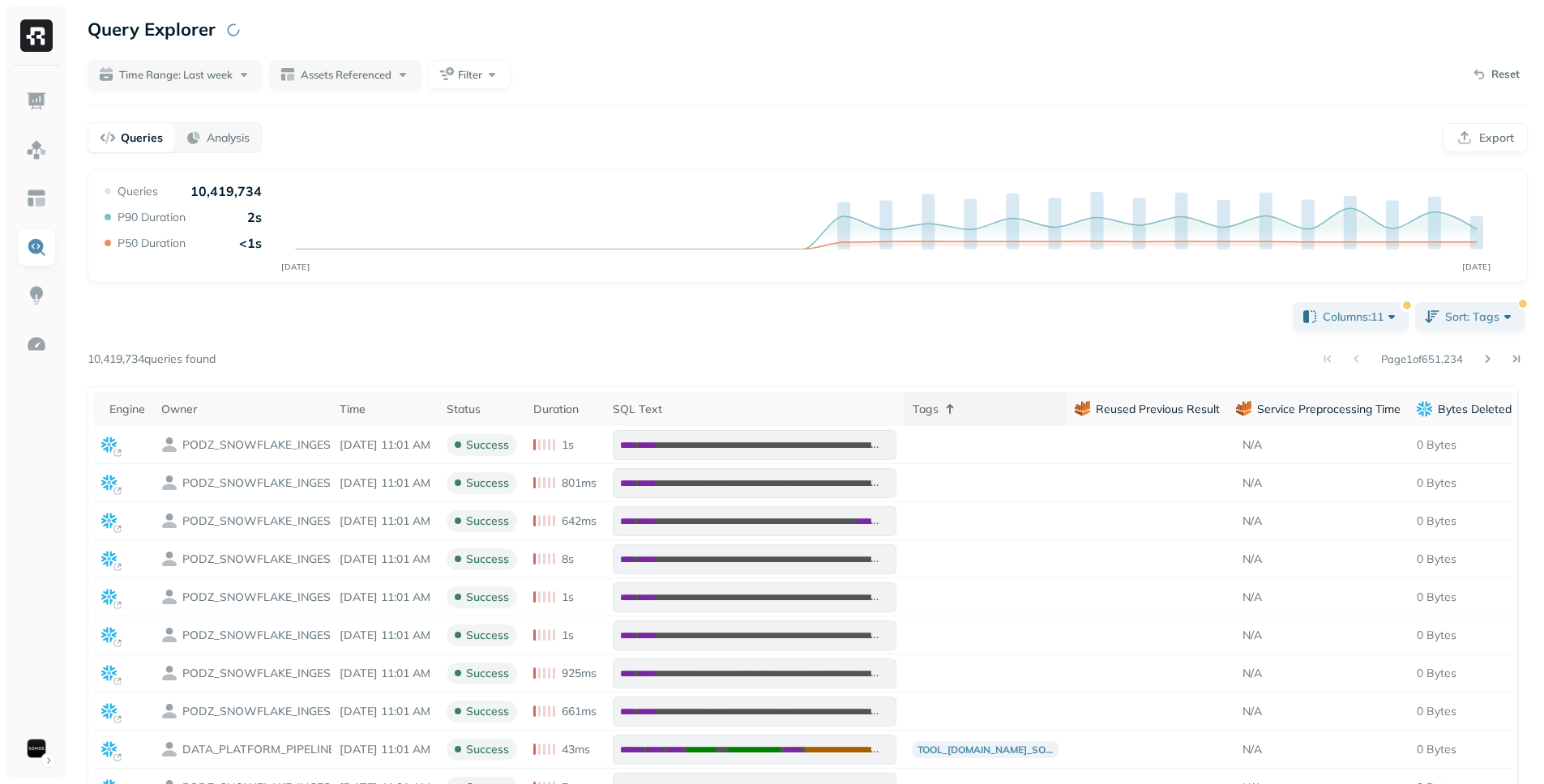
click at [1034, 416] on div "Tags" at bounding box center [985, 408] width 146 height 19
click at [1190, 395] on th "Reused Previous Result" at bounding box center [1146, 409] width 161 height 34
click at [1199, 404] on p "Reused Previous Result" at bounding box center [1157, 408] width 124 height 15
click at [1379, 405] on p "Service Preprocessing Time" at bounding box center [1329, 408] width 144 height 15
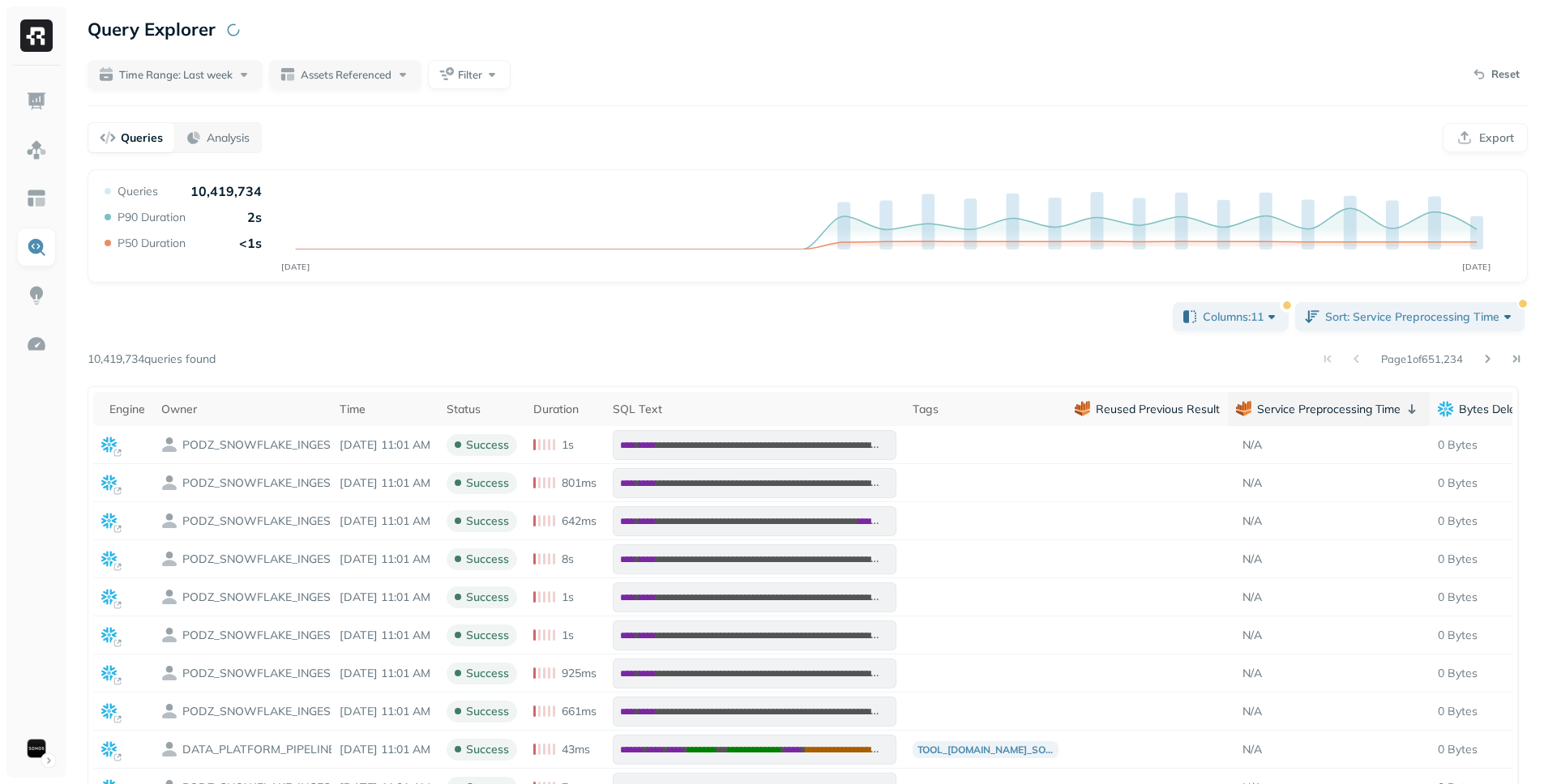
click at [1379, 405] on p "Service Preprocessing Time" at bounding box center [1329, 408] width 144 height 15
click at [1201, 402] on p "Reused Previous Result" at bounding box center [1157, 408] width 124 height 15
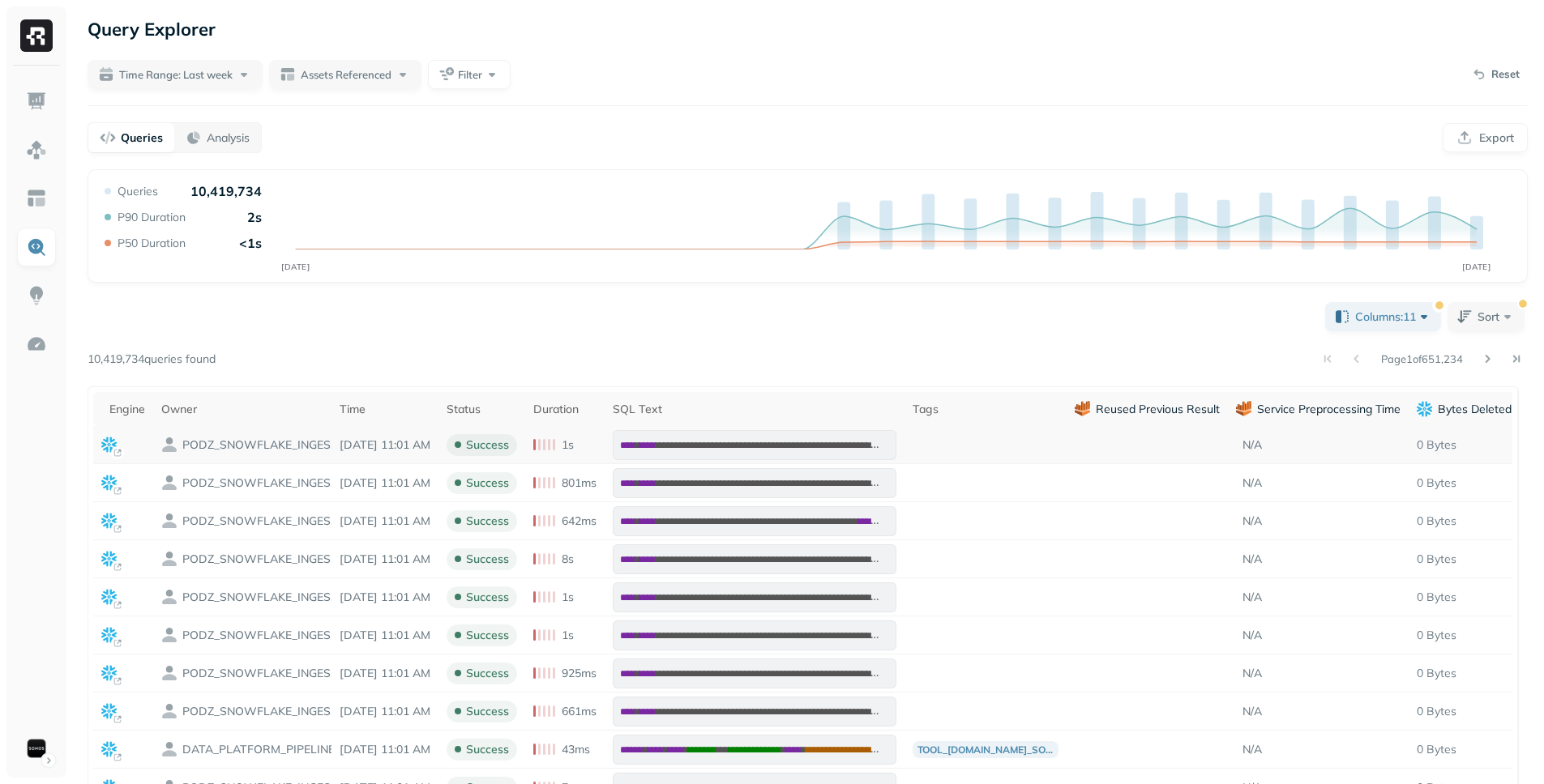
scroll to position [0, 182]
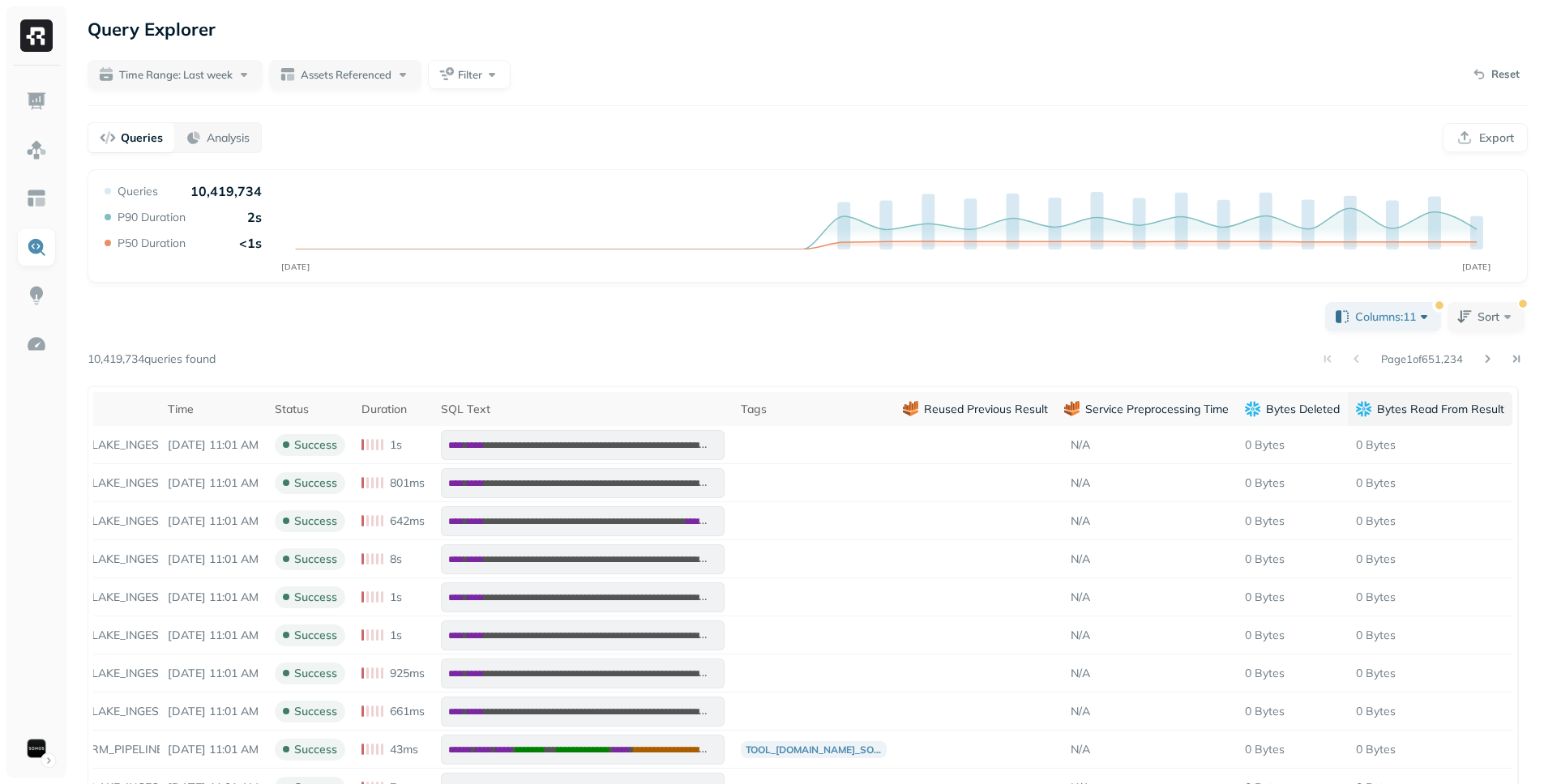
click at [1437, 410] on p "Bytes Read From Result" at bounding box center [1440, 408] width 127 height 15
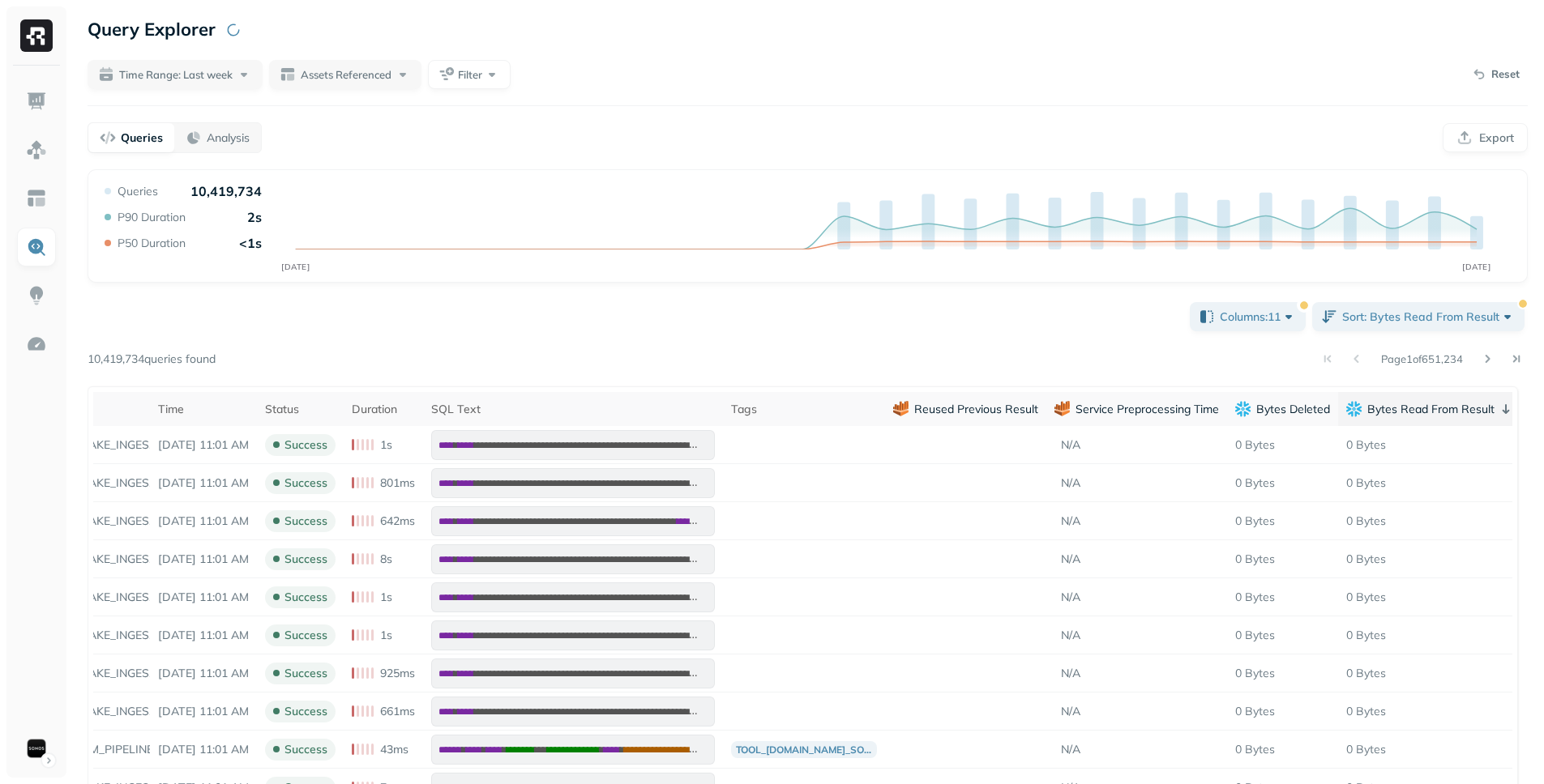
click at [1437, 410] on p "Bytes Read From Result" at bounding box center [1430, 408] width 127 height 15
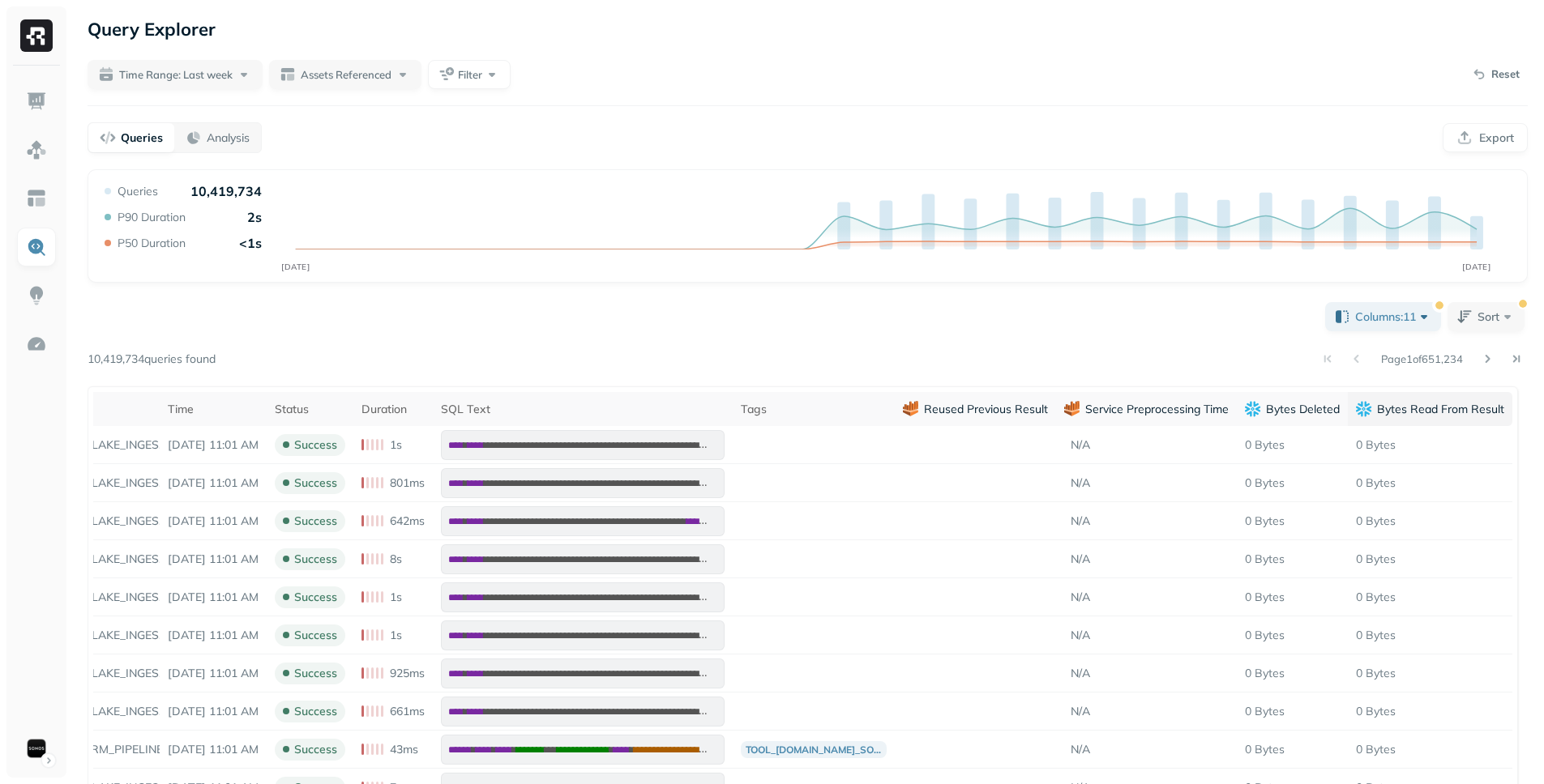
click at [1451, 401] on p "Bytes Read From Result" at bounding box center [1440, 408] width 127 height 15
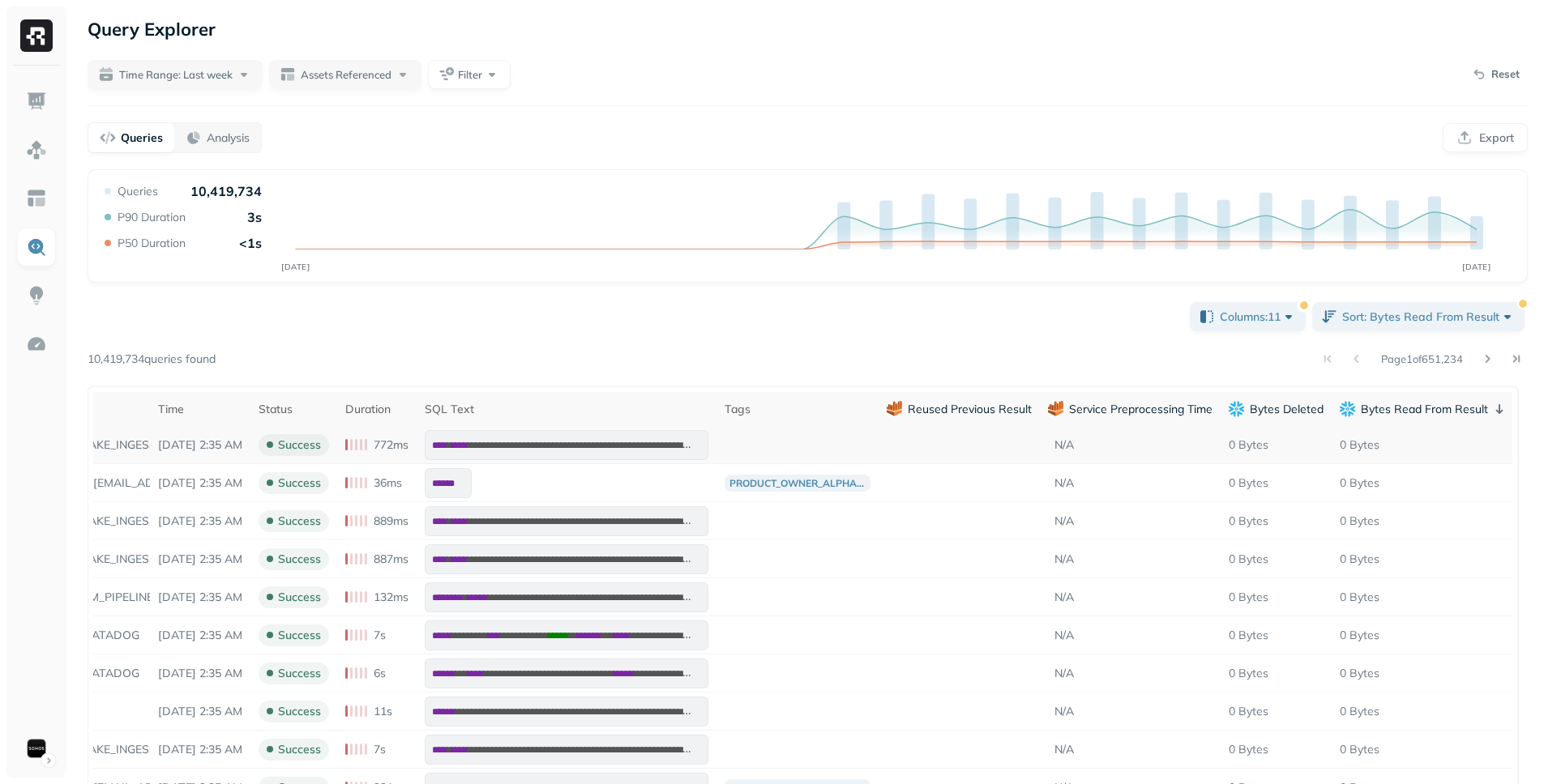
scroll to position [0, 195]
click at [1436, 404] on p "Bytes Read From Result" at bounding box center [1419, 408] width 127 height 15
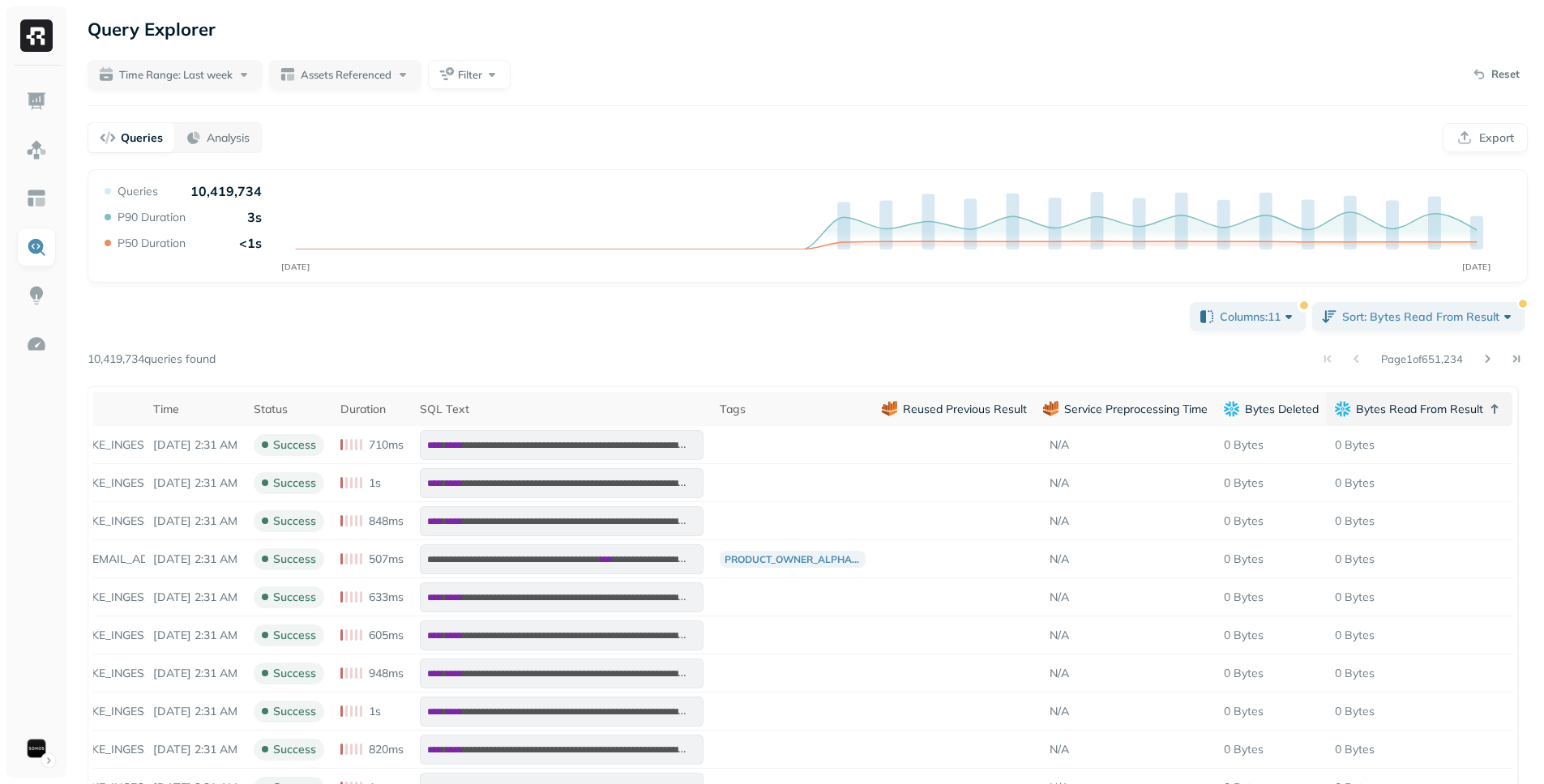
click at [1435, 409] on p "Bytes Read From Result" at bounding box center [1419, 408] width 127 height 15
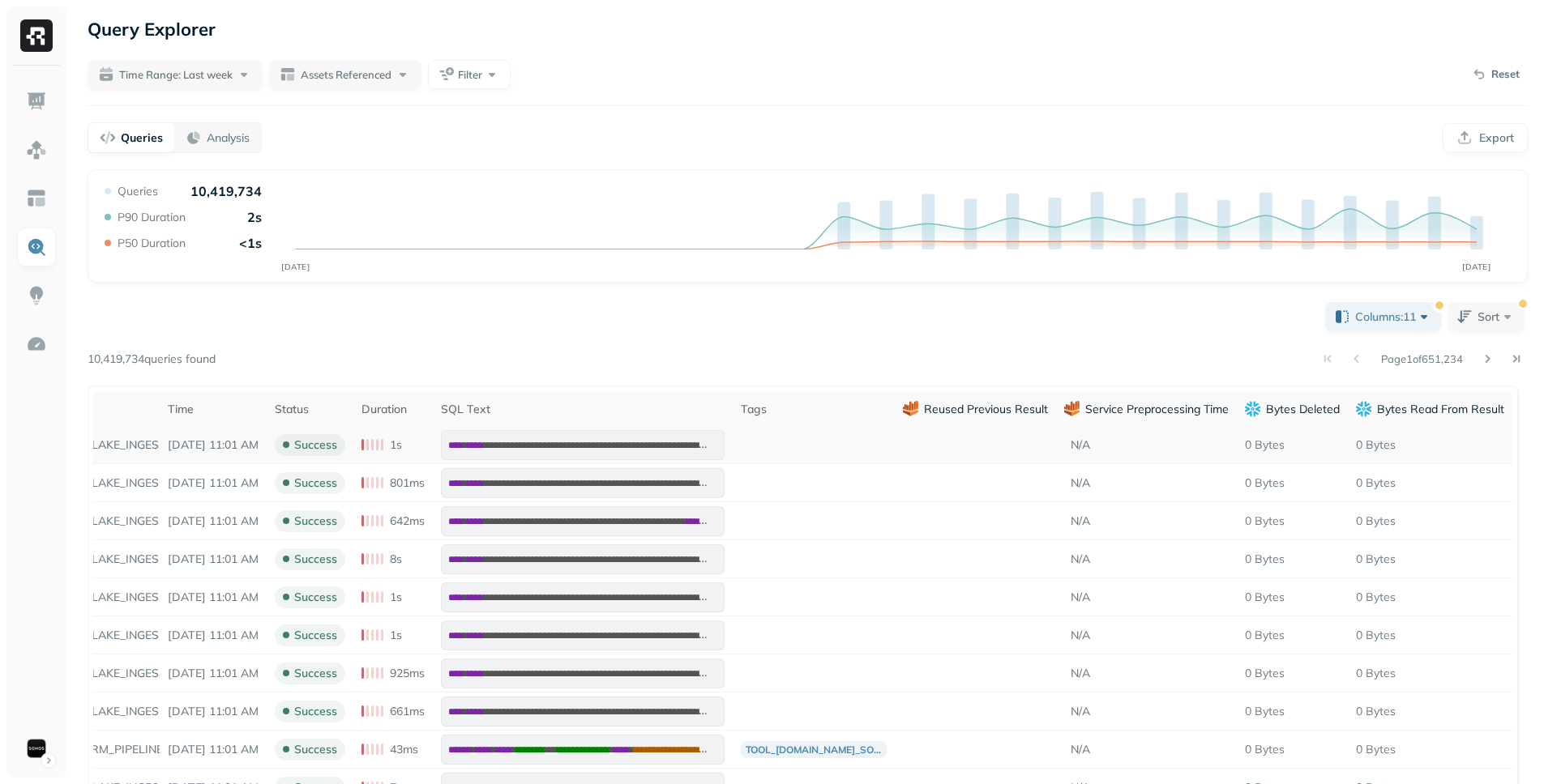
drag, startPoint x: 975, startPoint y: 344, endPoint x: 814, endPoint y: 441, distance: 188.0
click at [850, 327] on div "**********" at bounding box center [807, 669] width 1440 height 741
drag, startPoint x: 825, startPoint y: 345, endPoint x: 723, endPoint y: 326, distance: 103.8
click at [729, 320] on div "**********" at bounding box center [807, 669] width 1440 height 741
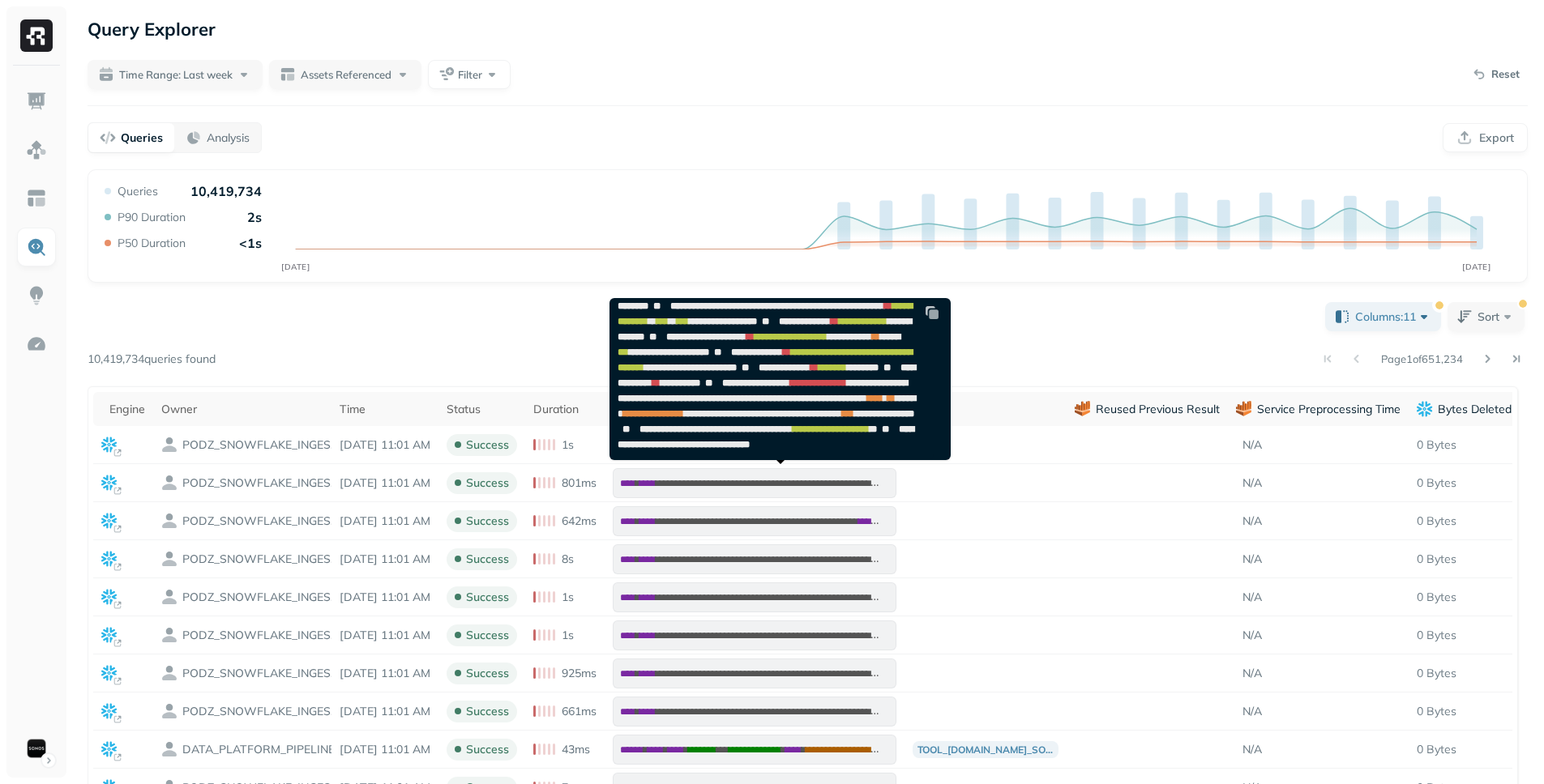
scroll to position [0, 0]
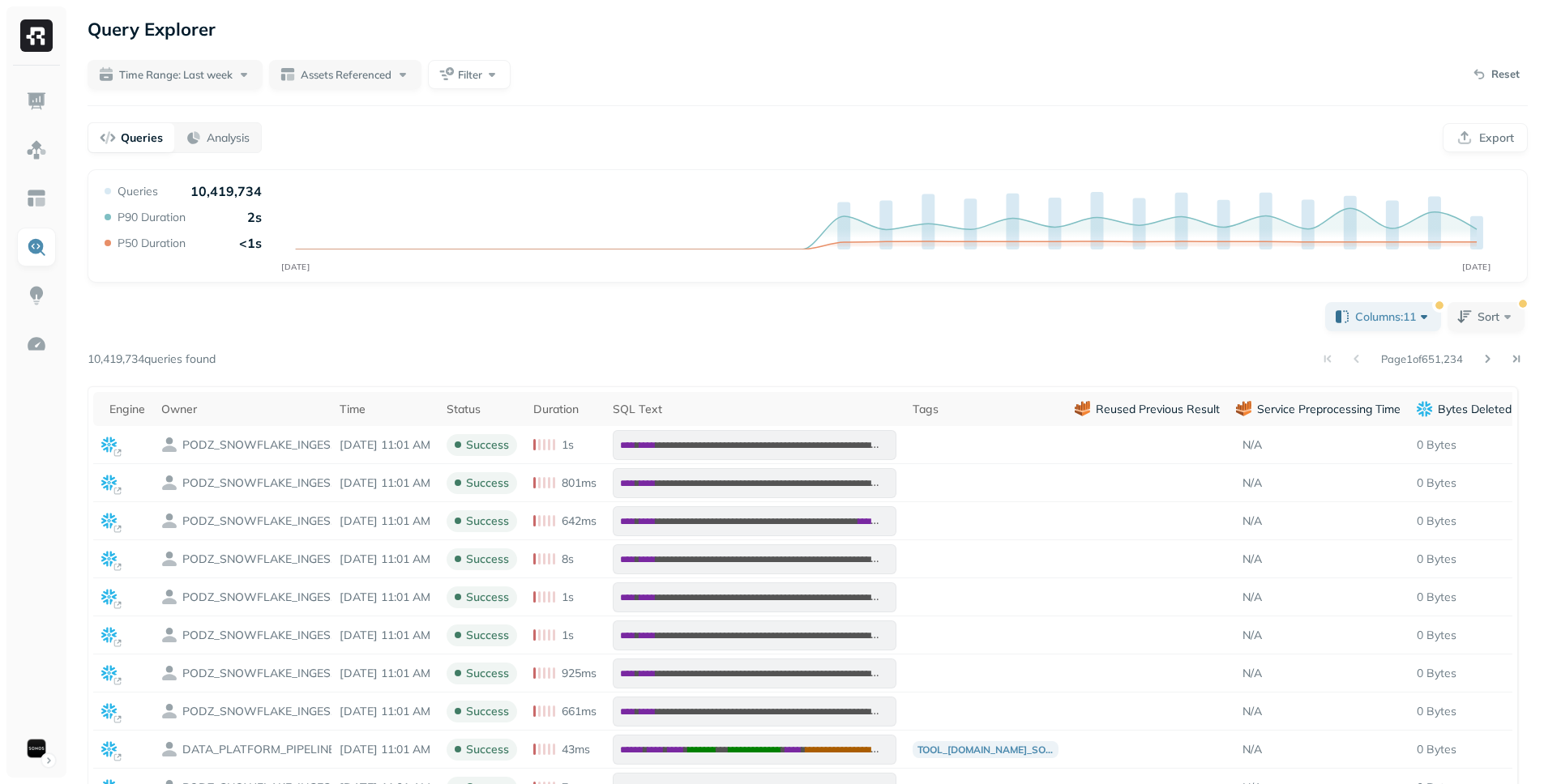
click at [454, 370] on div "Page 1 of 651,234" at bounding box center [871, 359] width 1312 height 23
click at [36, 103] on img at bounding box center [36, 101] width 21 height 21
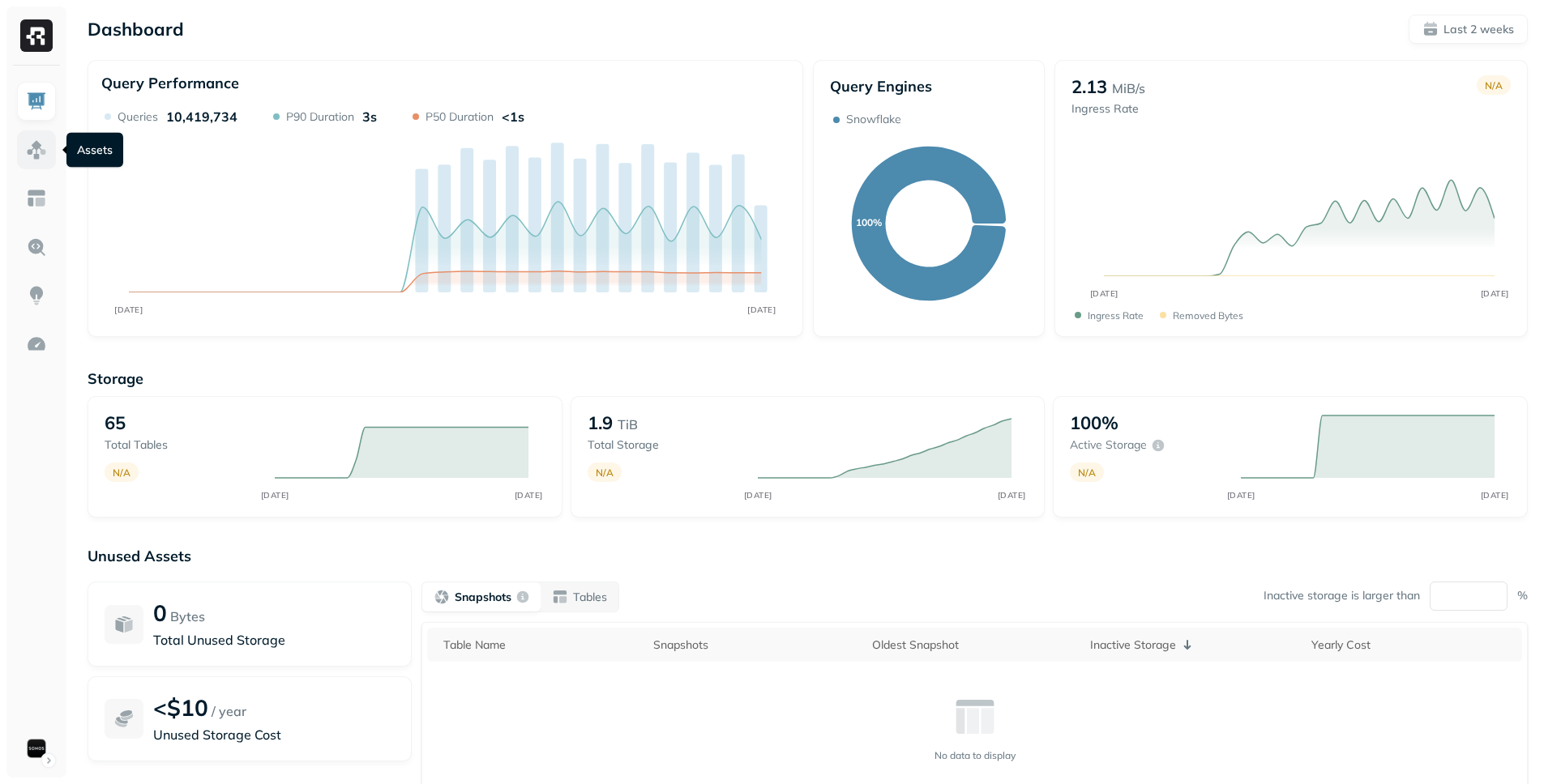
click at [25, 150] on link at bounding box center [36, 150] width 39 height 39
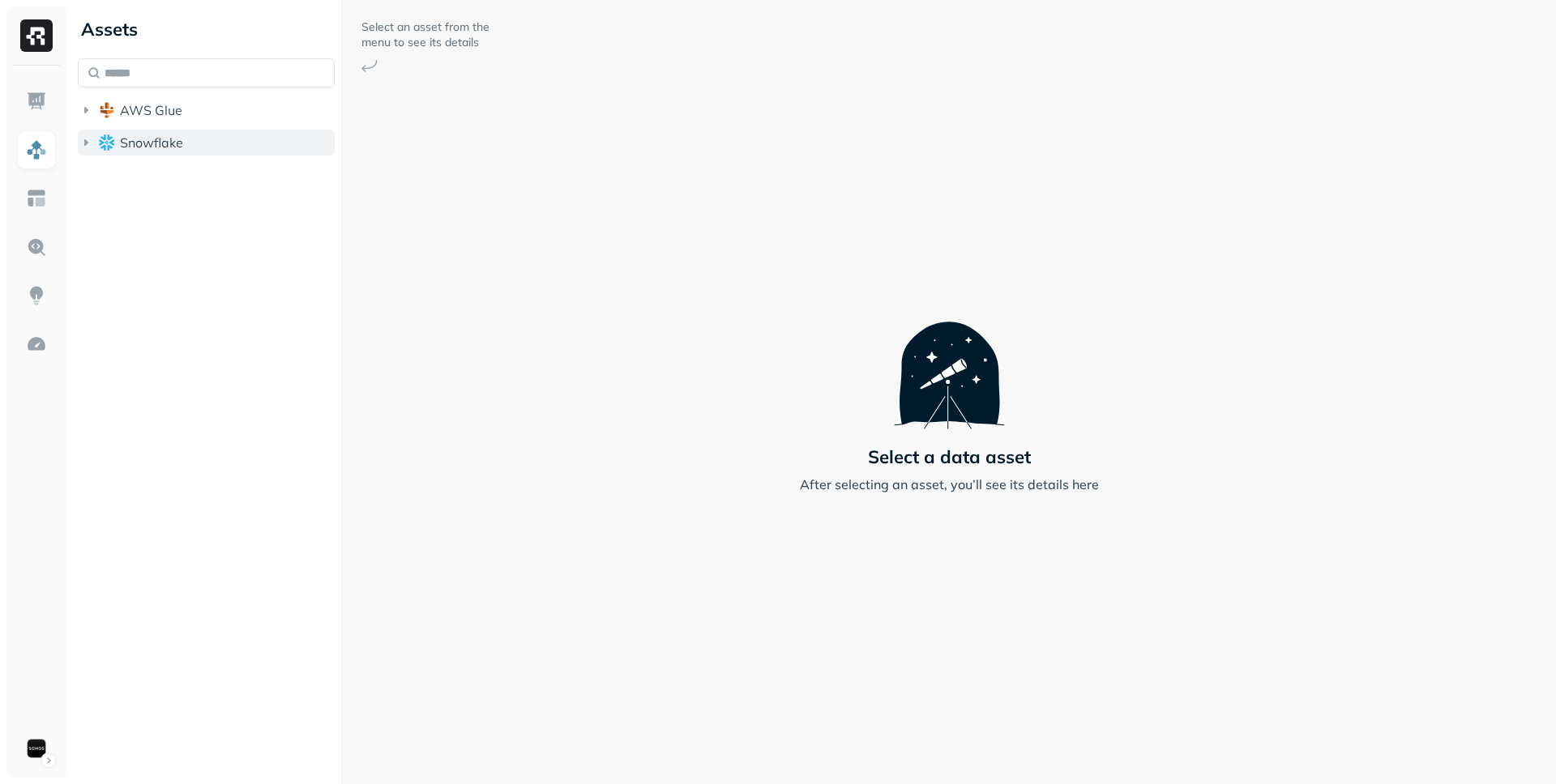
click at [230, 135] on button "Snowflake" at bounding box center [206, 143] width 257 height 26
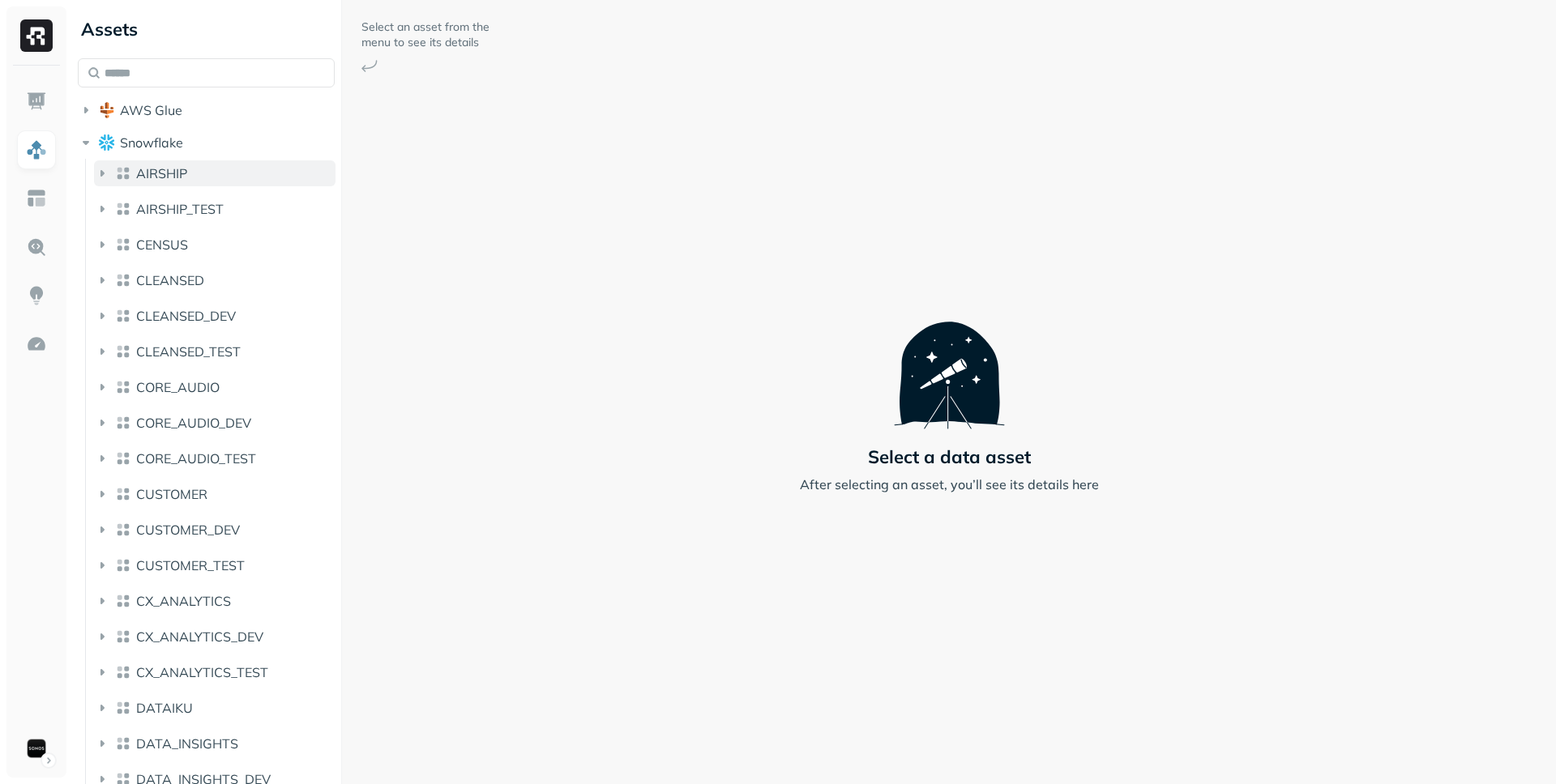
click at [212, 169] on button "AIRSHIP" at bounding box center [215, 174] width 242 height 26
click at [205, 204] on button "EVENTS" at bounding box center [223, 208] width 226 height 26
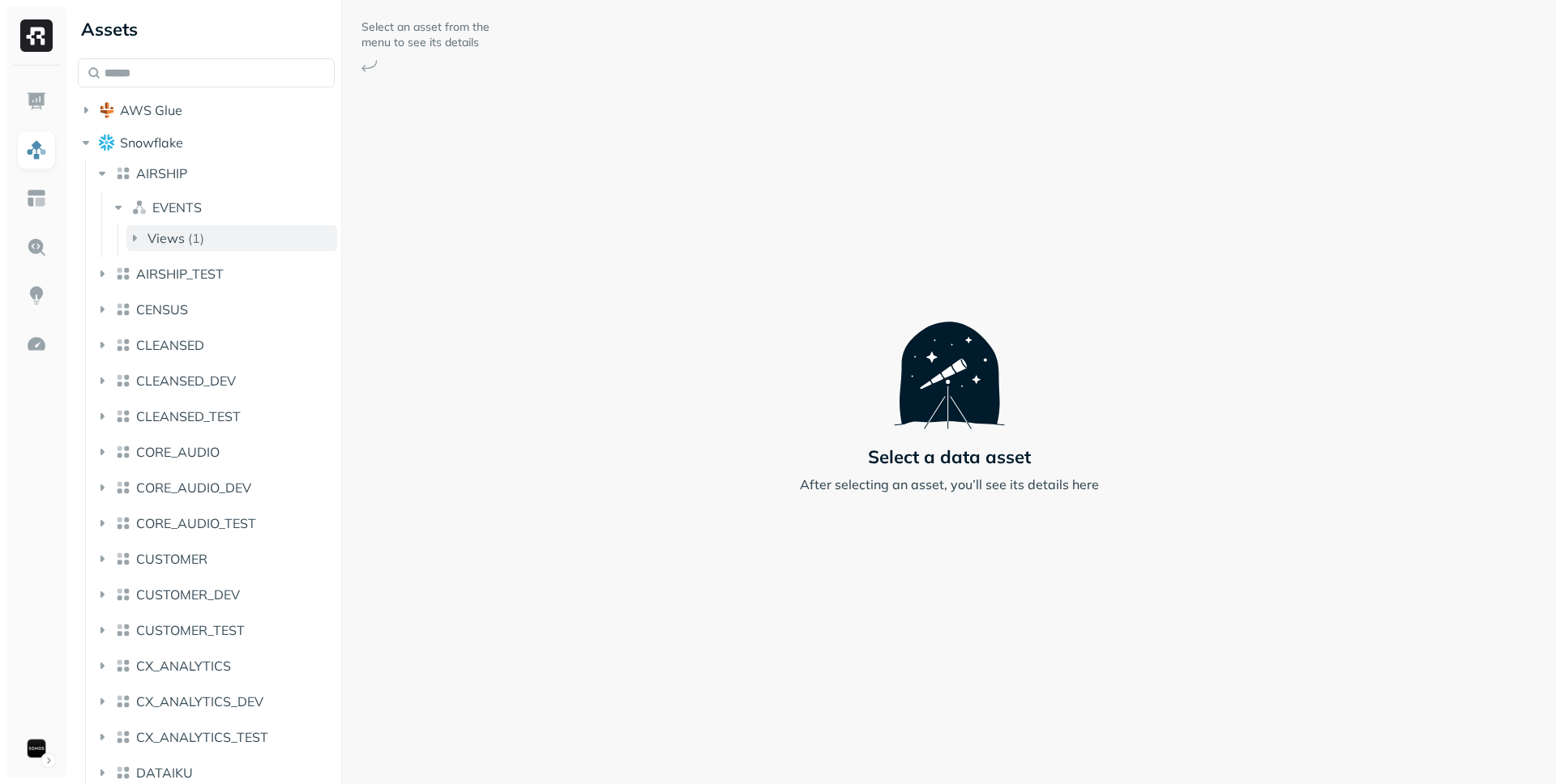
click at [208, 230] on button "Views ( 1 )" at bounding box center [232, 238] width 211 height 26
click at [217, 275] on span "EVENTS" at bounding box center [196, 269] width 49 height 16
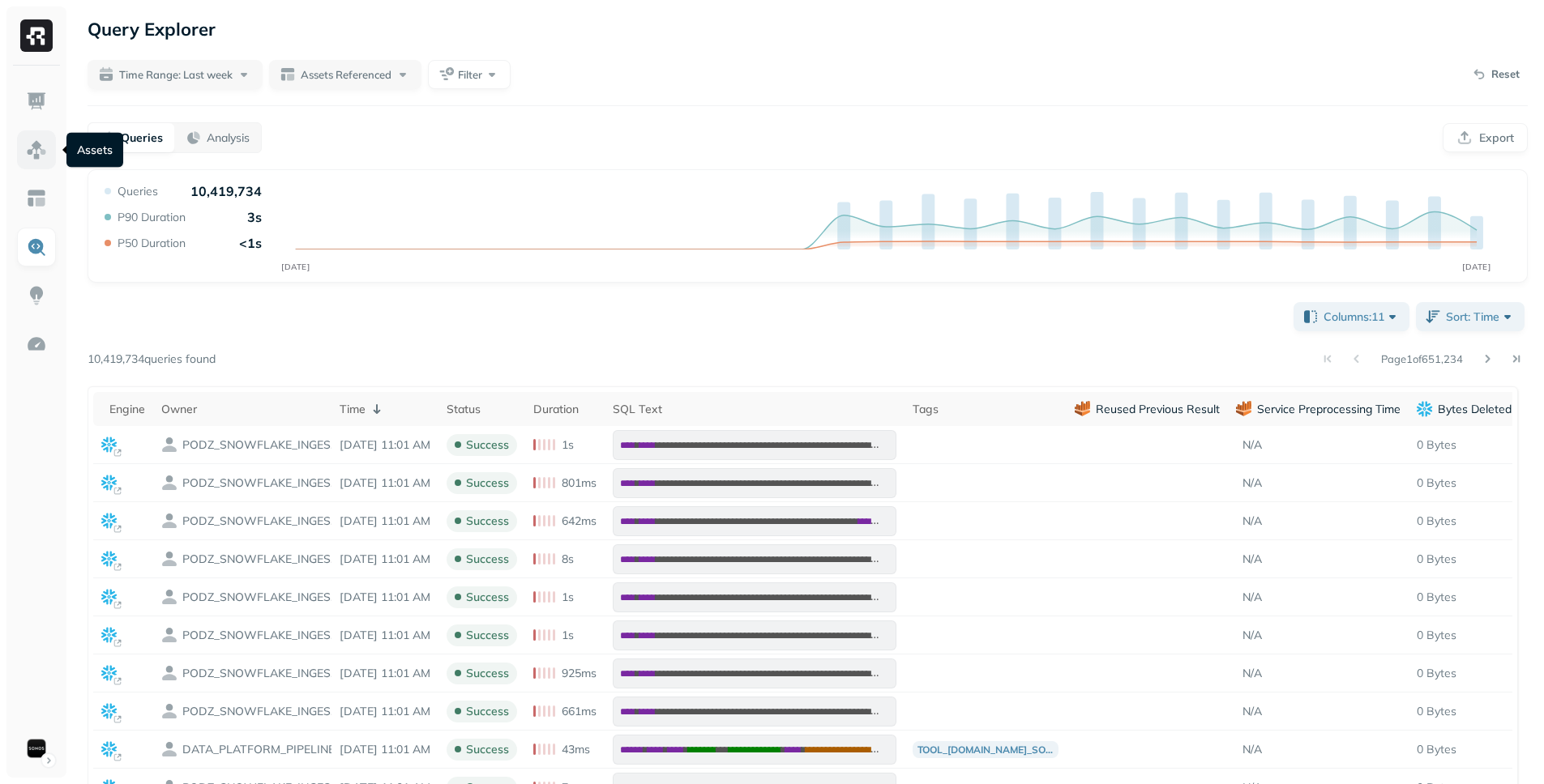
click at [37, 155] on img at bounding box center [36, 149] width 21 height 21
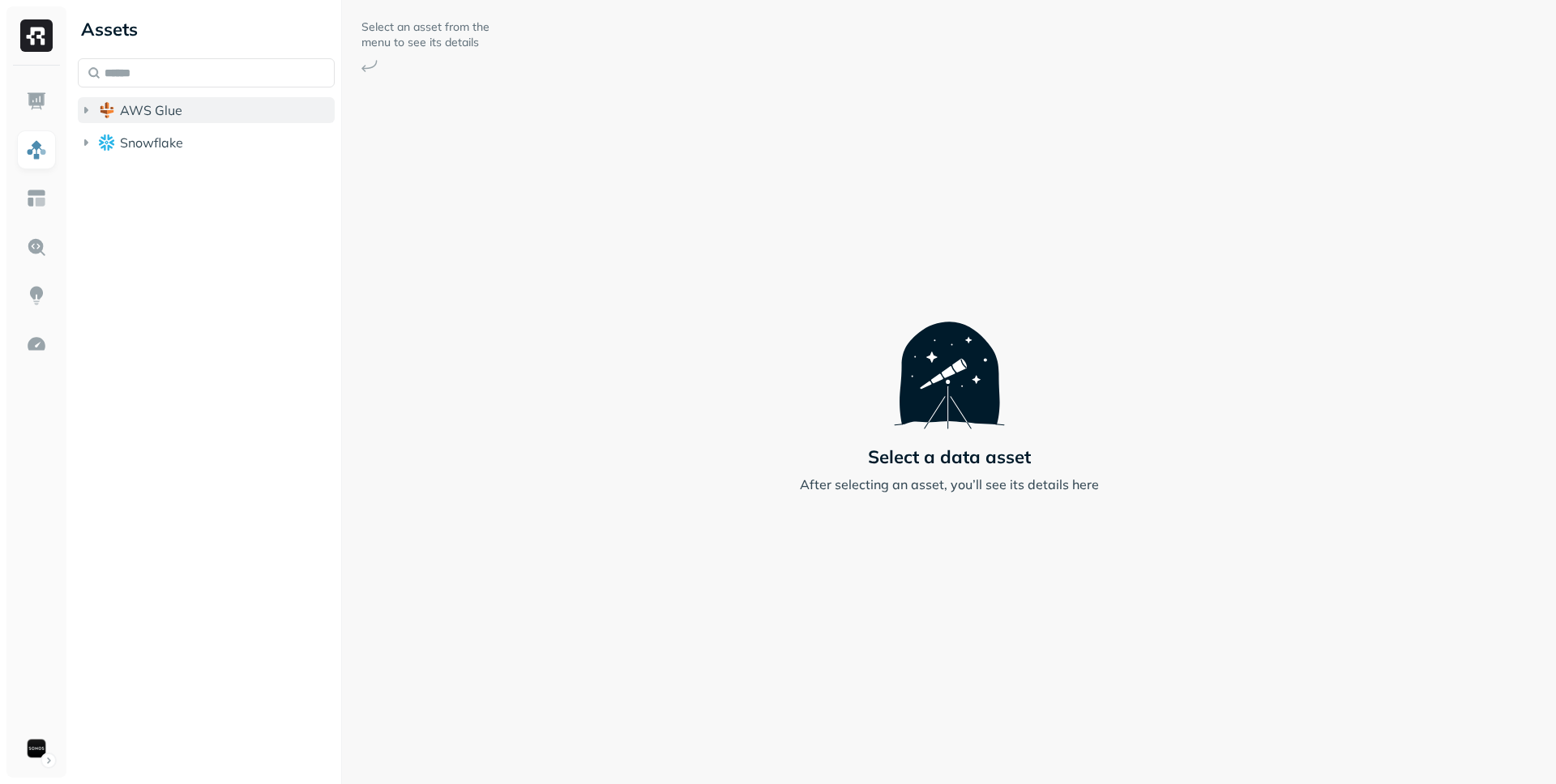
click at [251, 114] on button "AWS Glue" at bounding box center [206, 110] width 257 height 26
click at [251, 130] on button "iceberg_datalake_poc_db" at bounding box center [215, 141] width 242 height 26
click at [251, 171] on button "Tables ( 65 )" at bounding box center [223, 172] width 226 height 26
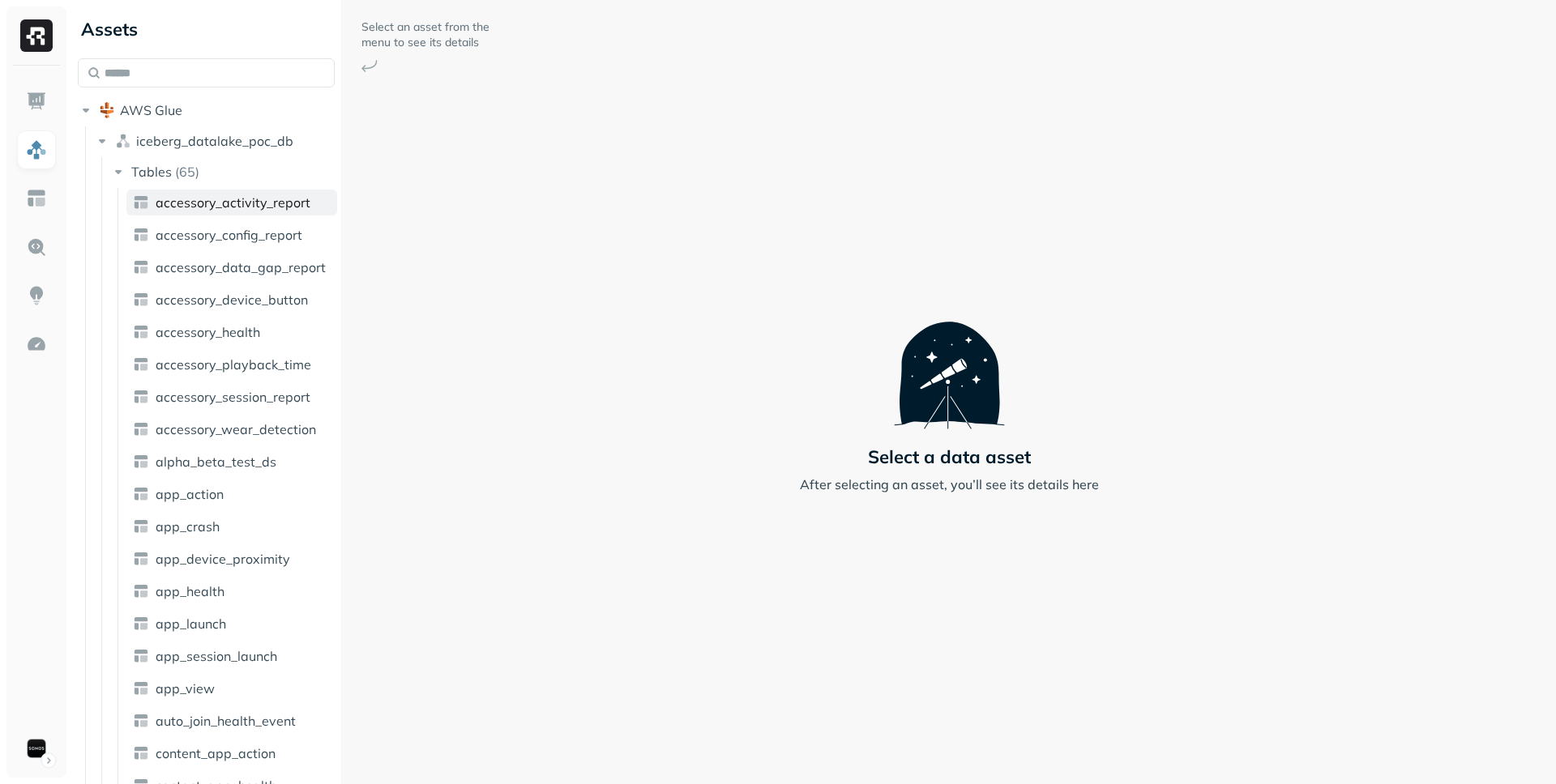
click at [253, 200] on span "accessory_activity_report" at bounding box center [233, 203] width 155 height 16
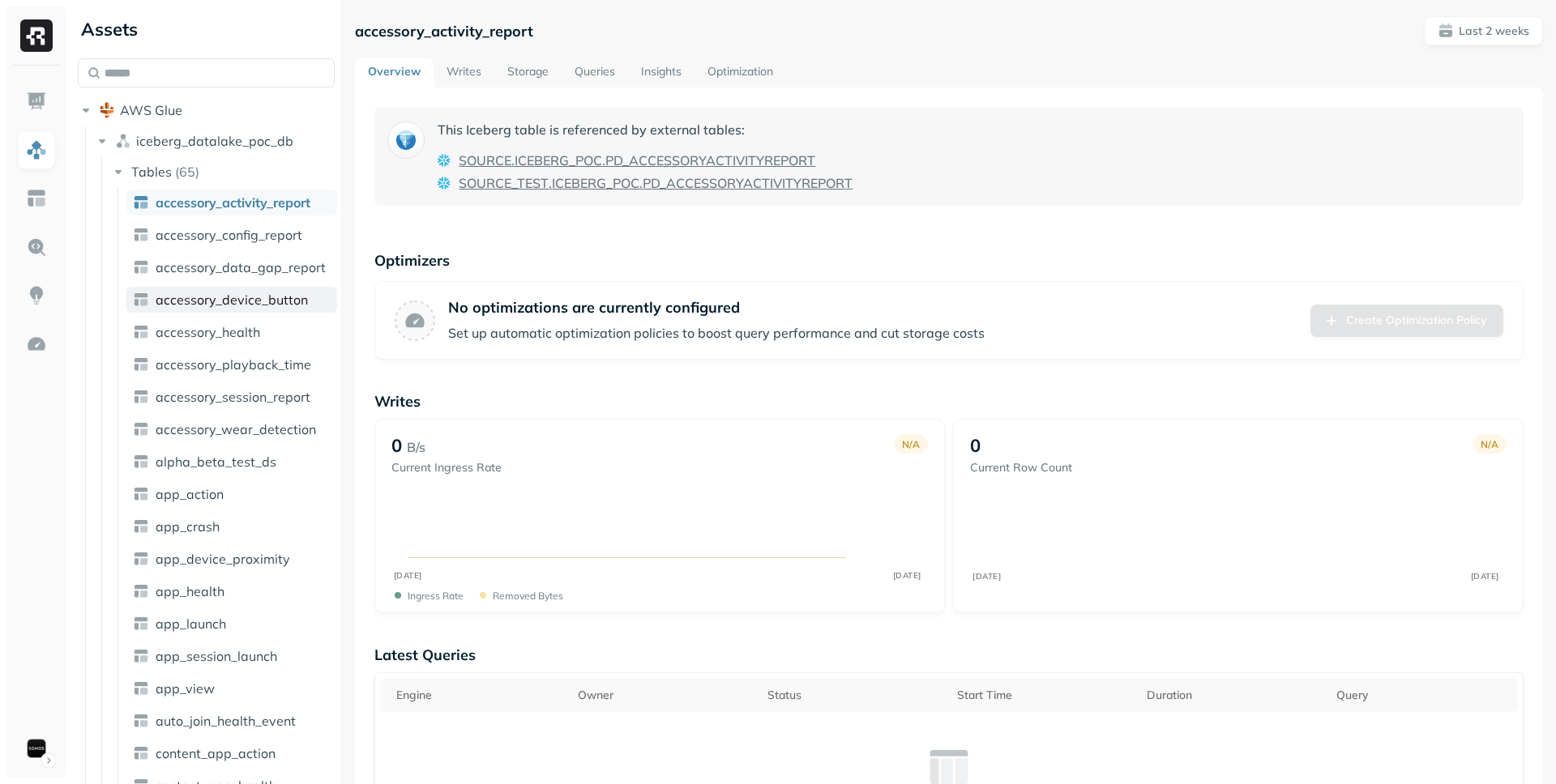
click at [234, 304] on span "accessory_device_button" at bounding box center [232, 300] width 152 height 16
click at [31, 99] on img at bounding box center [36, 101] width 21 height 21
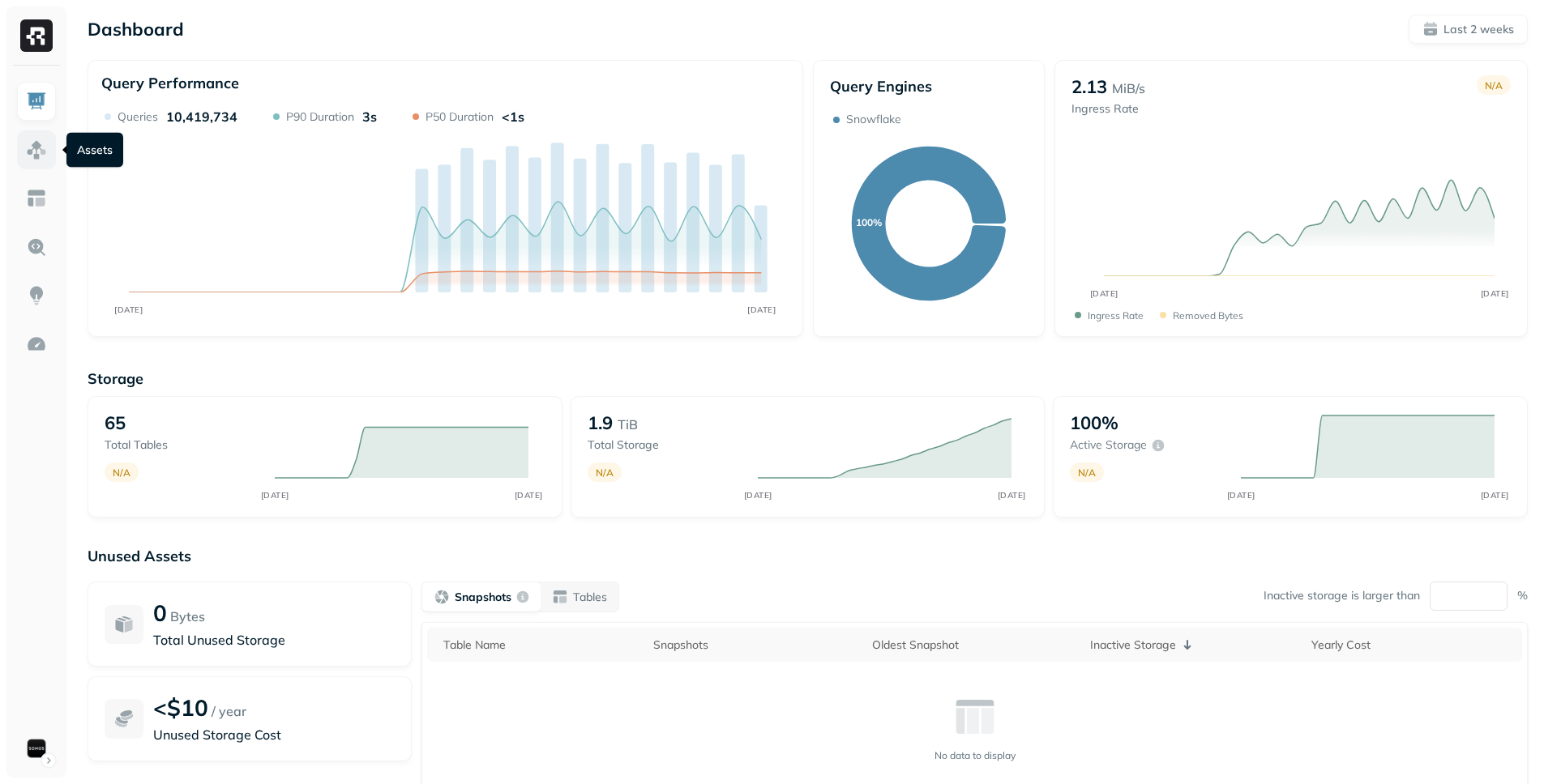
click at [22, 148] on link at bounding box center [36, 150] width 39 height 39
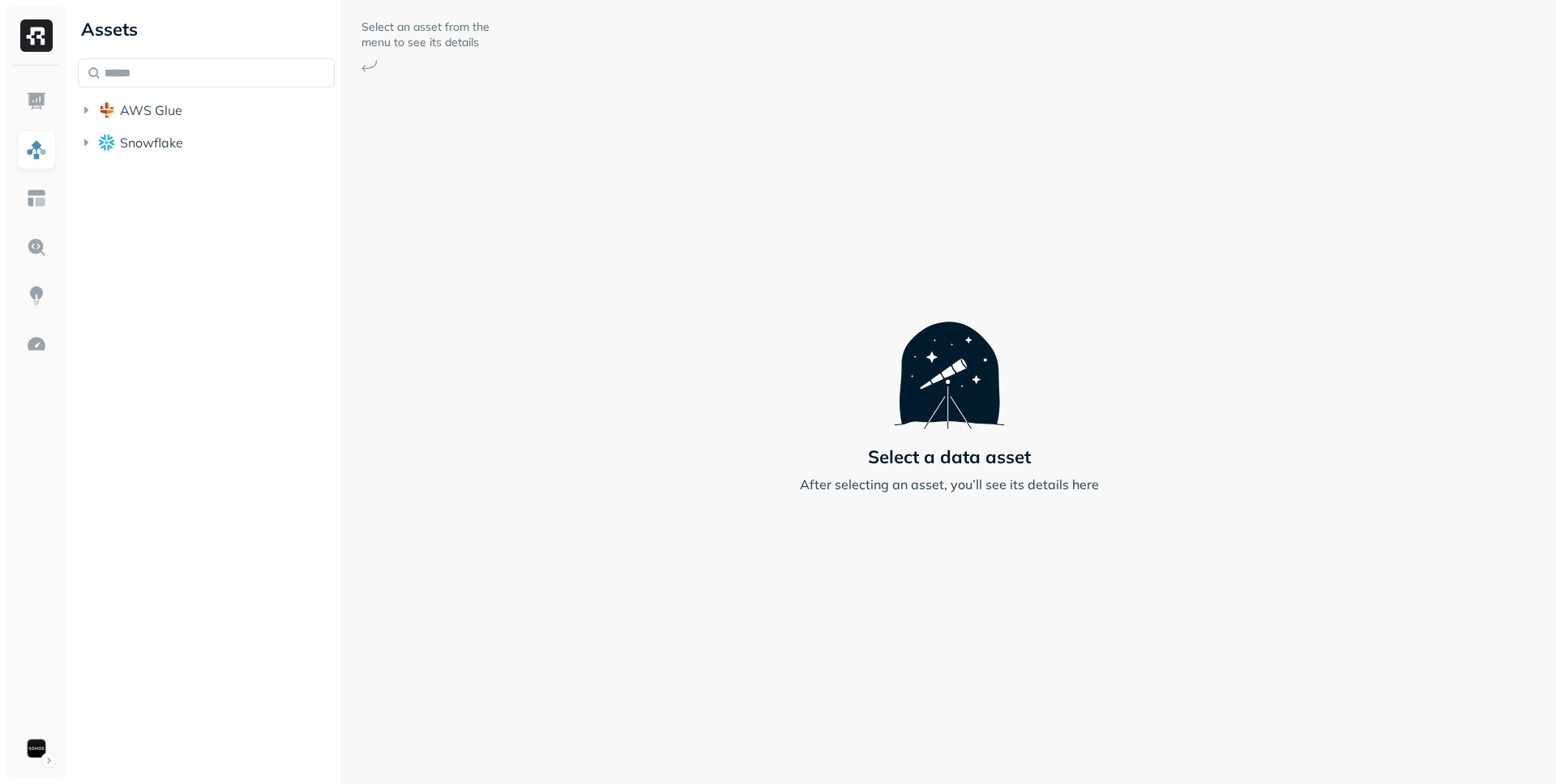
click at [172, 159] on div "Assets AWS Glue Snowflake" at bounding box center [206, 82] width 270 height 165
click at [176, 153] on button "Snowflake" at bounding box center [206, 143] width 257 height 26
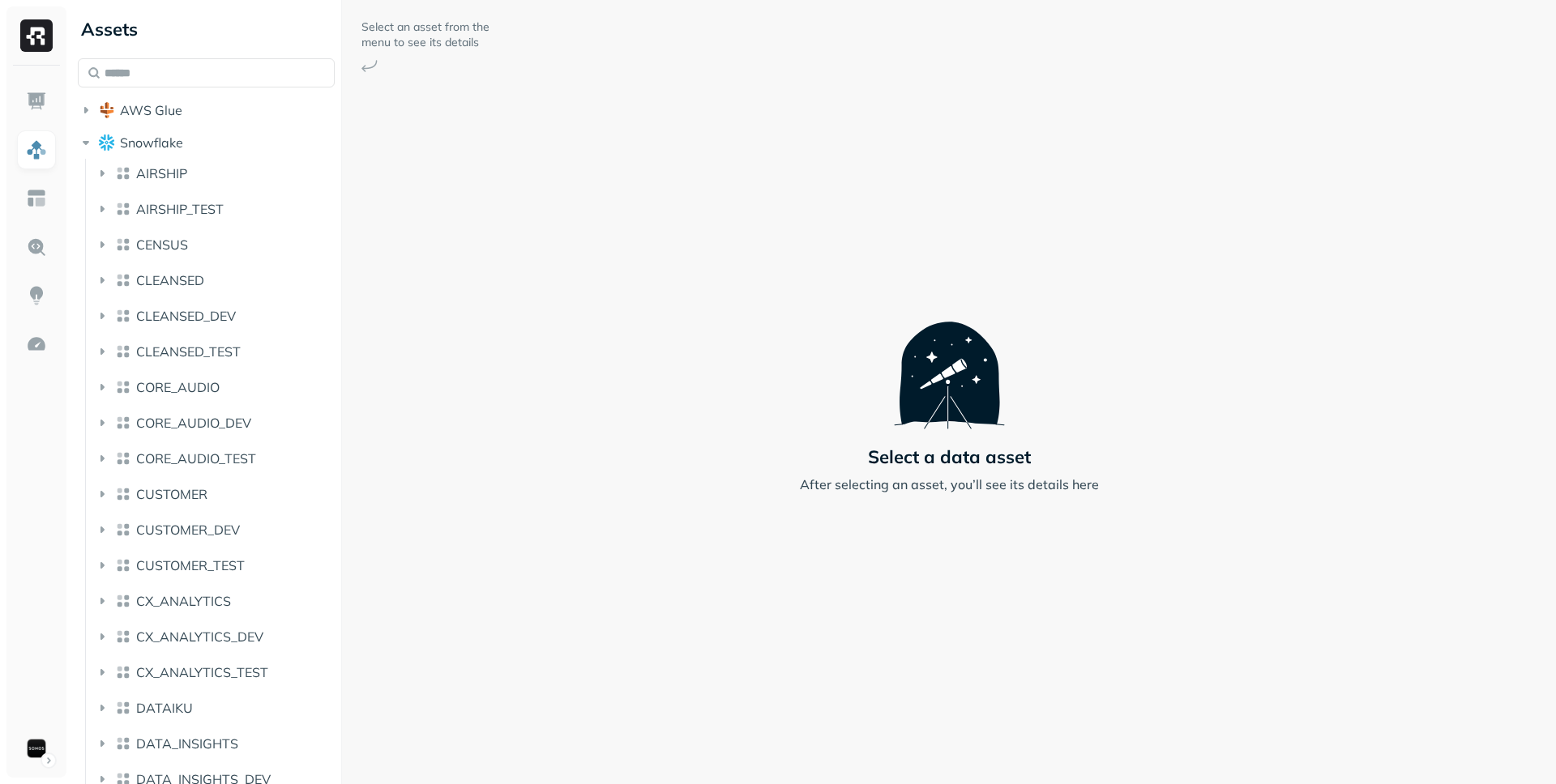
click at [203, 308] on span "CLEANSED_DEV" at bounding box center [186, 316] width 100 height 16
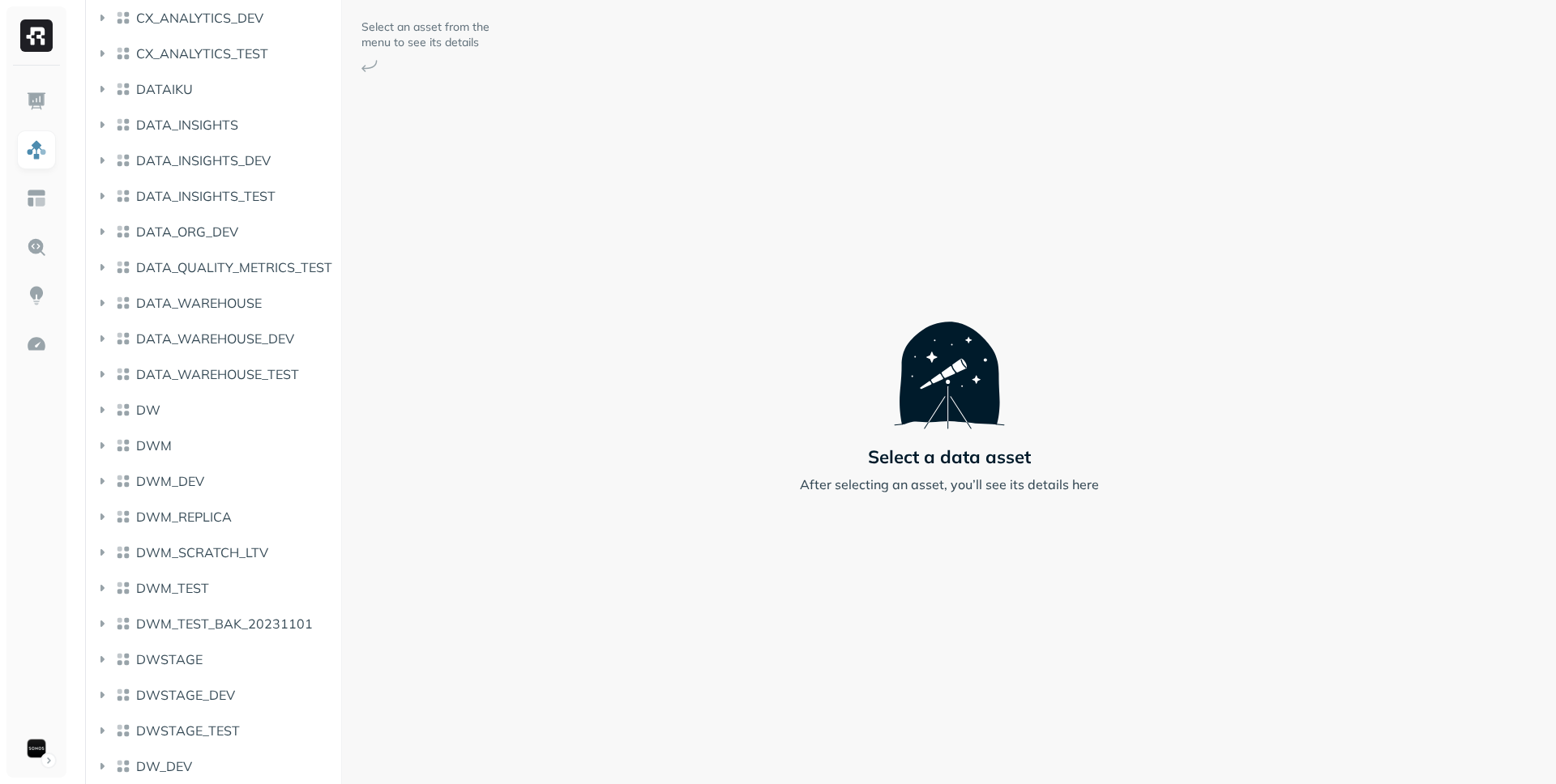
scroll to position [1303, 0]
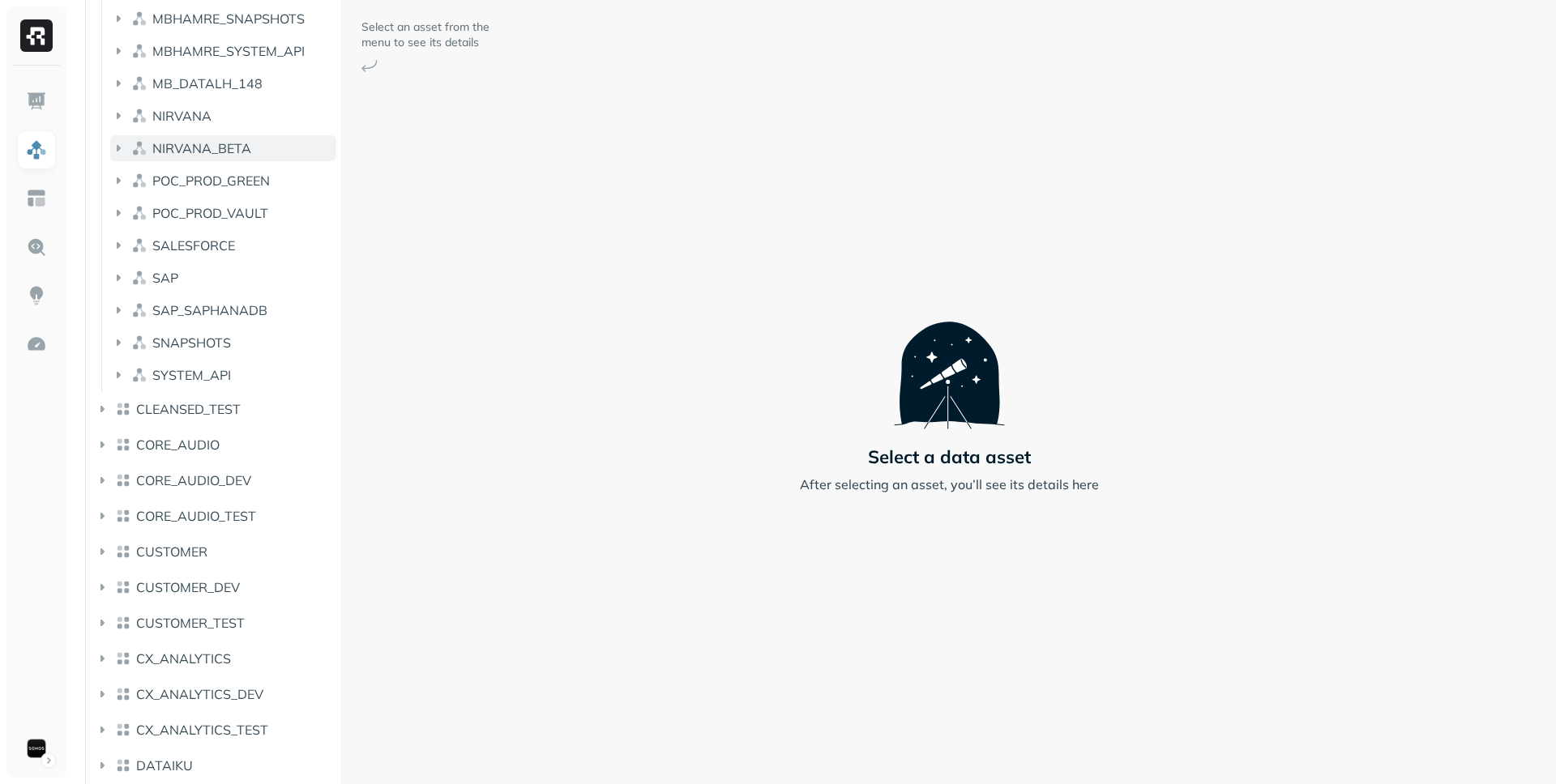
click at [251, 153] on button "NIRVANA_BETA" at bounding box center [223, 148] width 226 height 26
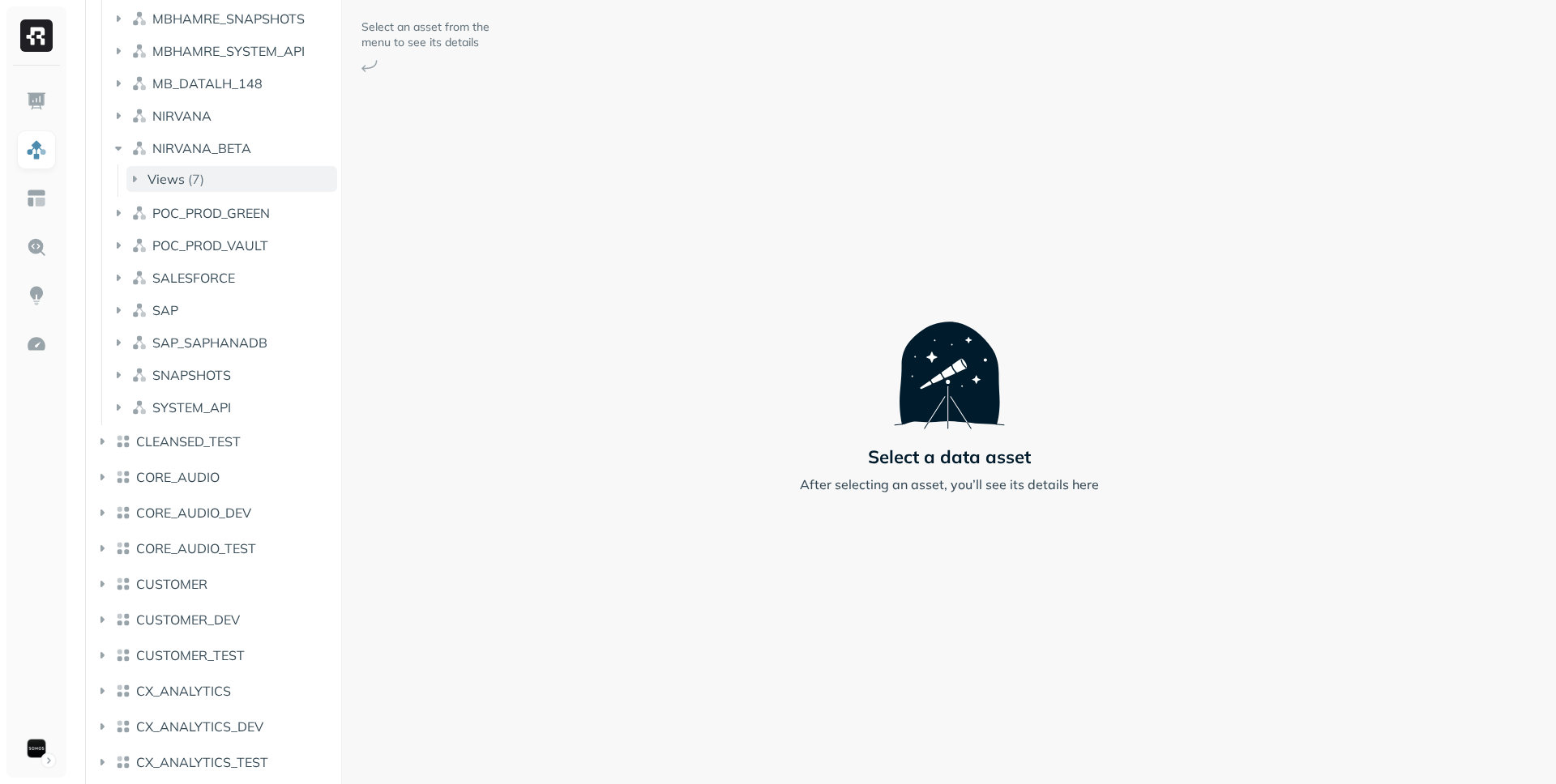
click at [243, 181] on button "Views ( 7 )" at bounding box center [232, 179] width 211 height 26
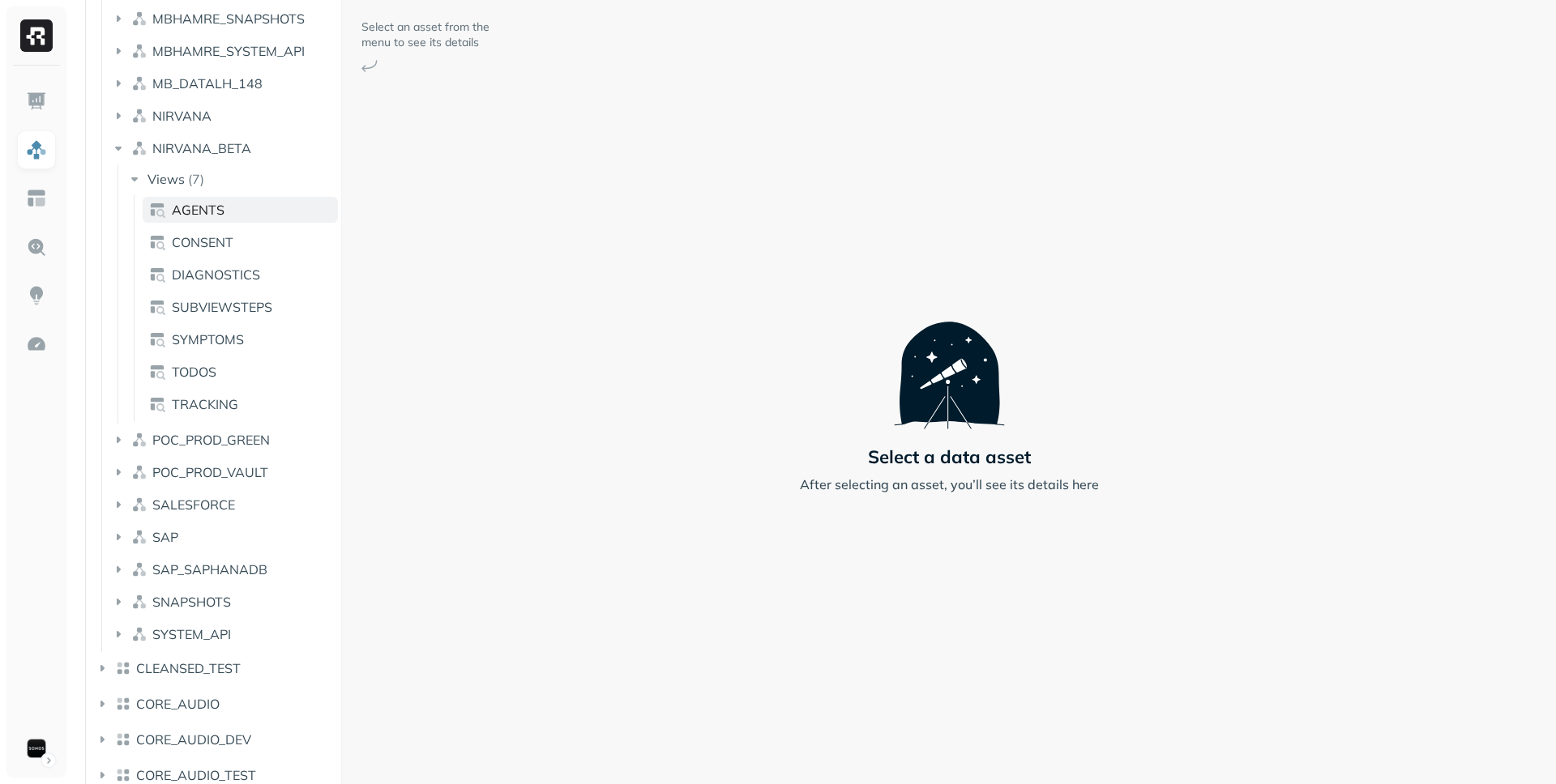
click at [242, 201] on link "AGENTS" at bounding box center [240, 210] width 195 height 26
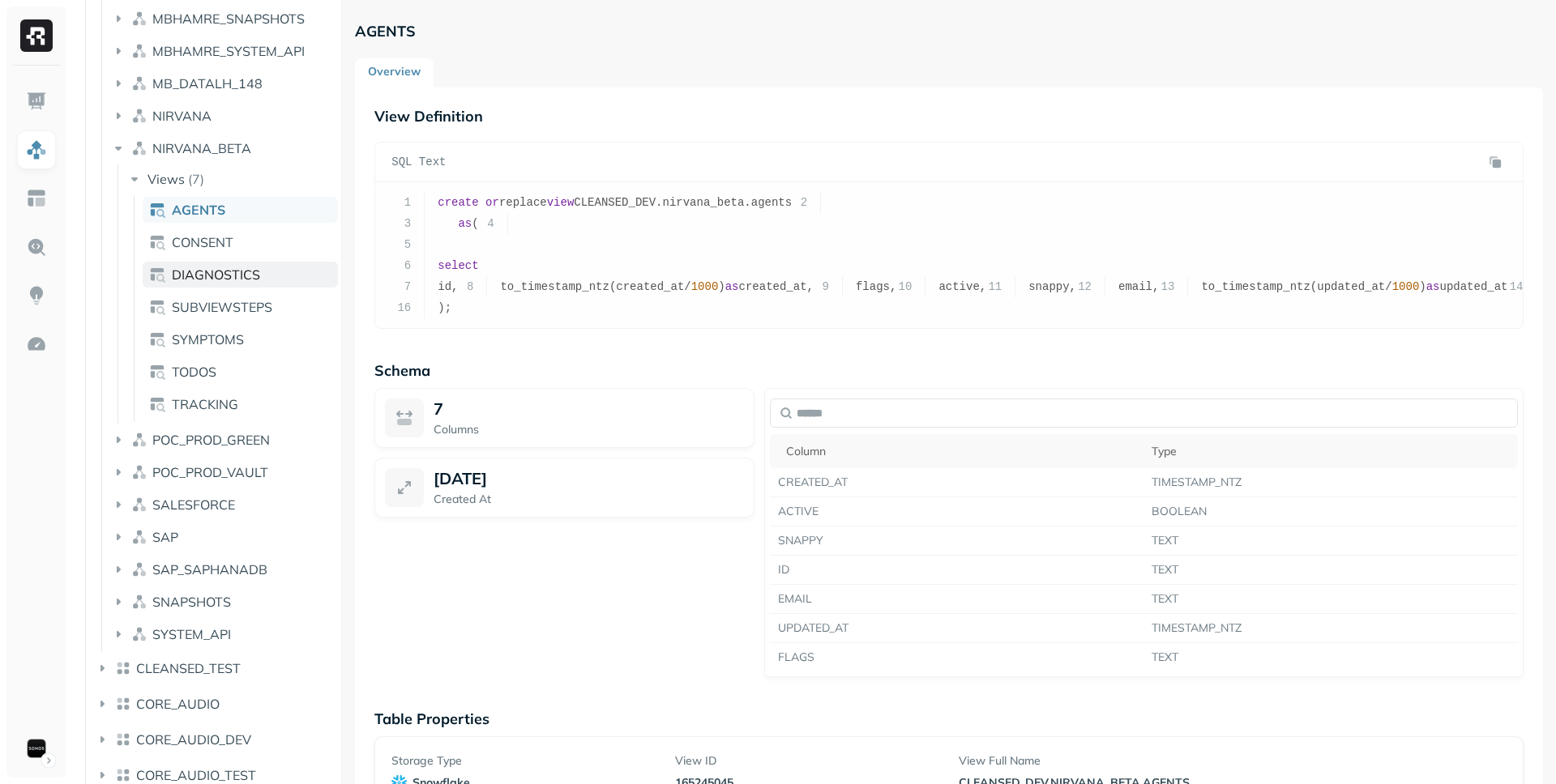
click at [256, 276] on span "DIAGNOSTICS" at bounding box center [216, 275] width 88 height 16
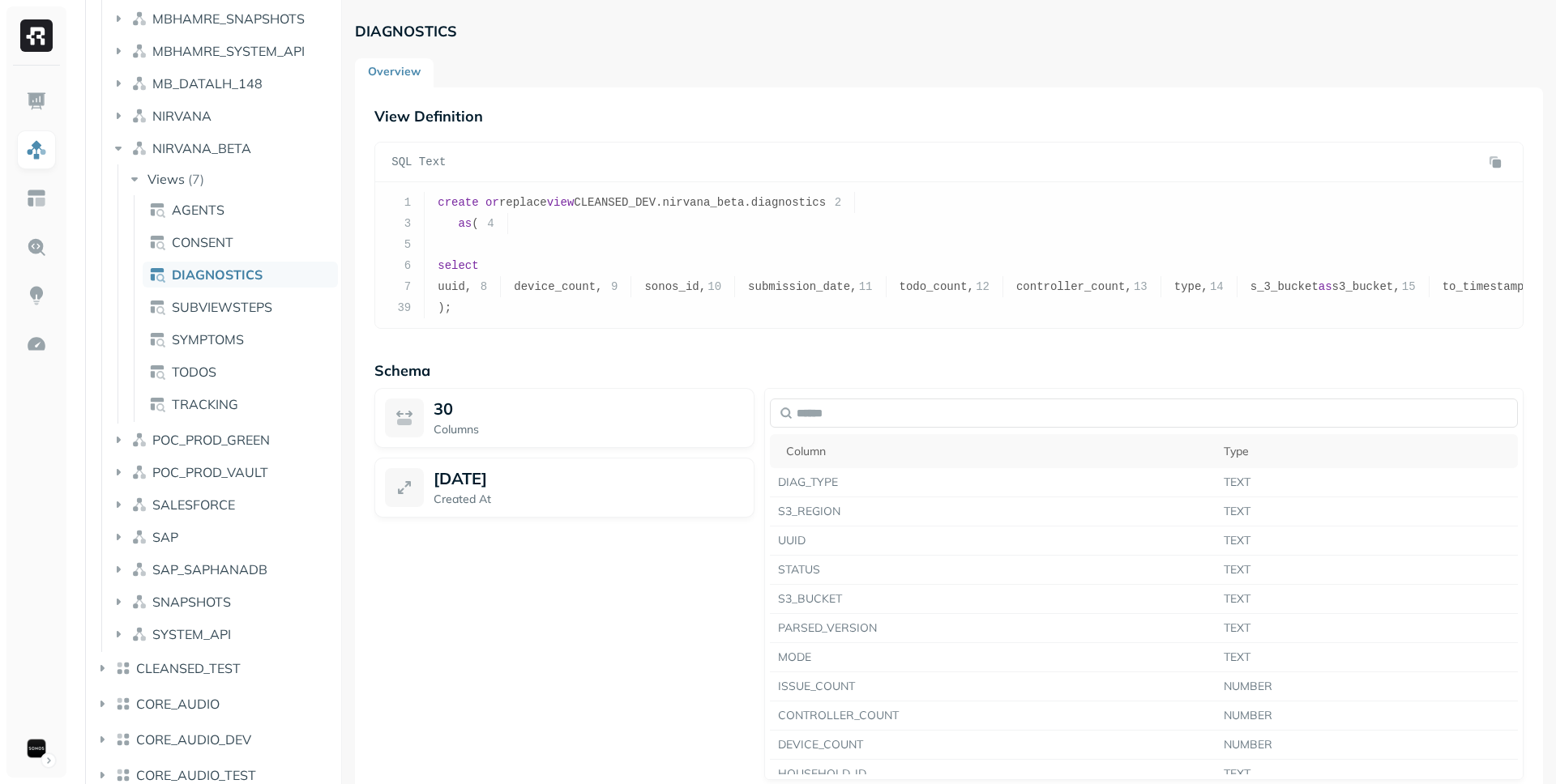
click at [274, 227] on ul "AGENTS CONSENT DIAGNOSTICS SUBVIEWSTEPS SYMPTOMS TODOS TRACKING" at bounding box center [236, 308] width 204 height 227
click at [277, 222] on link "AGENTS" at bounding box center [240, 210] width 195 height 26
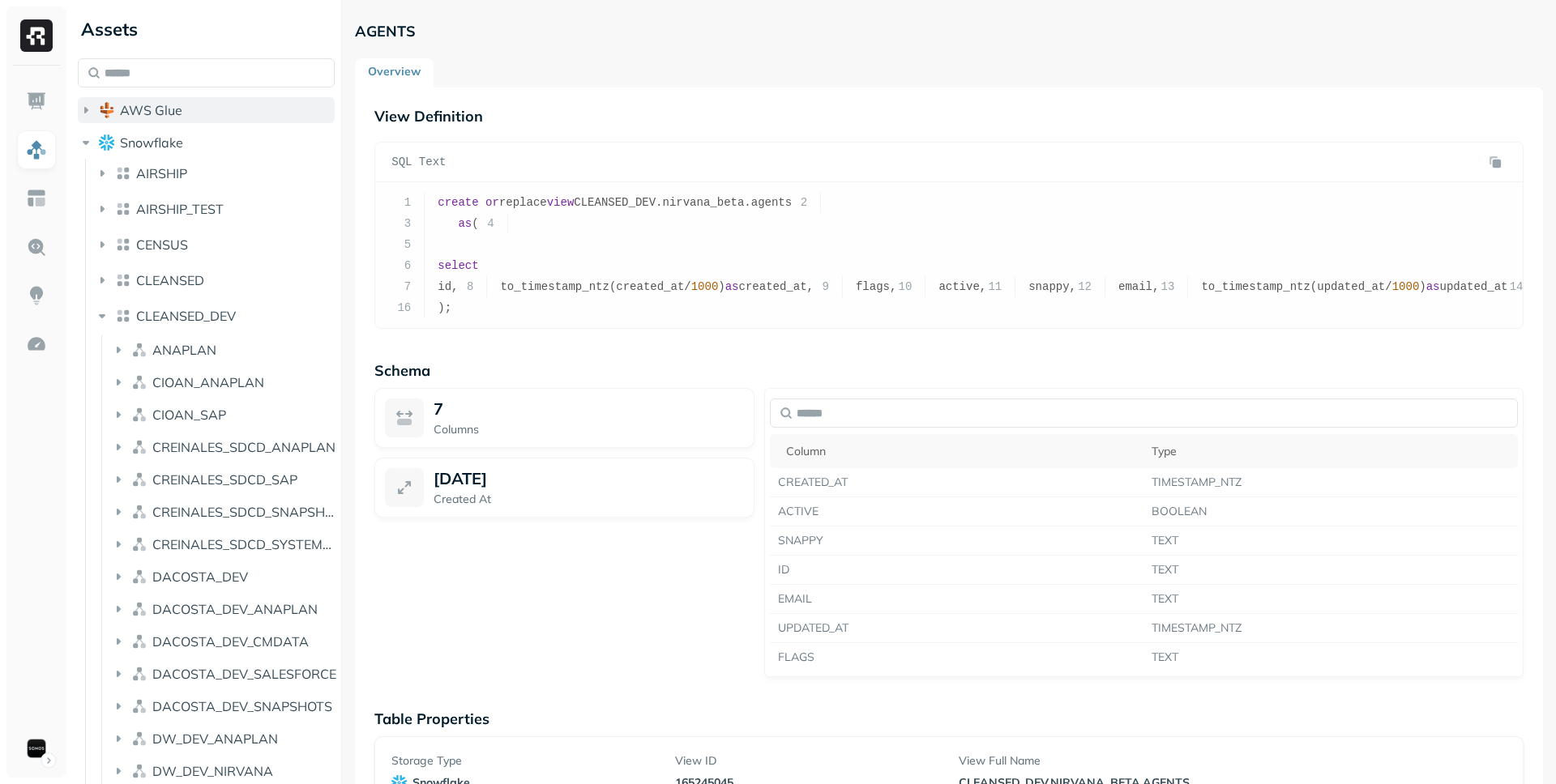
click at [232, 108] on button "AWS Glue" at bounding box center [206, 110] width 257 height 26
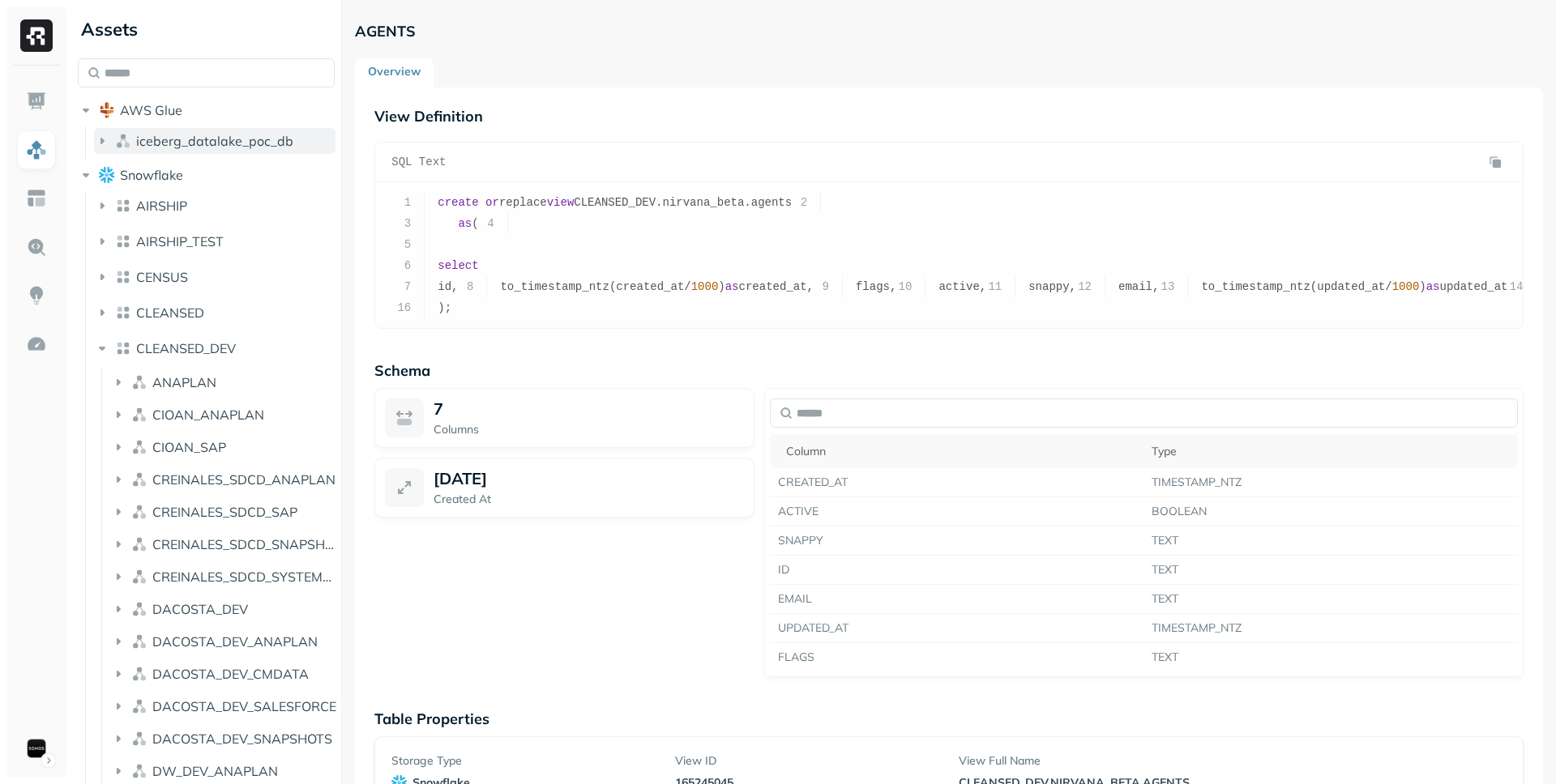
click at [231, 145] on span "iceberg_datalake_poc_db" at bounding box center [214, 141] width 157 height 16
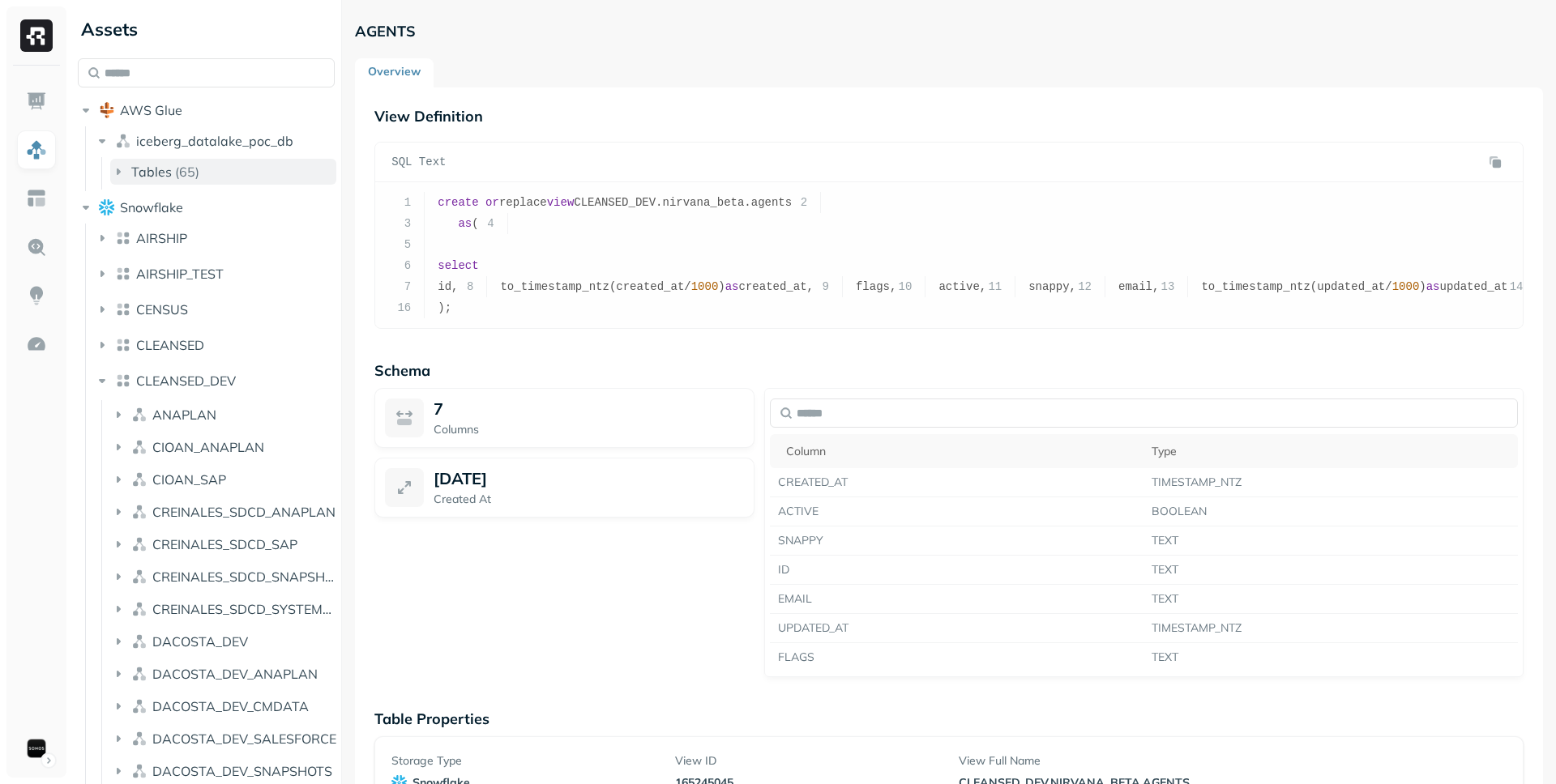
click at [231, 167] on button "Tables ( 65 )" at bounding box center [223, 172] width 226 height 26
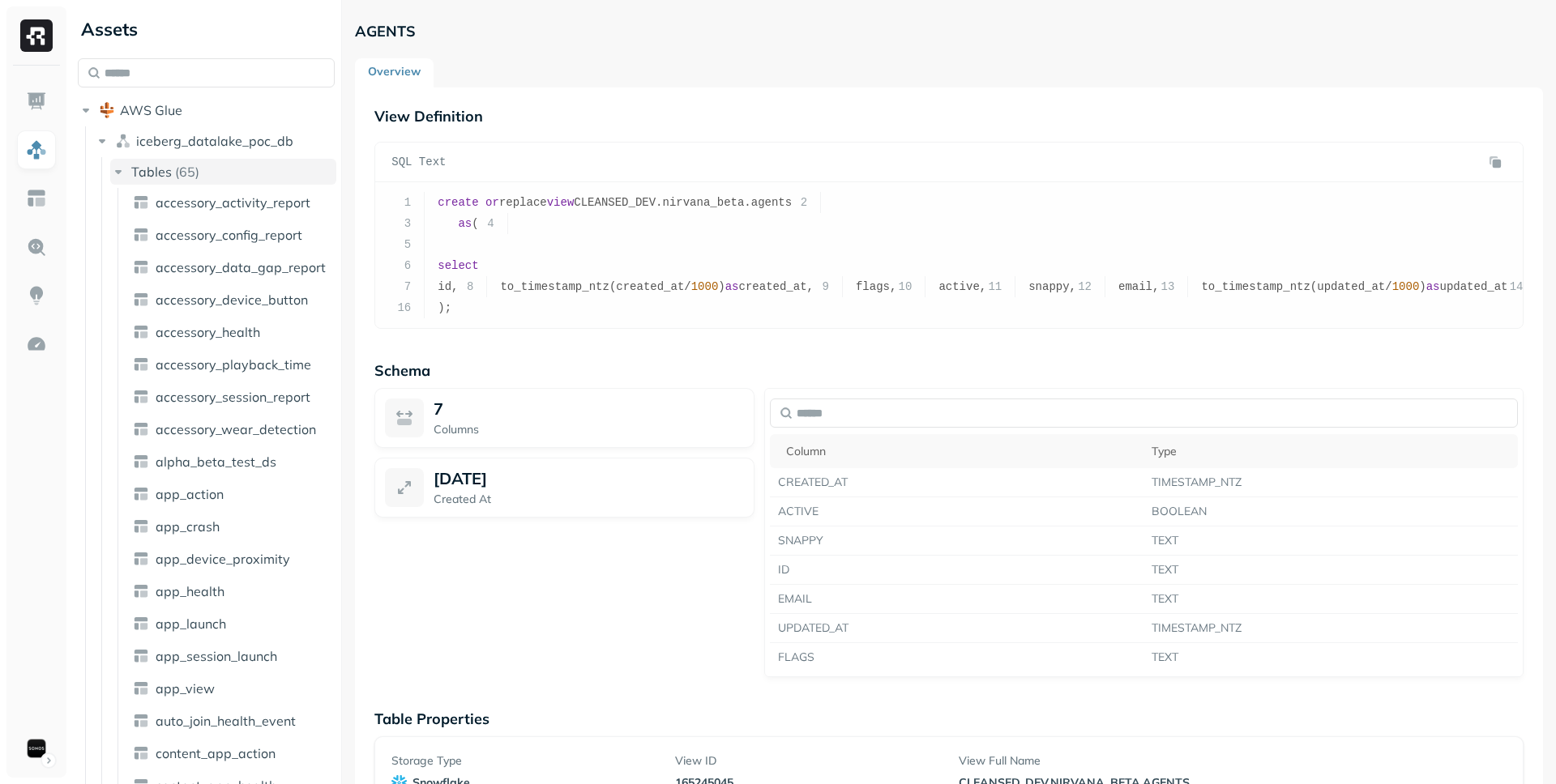
click at [231, 167] on button "Tables ( 65 )" at bounding box center [223, 172] width 226 height 26
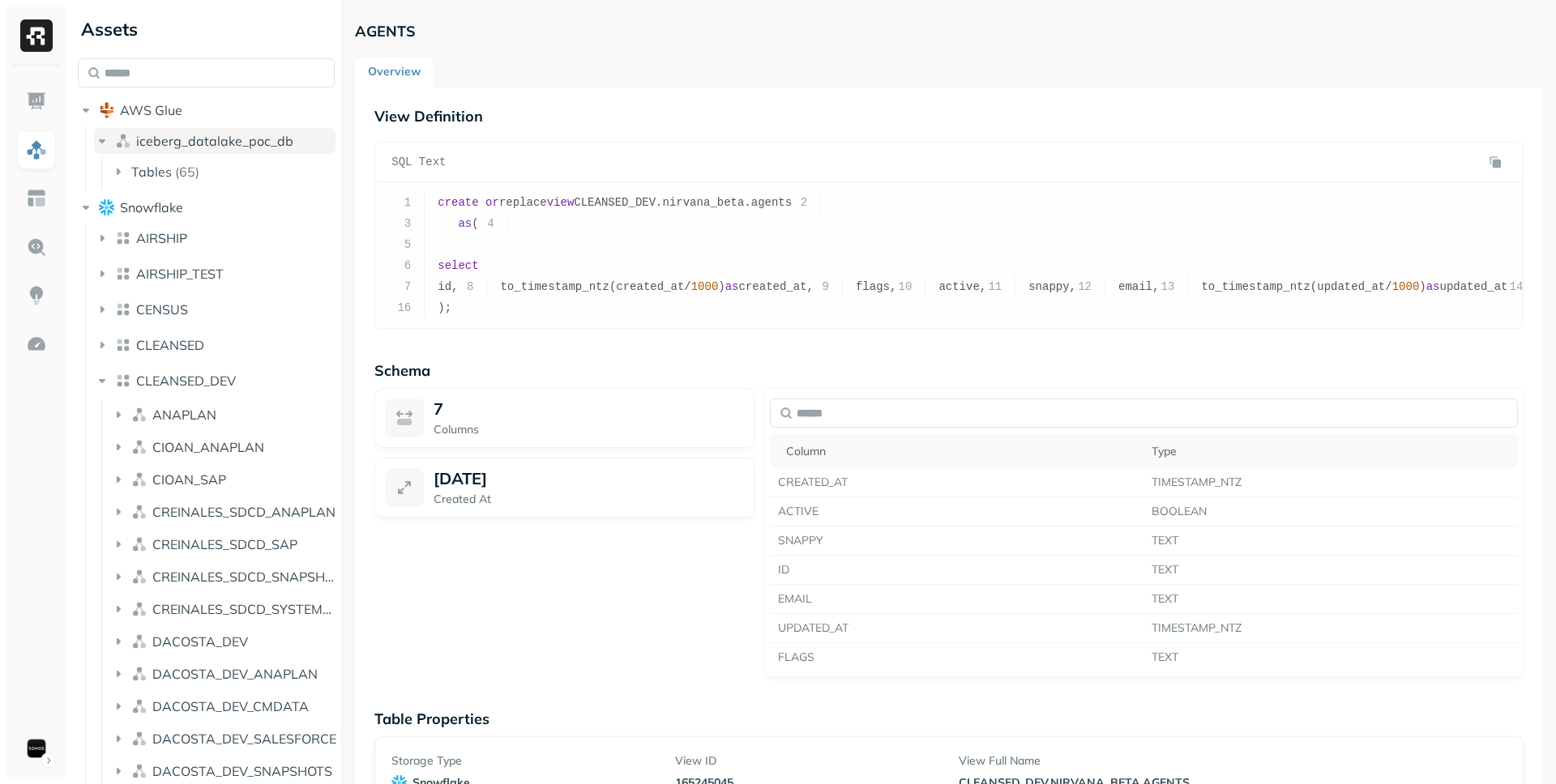
click at [242, 146] on span "iceberg_datalake_poc_db" at bounding box center [214, 141] width 157 height 16
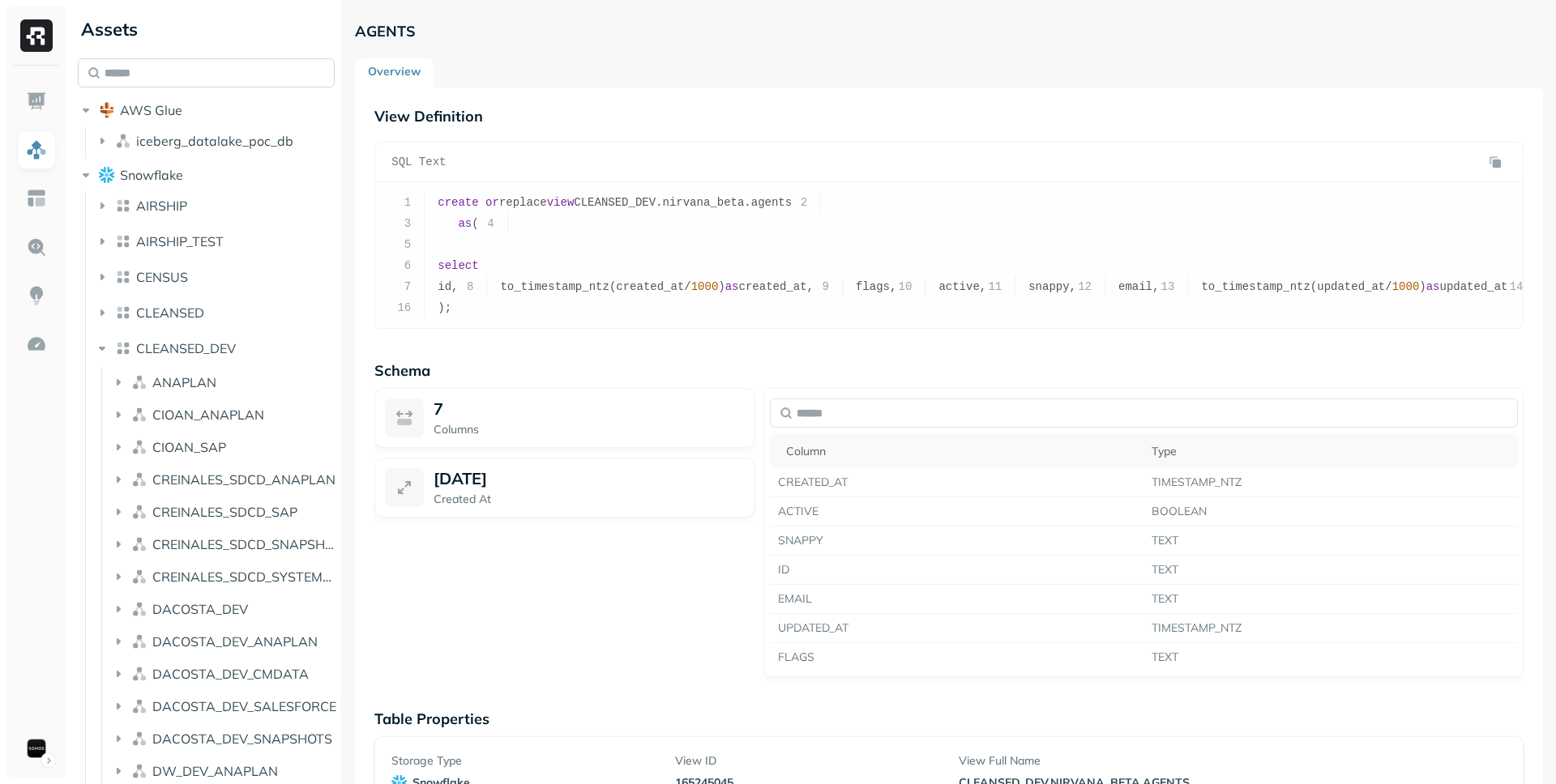
click at [271, 75] on input "text" at bounding box center [206, 72] width 257 height 29
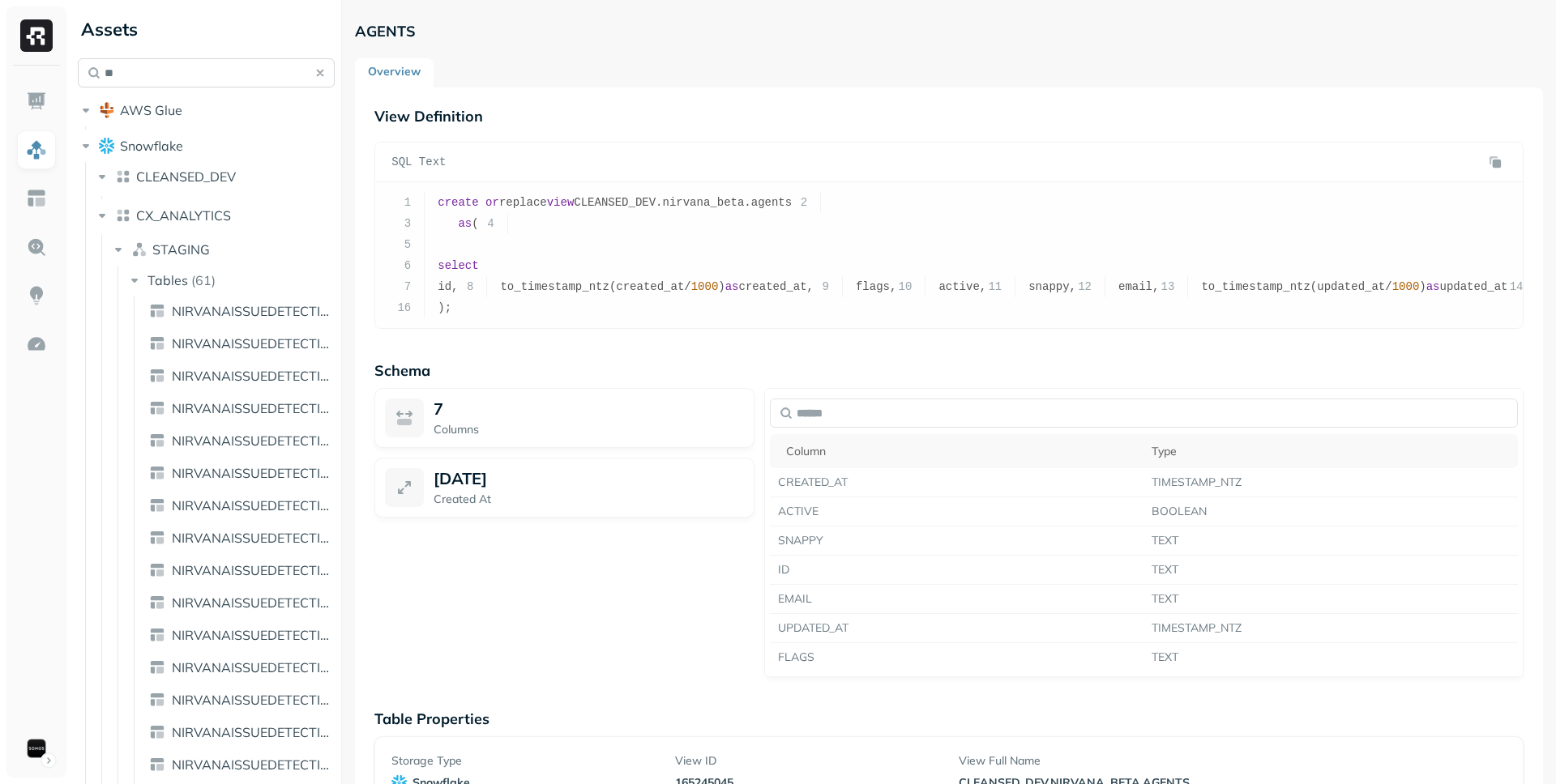
type input "*"
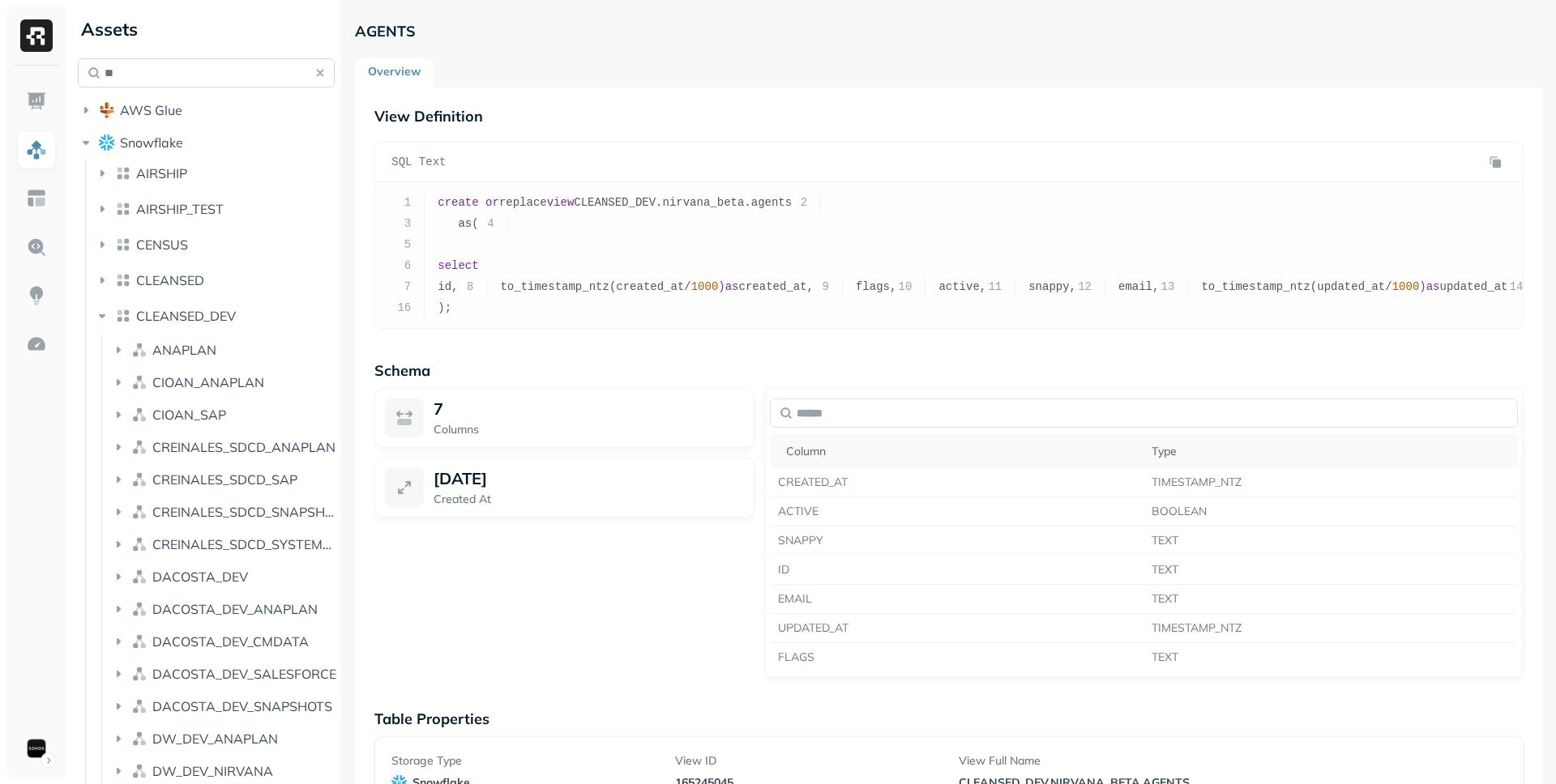
type input "*"
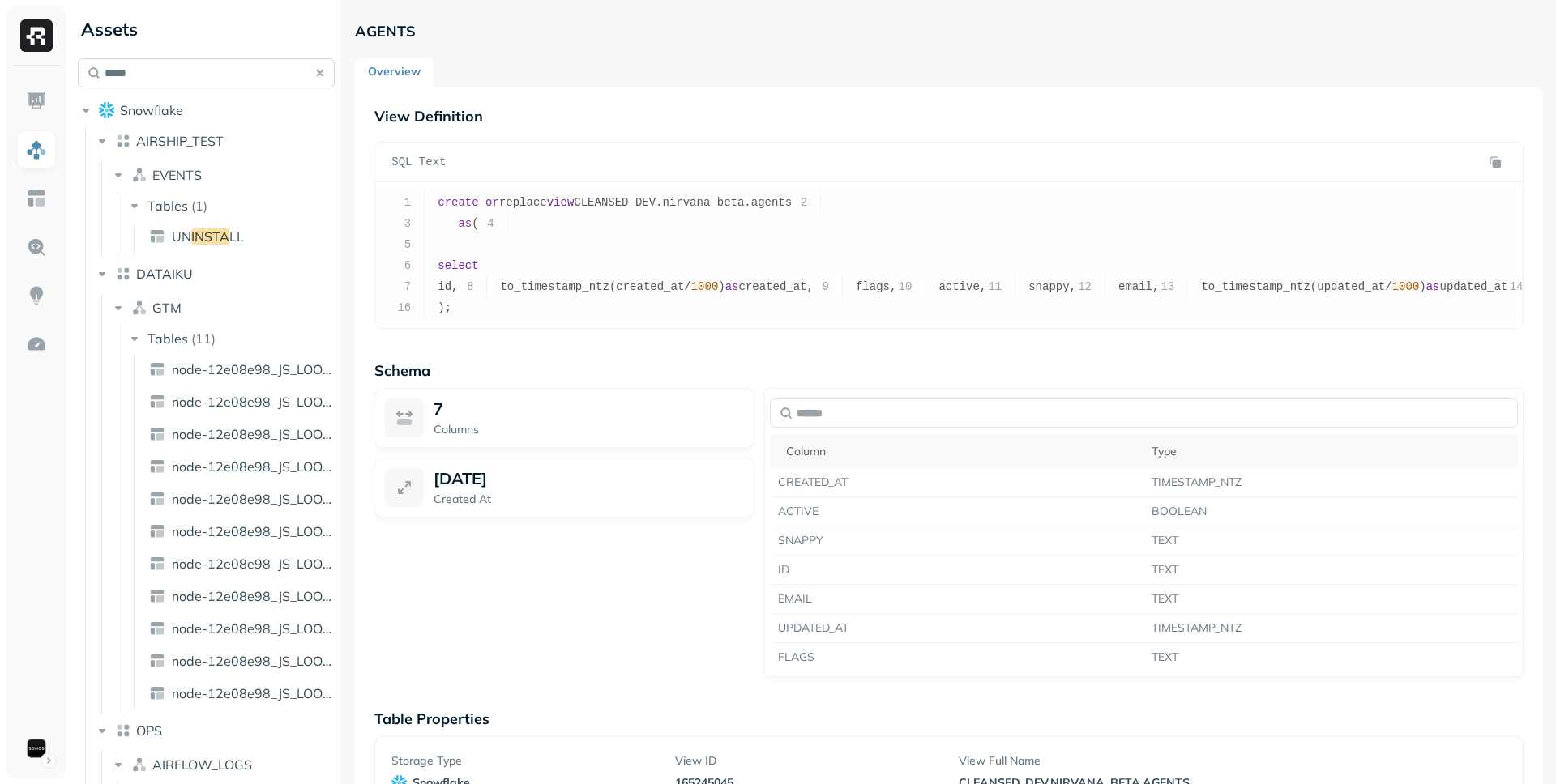
click at [189, 75] on input "*****" at bounding box center [206, 72] width 257 height 29
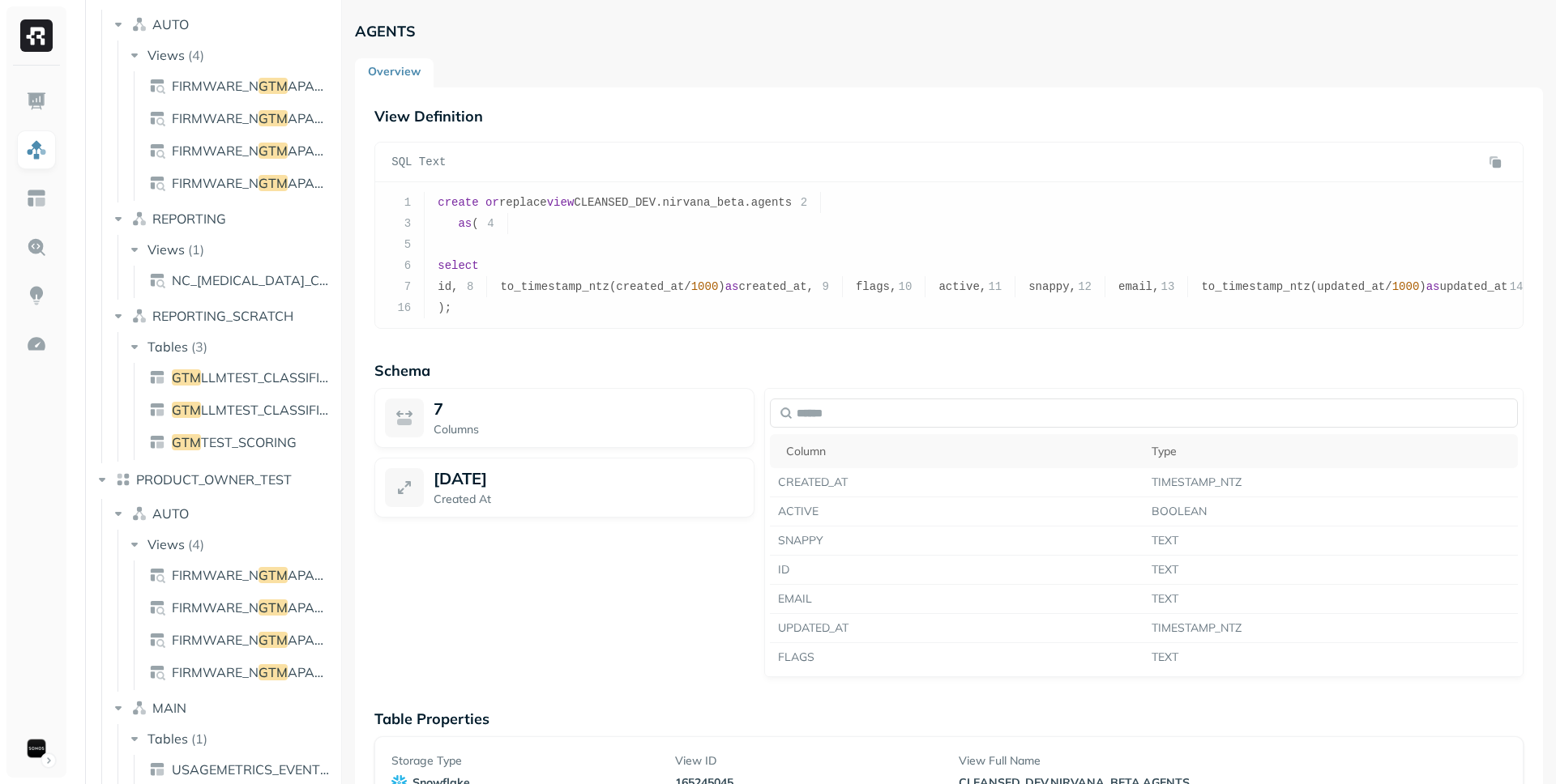
scroll to position [1289, 0]
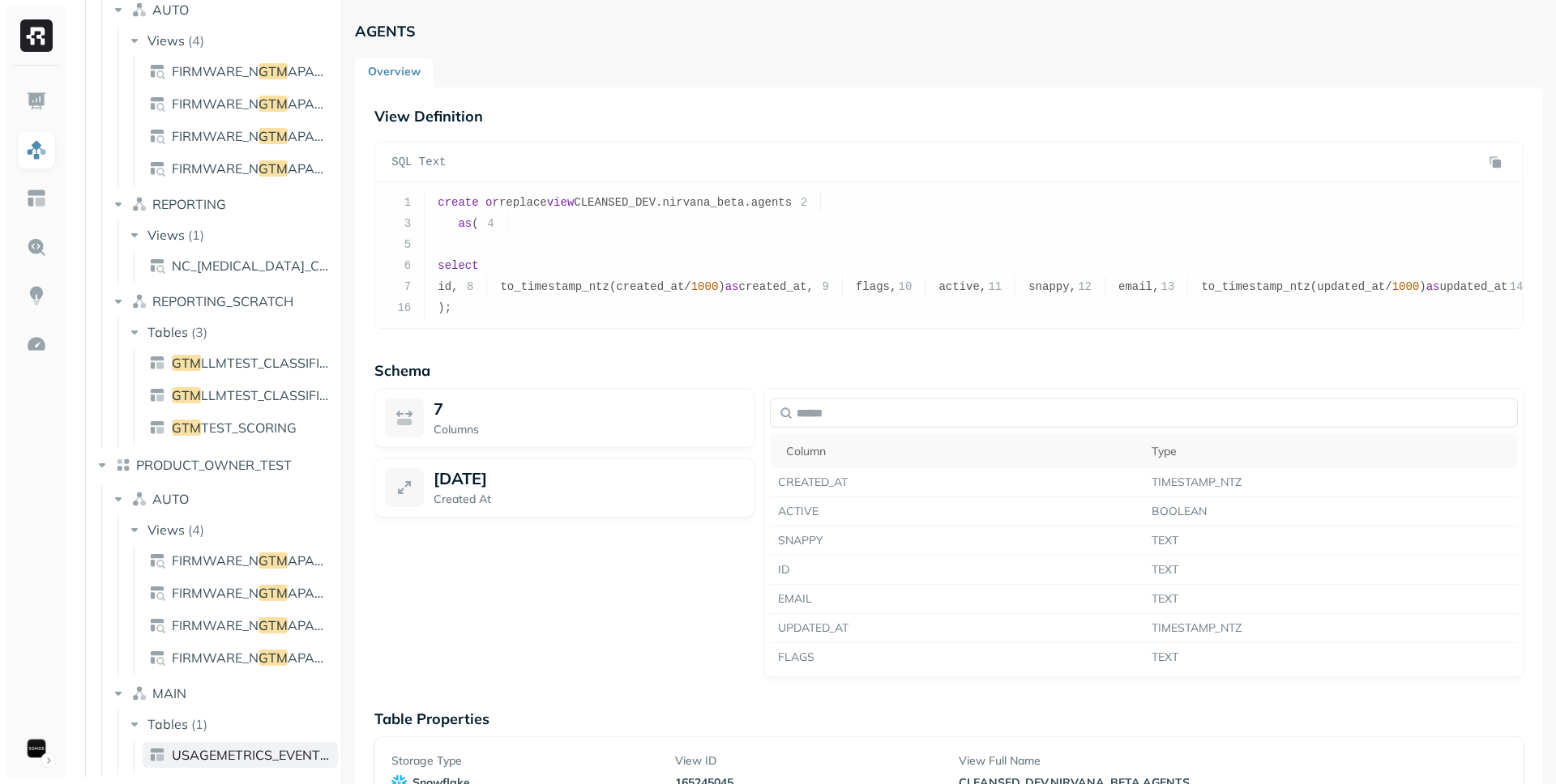
click at [255, 764] on link "USAGEMETRICS_EVENTS_N GTM APAGET" at bounding box center [240, 755] width 195 height 26
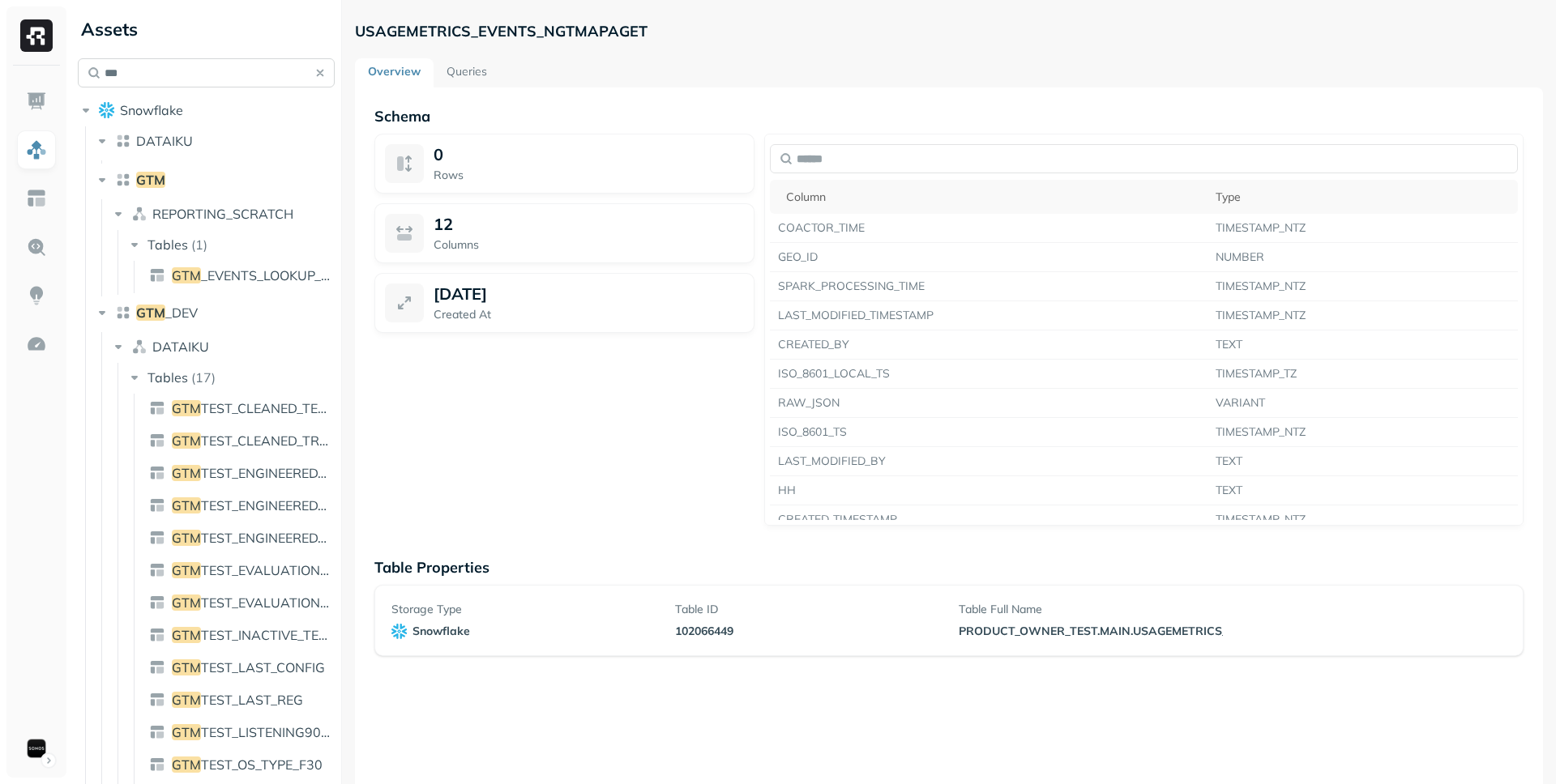
click at [156, 76] on input "***" at bounding box center [206, 72] width 257 height 29
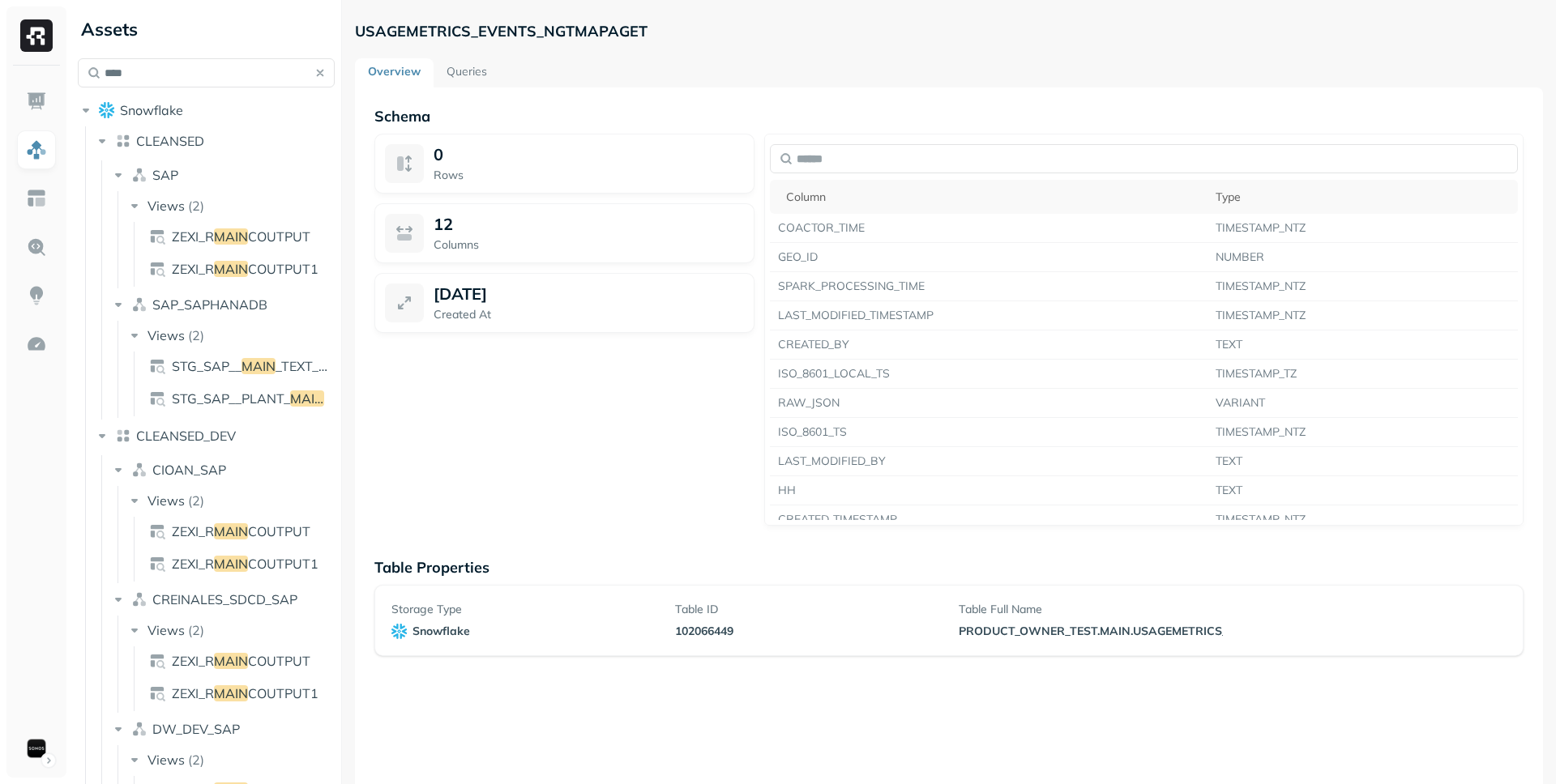
type input "****"
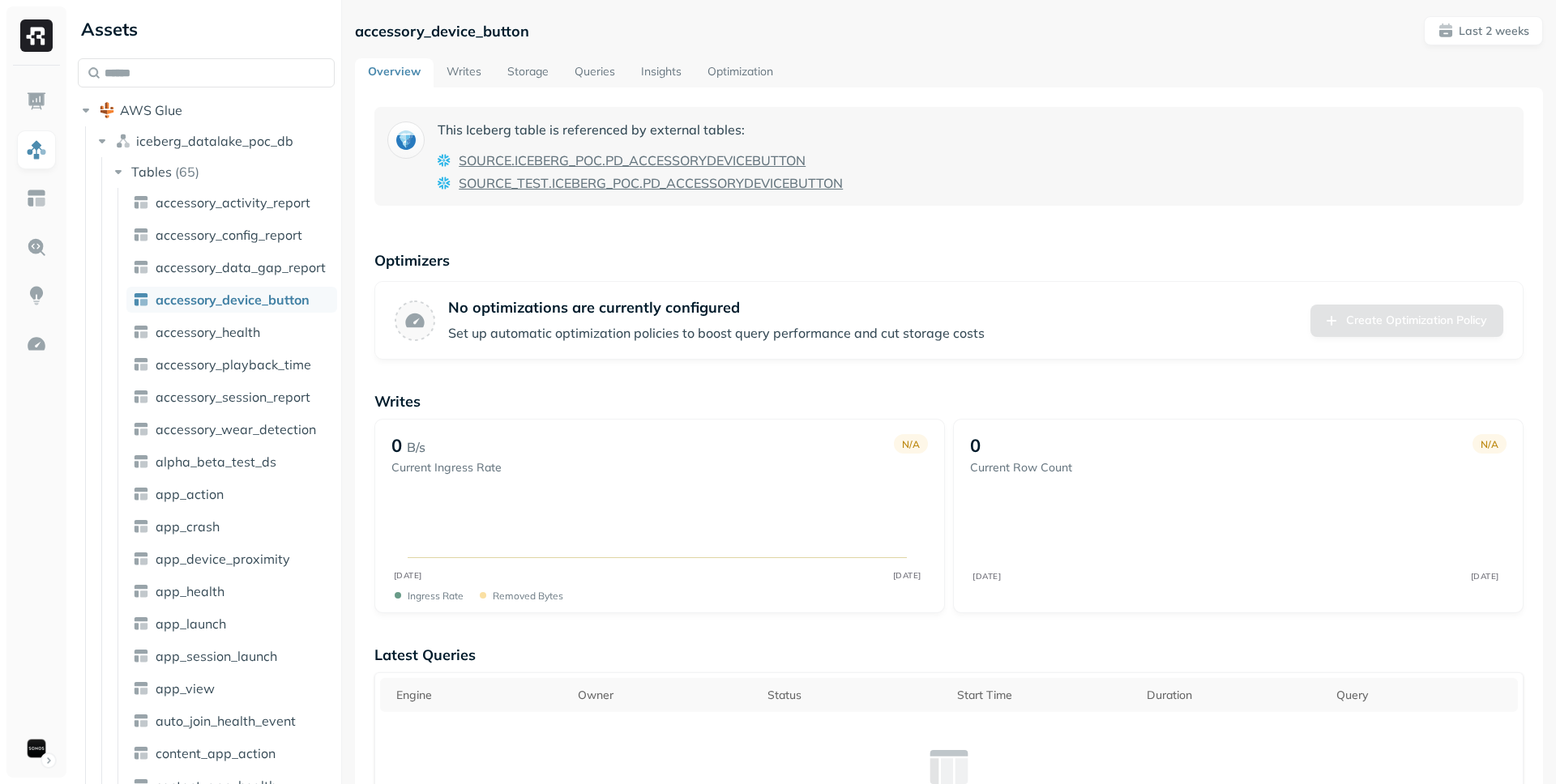
click at [643, 73] on link "Insights" at bounding box center [662, 72] width 67 height 29
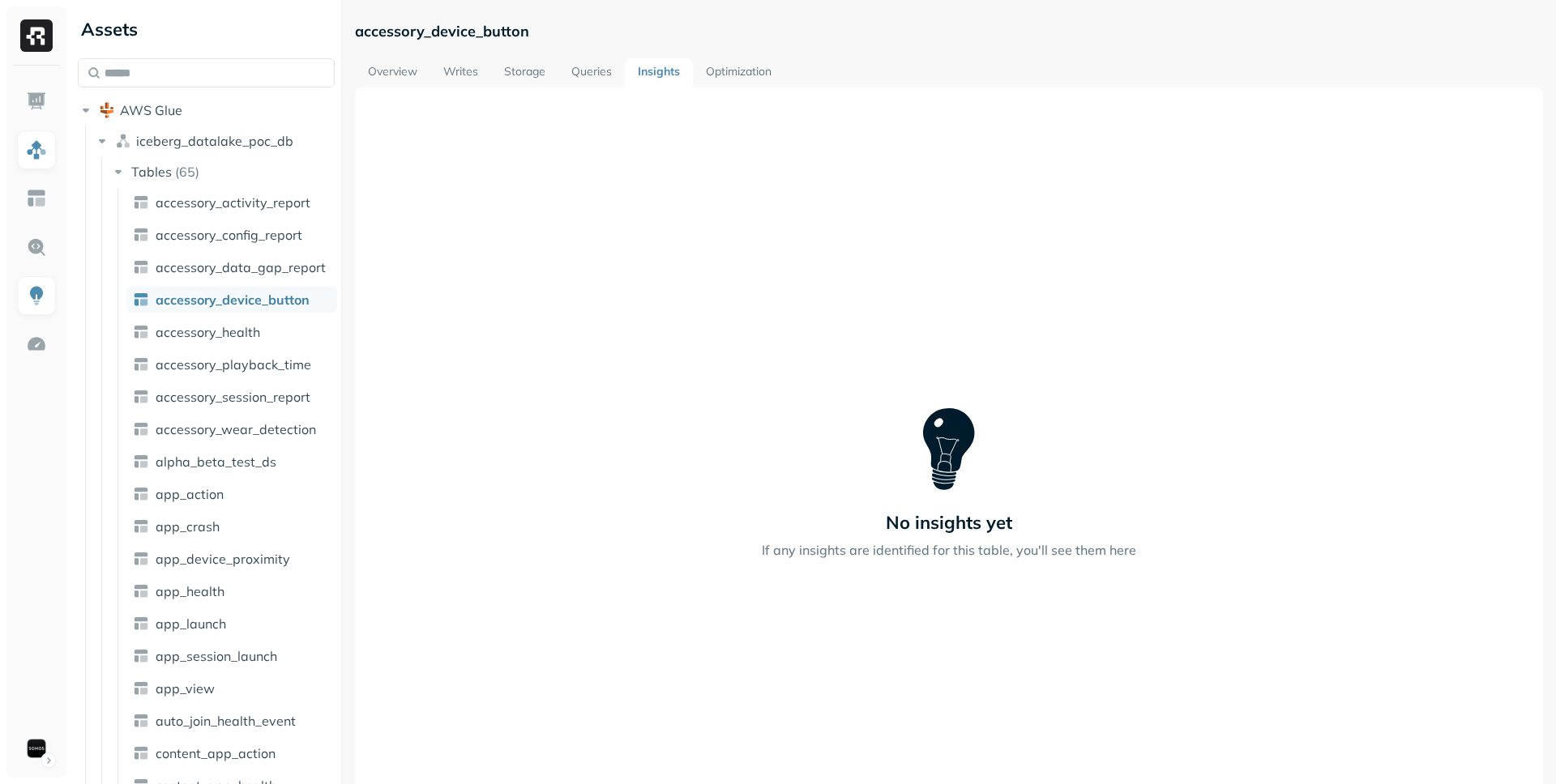
click at [390, 79] on link "Overview" at bounding box center [392, 72] width 75 height 29
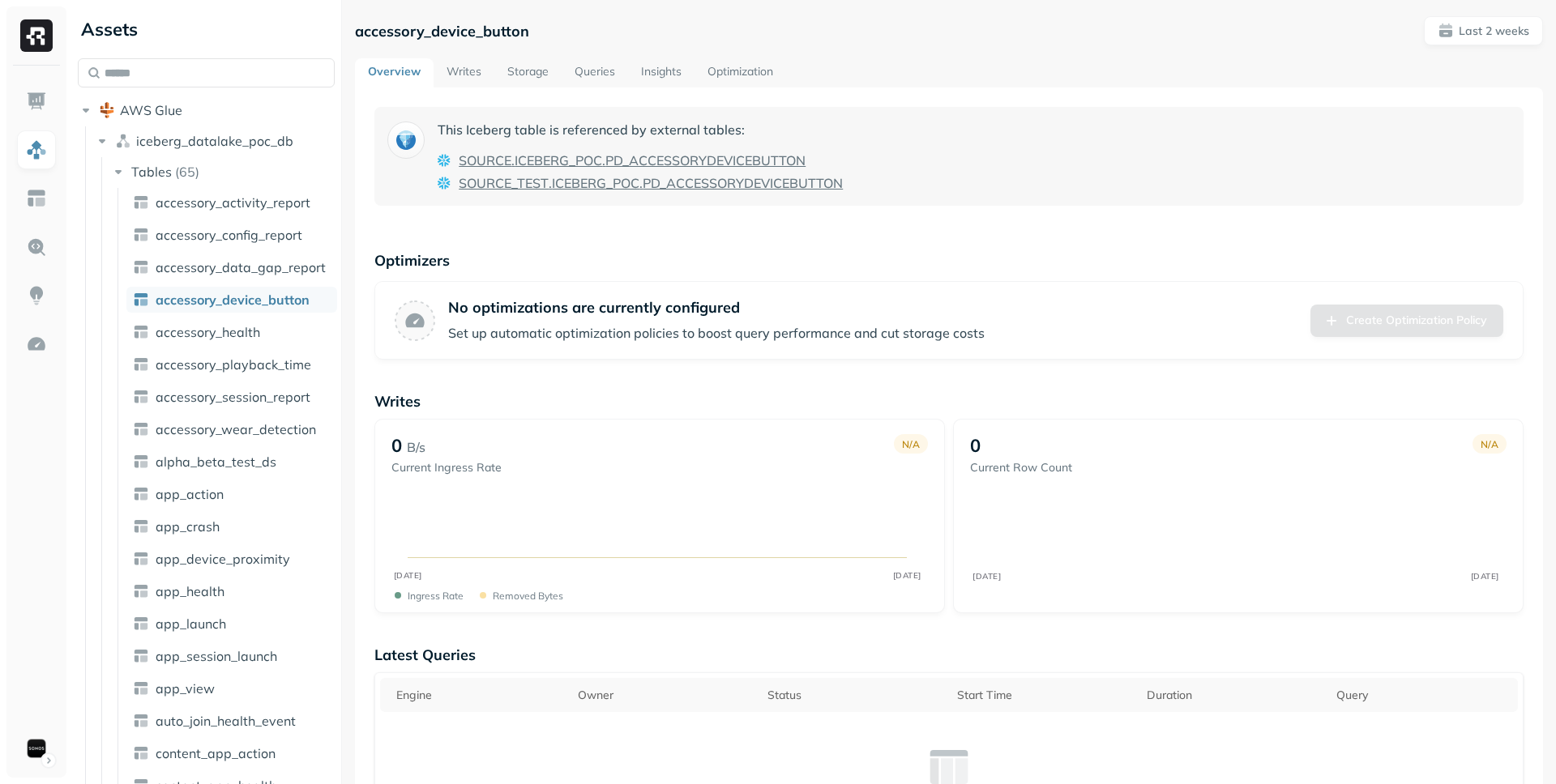
click at [762, 72] on link "Optimization" at bounding box center [741, 72] width 92 height 29
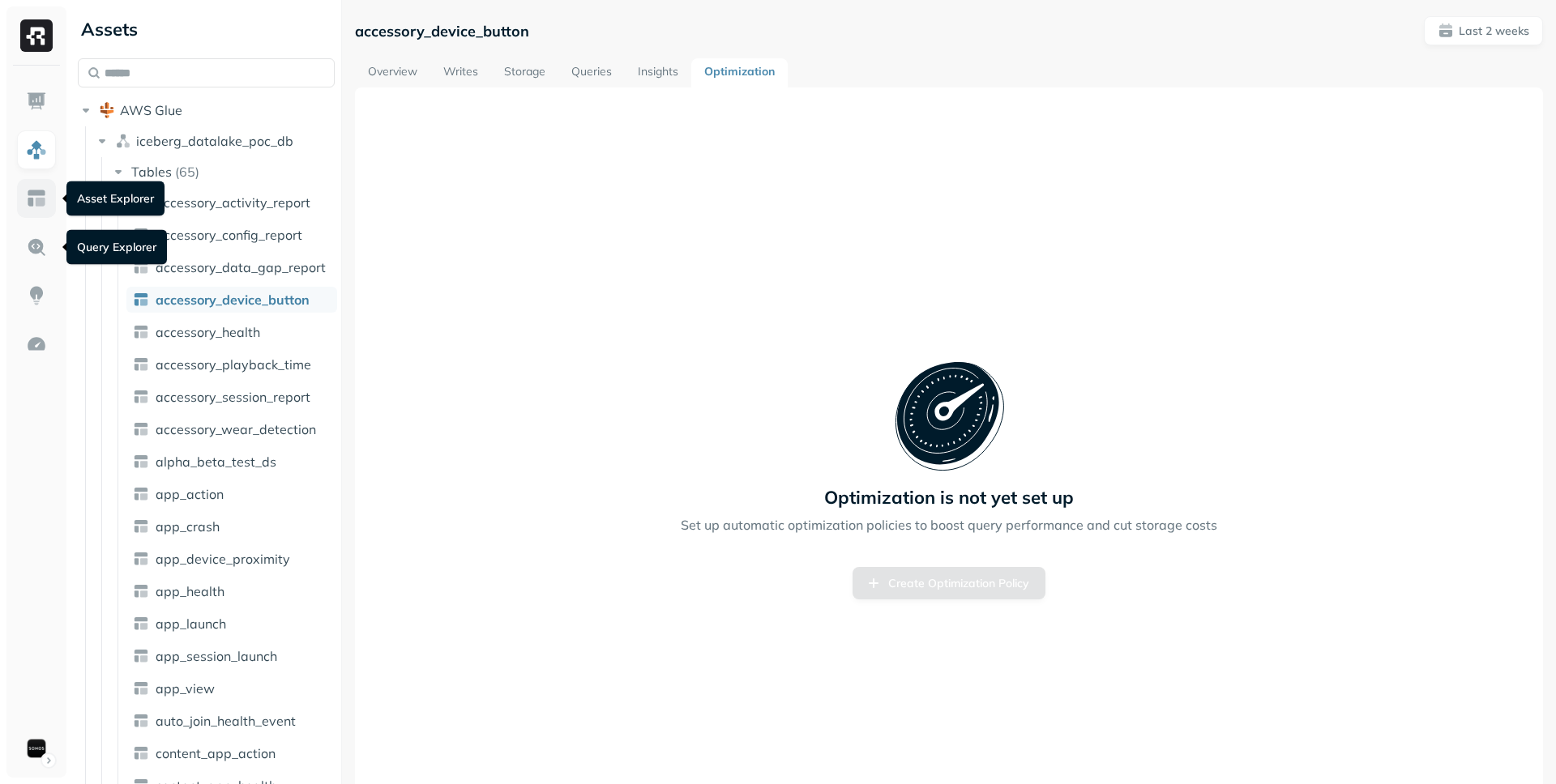
click at [30, 204] on img at bounding box center [36, 198] width 21 height 21
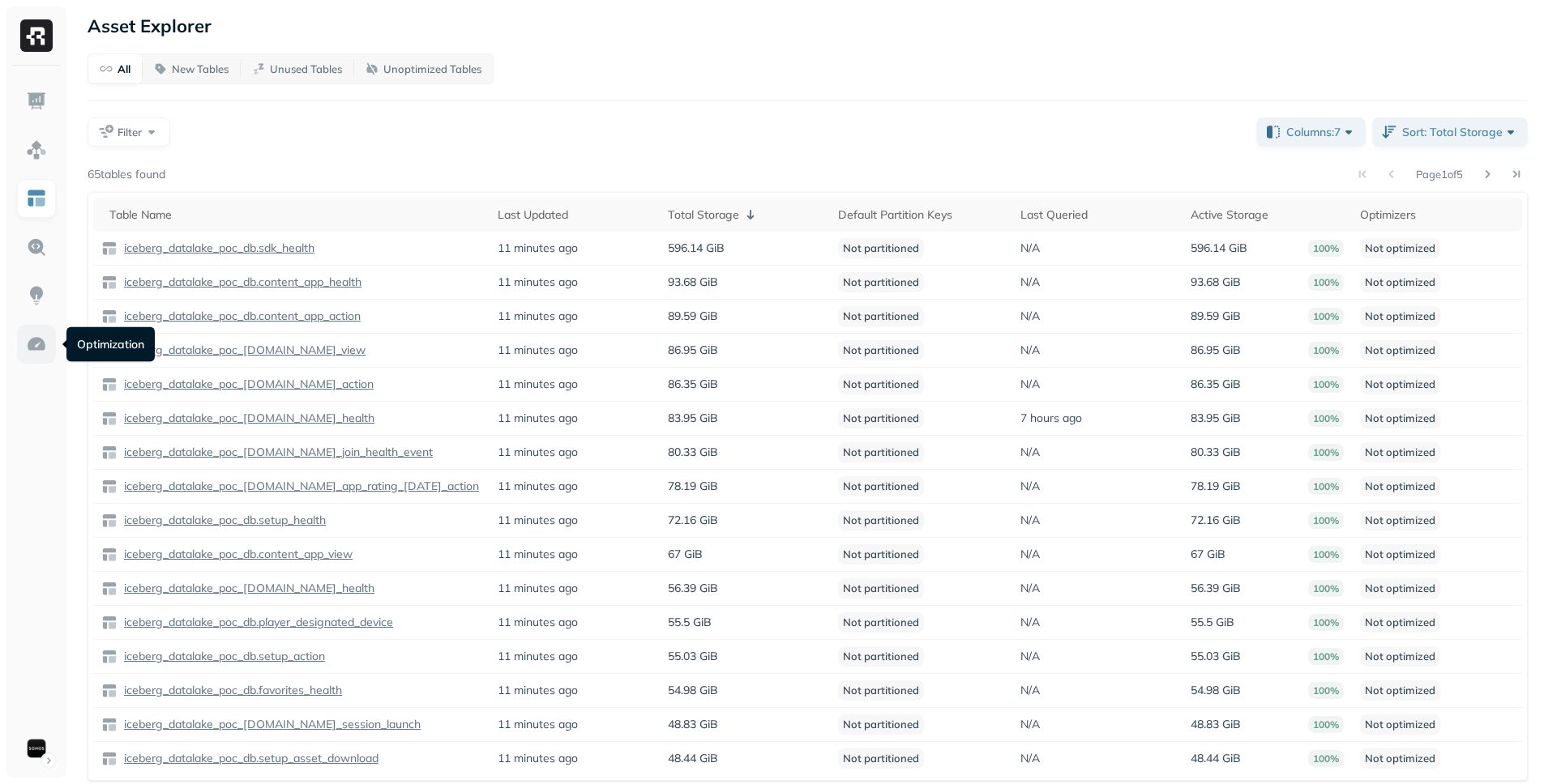
click at [44, 353] on img at bounding box center [36, 344] width 21 height 21
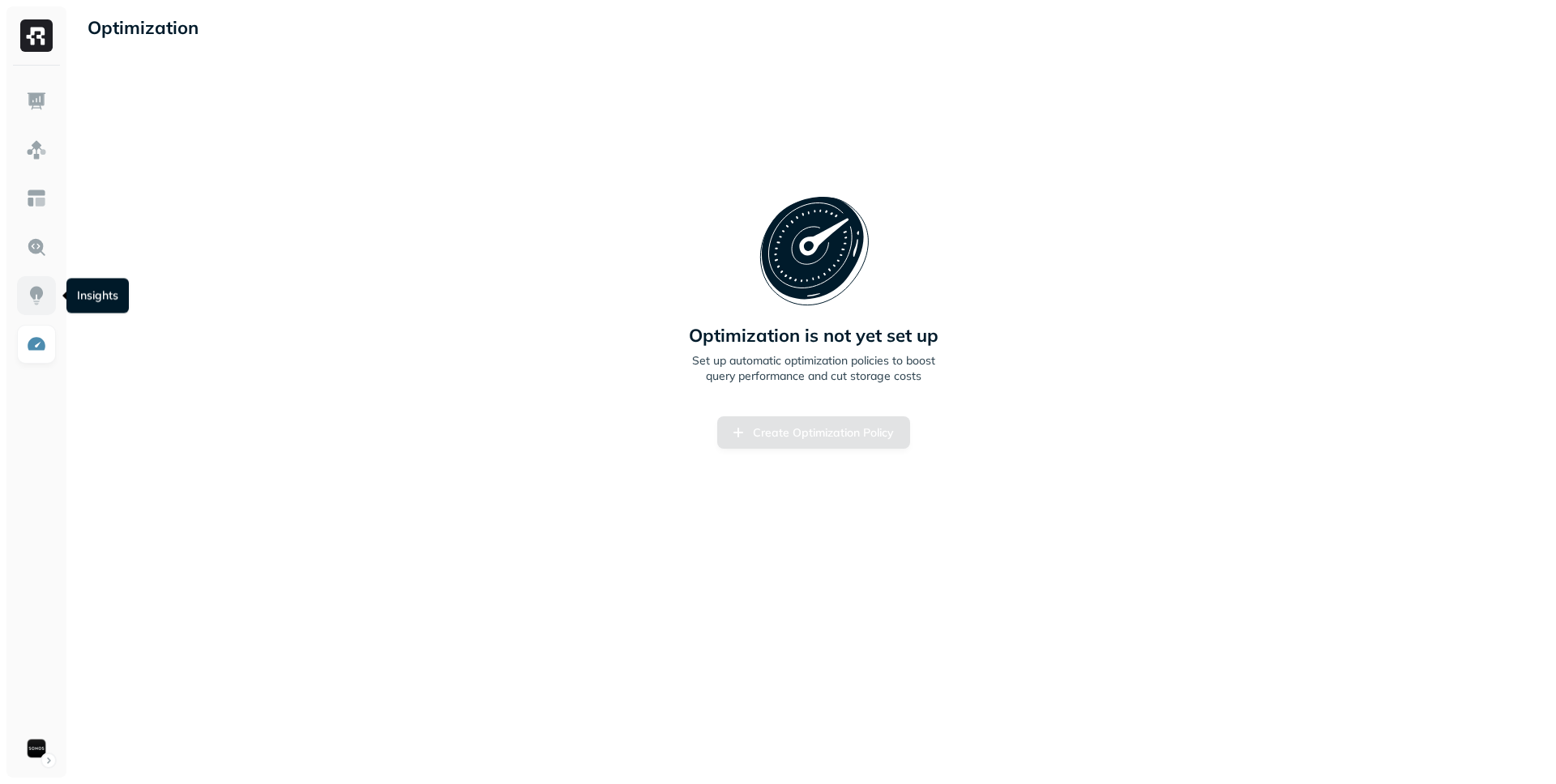
click at [46, 284] on link at bounding box center [36, 296] width 39 height 39
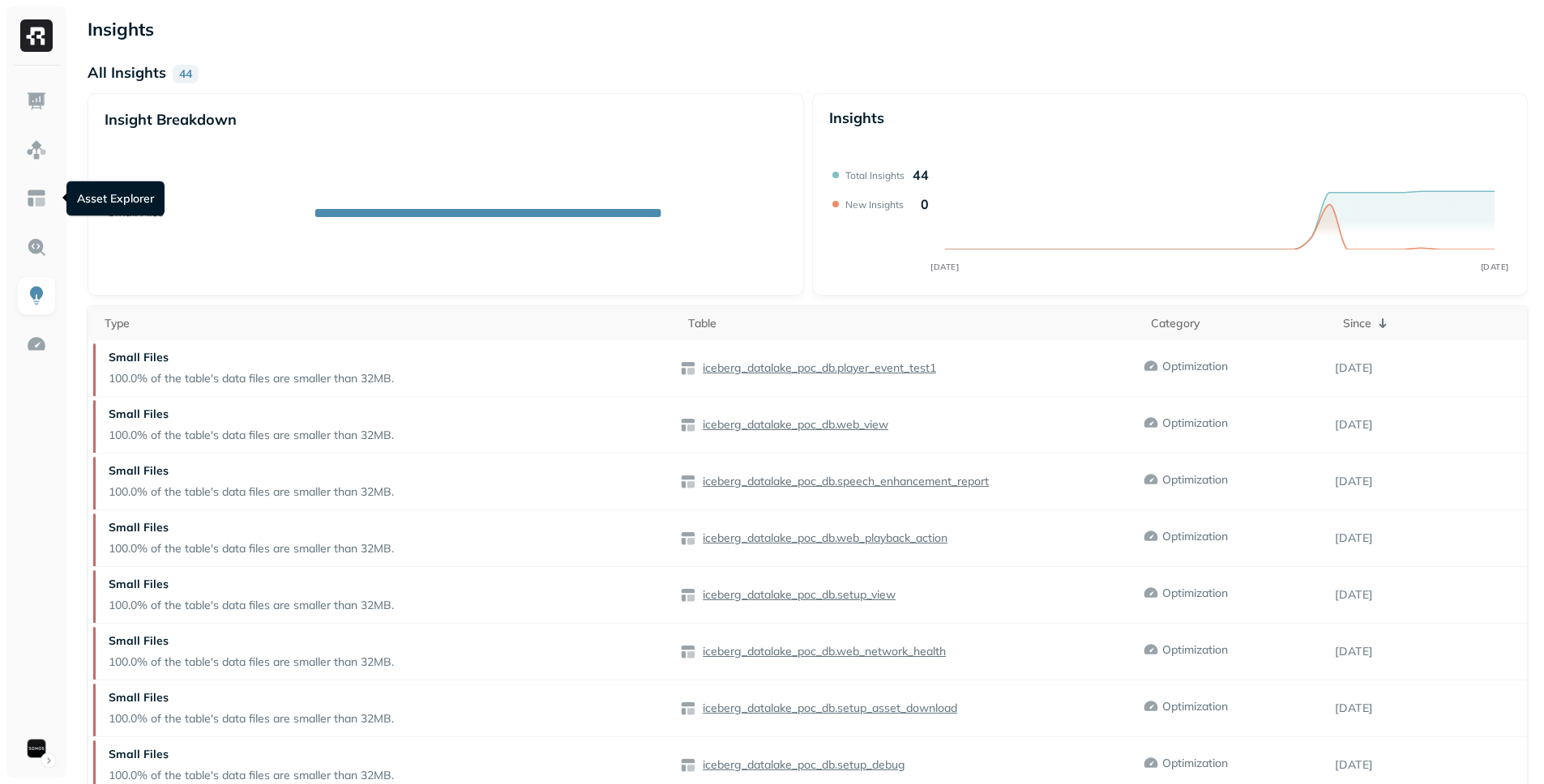
scroll to position [9, 0]
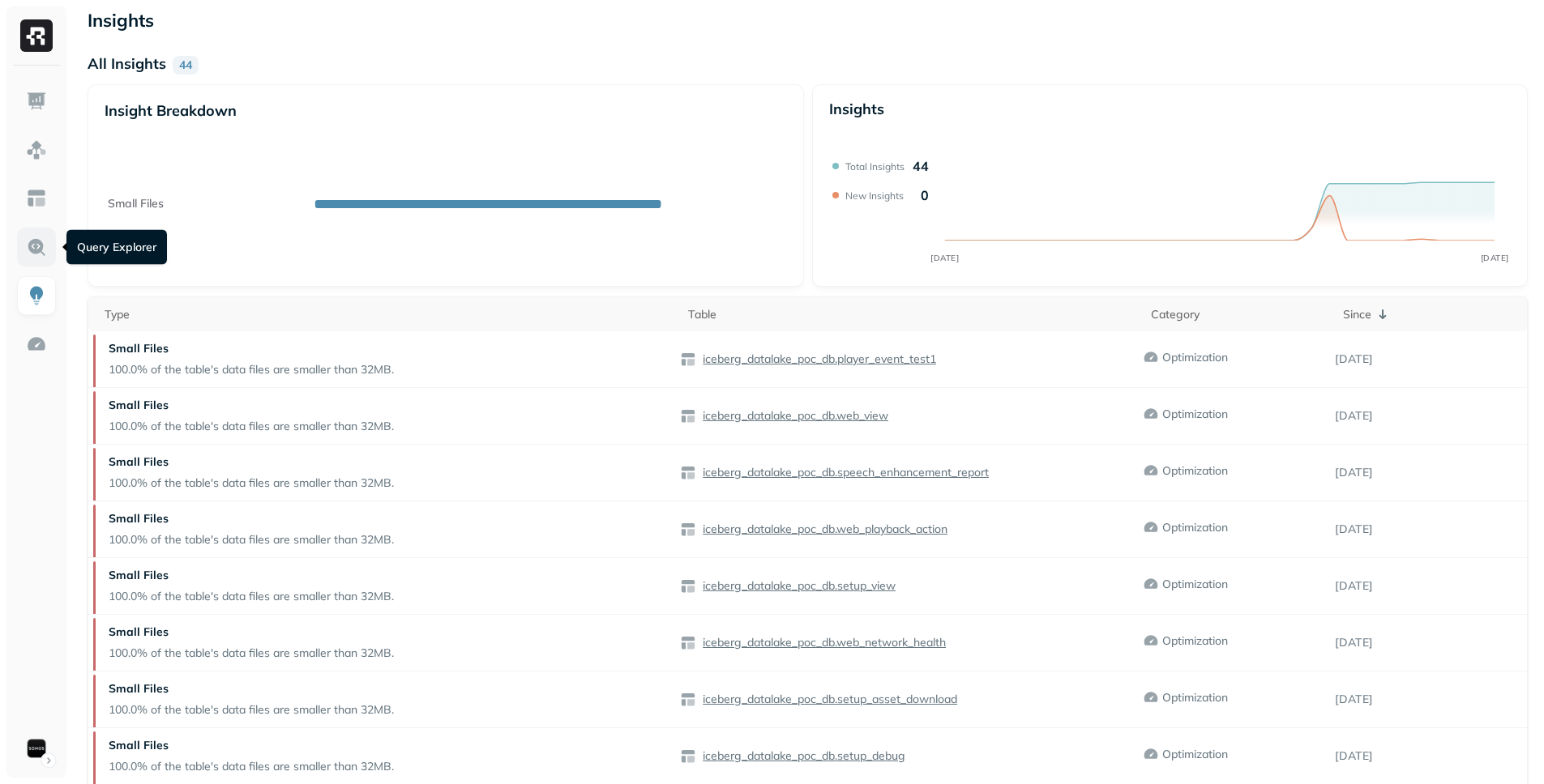
click at [47, 248] on link at bounding box center [36, 247] width 39 height 39
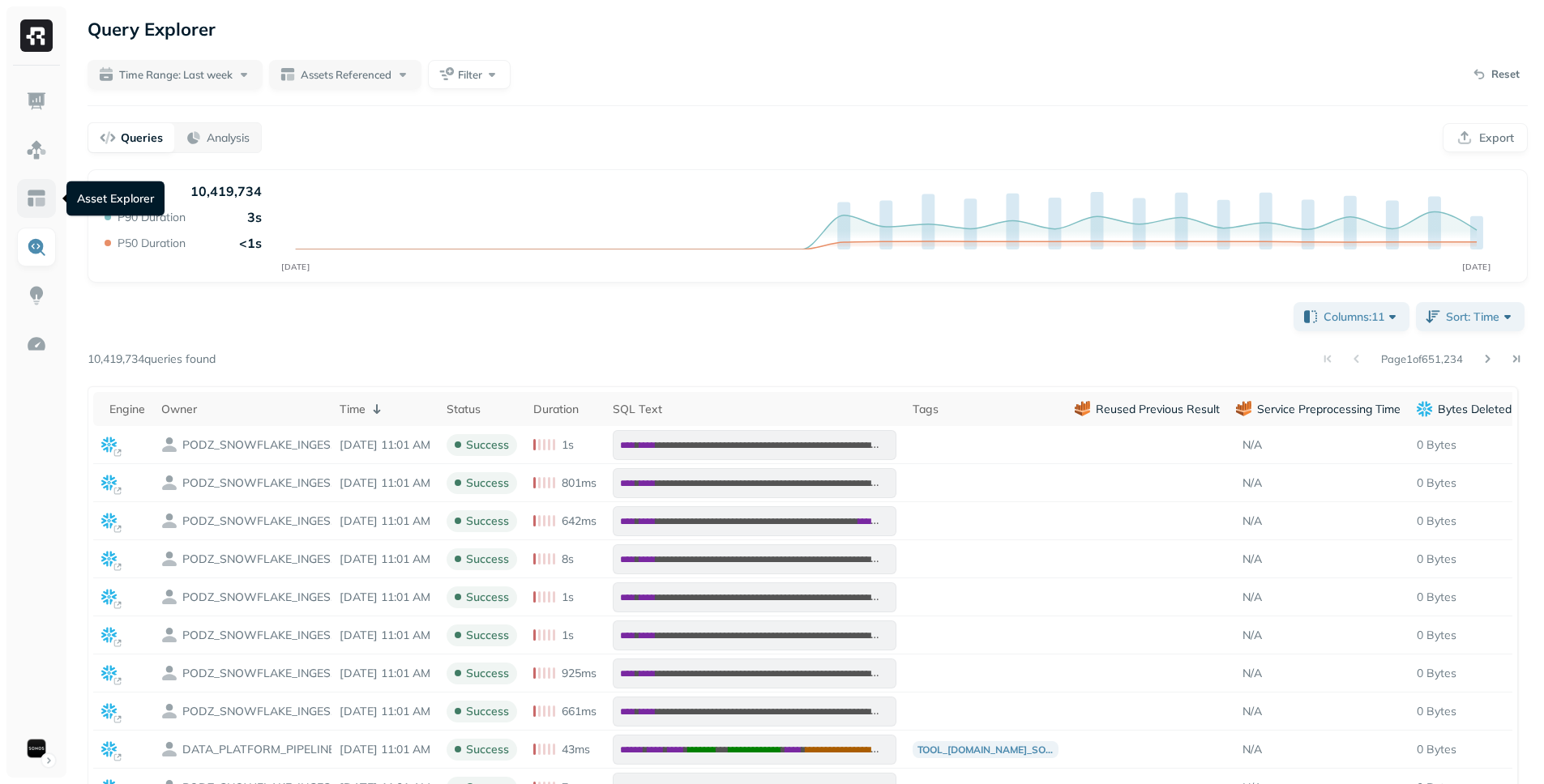
click at [49, 200] on link at bounding box center [36, 198] width 39 height 39
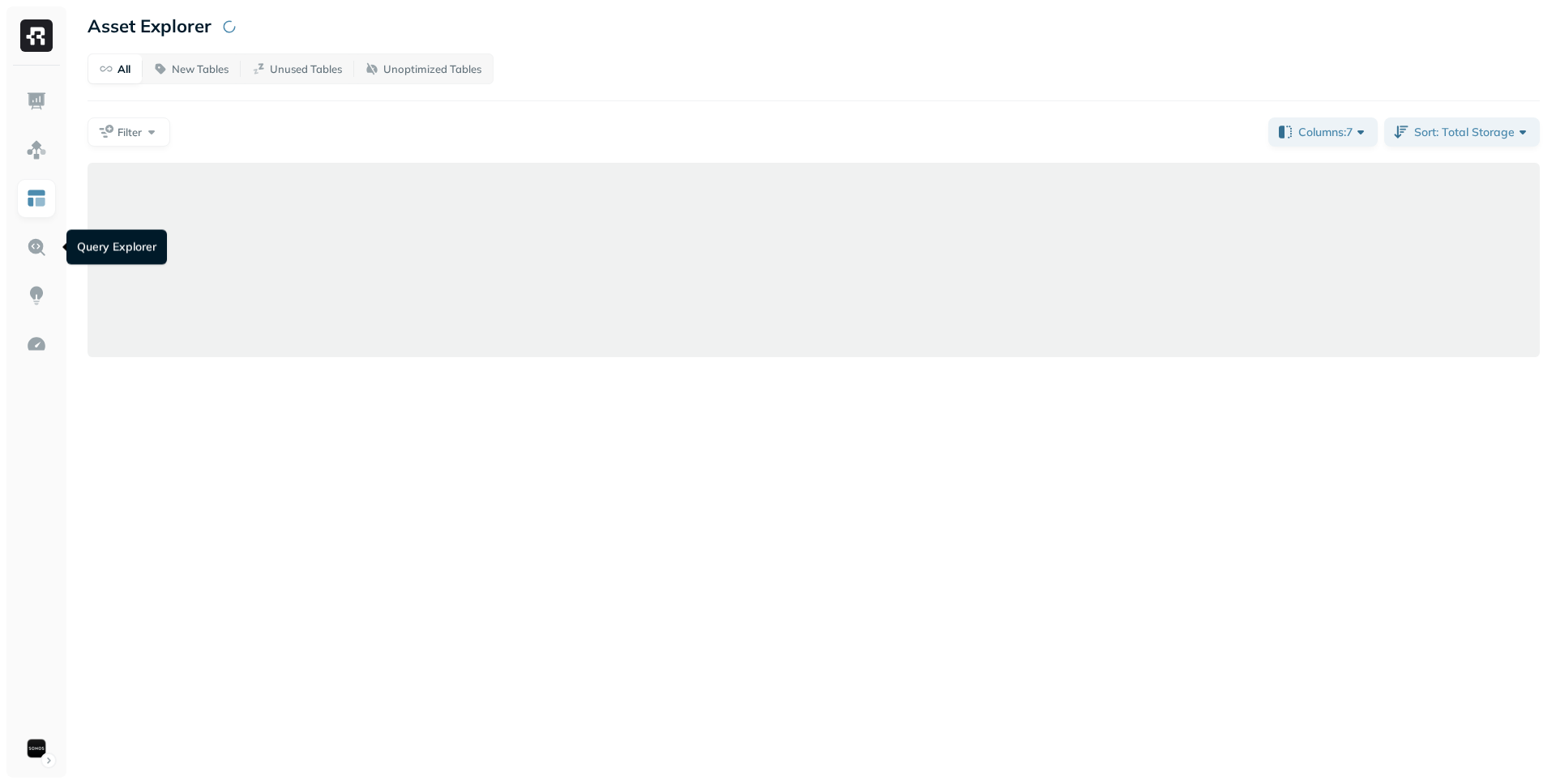
click at [54, 264] on li at bounding box center [36, 247] width 39 height 39
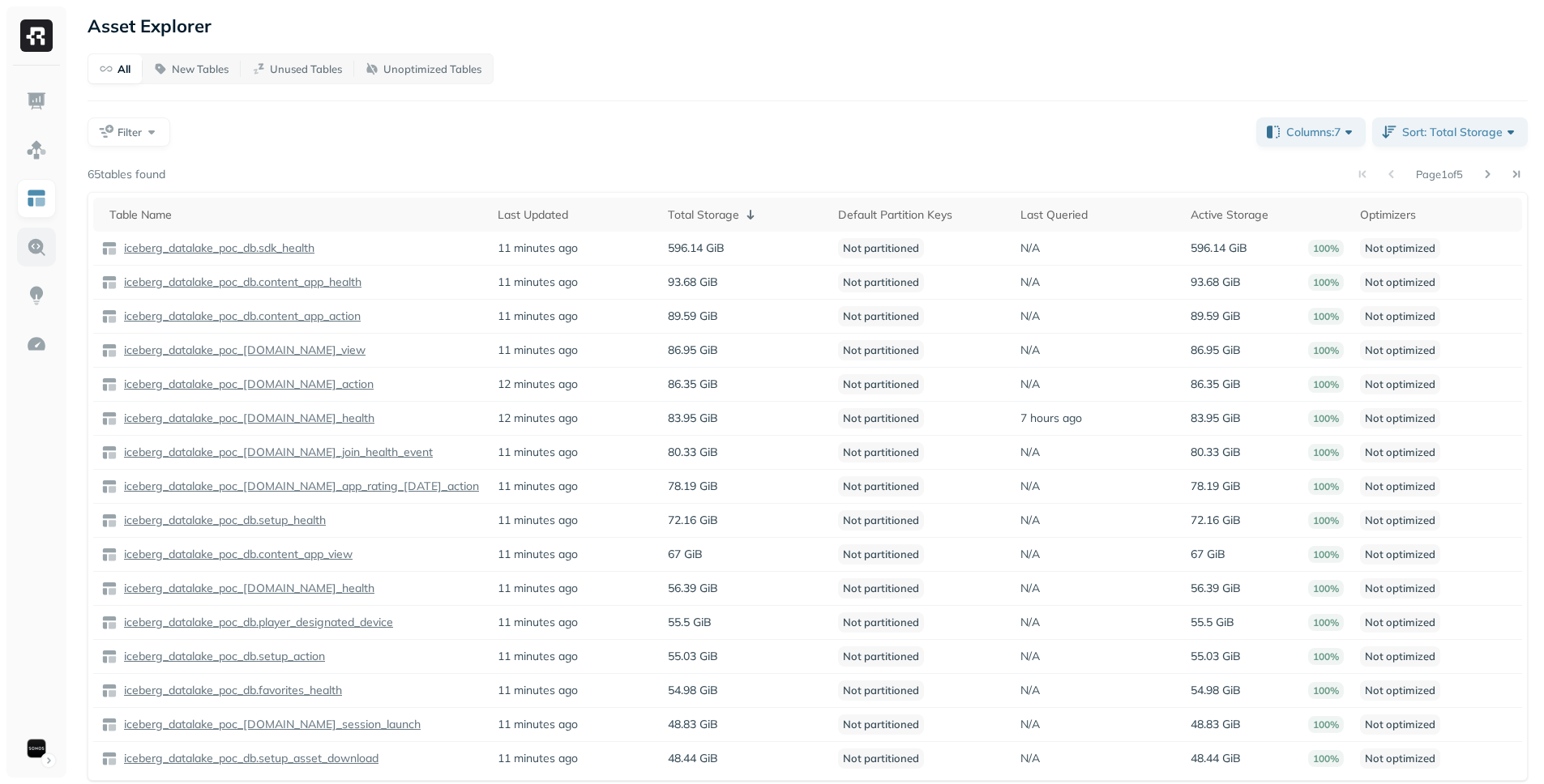
click at [49, 250] on link at bounding box center [36, 247] width 39 height 39
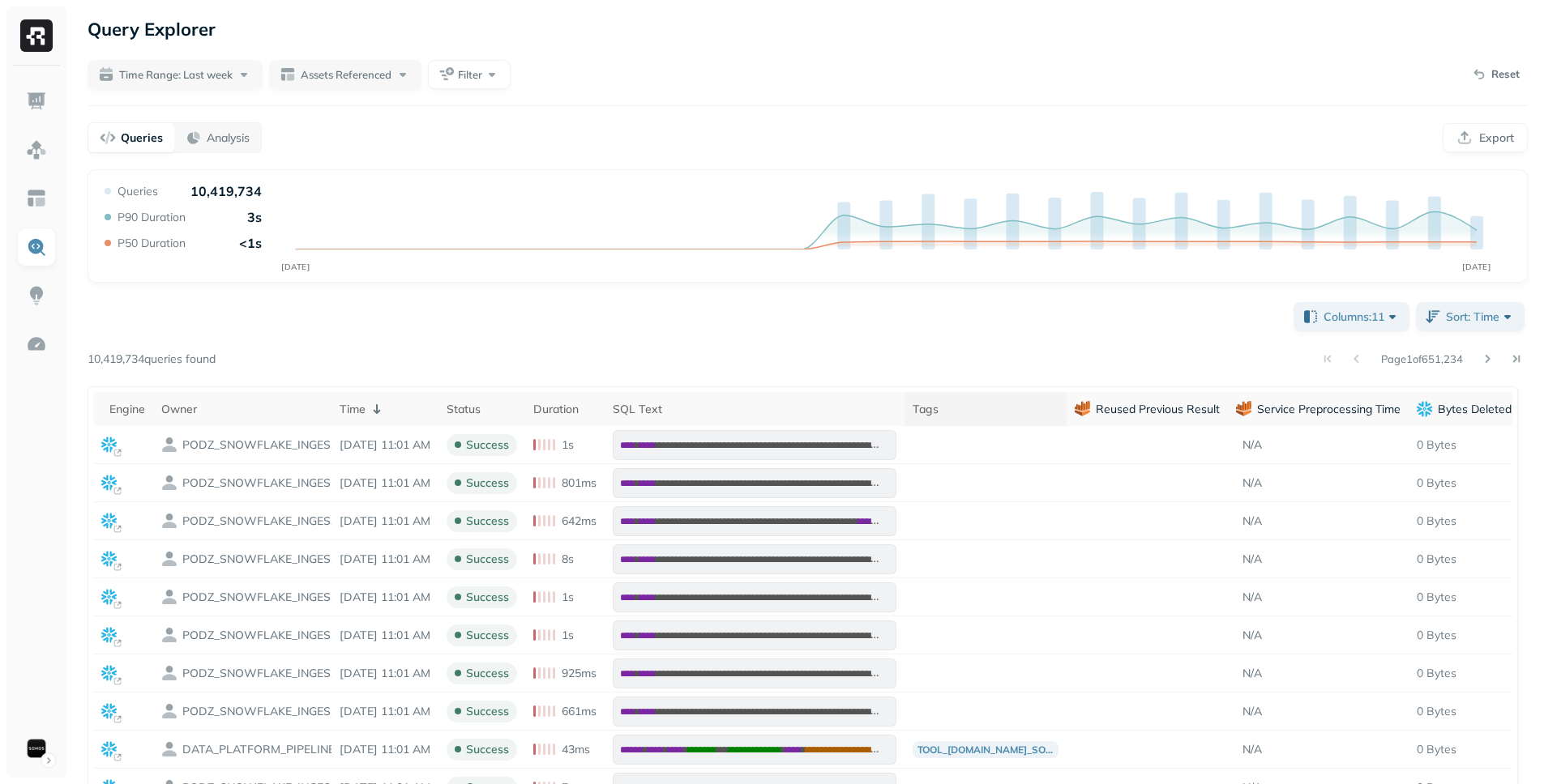
click at [1027, 417] on th "Tags" at bounding box center [985, 409] width 162 height 34
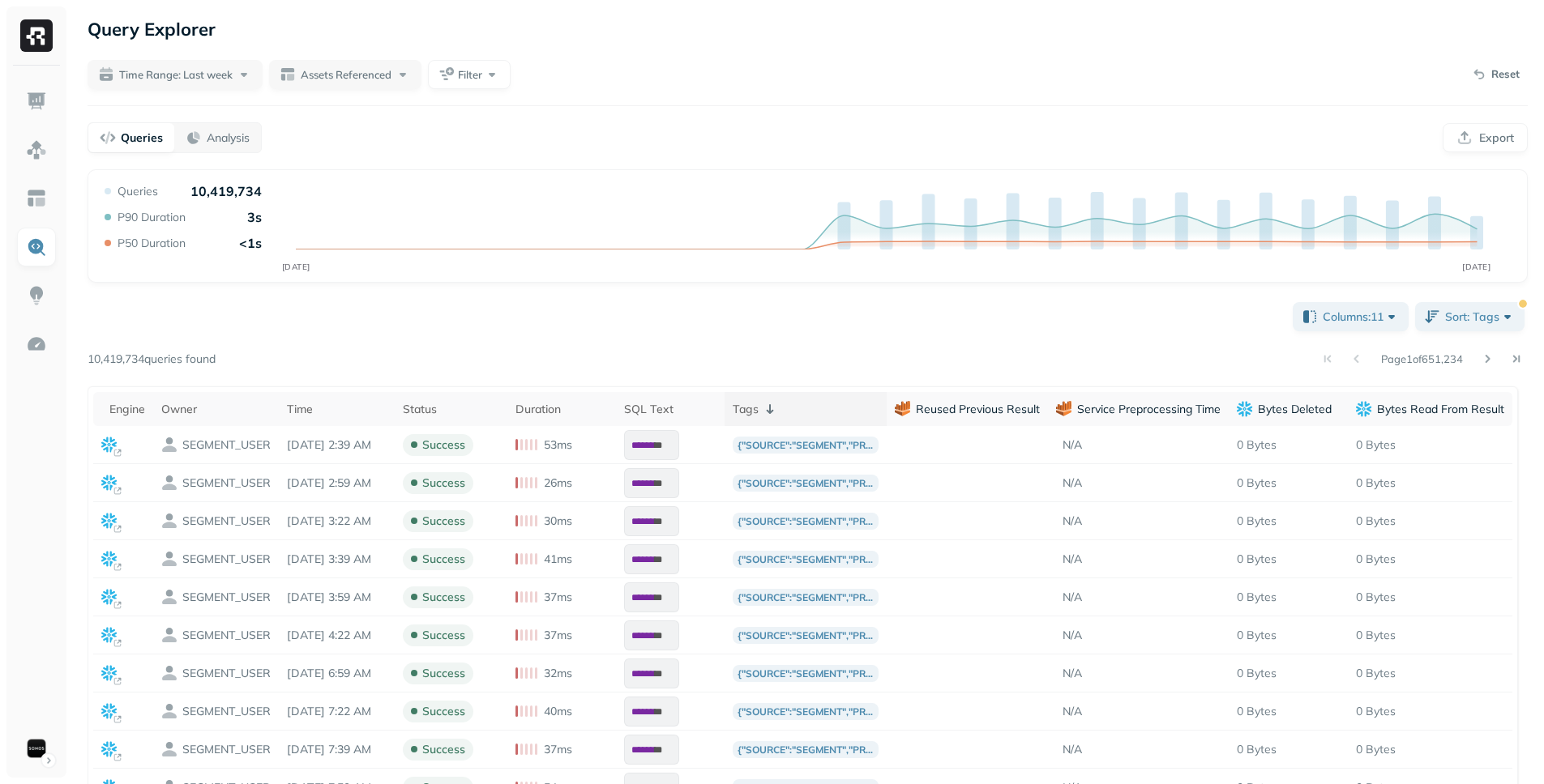
click at [798, 421] on th "Tags" at bounding box center [805, 409] width 162 height 34
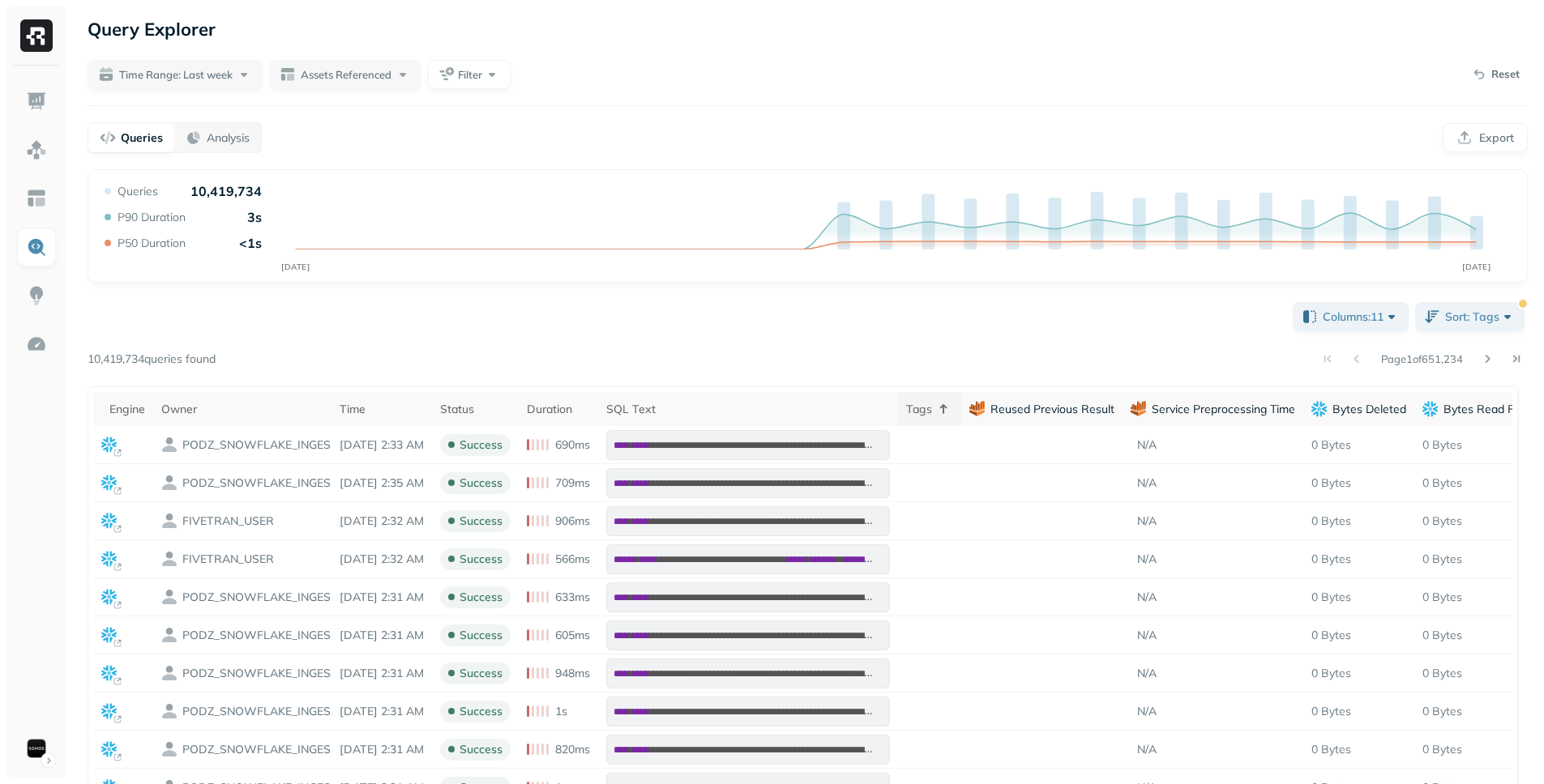
click at [953, 410] on icon at bounding box center [942, 408] width 19 height 19
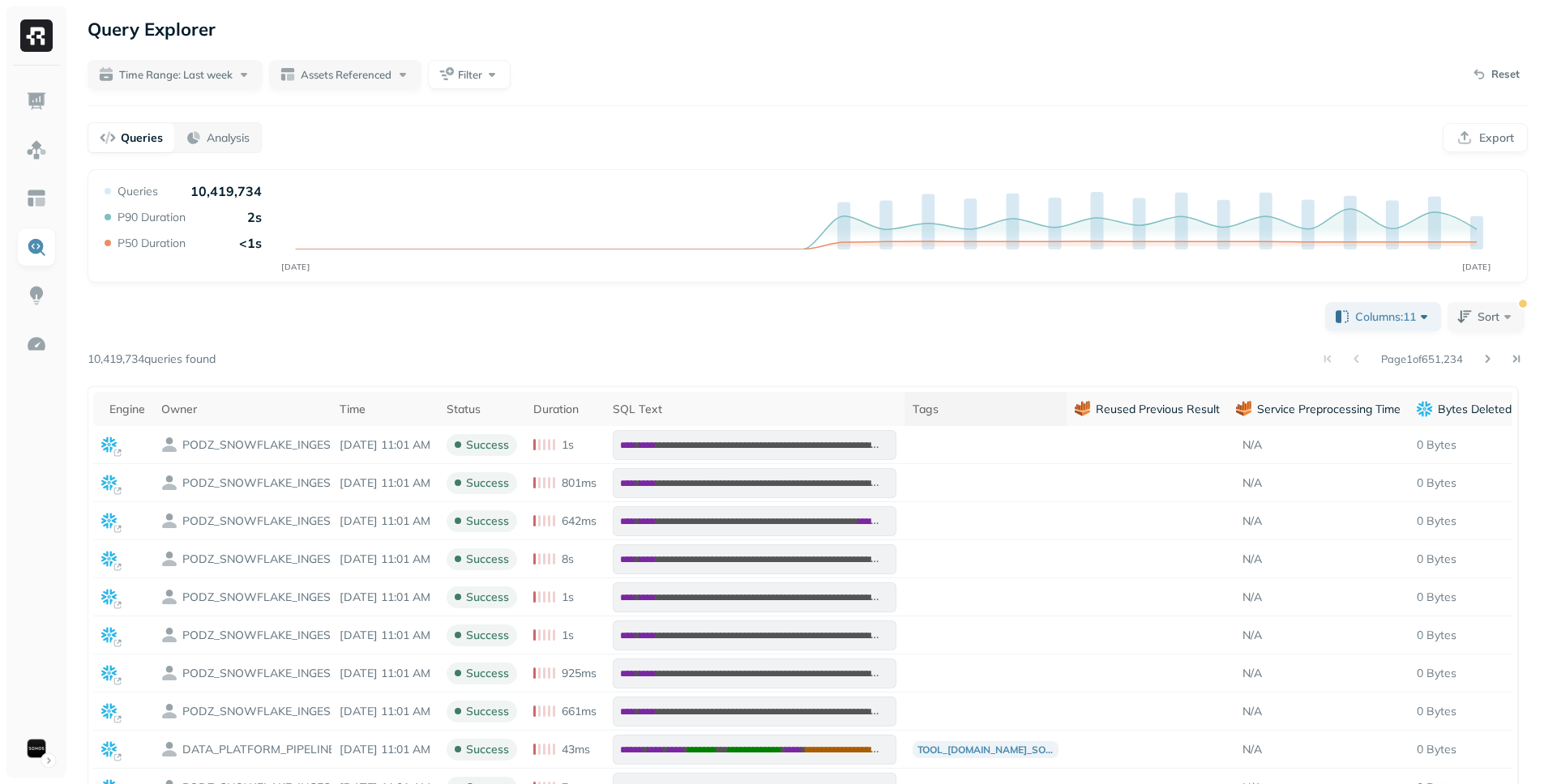
click at [1005, 402] on div "Tags" at bounding box center [985, 408] width 146 height 15
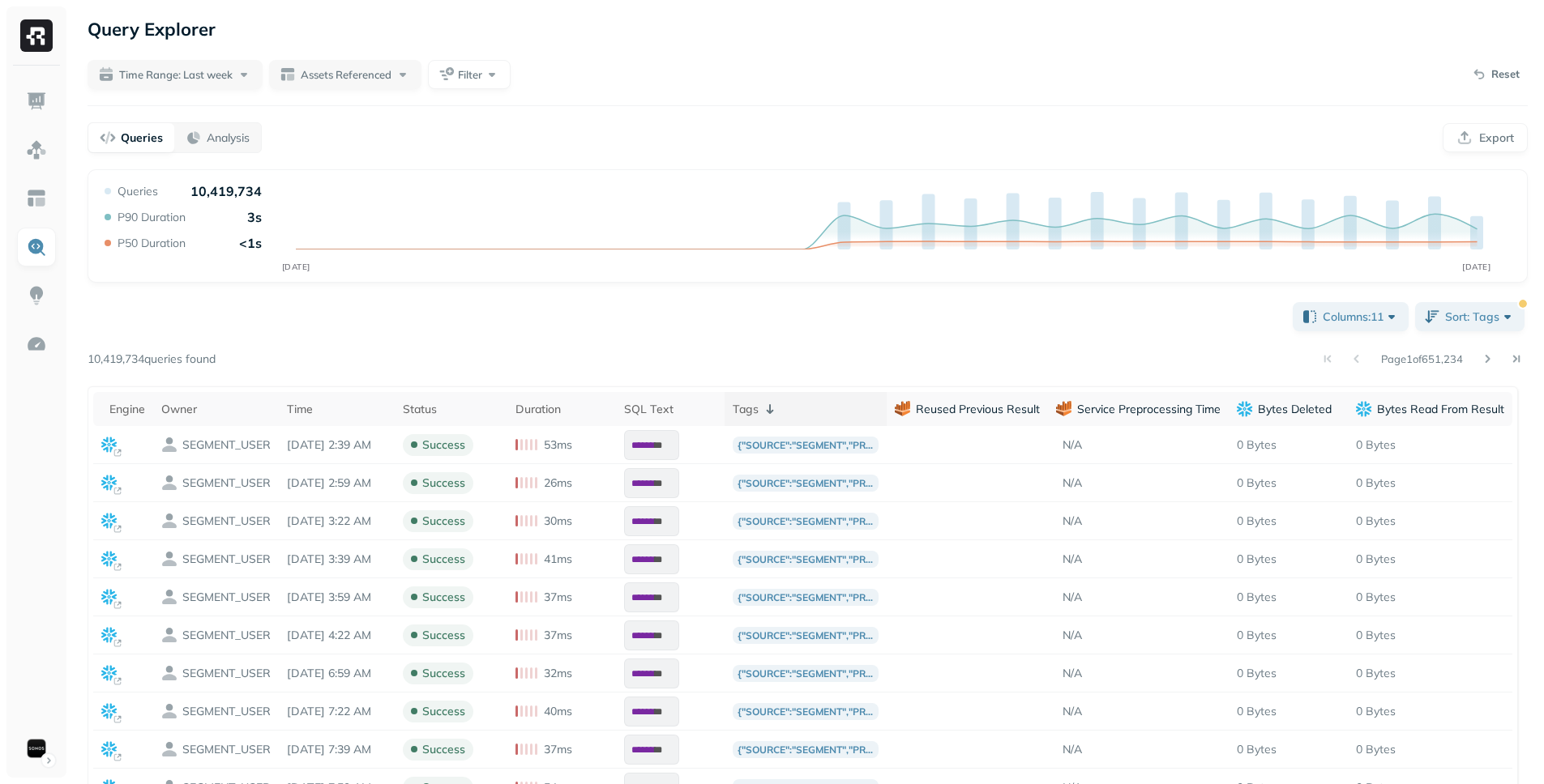
click at [816, 404] on div "Tags" at bounding box center [805, 408] width 146 height 19
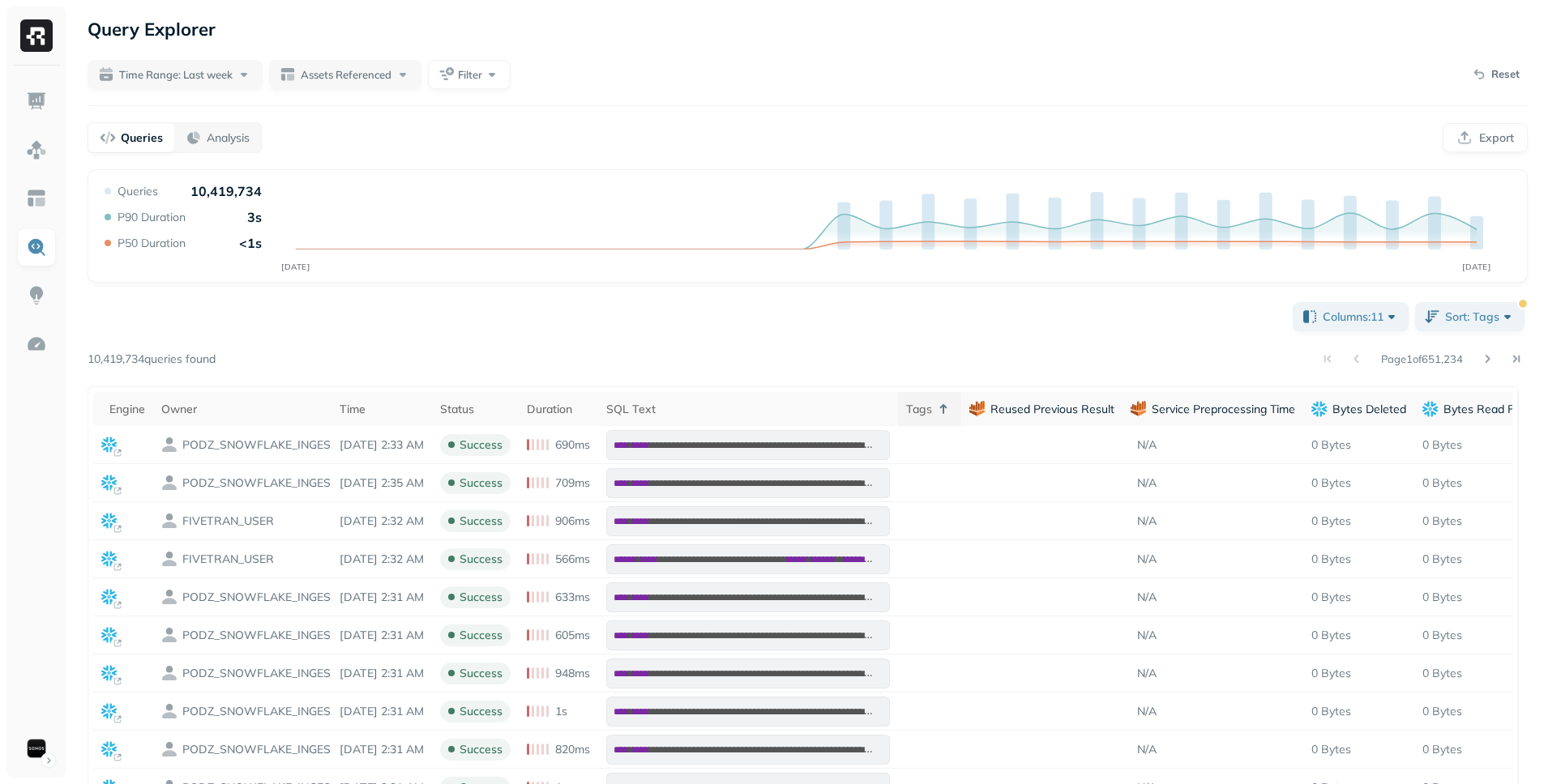
click at [961, 405] on th "Tags" at bounding box center [929, 409] width 63 height 34
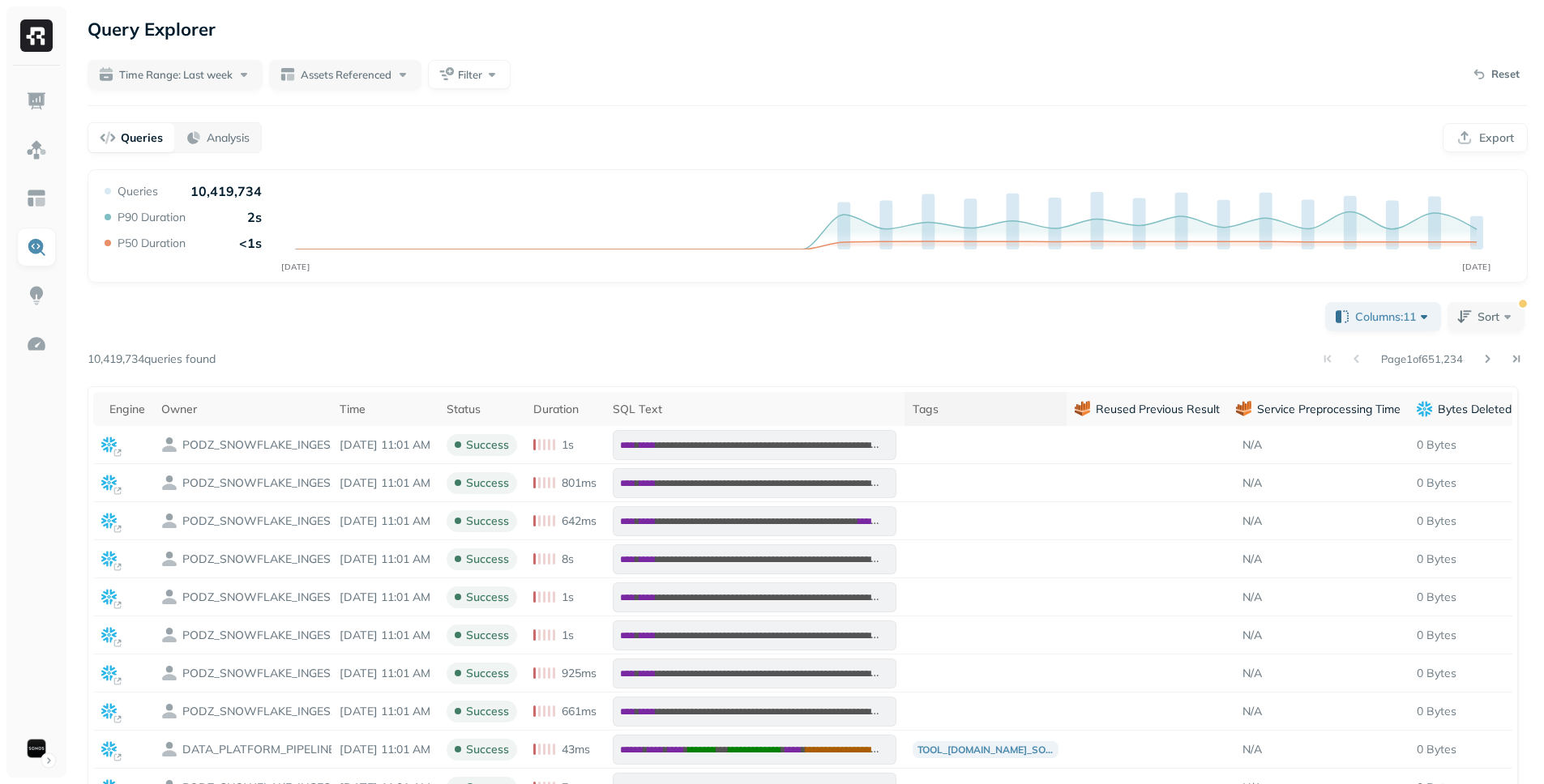
click at [973, 408] on div "Tags" at bounding box center [985, 408] width 146 height 15
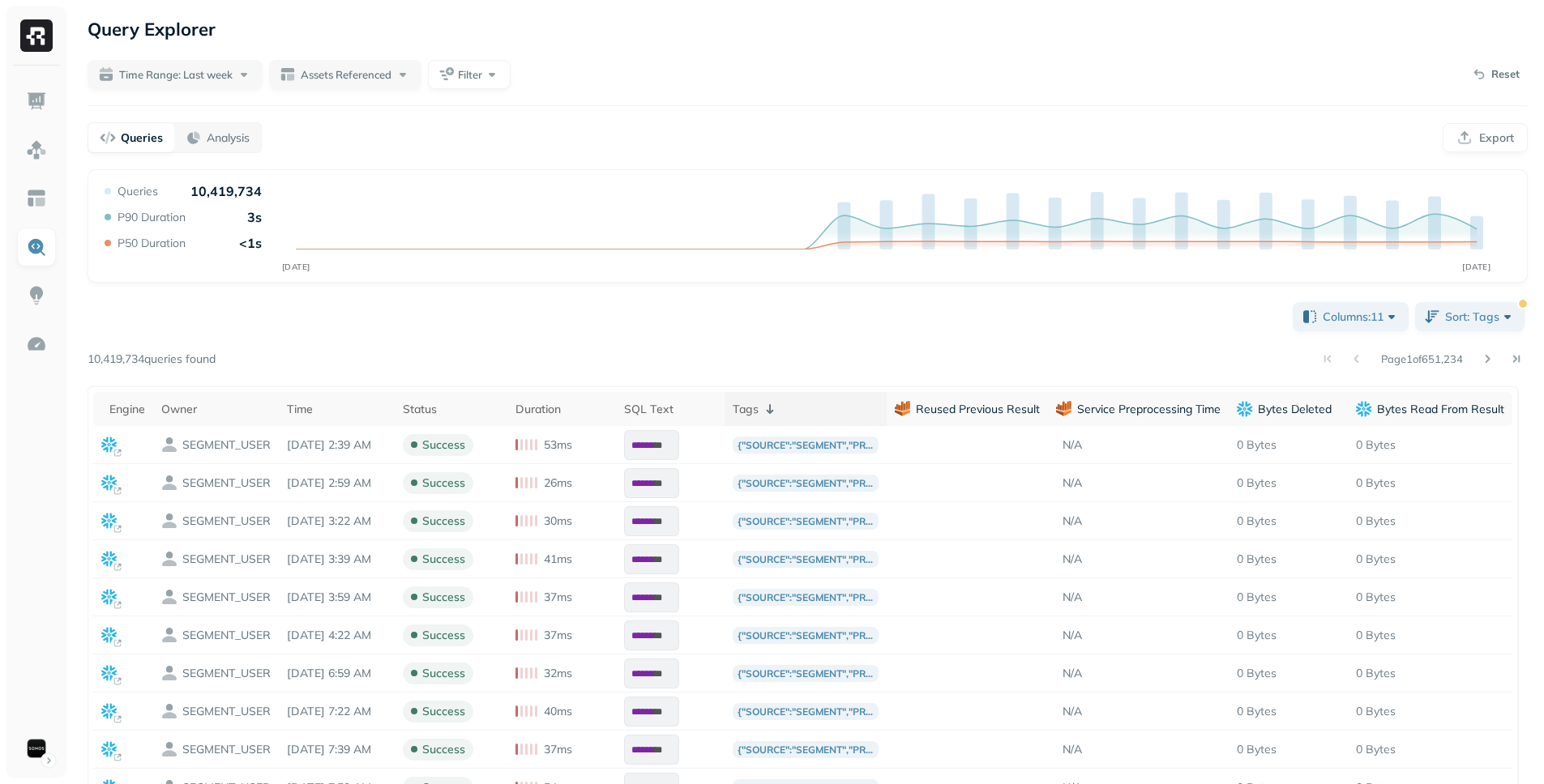
click at [876, 412] on div "Tags" at bounding box center [805, 408] width 146 height 19
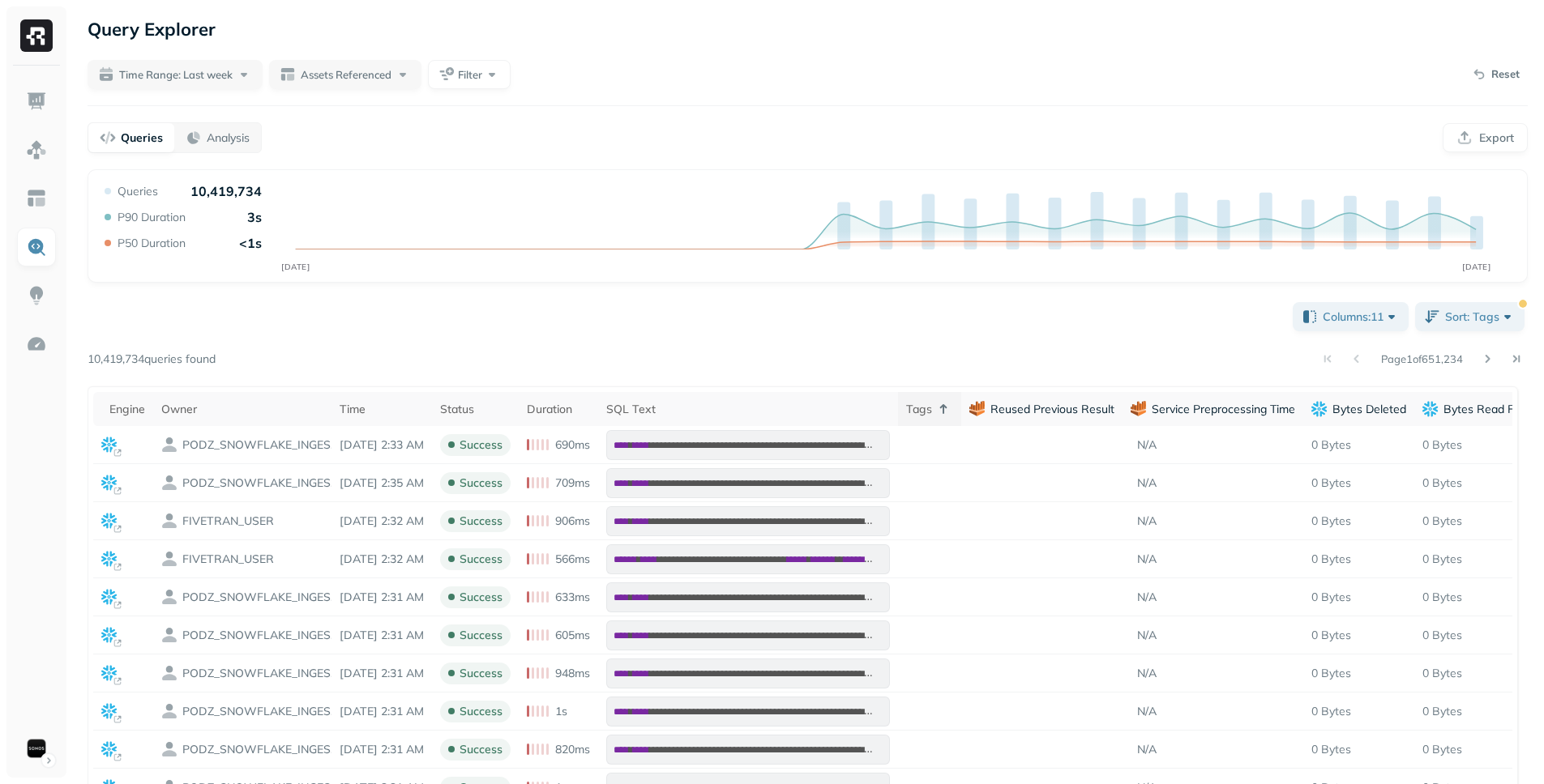
click at [953, 405] on icon at bounding box center [942, 408] width 19 height 19
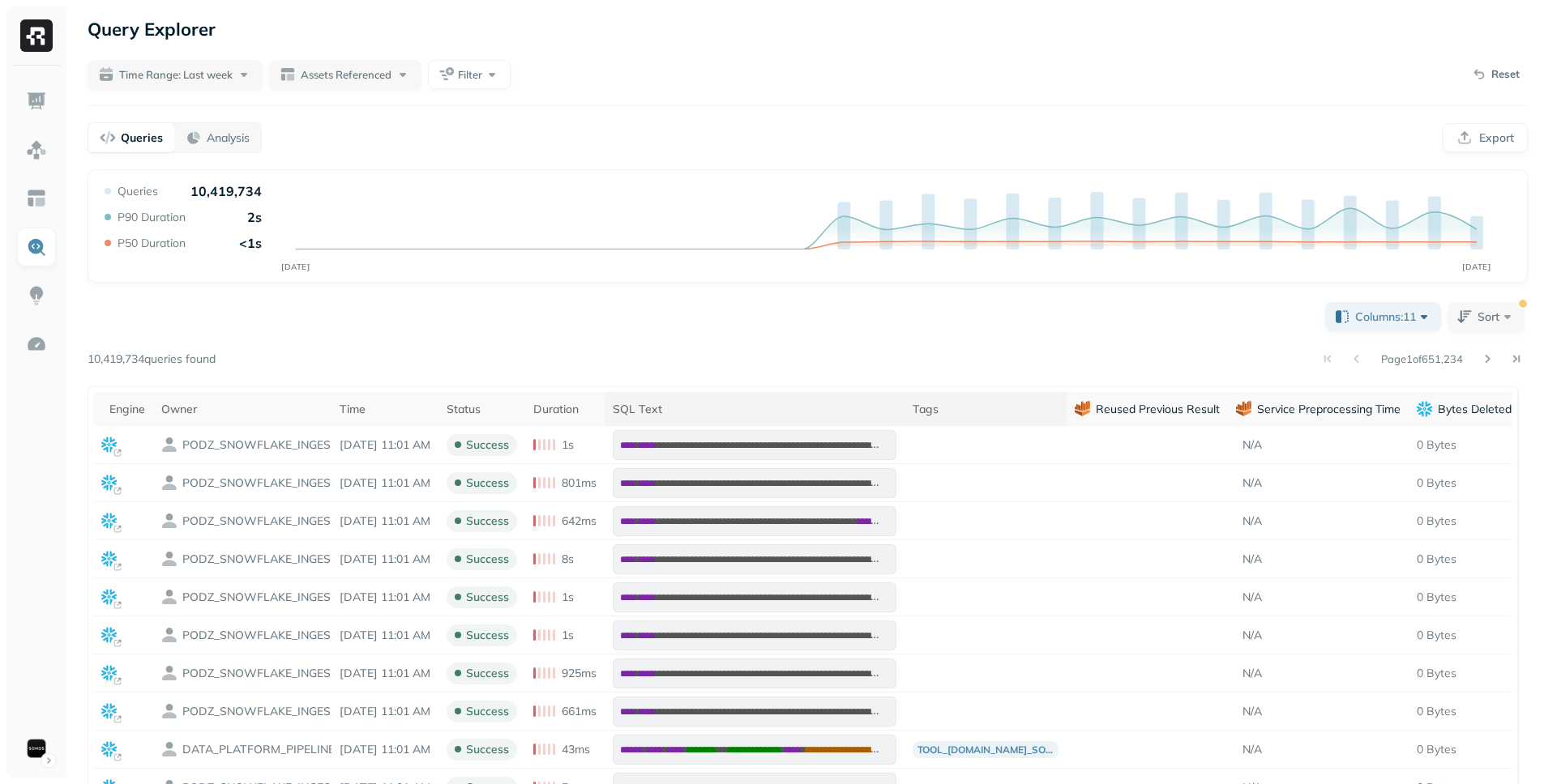
click at [727, 402] on div "SQL Text" at bounding box center [755, 408] width 284 height 15
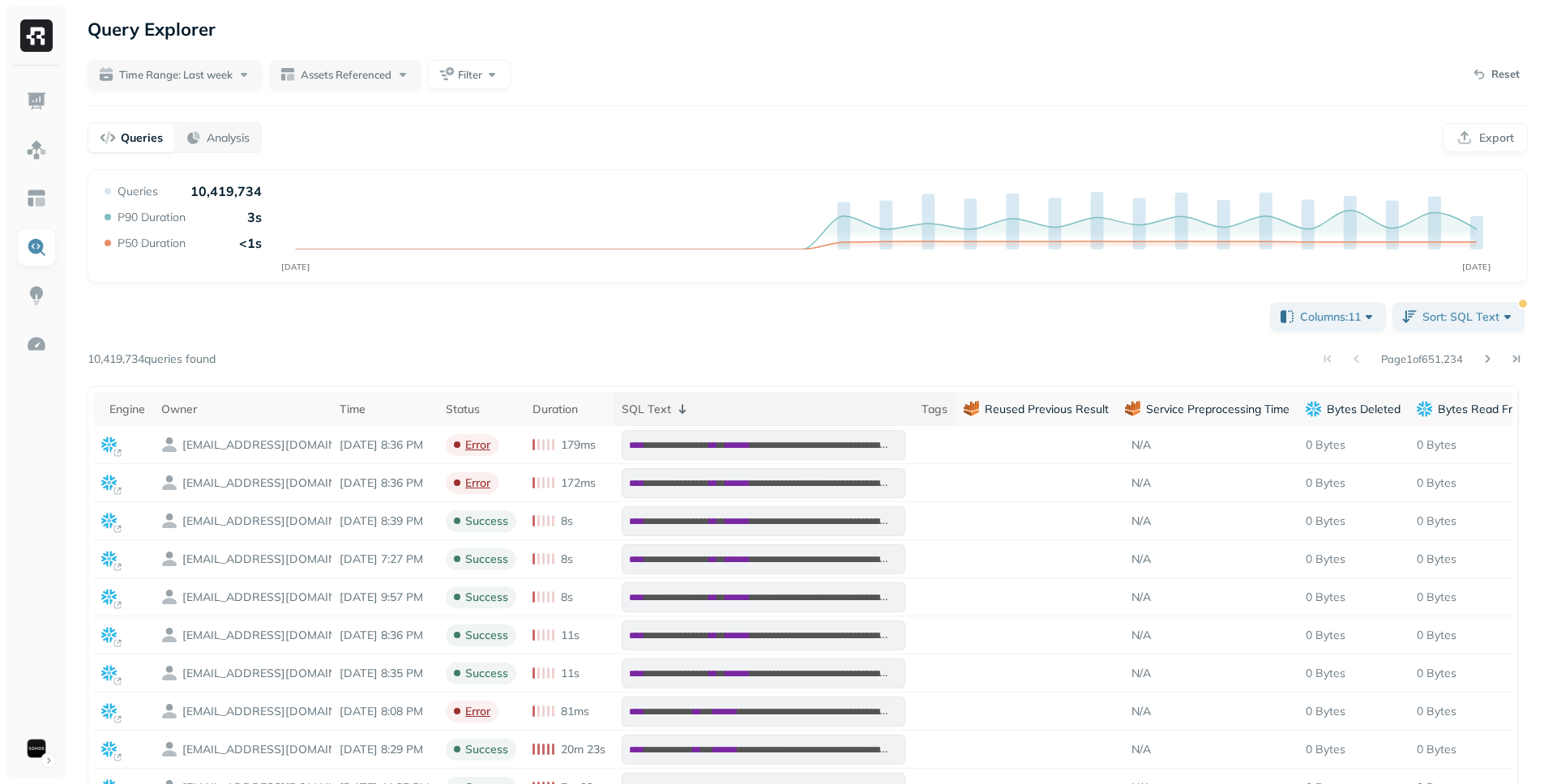
click at [765, 407] on div "SQL Text" at bounding box center [764, 408] width 284 height 19
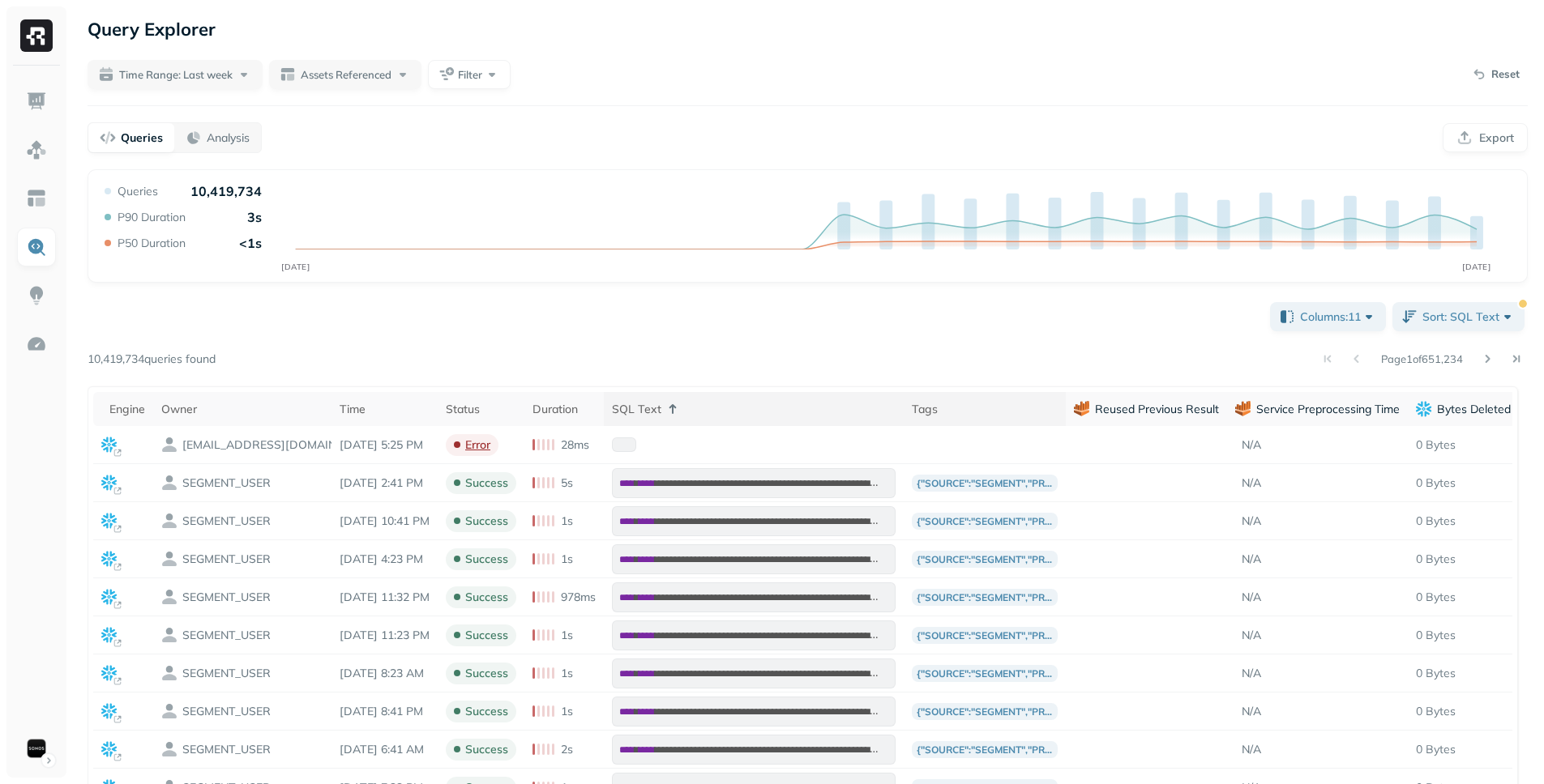
click at [773, 408] on div "SQL Text" at bounding box center [754, 408] width 284 height 19
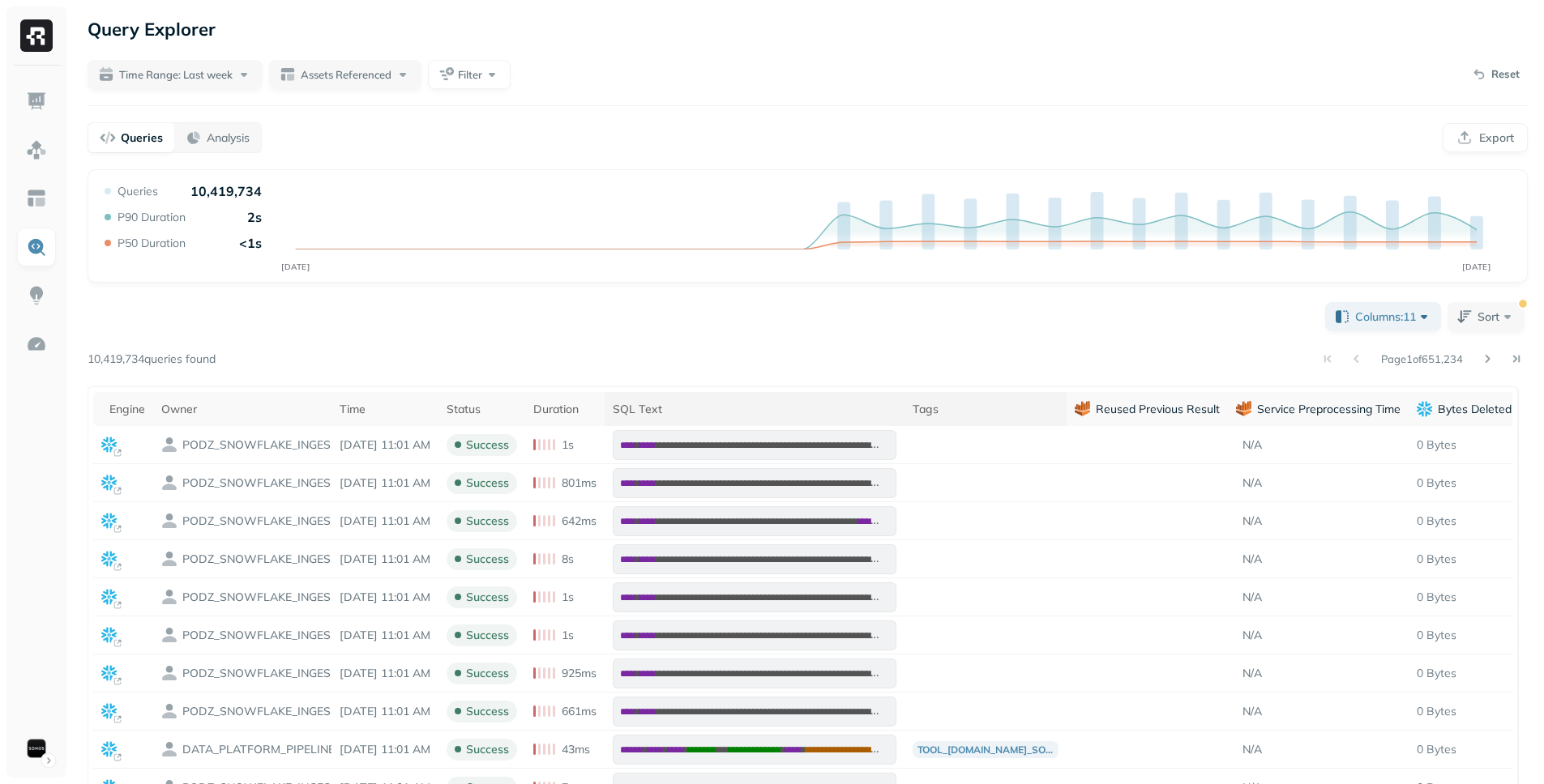
click at [773, 408] on div "SQL Text" at bounding box center [755, 408] width 284 height 15
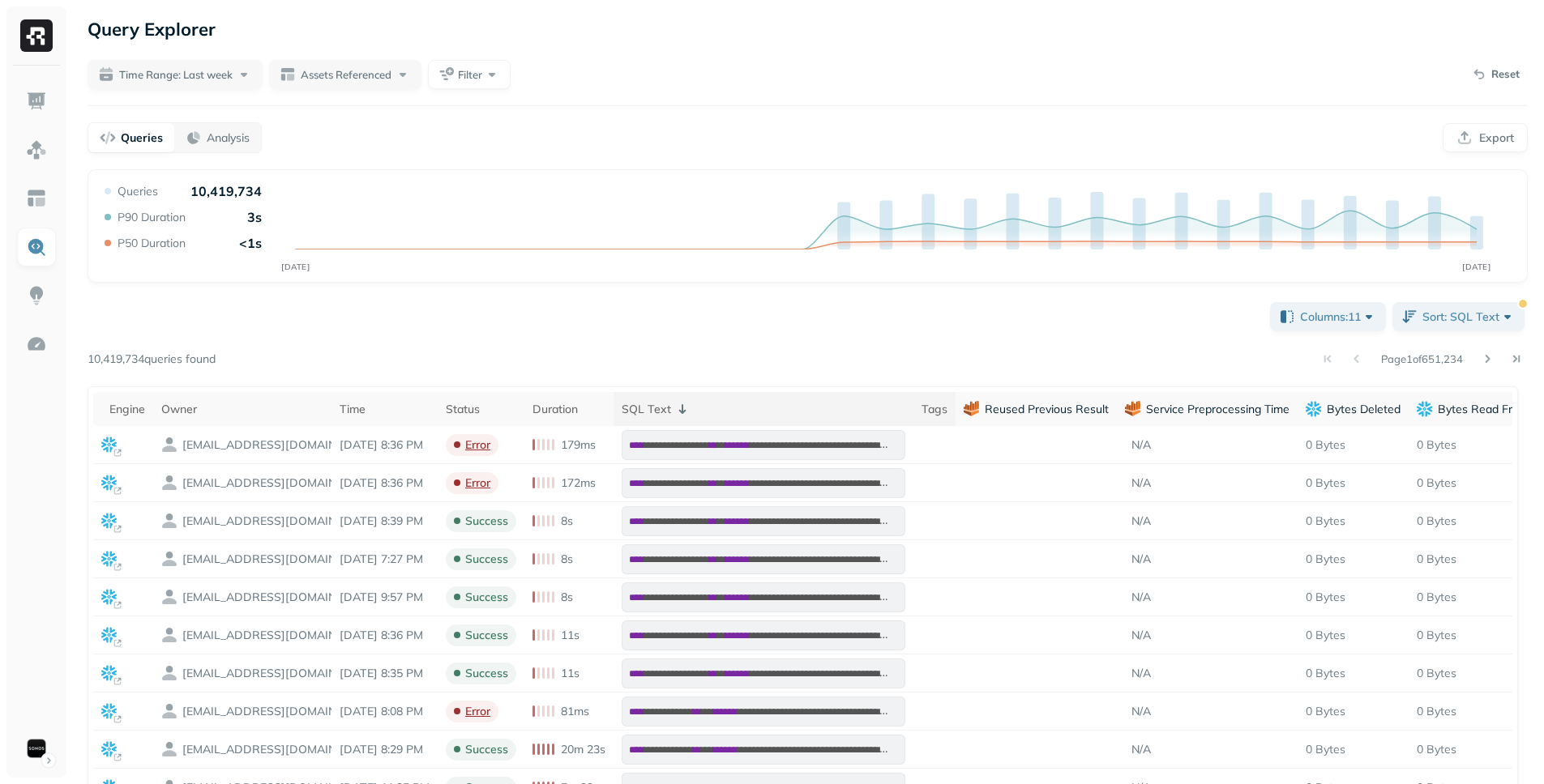
click at [778, 406] on div "SQL Text" at bounding box center [764, 408] width 284 height 19
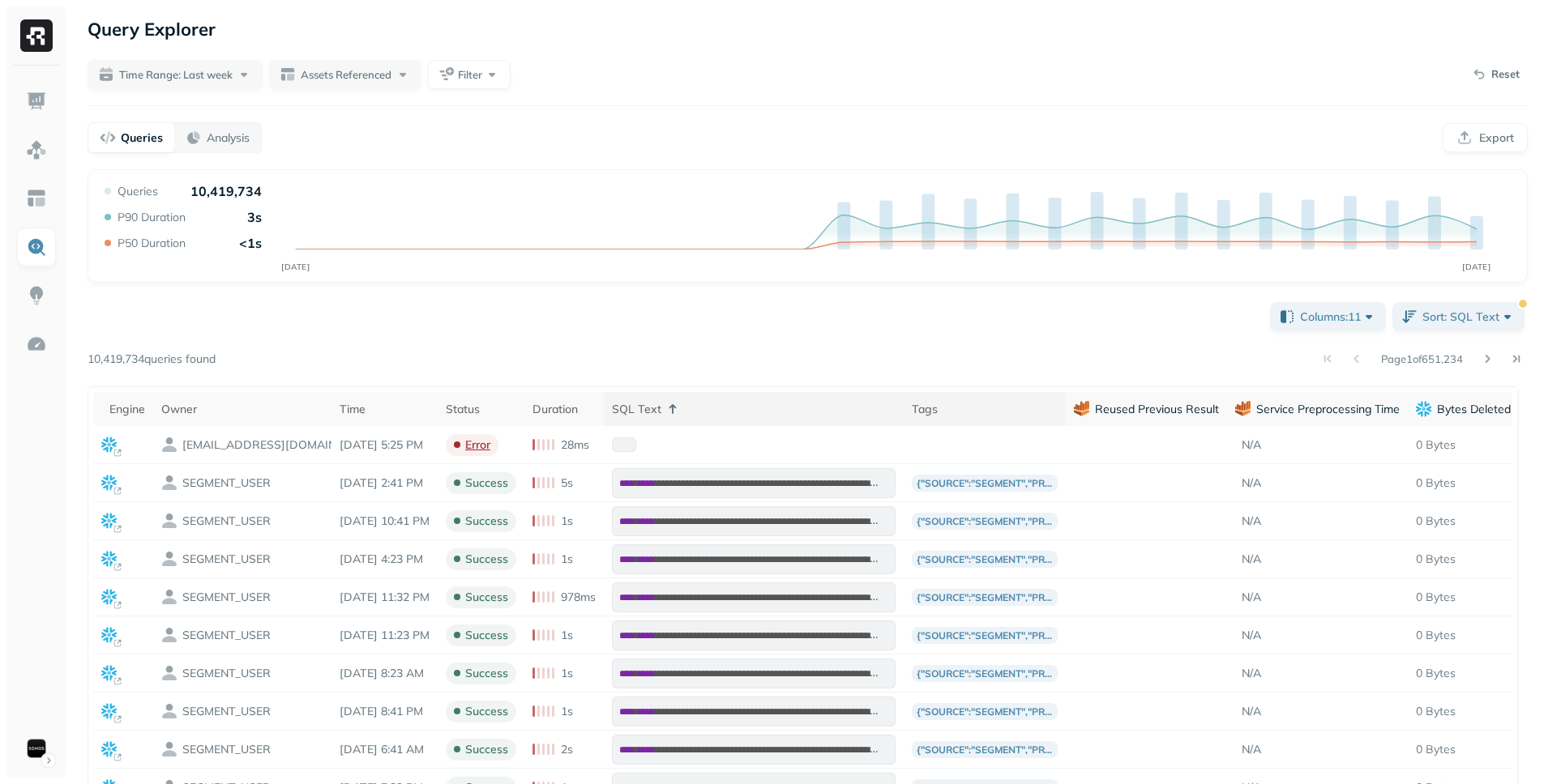
click at [778, 406] on div "SQL Text" at bounding box center [754, 408] width 284 height 19
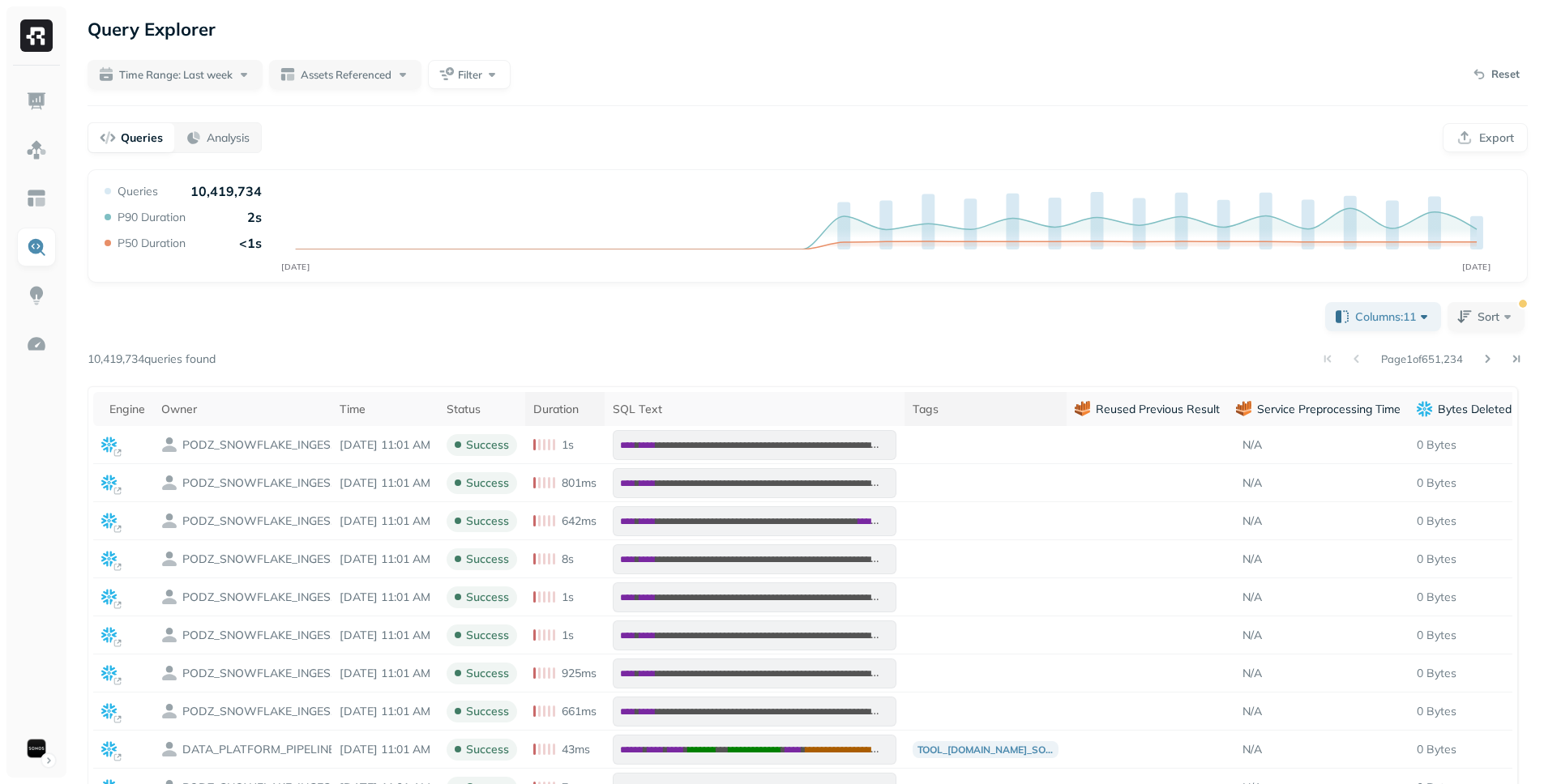
click at [583, 417] on th "Duration" at bounding box center [565, 409] width 79 height 34
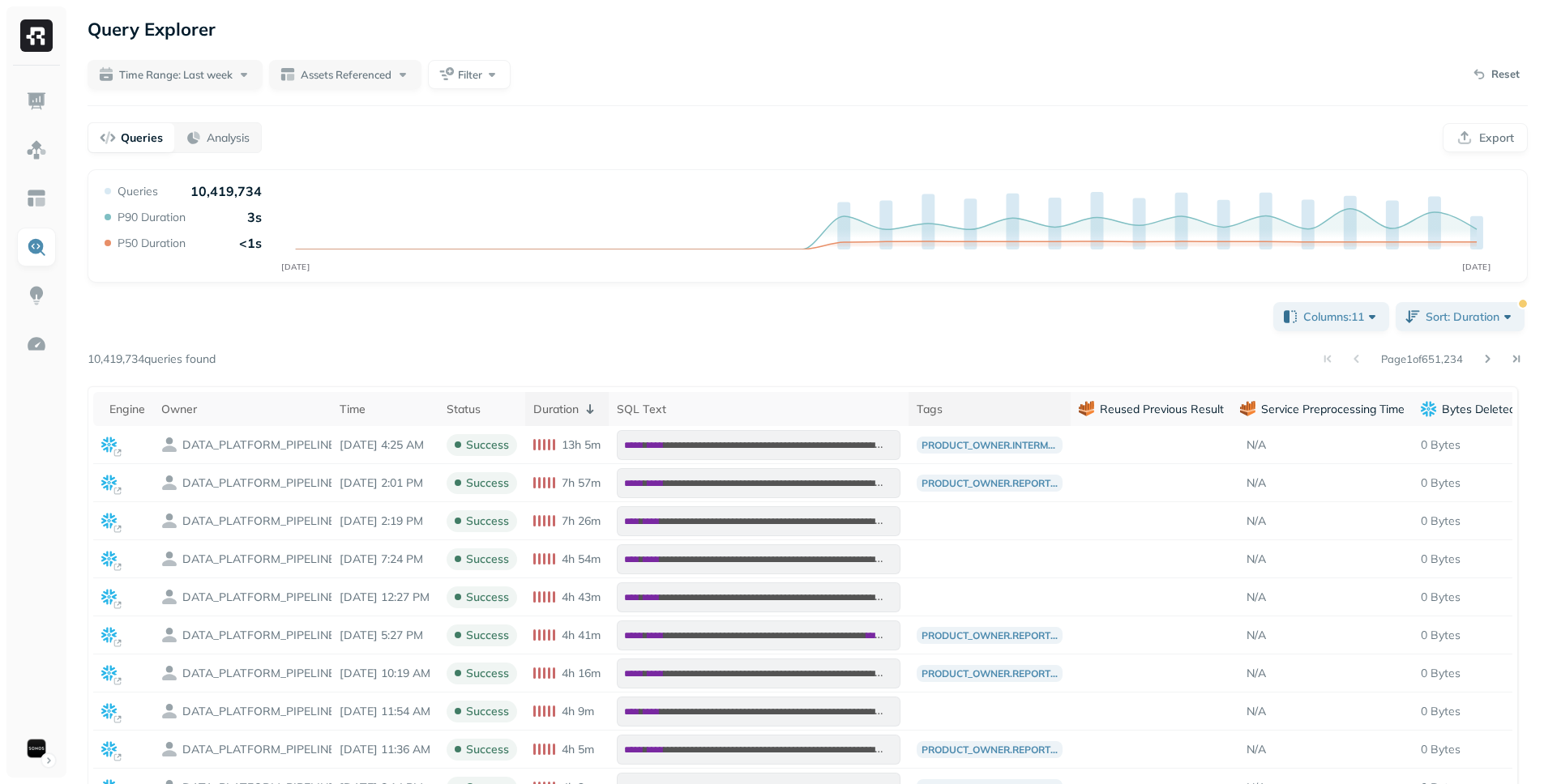
click at [585, 417] on div "Duration" at bounding box center [567, 408] width 67 height 19
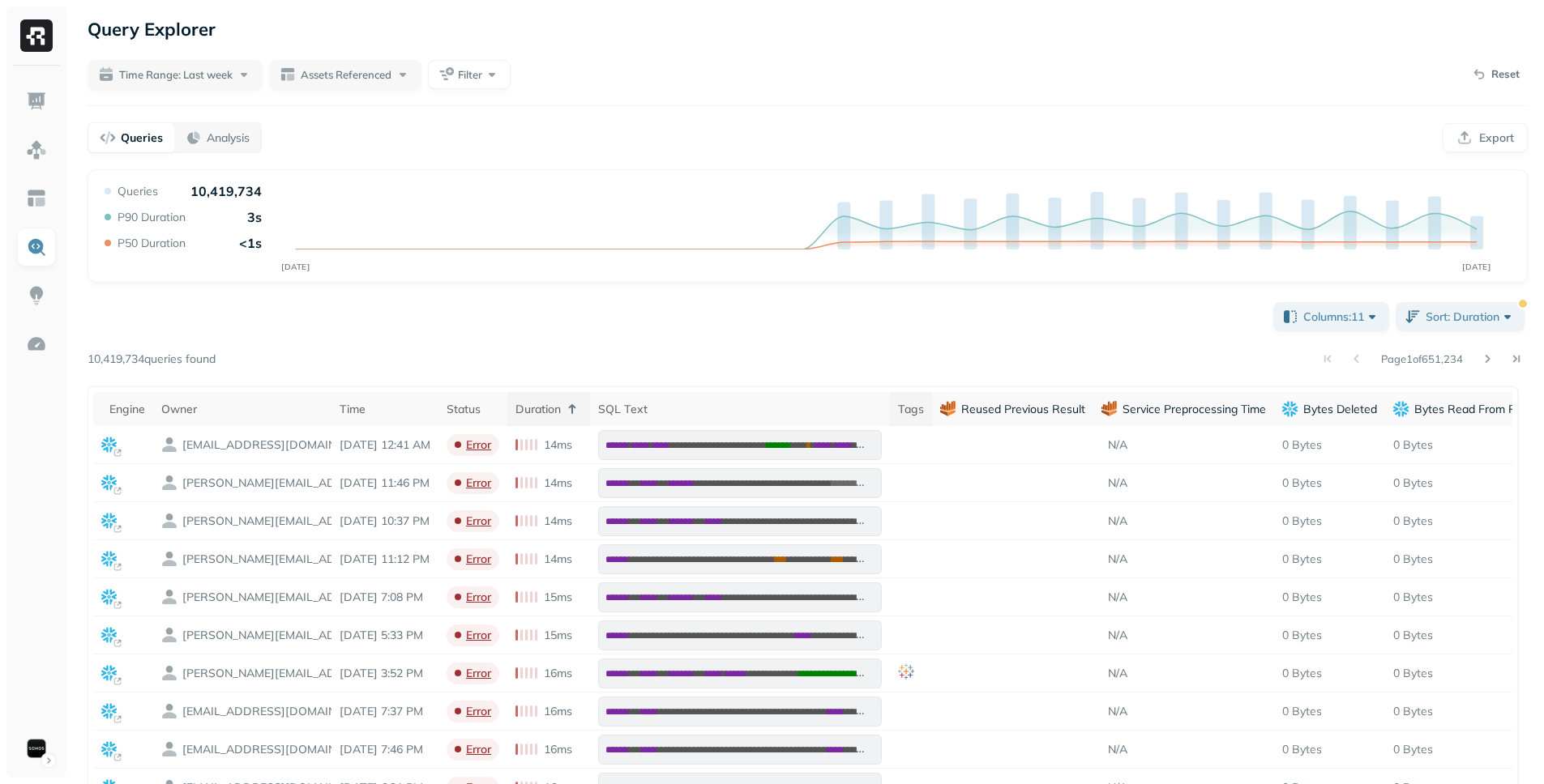
click at [582, 417] on div "Duration" at bounding box center [549, 408] width 67 height 19
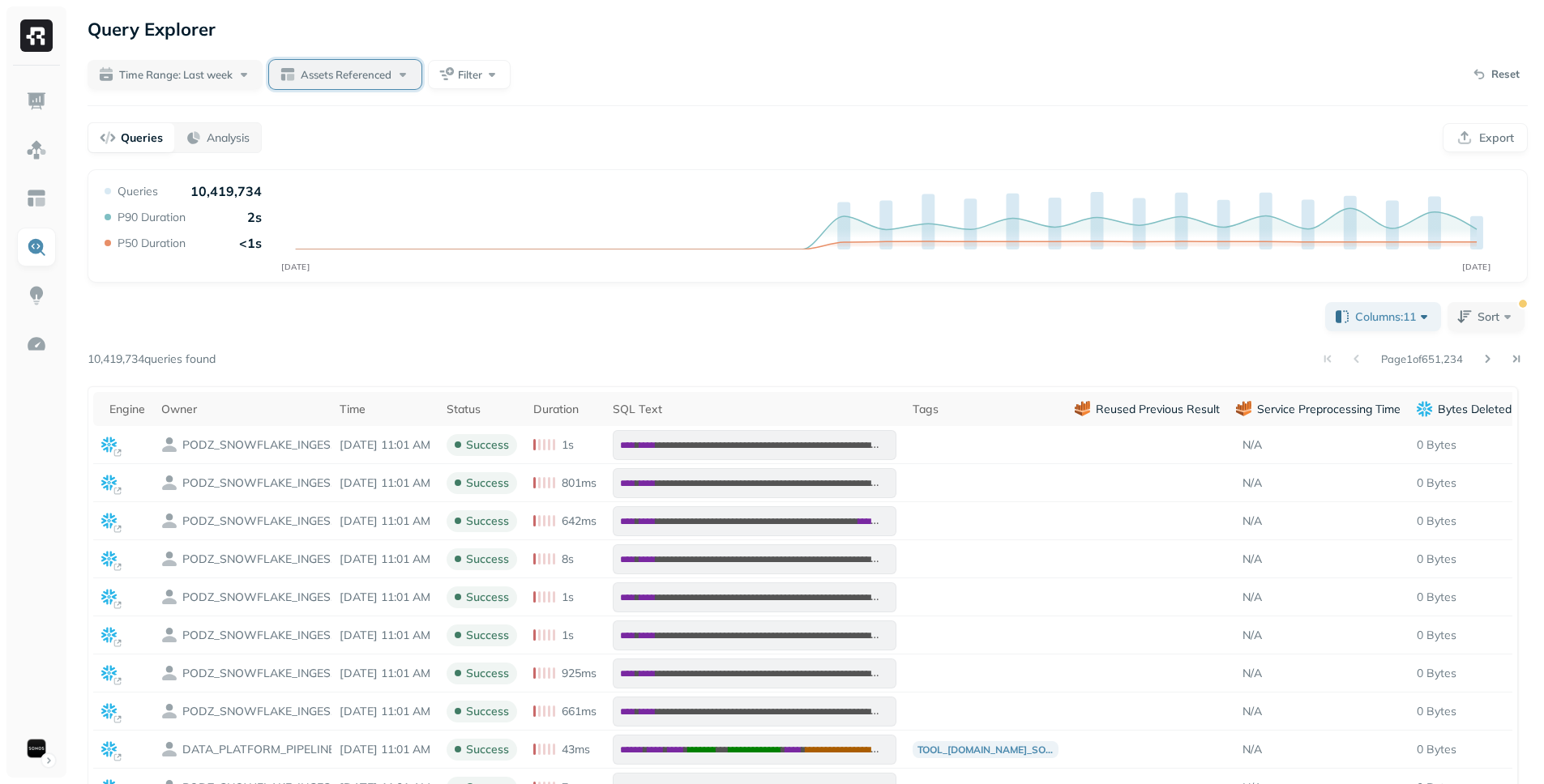
click at [326, 77] on span "Assets Referenced" at bounding box center [346, 74] width 91 height 15
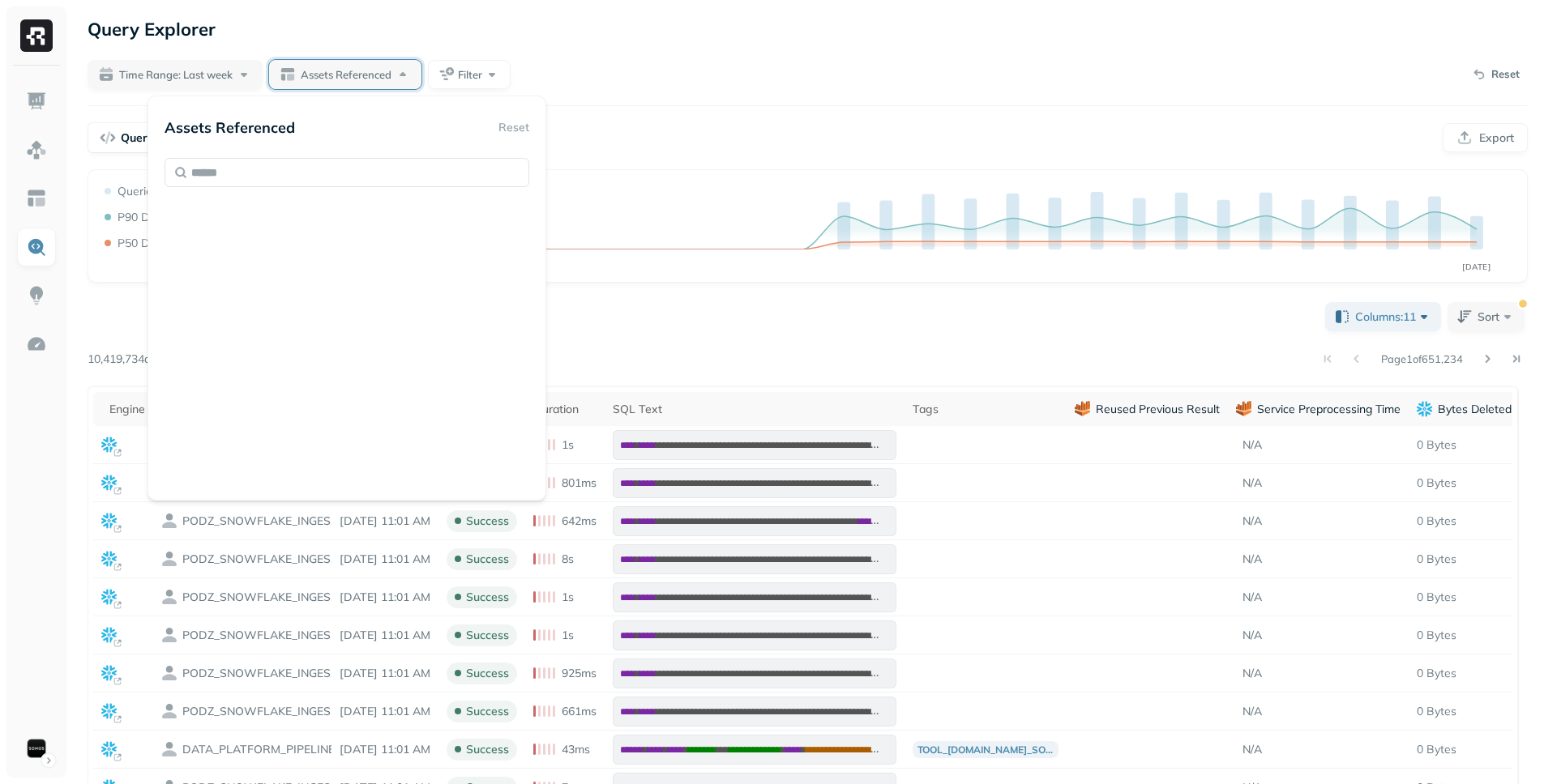
scroll to position [1031, 0]
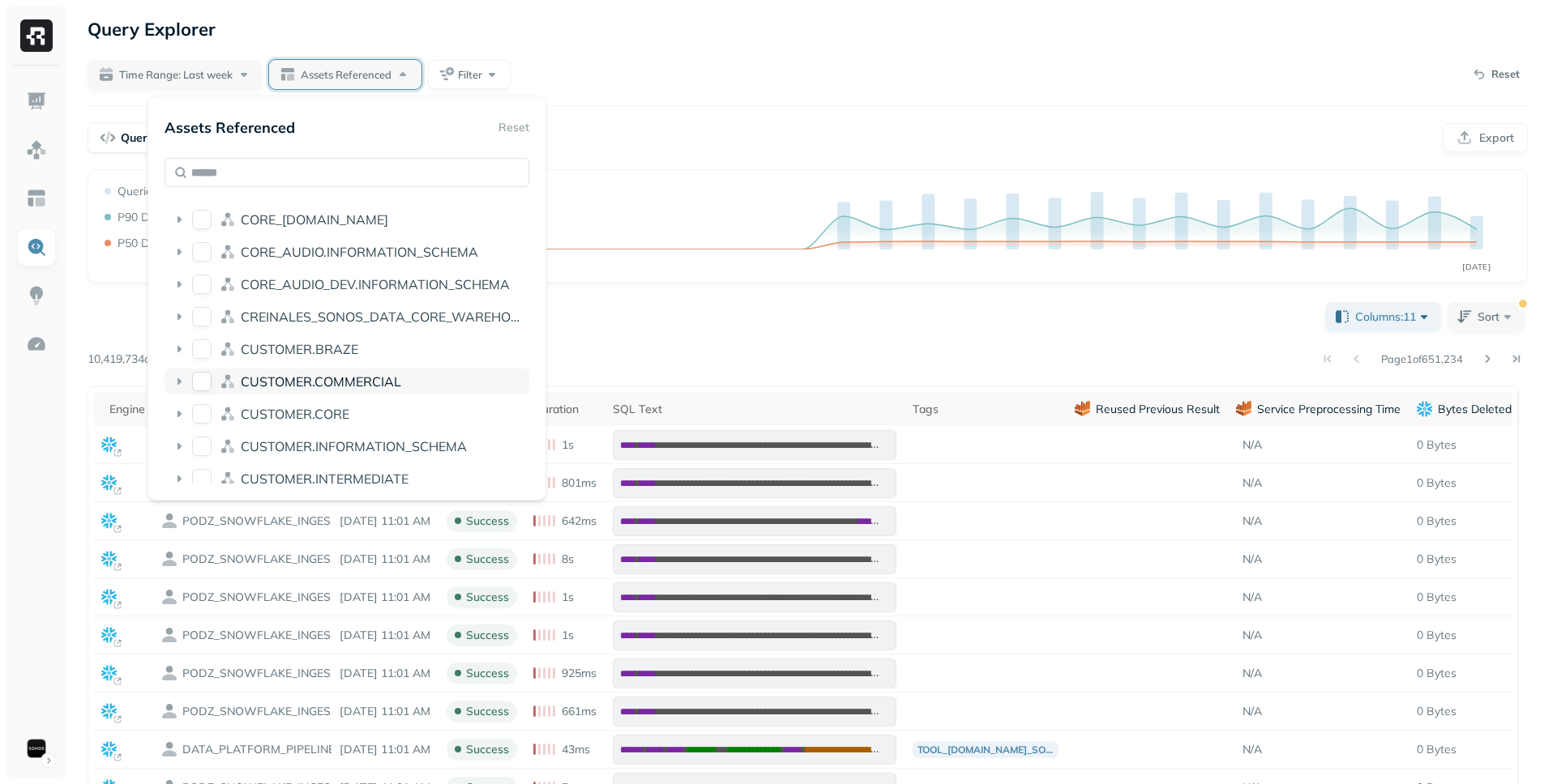
click at [178, 379] on icon at bounding box center [180, 382] width 4 height 6
click at [178, 379] on icon at bounding box center [179, 382] width 16 height 16
click at [185, 340] on div "CUSTOMER.BRAZE" at bounding box center [347, 350] width 365 height 26
click at [184, 312] on icon at bounding box center [179, 317] width 16 height 16
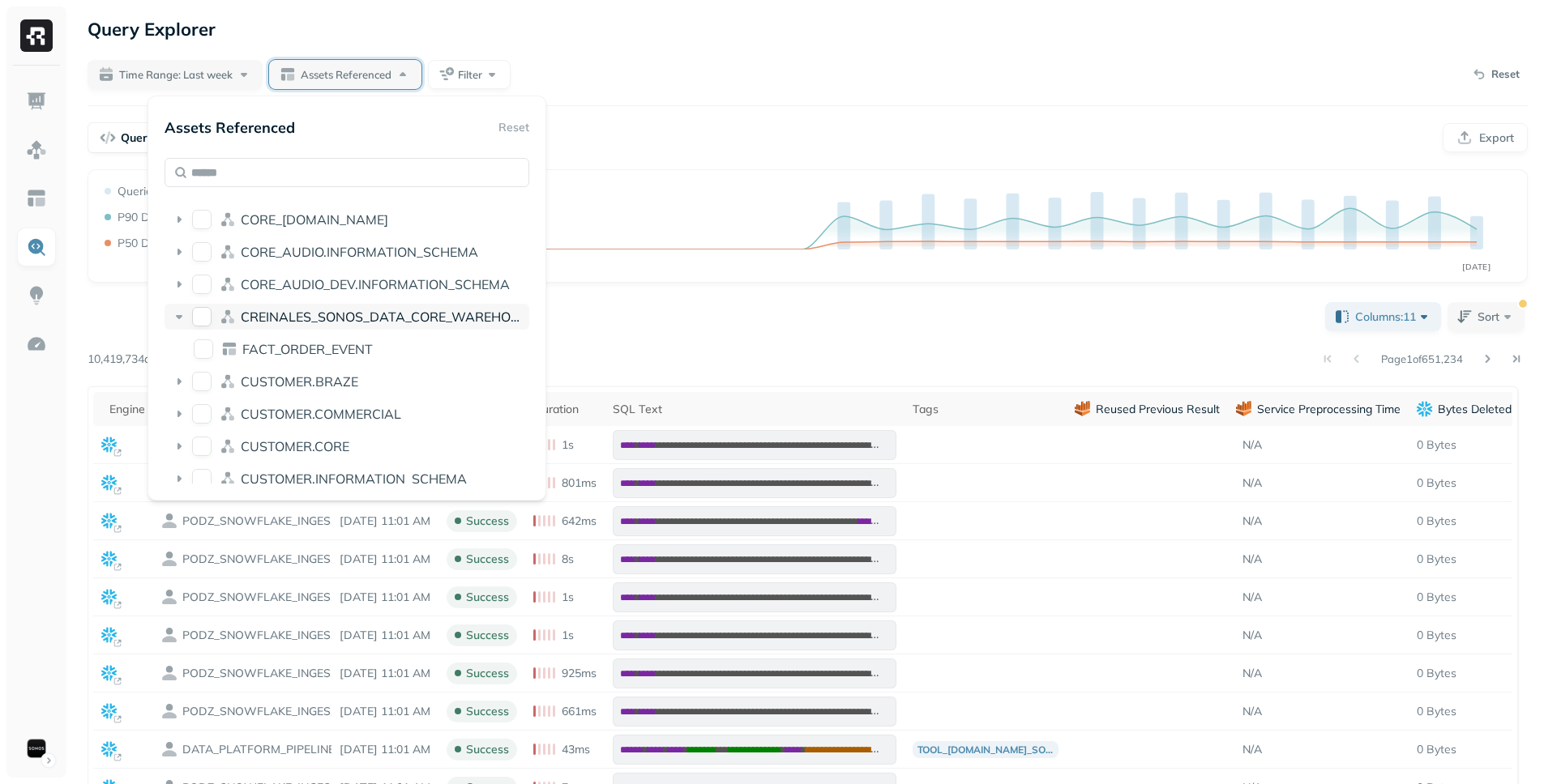
click at [184, 312] on icon at bounding box center [179, 317] width 16 height 16
click at [182, 283] on icon at bounding box center [179, 285] width 16 height 16
click at [182, 283] on icon at bounding box center [179, 285] width 6 height 4
click at [178, 244] on icon at bounding box center [179, 252] width 16 height 16
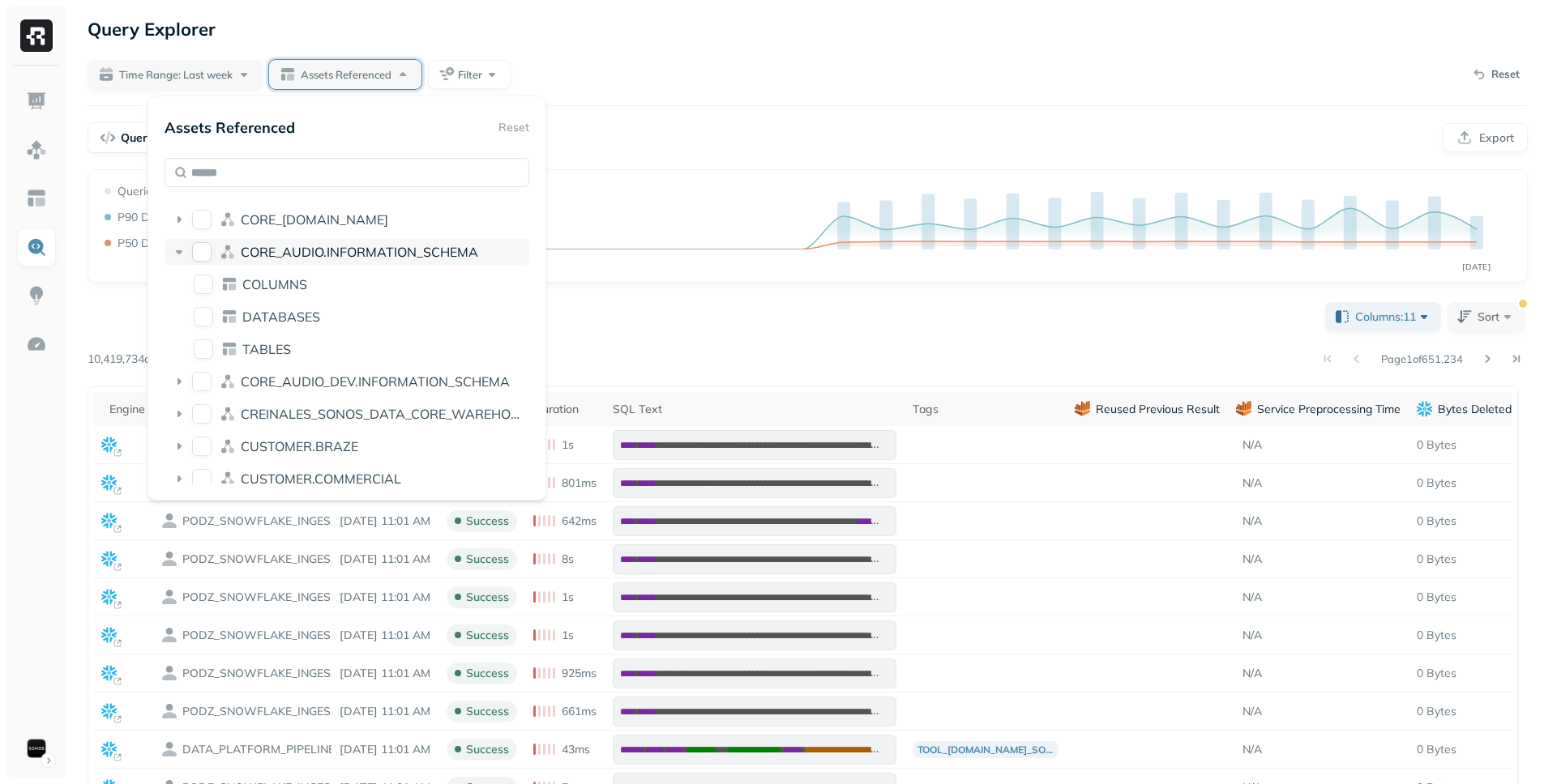
click at [178, 244] on icon at bounding box center [179, 252] width 16 height 16
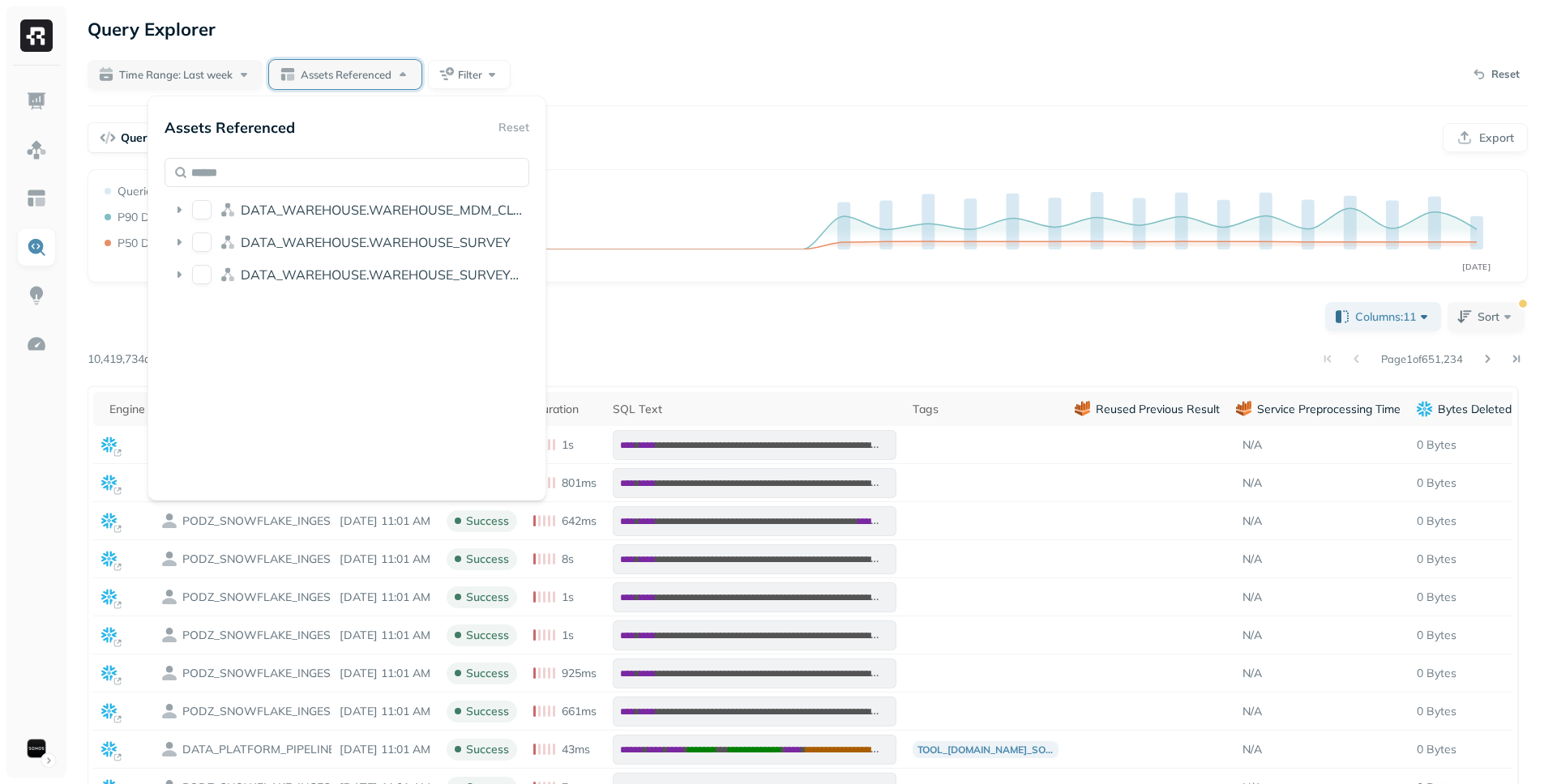
scroll to position [4849, 0]
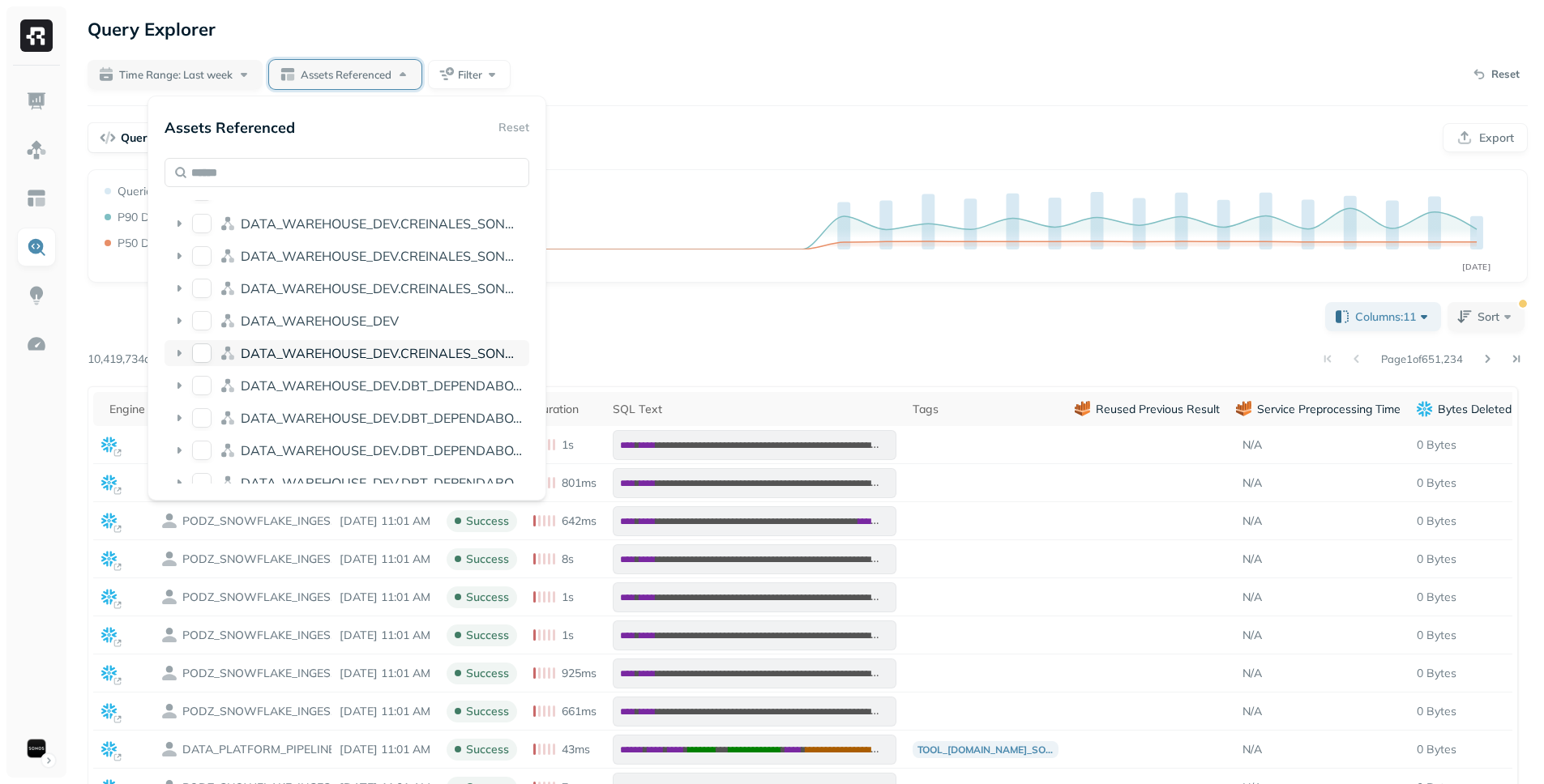
click at [174, 351] on icon at bounding box center [179, 353] width 16 height 16
click at [176, 327] on icon at bounding box center [179, 321] width 16 height 16
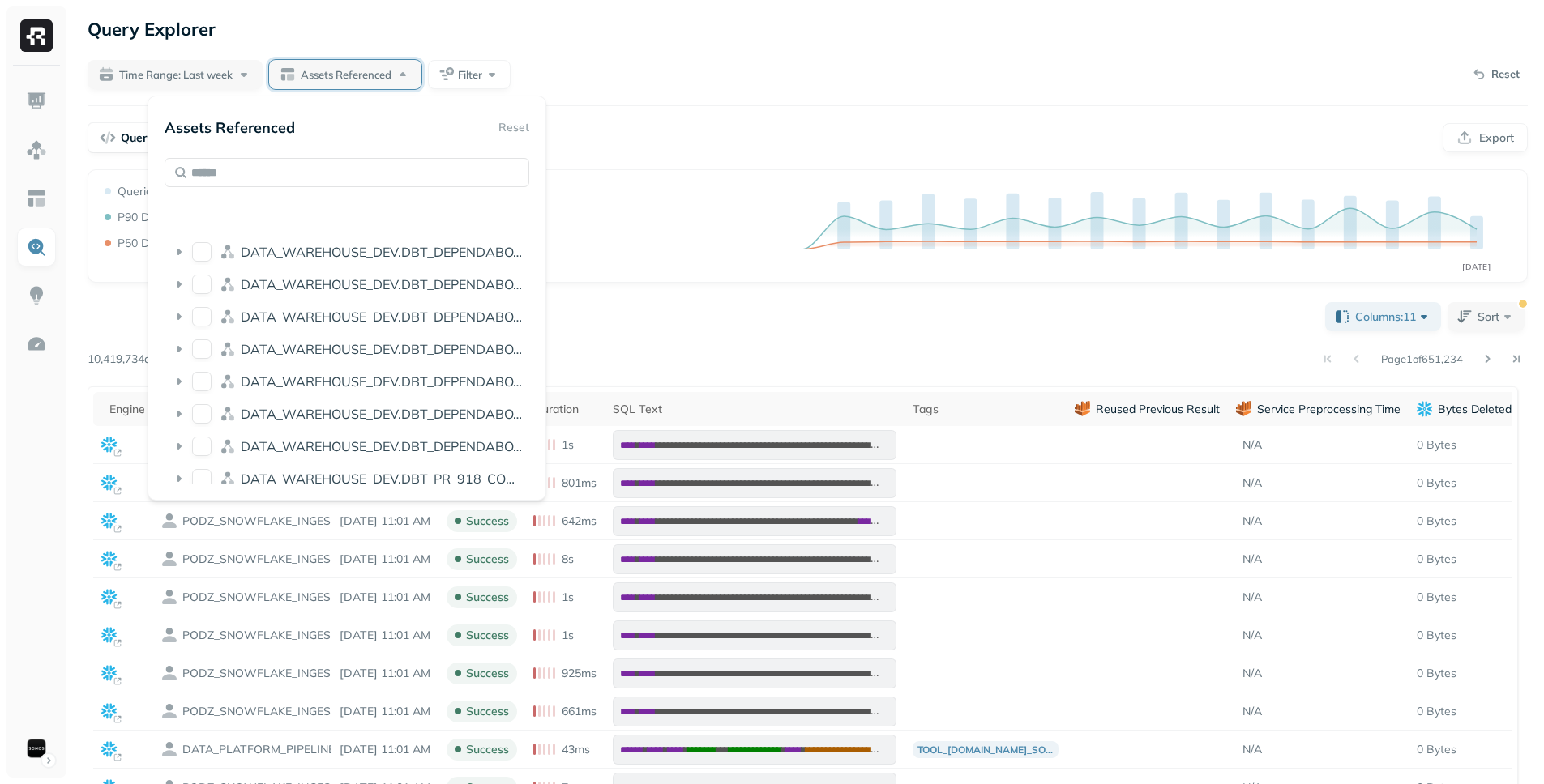
scroll to position [5585, 0]
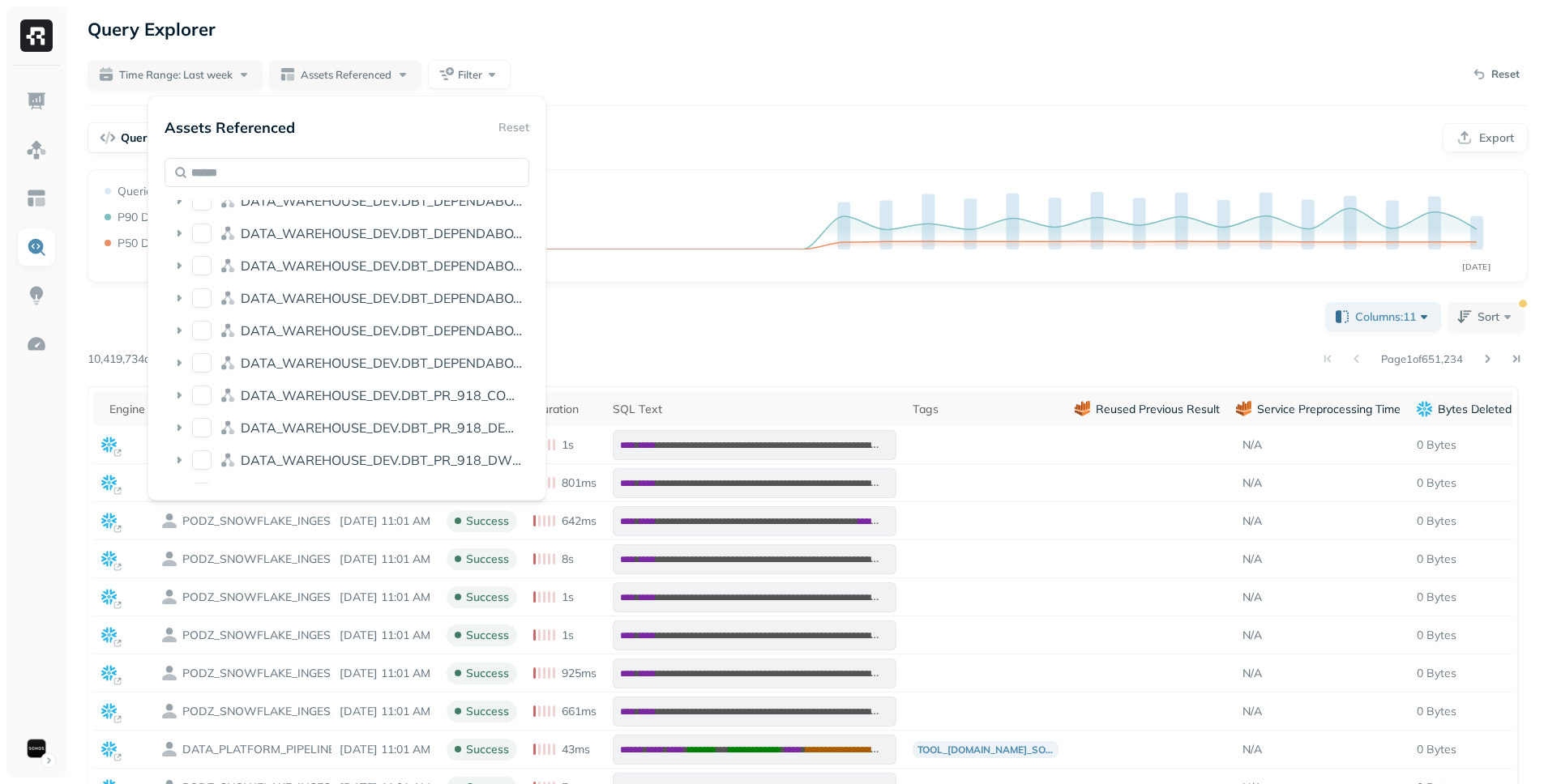
click at [693, 142] on div "Queries Analysis Export" at bounding box center [807, 137] width 1440 height 31
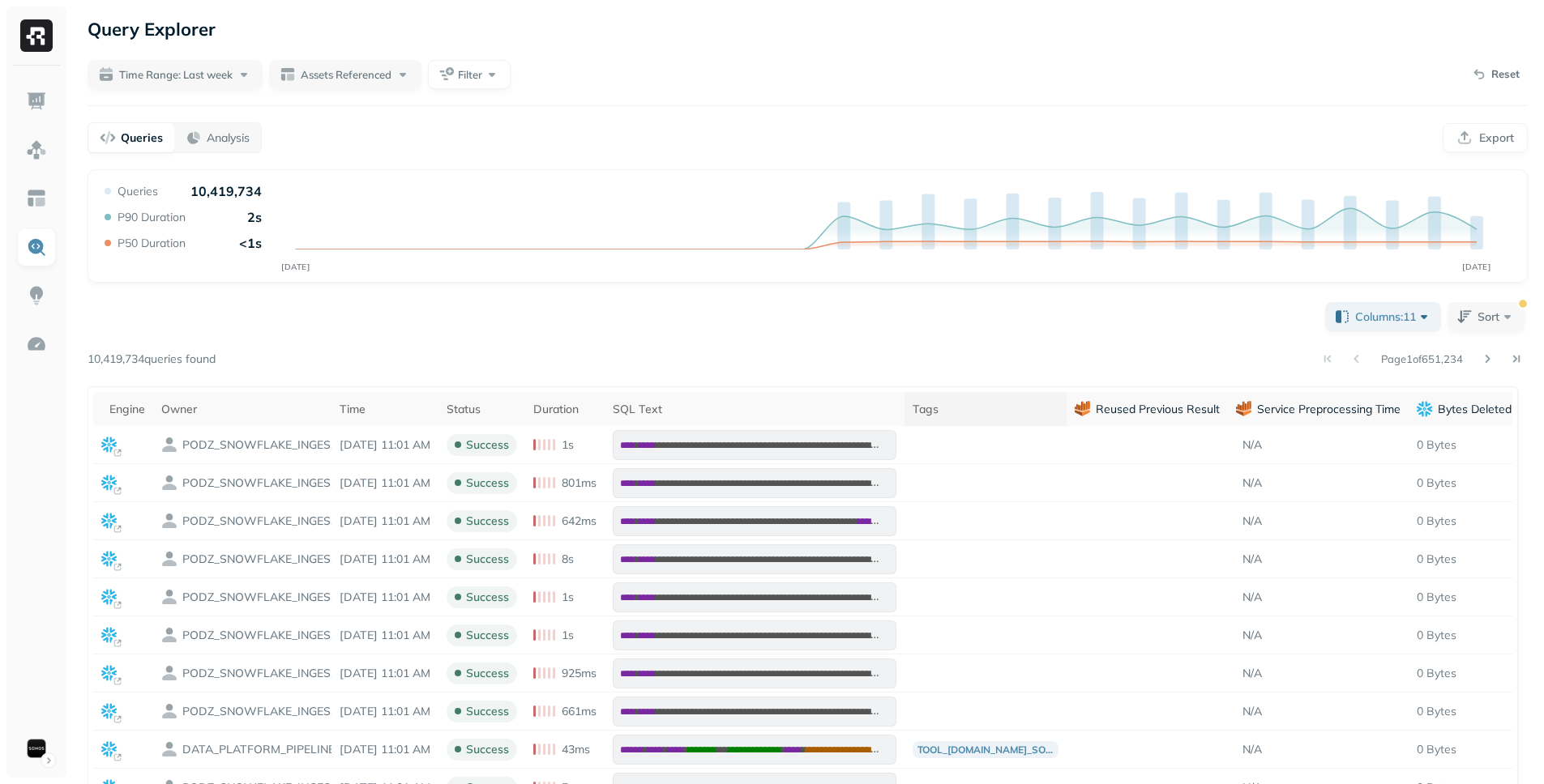
click at [980, 414] on div "Tags" at bounding box center [985, 408] width 146 height 15
click at [1014, 410] on div "Tags" at bounding box center [985, 408] width 146 height 19
